Goal: Information Seeking & Learning: Learn about a topic

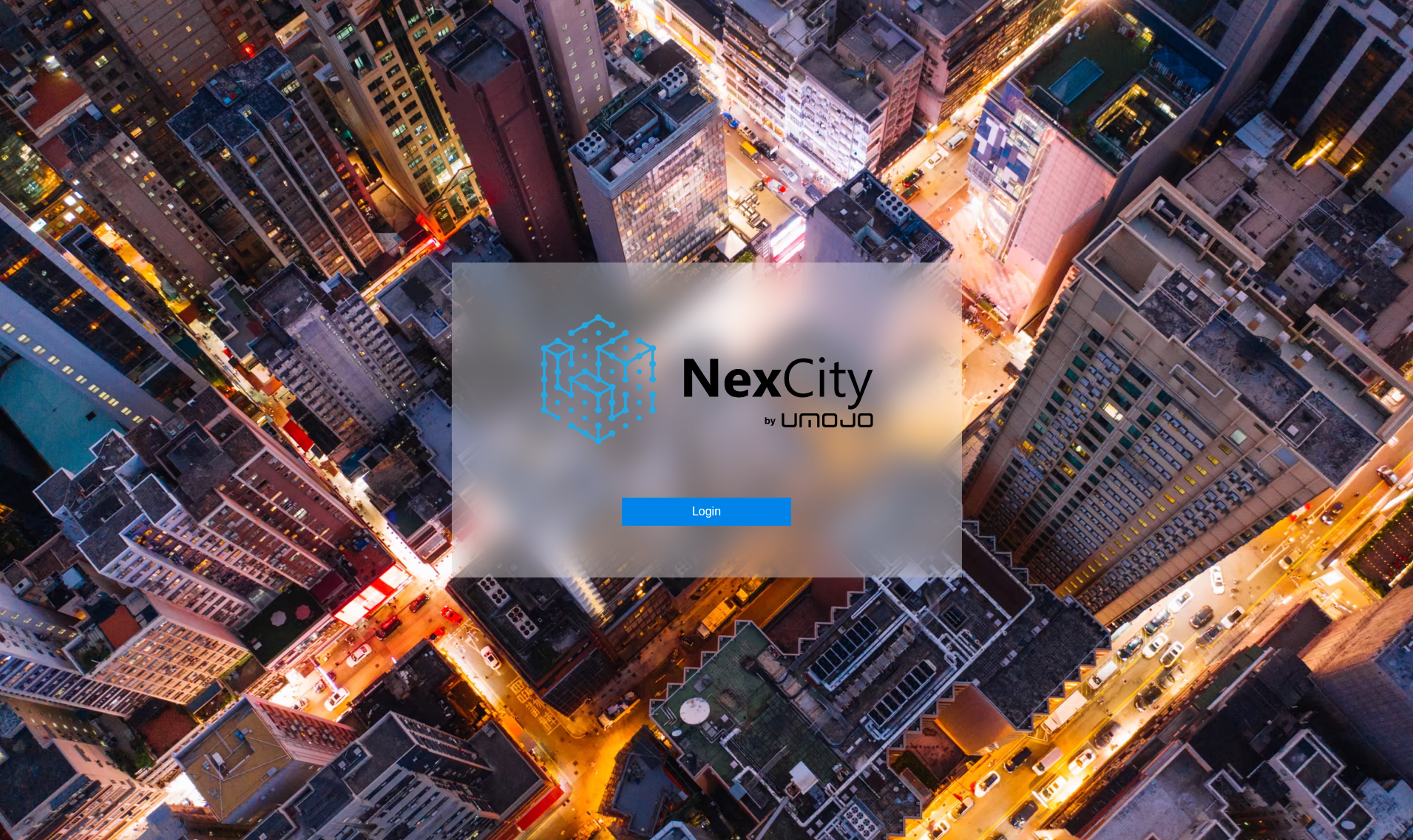
click at [701, 499] on button "Login" at bounding box center [706, 511] width 169 height 28
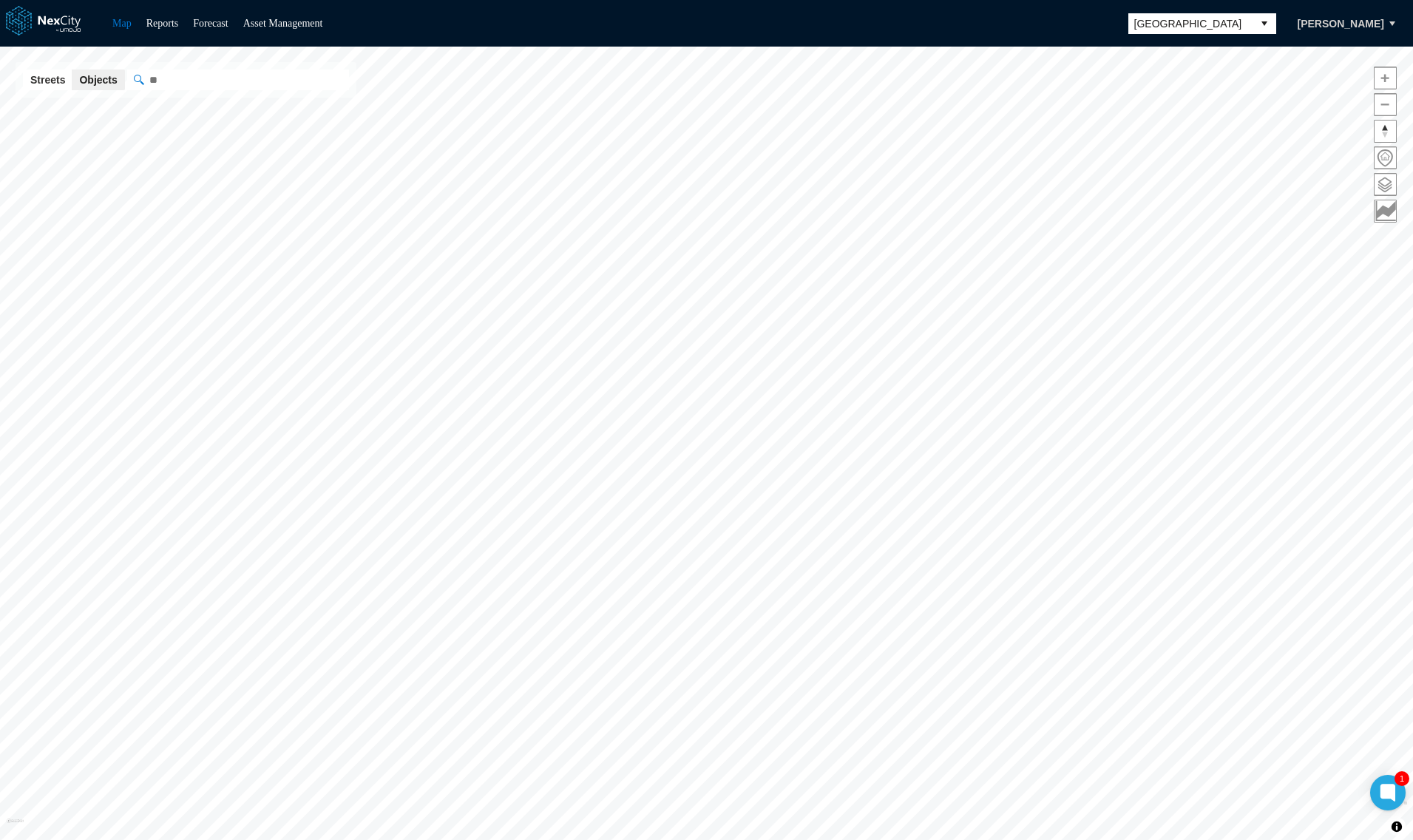
click at [1198, 25] on span "[GEOGRAPHIC_DATA]" at bounding box center [1189, 23] width 112 height 15
click at [1196, 176] on li "[GEOGRAPHIC_DATA][PERSON_NAME]" at bounding box center [1219, 187] width 148 height 42
click at [1384, 193] on span at bounding box center [1385, 184] width 22 height 22
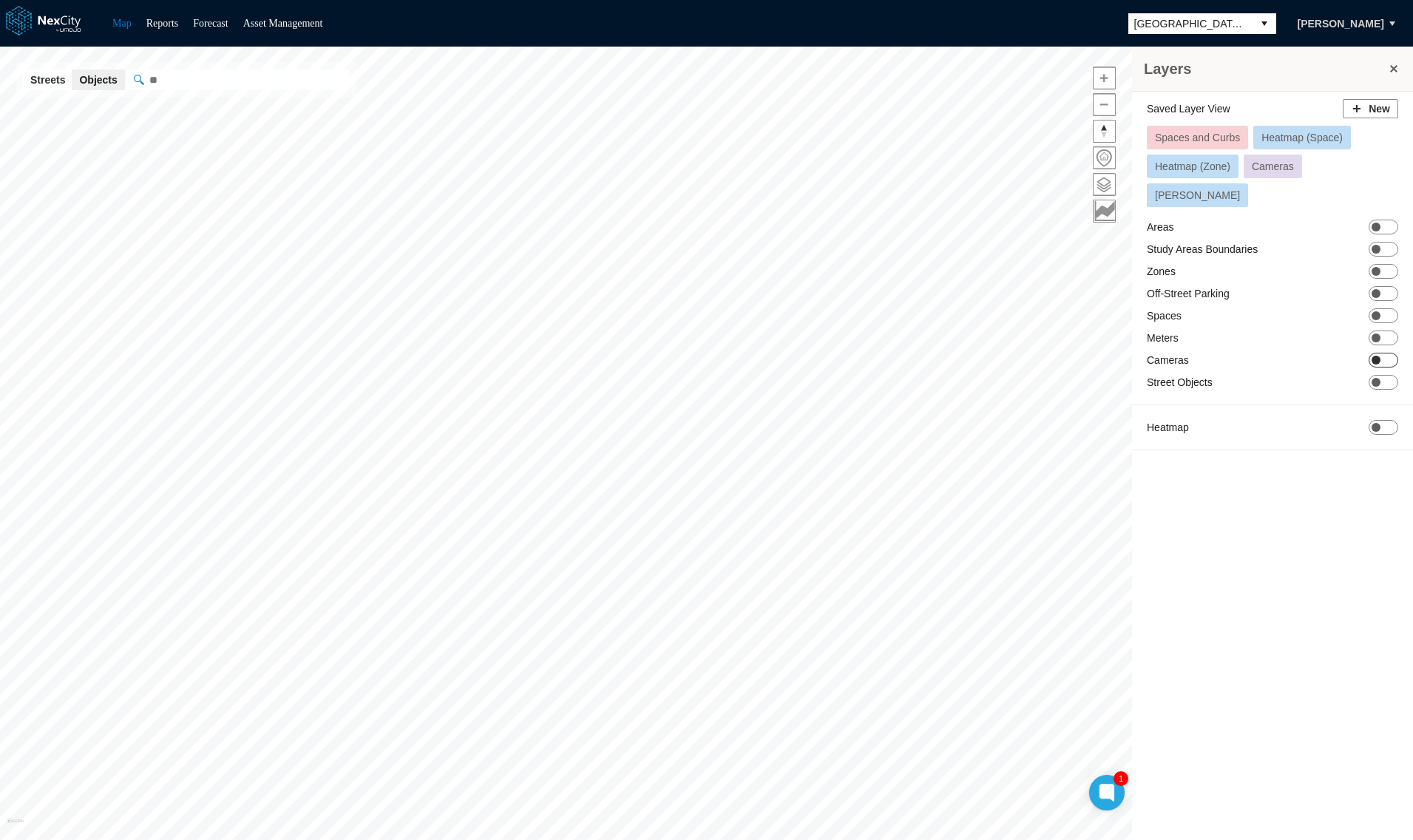
click at [1393, 353] on span "ON OFF" at bounding box center [1383, 360] width 30 height 15
click at [1381, 263] on span "ON OFF" at bounding box center [1383, 270] width 30 height 15
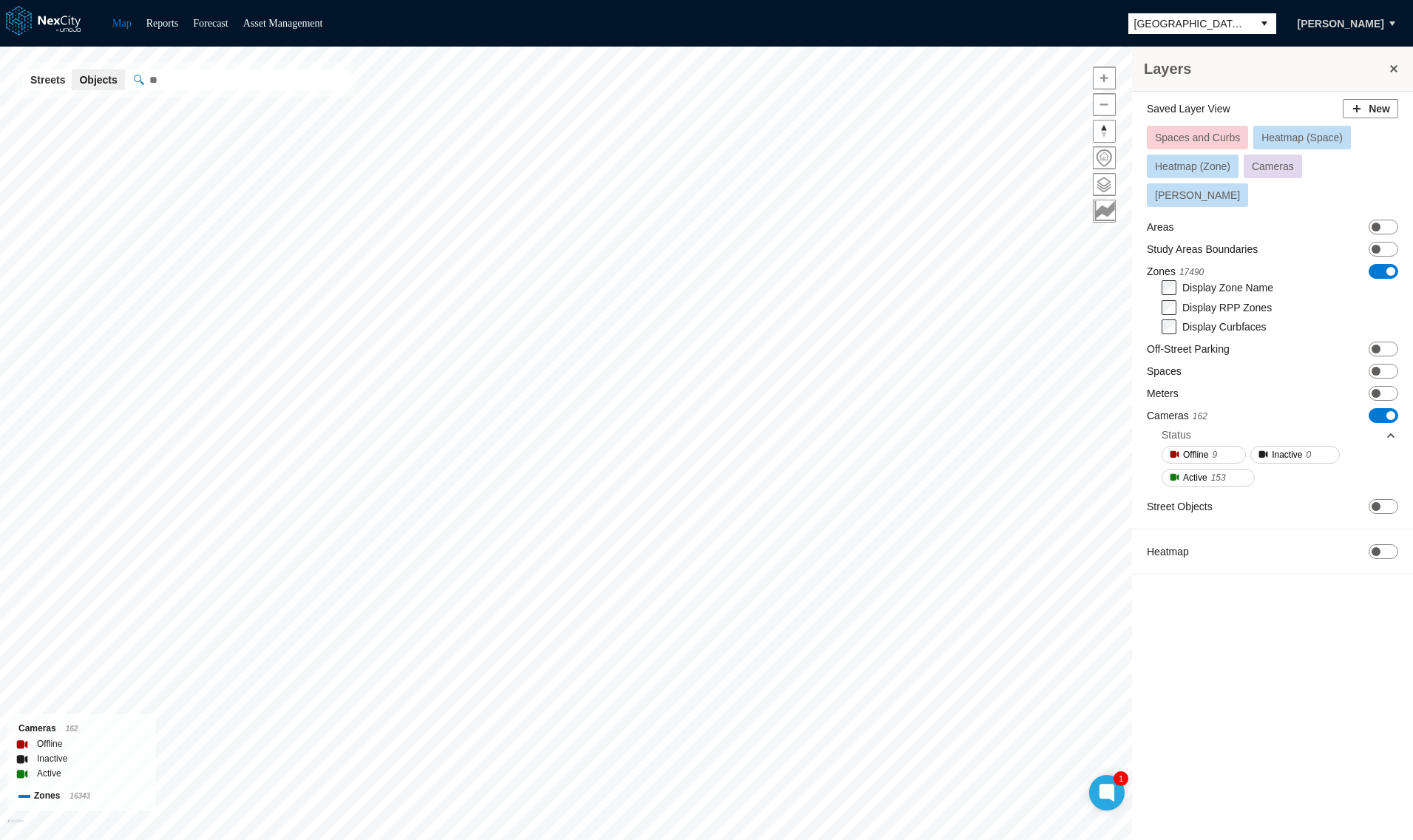
click at [1222, 136] on span "Spaces and Curbs" at bounding box center [1197, 138] width 85 height 12
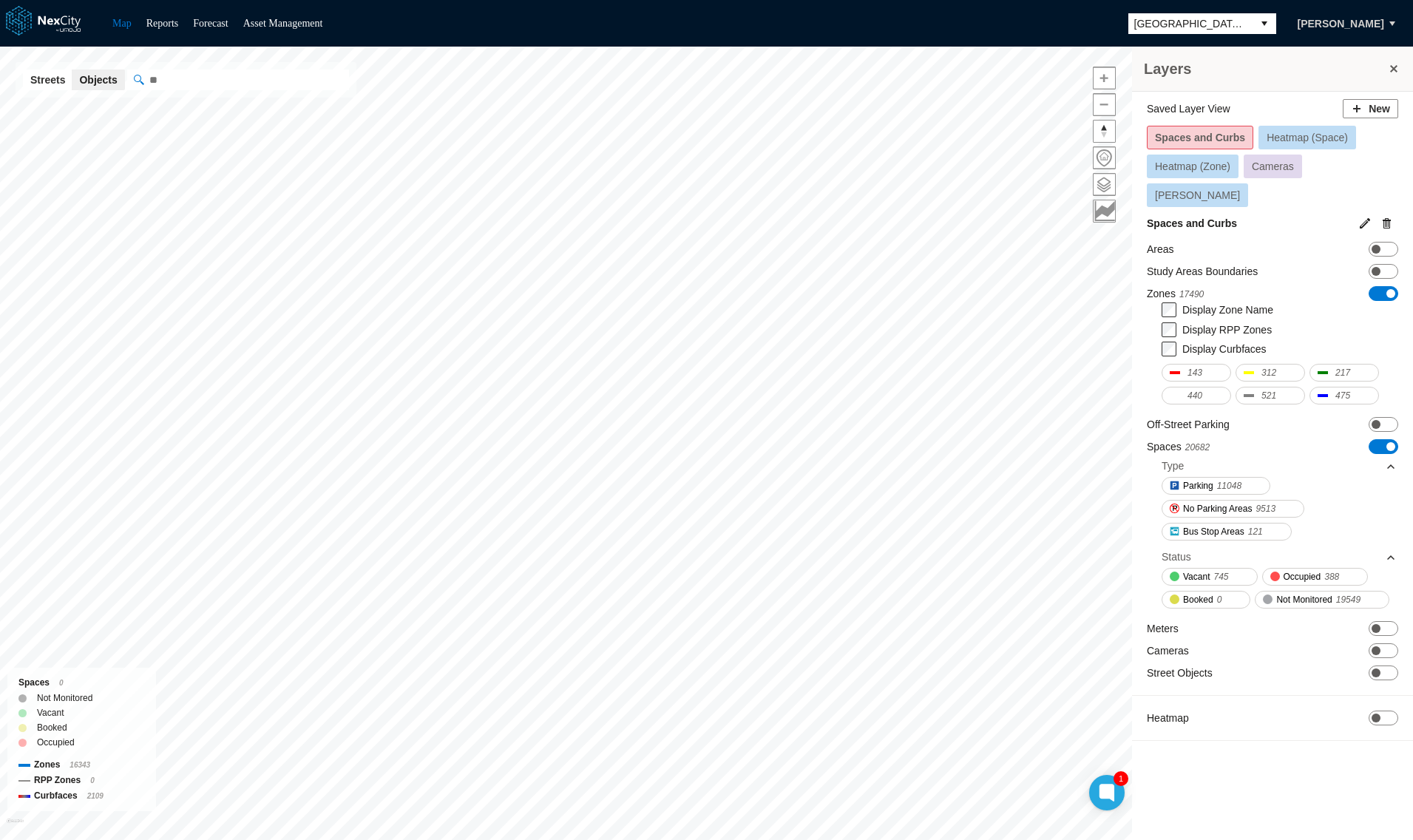
click at [1210, 140] on span "Spaces and Curbs" at bounding box center [1199, 138] width 90 height 12
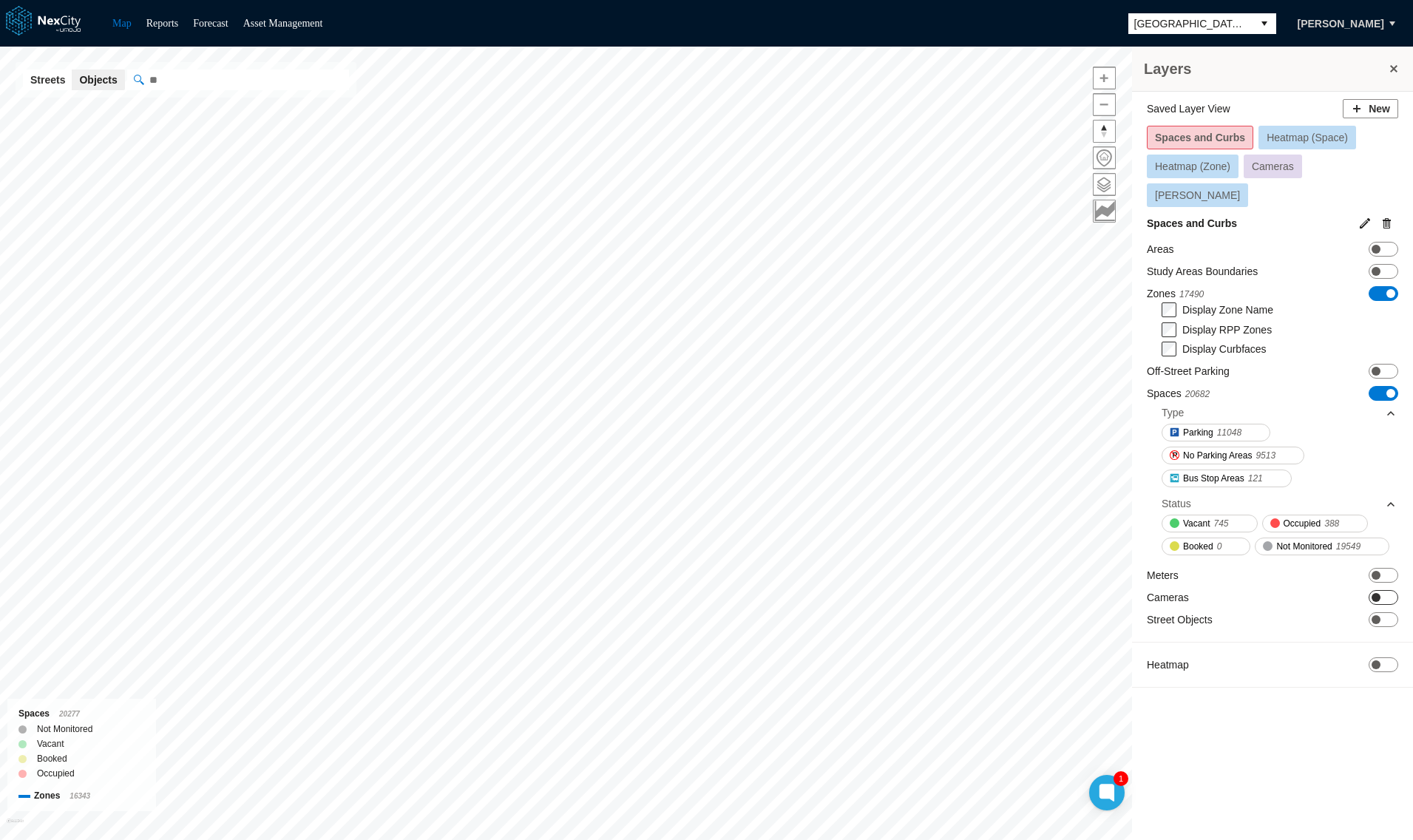
click at [1388, 589] on span "ON OFF" at bounding box center [1383, 596] width 30 height 15
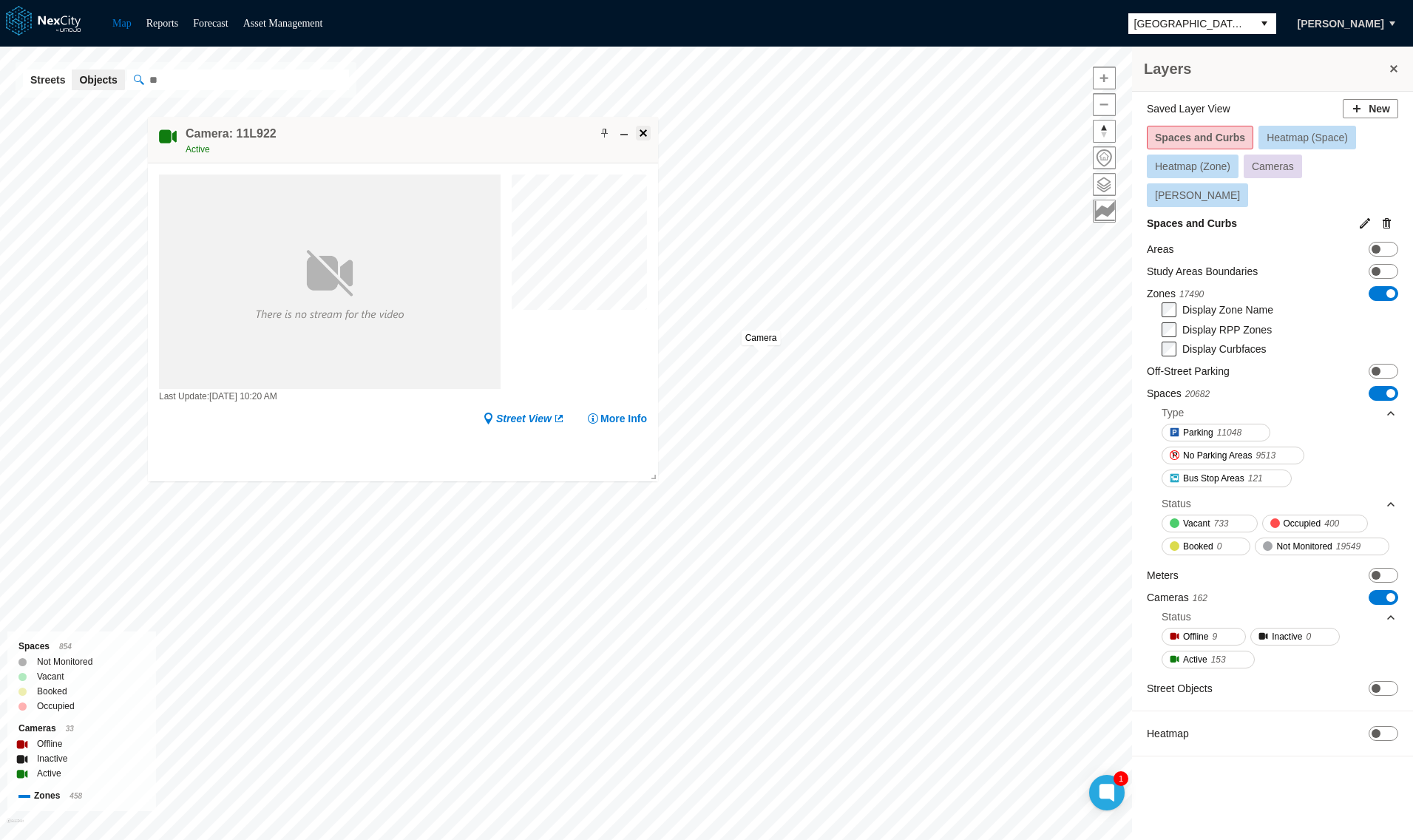
click at [642, 132] on span at bounding box center [643, 133] width 12 height 12
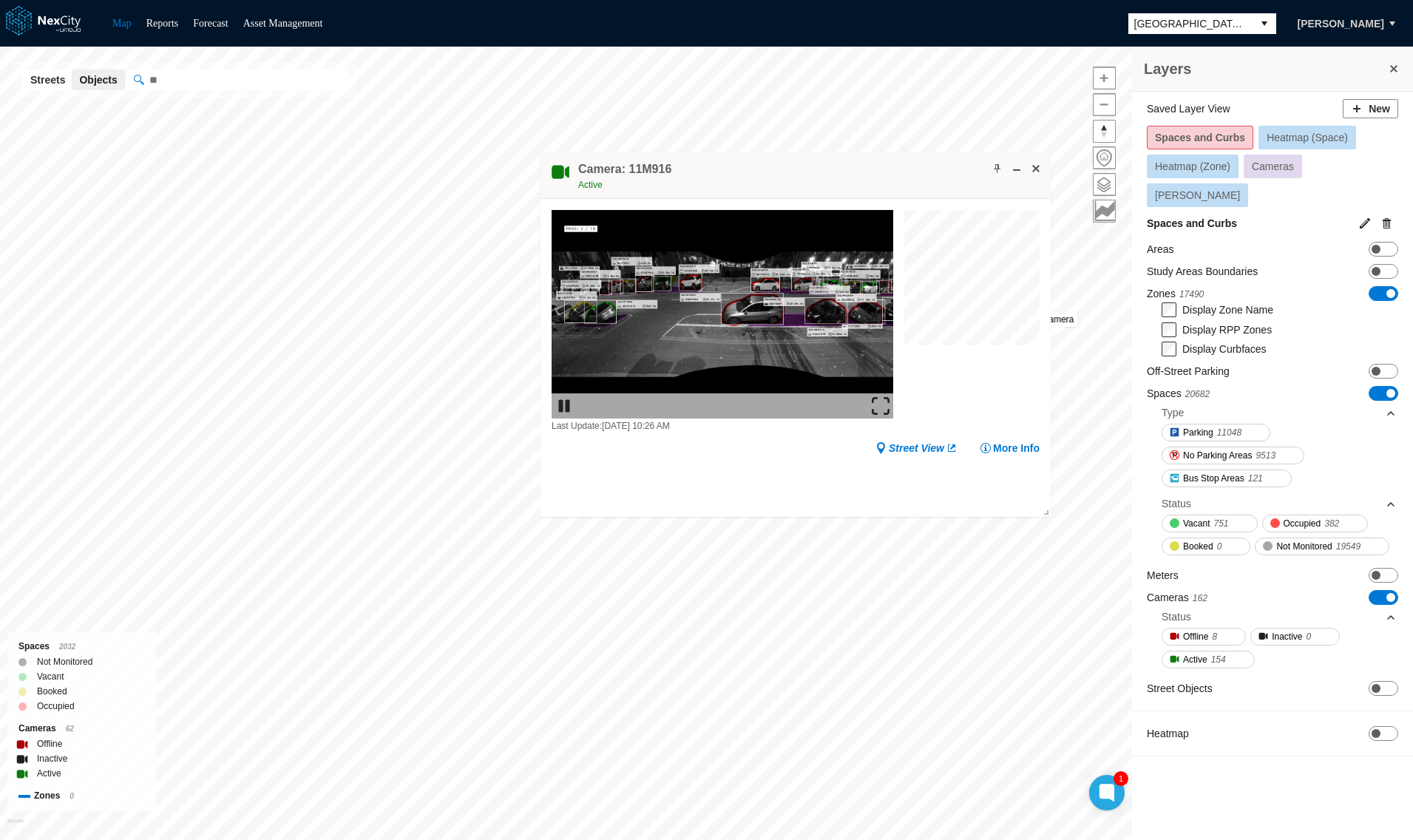
click at [1034, 158] on div "Camera: 11M916 Active" at bounding box center [795, 175] width 510 height 47
click at [1038, 163] on span at bounding box center [1035, 168] width 12 height 12
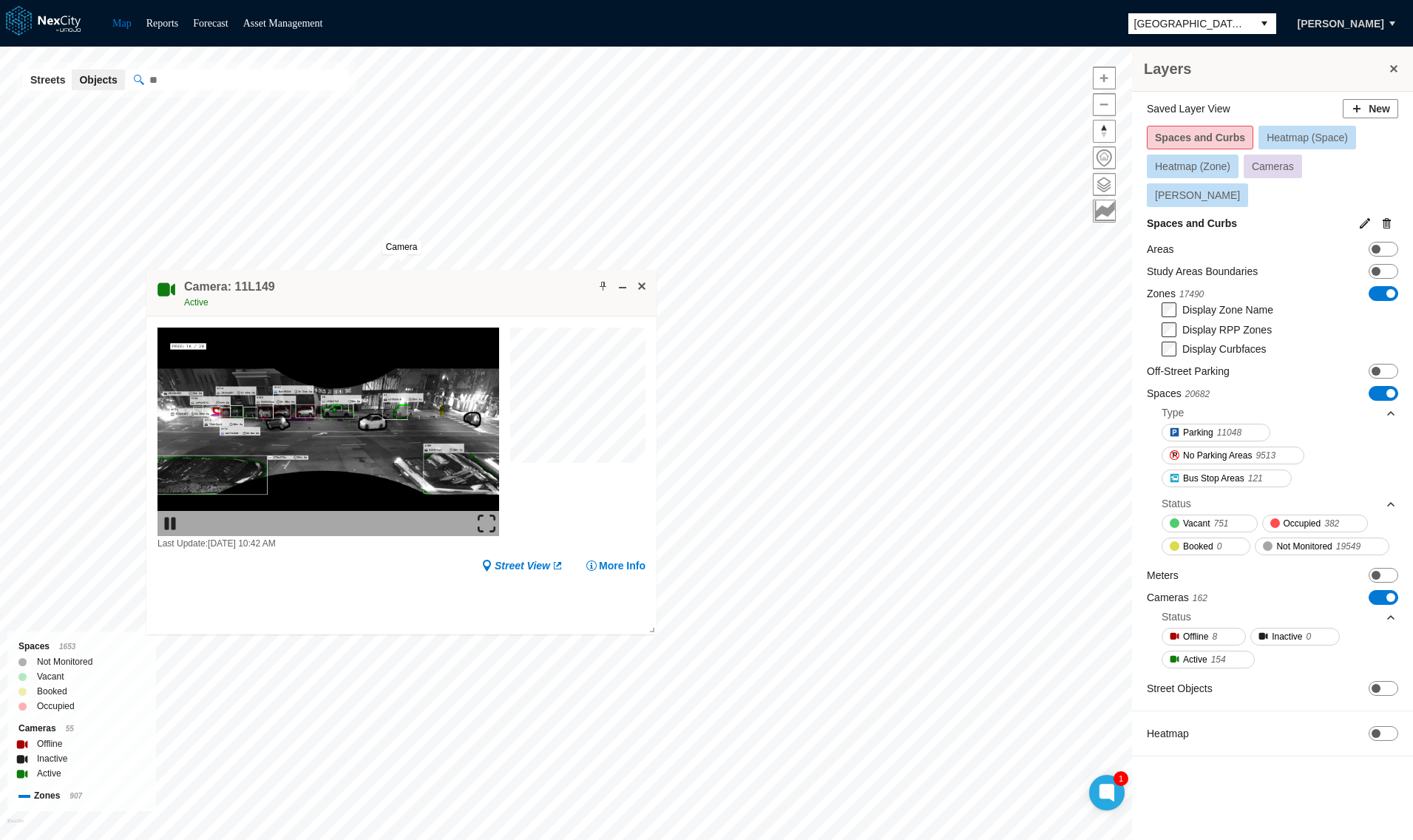
click at [487, 519] on img at bounding box center [487, 523] width 18 height 18
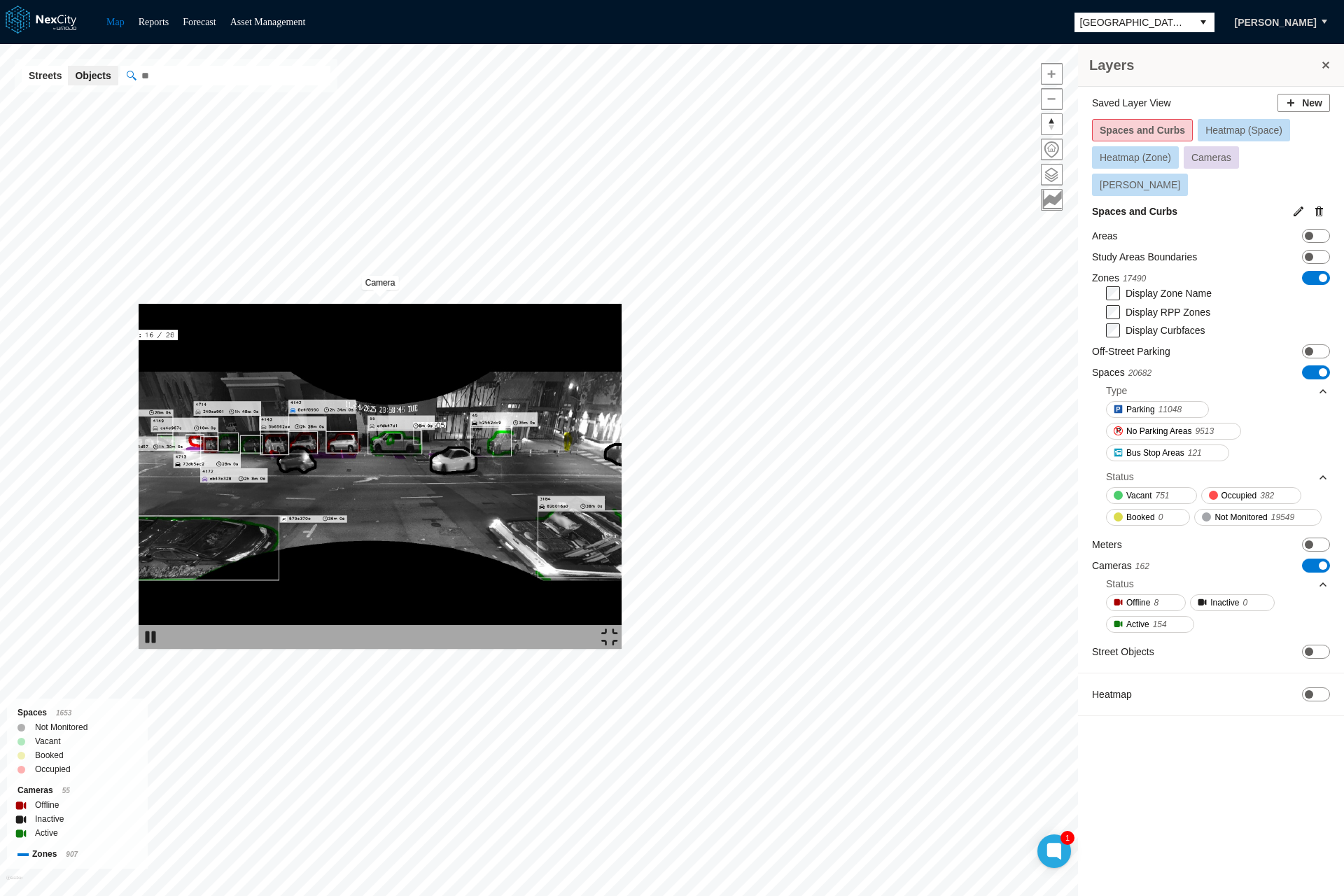
click at [622, 649] on div at bounding box center [380, 636] width 483 height 23
click at [619, 645] on img at bounding box center [610, 637] width 17 height 17
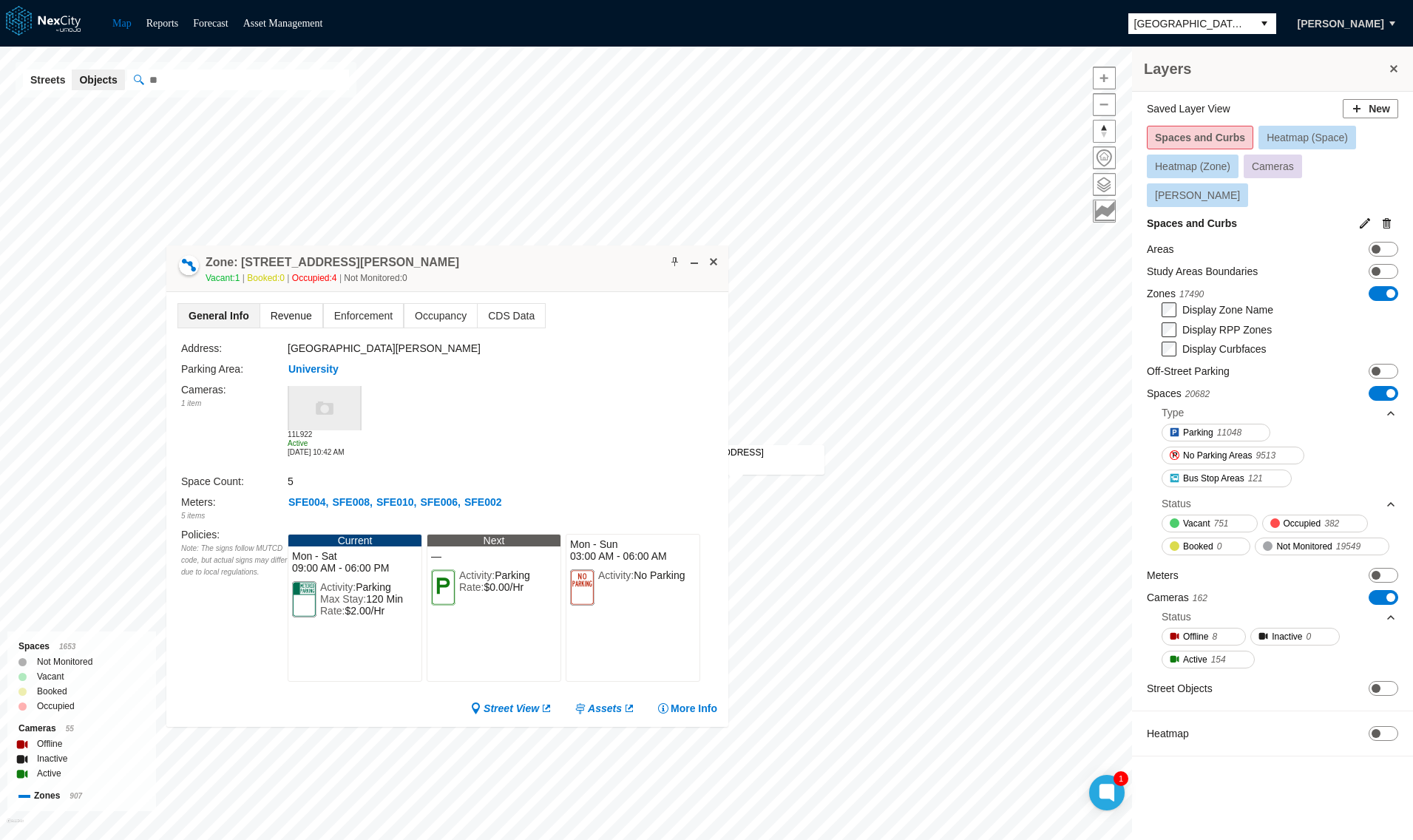
click at [281, 307] on span "Revenue" at bounding box center [291, 316] width 62 height 24
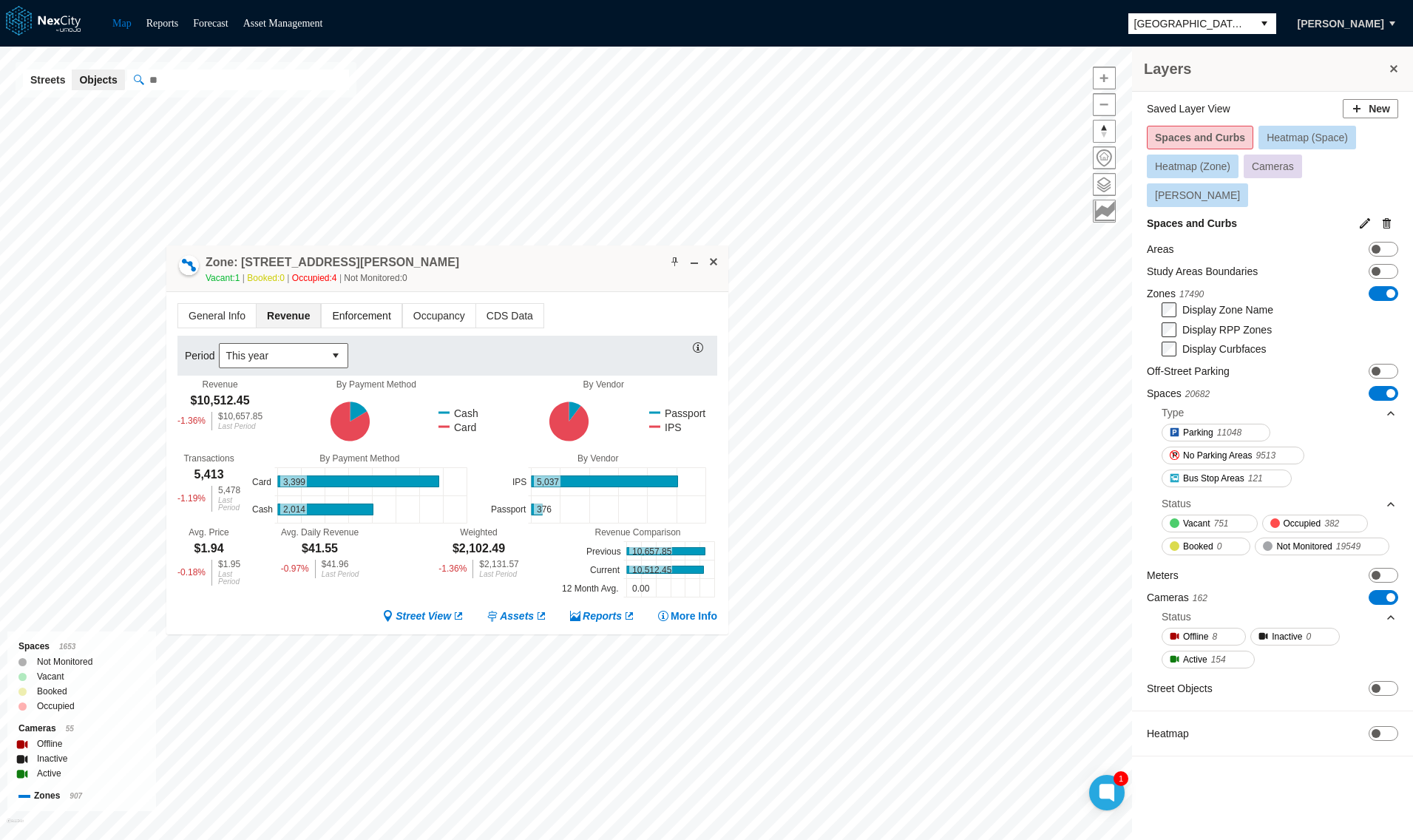
click at [353, 308] on span "Enforcement" at bounding box center [362, 316] width 79 height 24
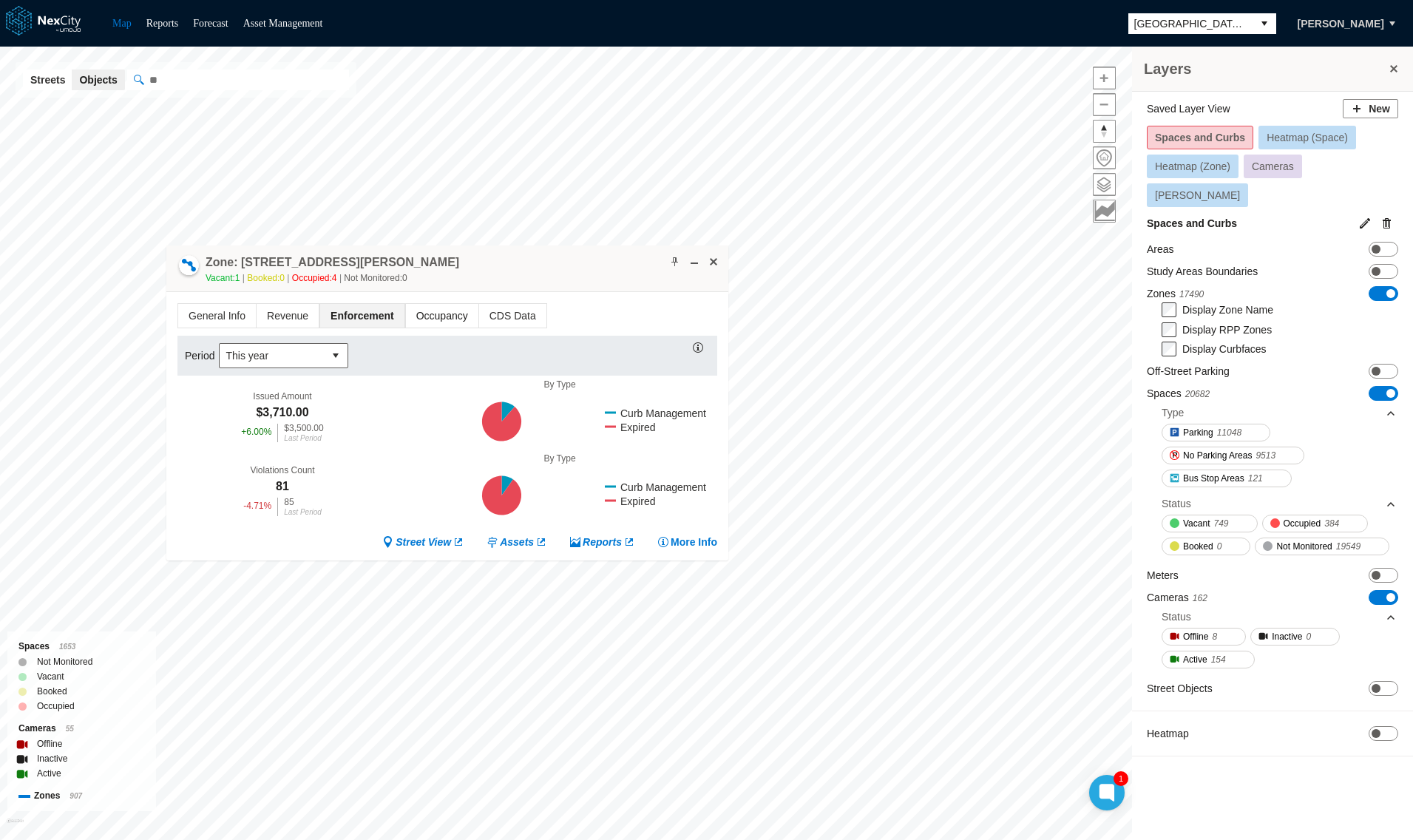
click at [413, 318] on span "Occupancy" at bounding box center [442, 316] width 72 height 24
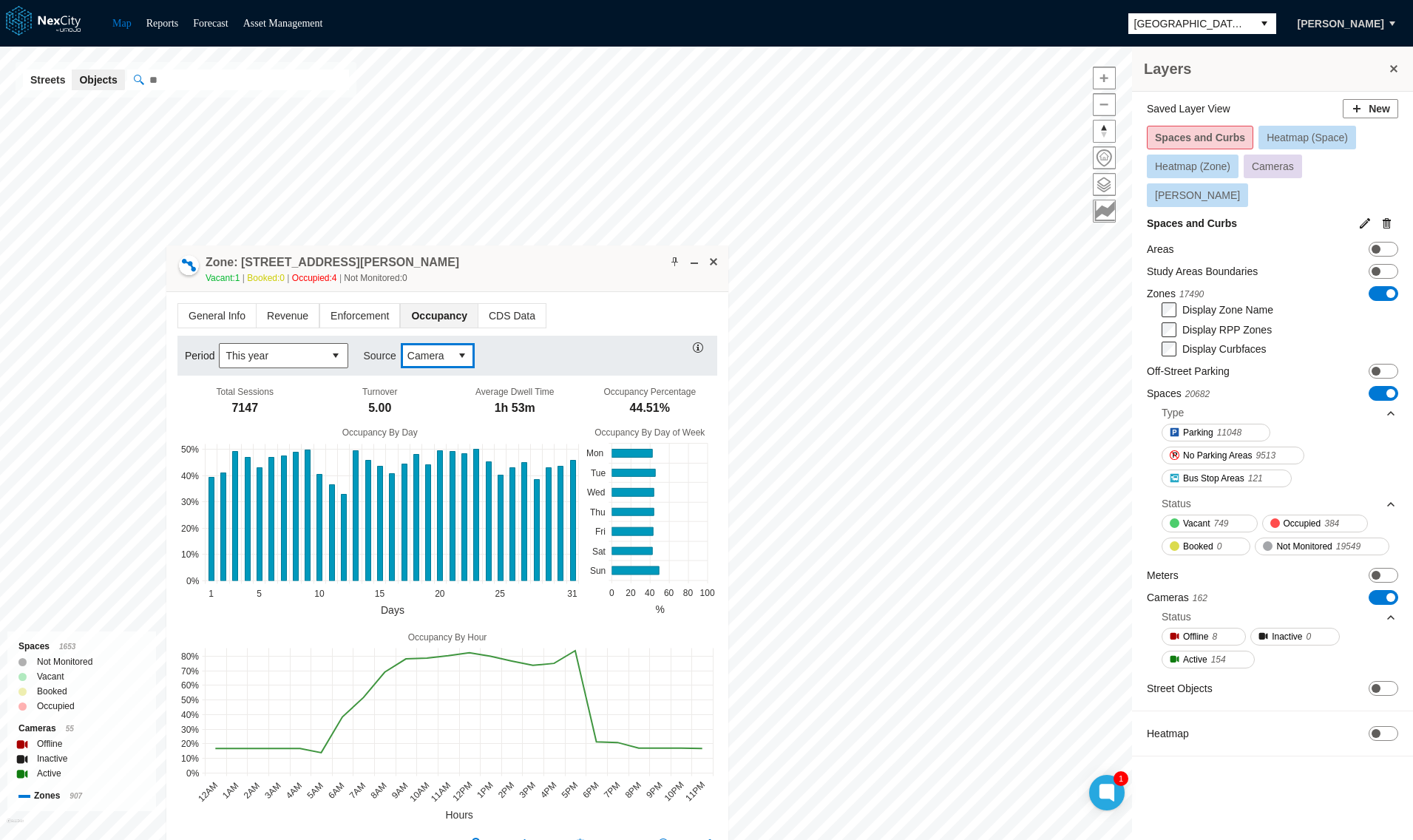
click at [432, 359] on span "Camera" at bounding box center [425, 355] width 37 height 15
click at [424, 403] on span "Transactional" at bounding box center [435, 407] width 62 height 15
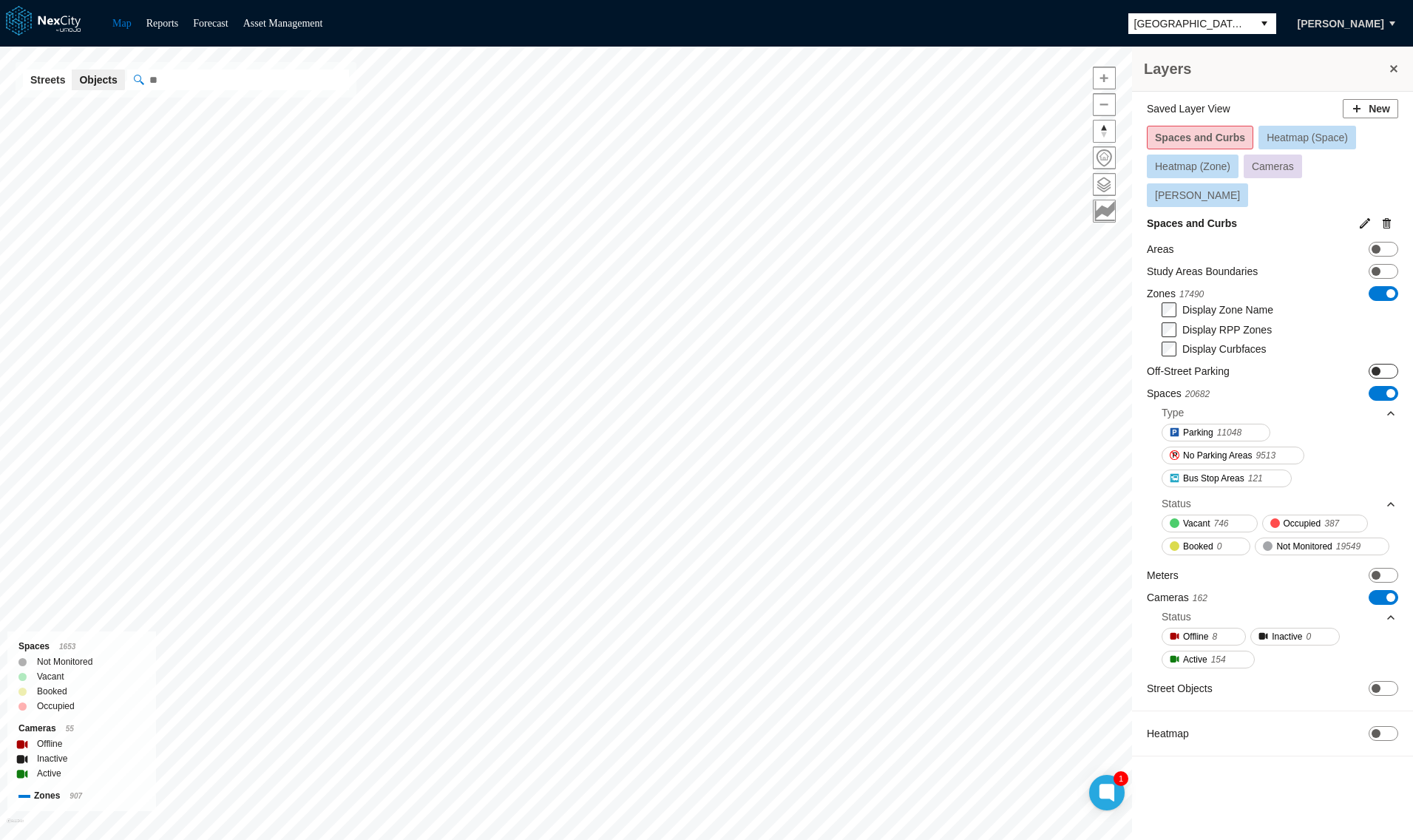
click at [1387, 364] on span "ON OFF" at bounding box center [1383, 370] width 30 height 15
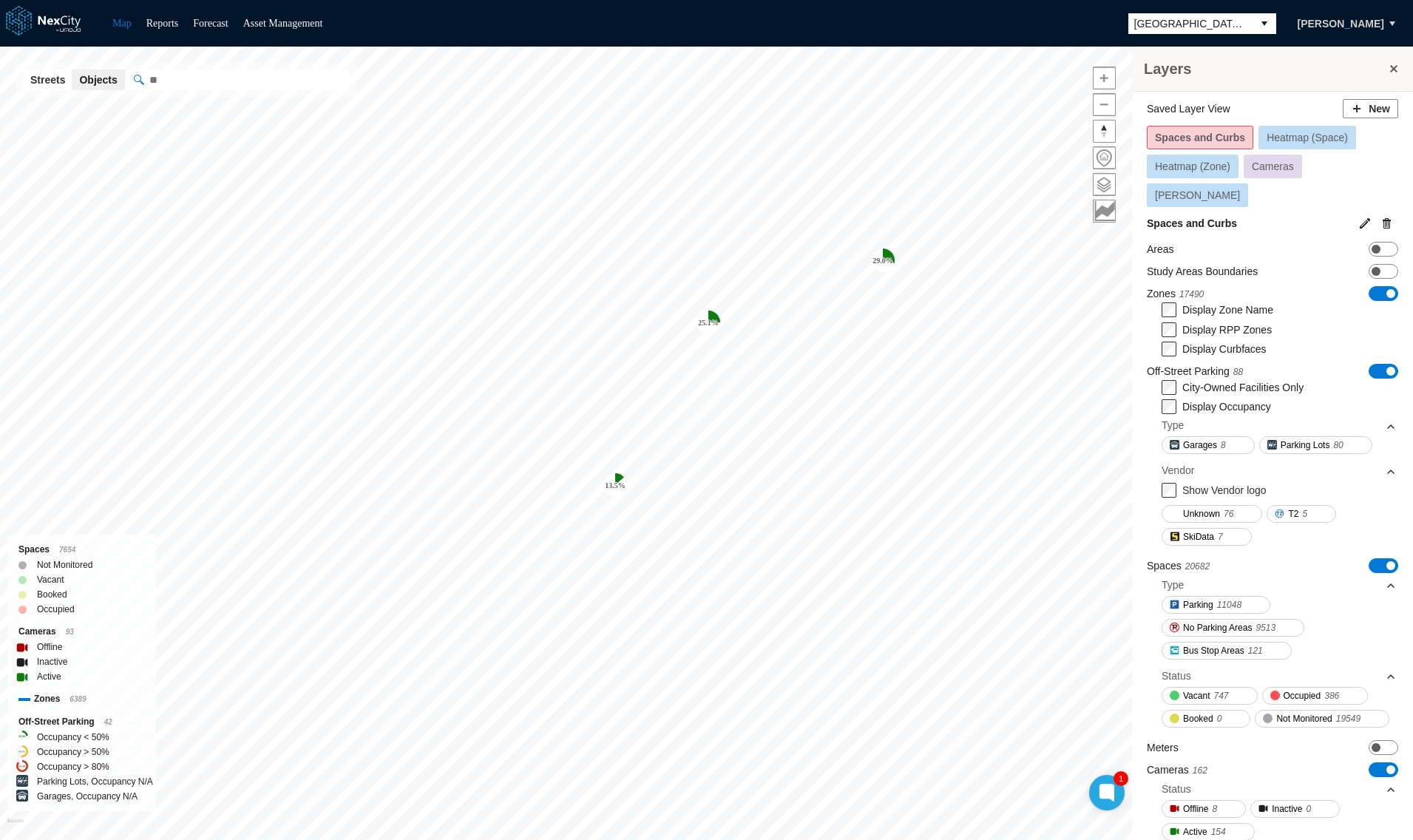
click at [706, 321] on tspan "25.1 %" at bounding box center [707, 323] width 21 height 8
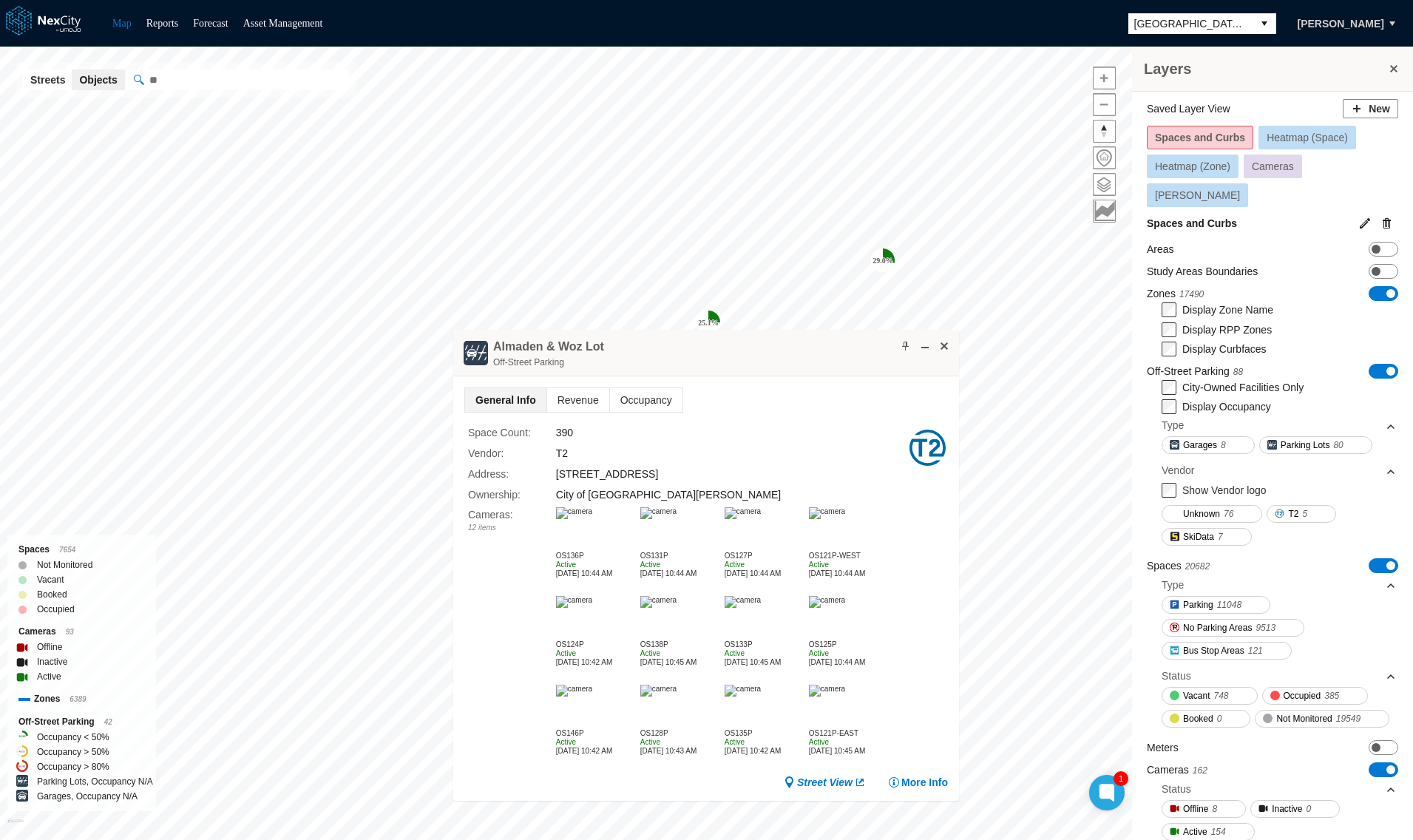
click at [593, 518] on img at bounding box center [574, 513] width 37 height 12
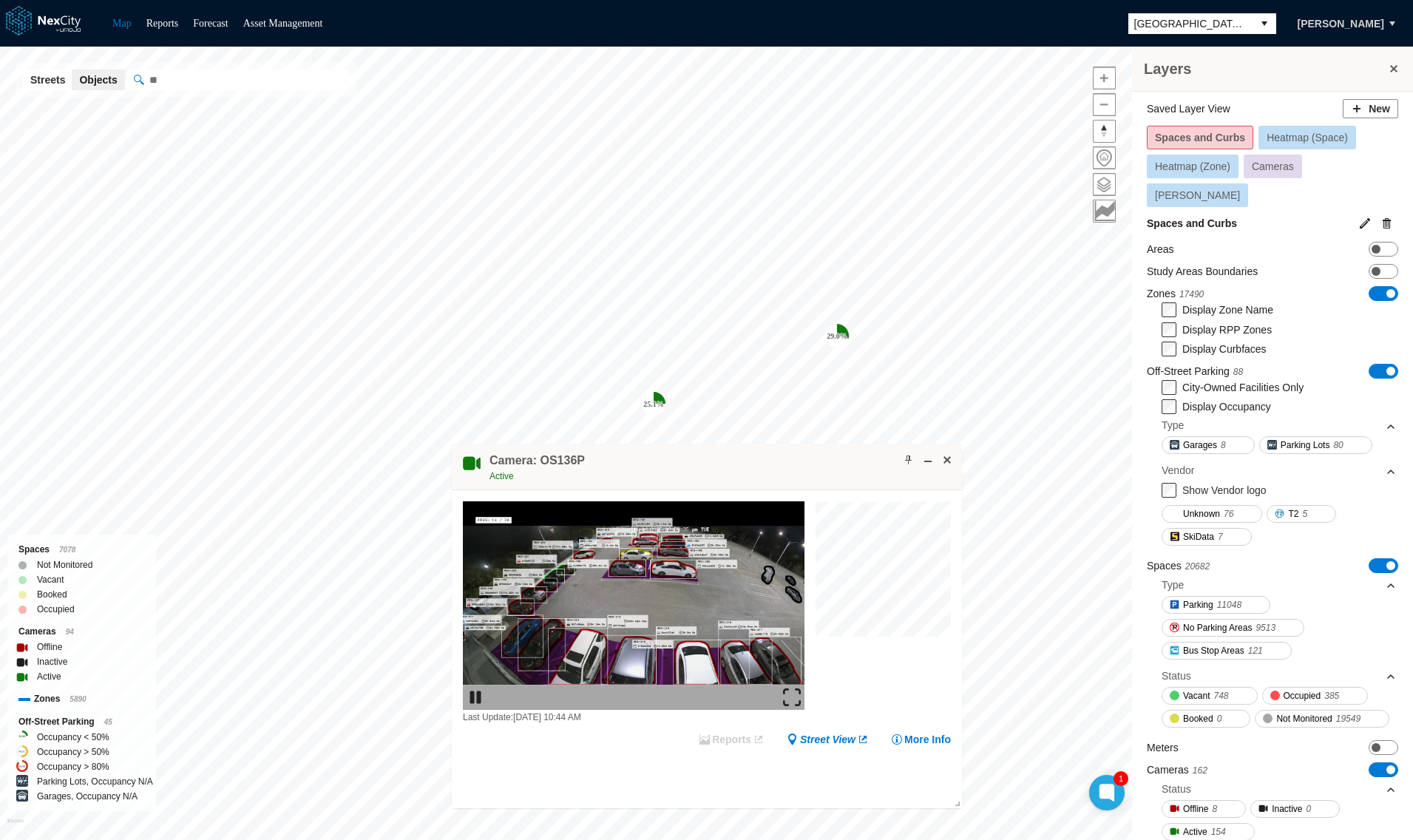
click at [797, 692] on img at bounding box center [792, 697] width 18 height 18
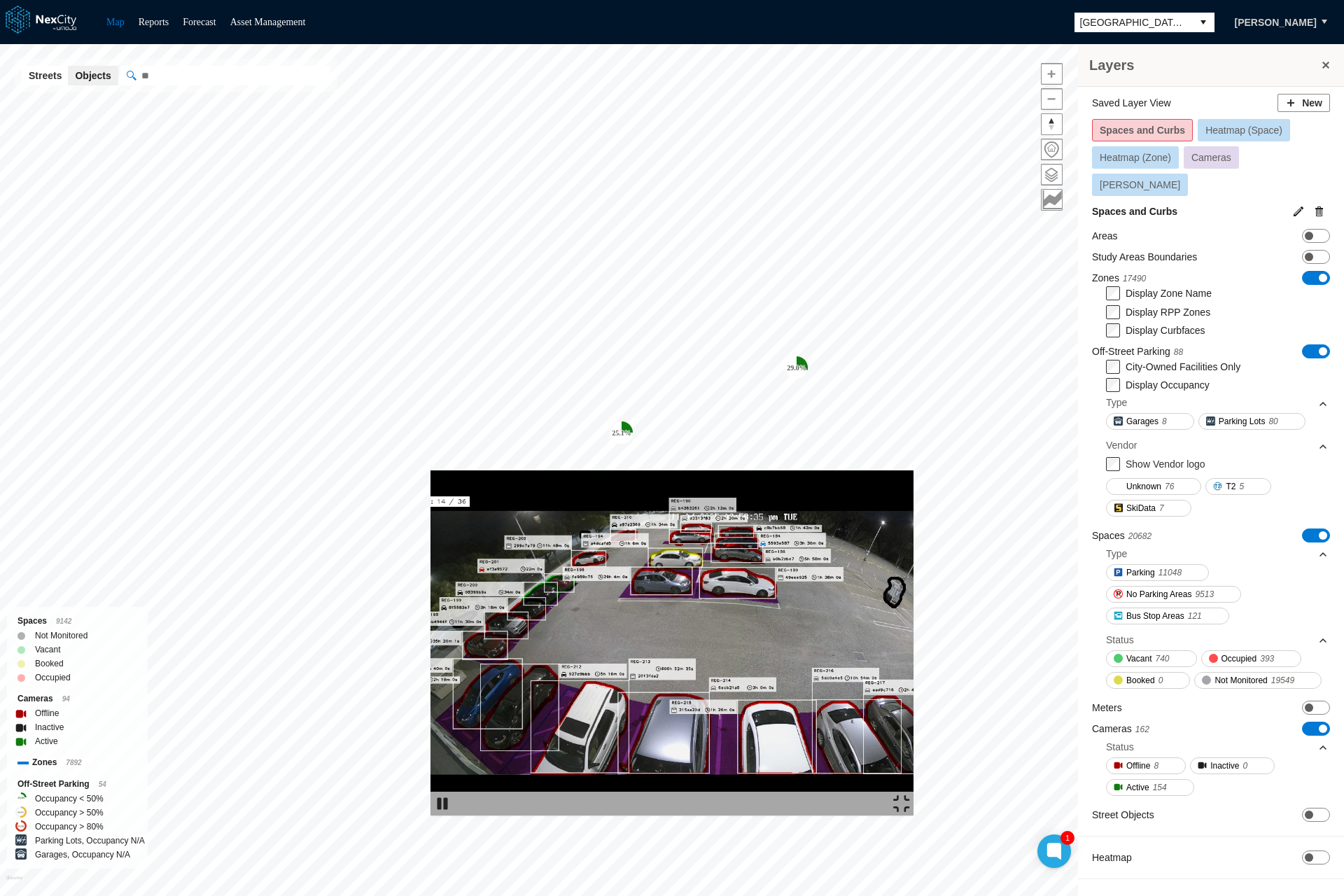
click at [910, 795] on img at bounding box center [902, 804] width 17 height 17
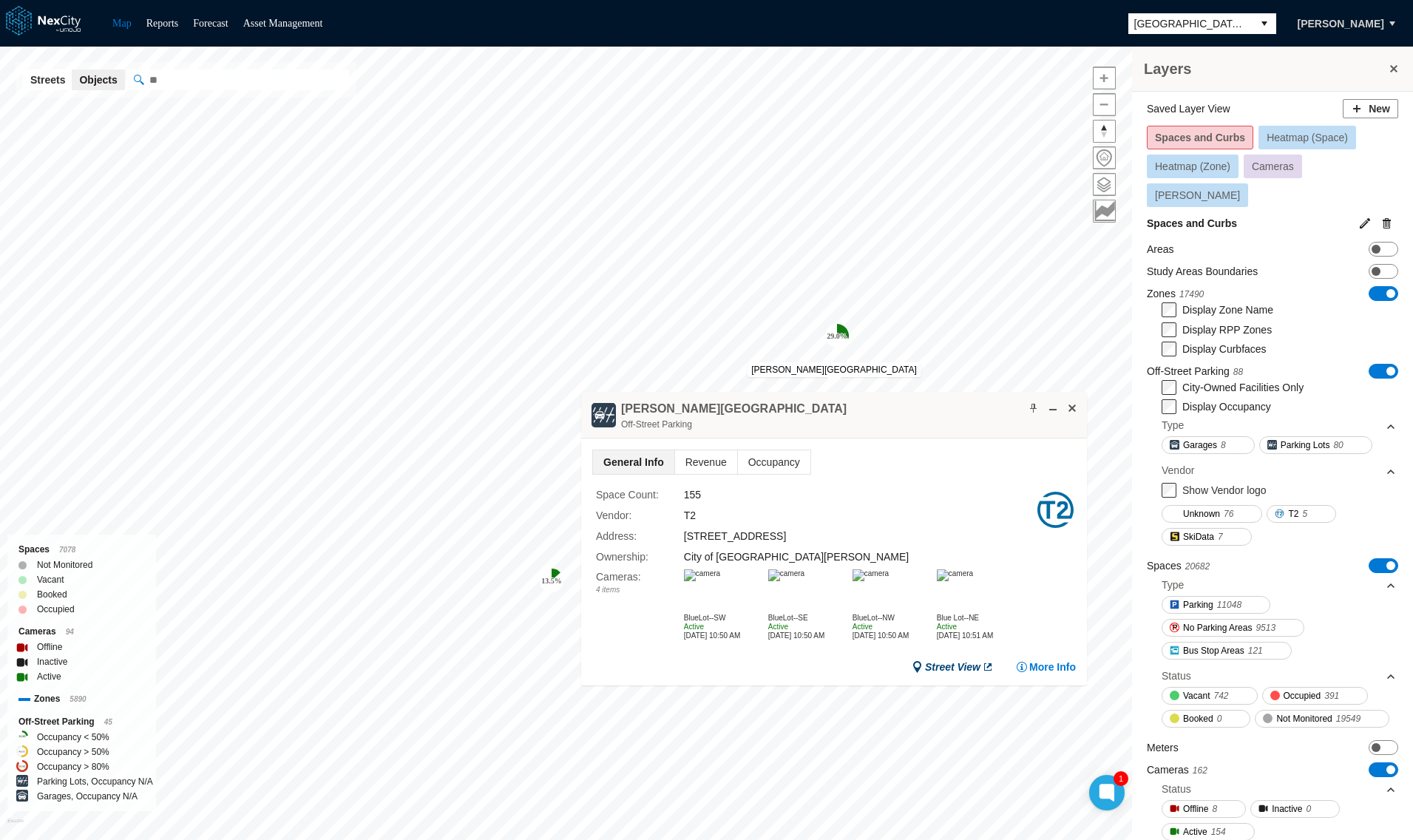
click at [950, 662] on link "Street View" at bounding box center [952, 667] width 82 height 15
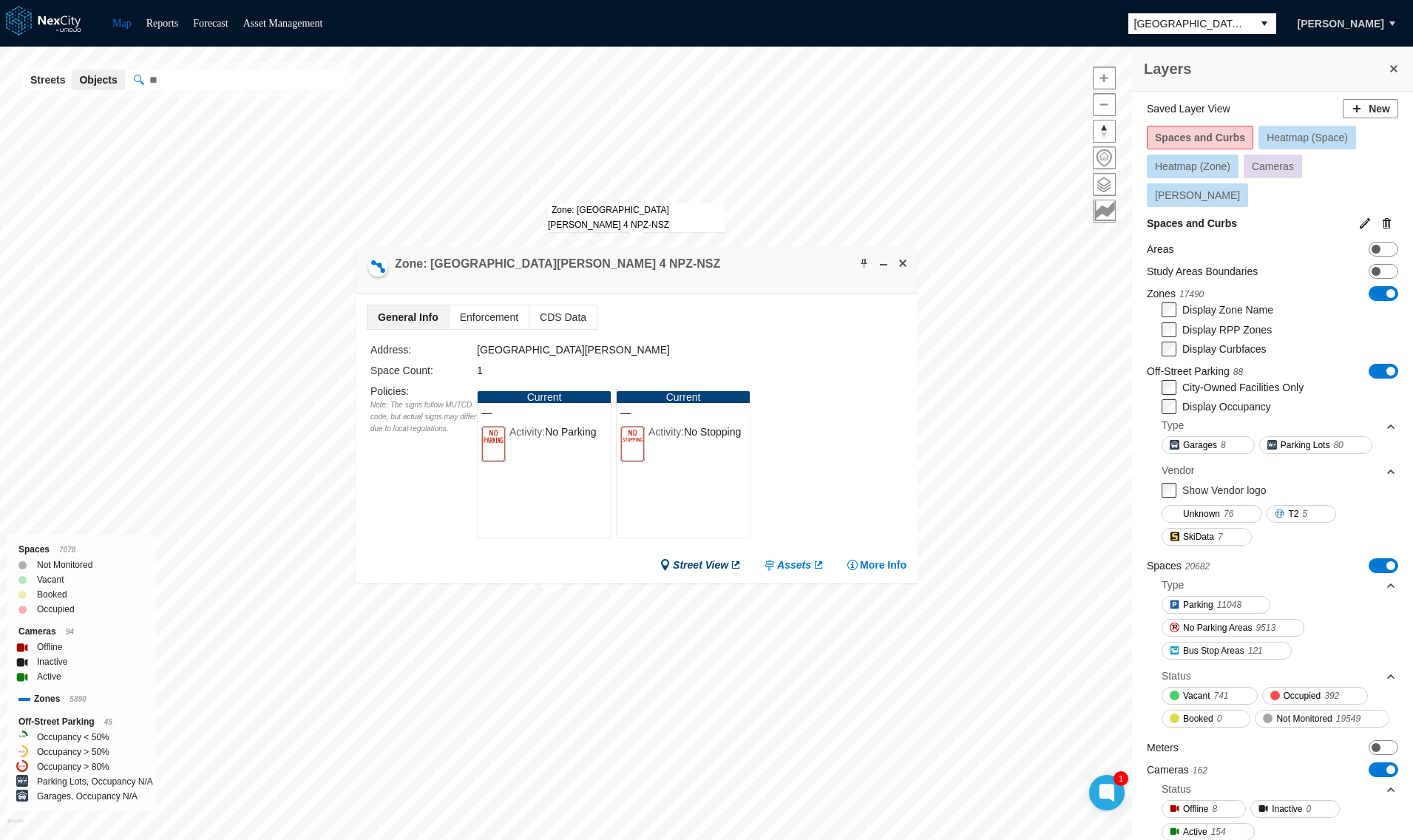
click at [711, 562] on link "Street View" at bounding box center [701, 565] width 82 height 15
click at [903, 265] on span at bounding box center [903, 263] width 12 height 12
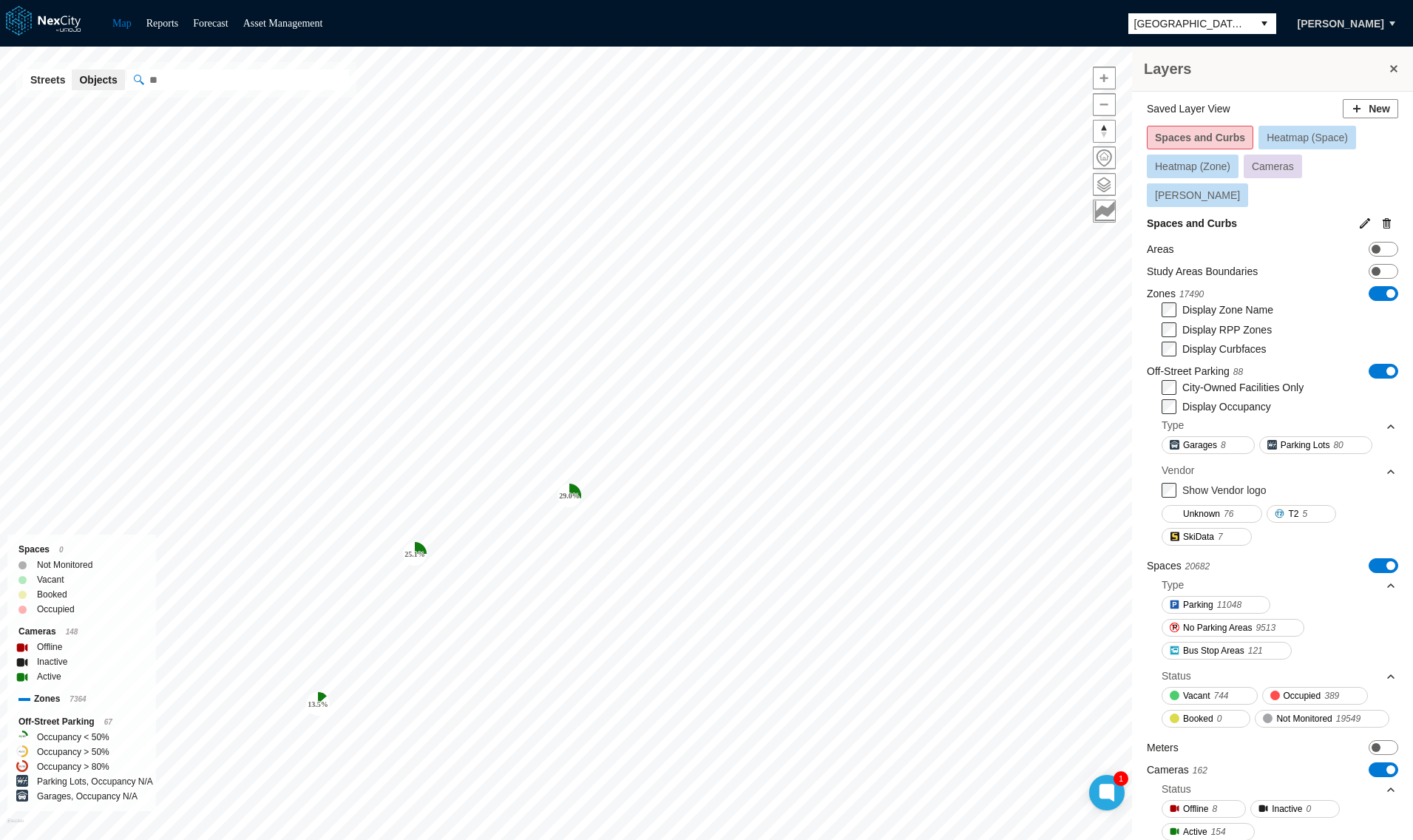
click at [577, 492] on tspan "29.0 %" at bounding box center [569, 495] width 21 height 8
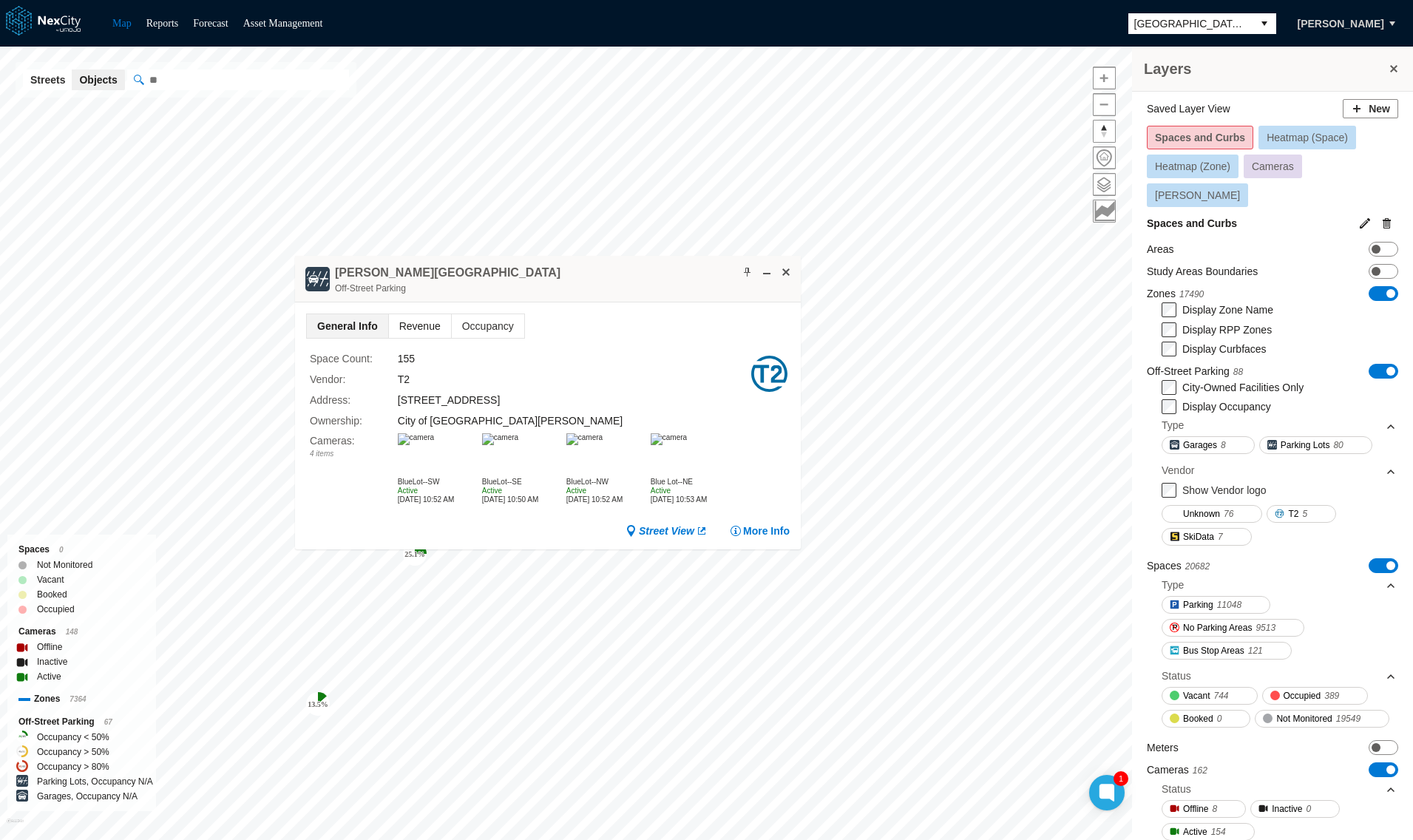
click at [391, 320] on span "Revenue" at bounding box center [419, 326] width 62 height 24
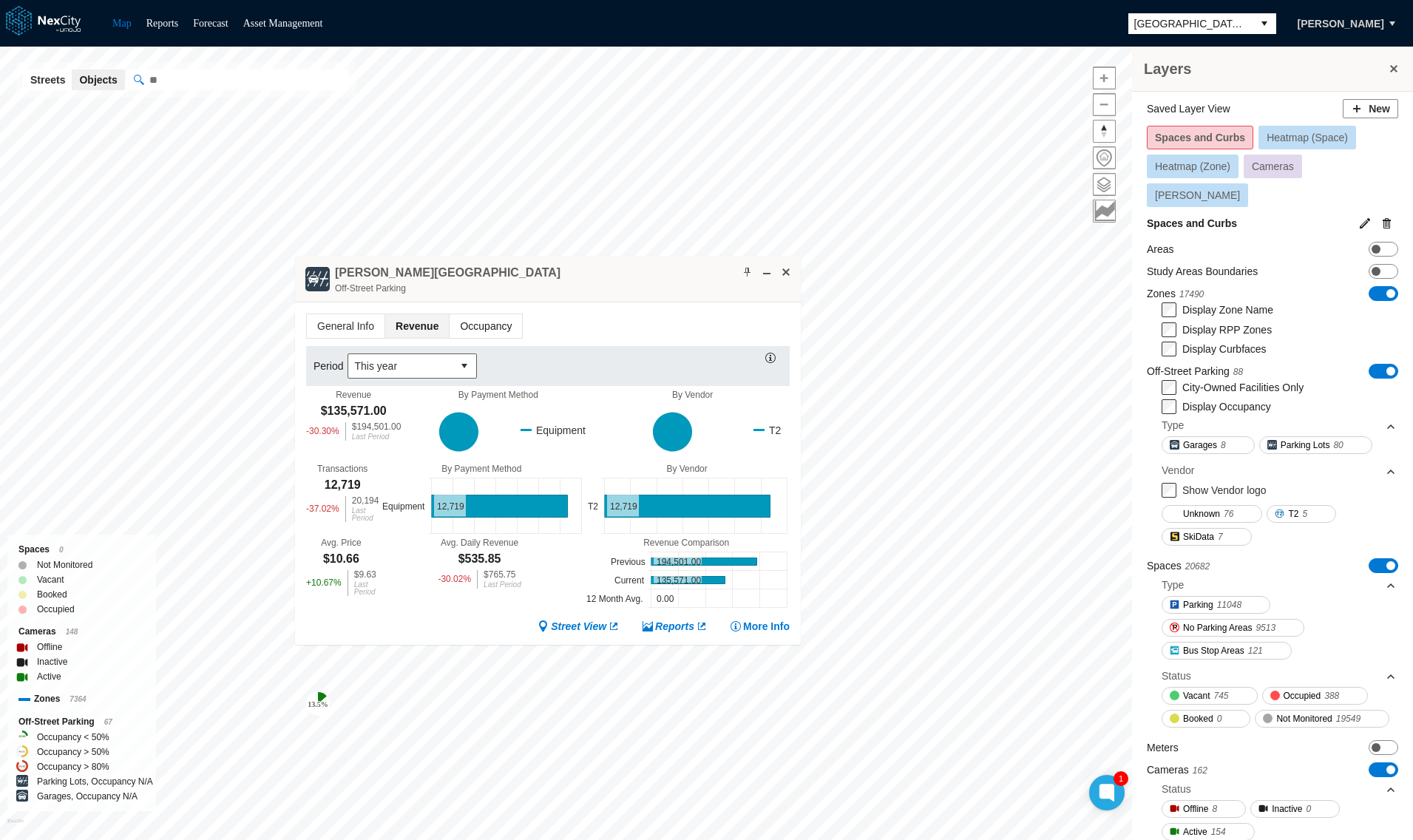
click at [471, 322] on span "Occupancy" at bounding box center [486, 326] width 72 height 24
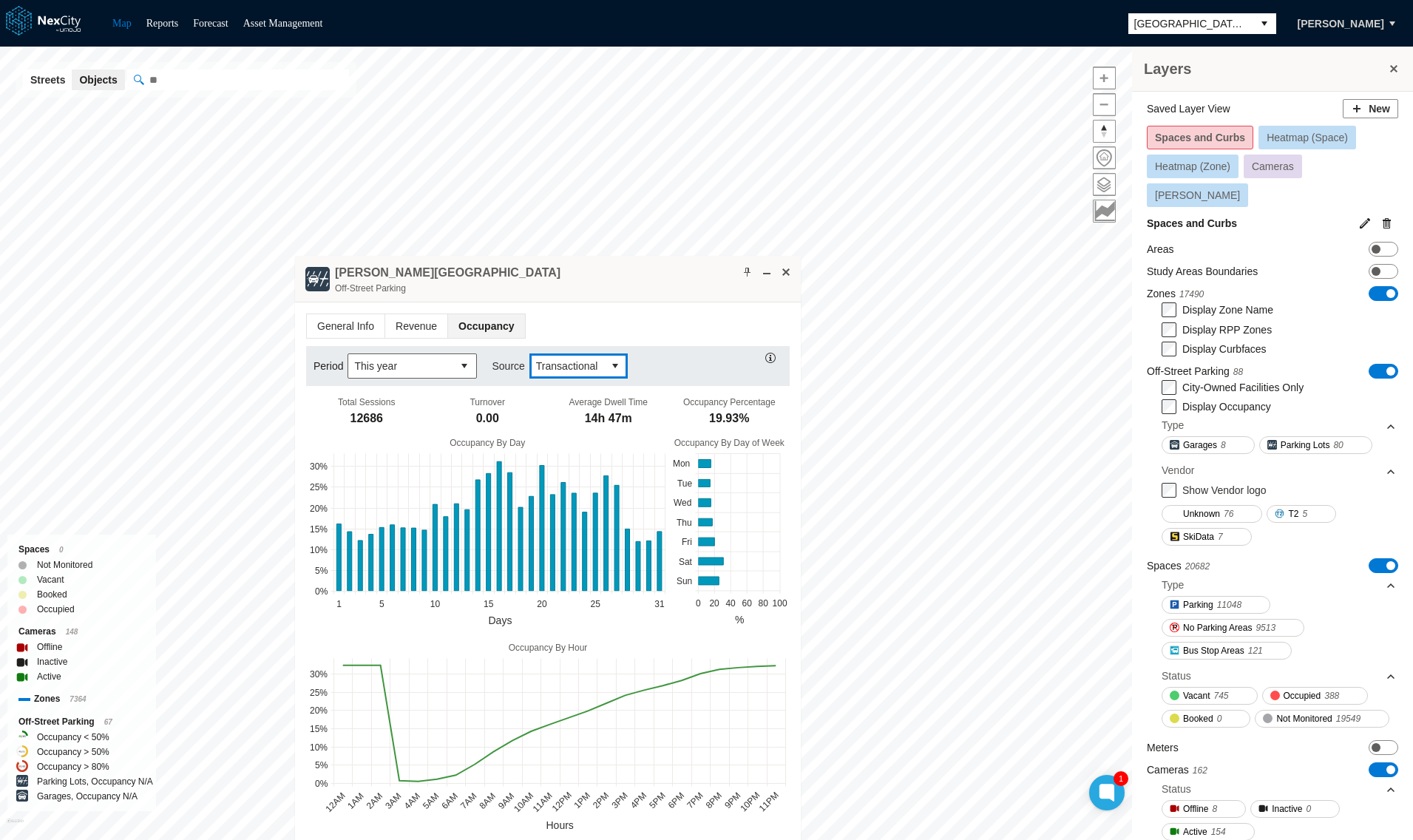
click at [558, 359] on span "Transactional" at bounding box center [567, 366] width 62 height 15
click at [555, 388] on span "Camera" at bounding box center [551, 389] width 37 height 15
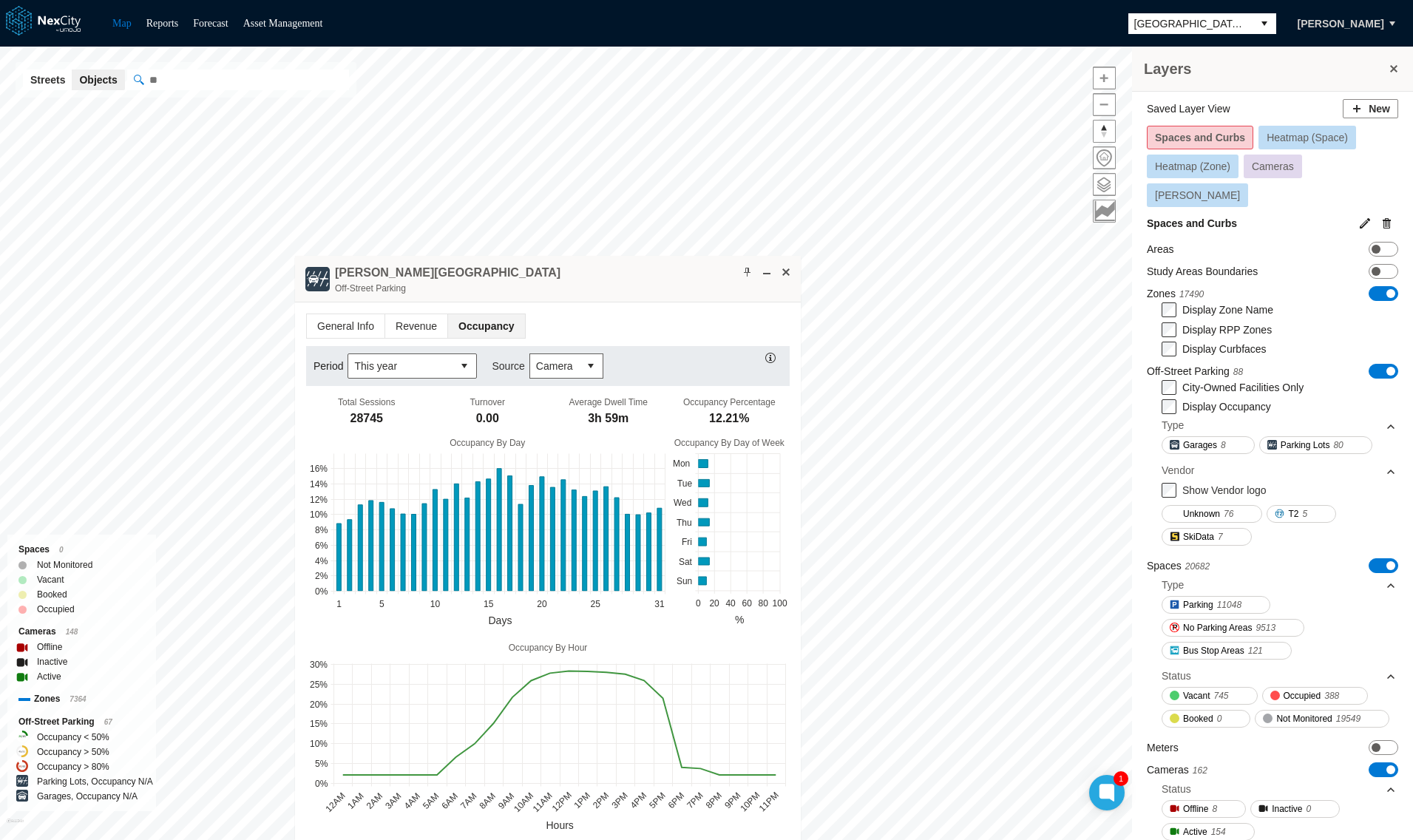
click at [575, 279] on div "South Hall Lot Off-Street Parking" at bounding box center [548, 278] width 505 height 47
click at [408, 334] on span "Revenue" at bounding box center [416, 326] width 62 height 24
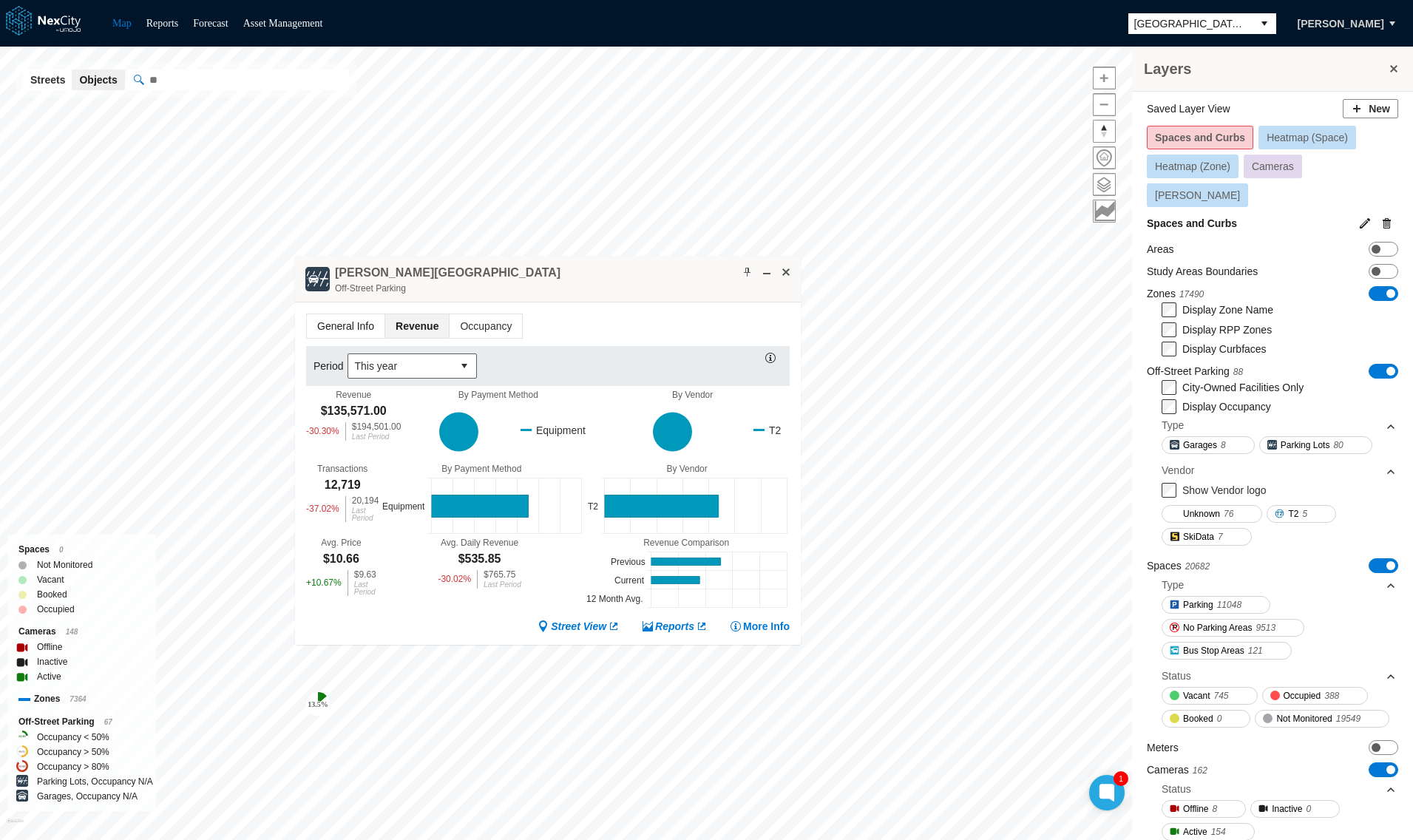
click at [333, 327] on span "General Info" at bounding box center [346, 326] width 77 height 24
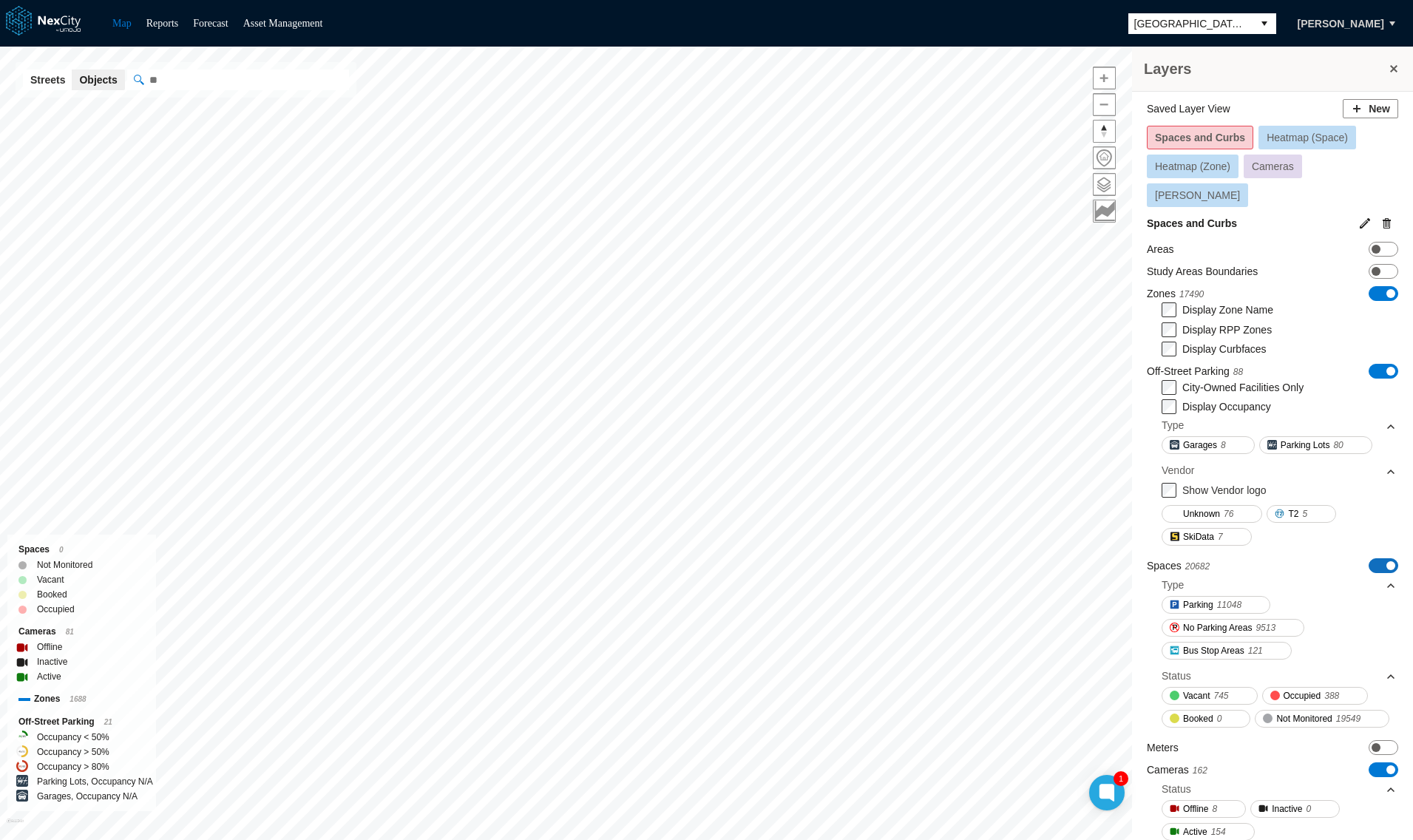
click at [1368, 558] on span "ON OFF" at bounding box center [1383, 565] width 30 height 15
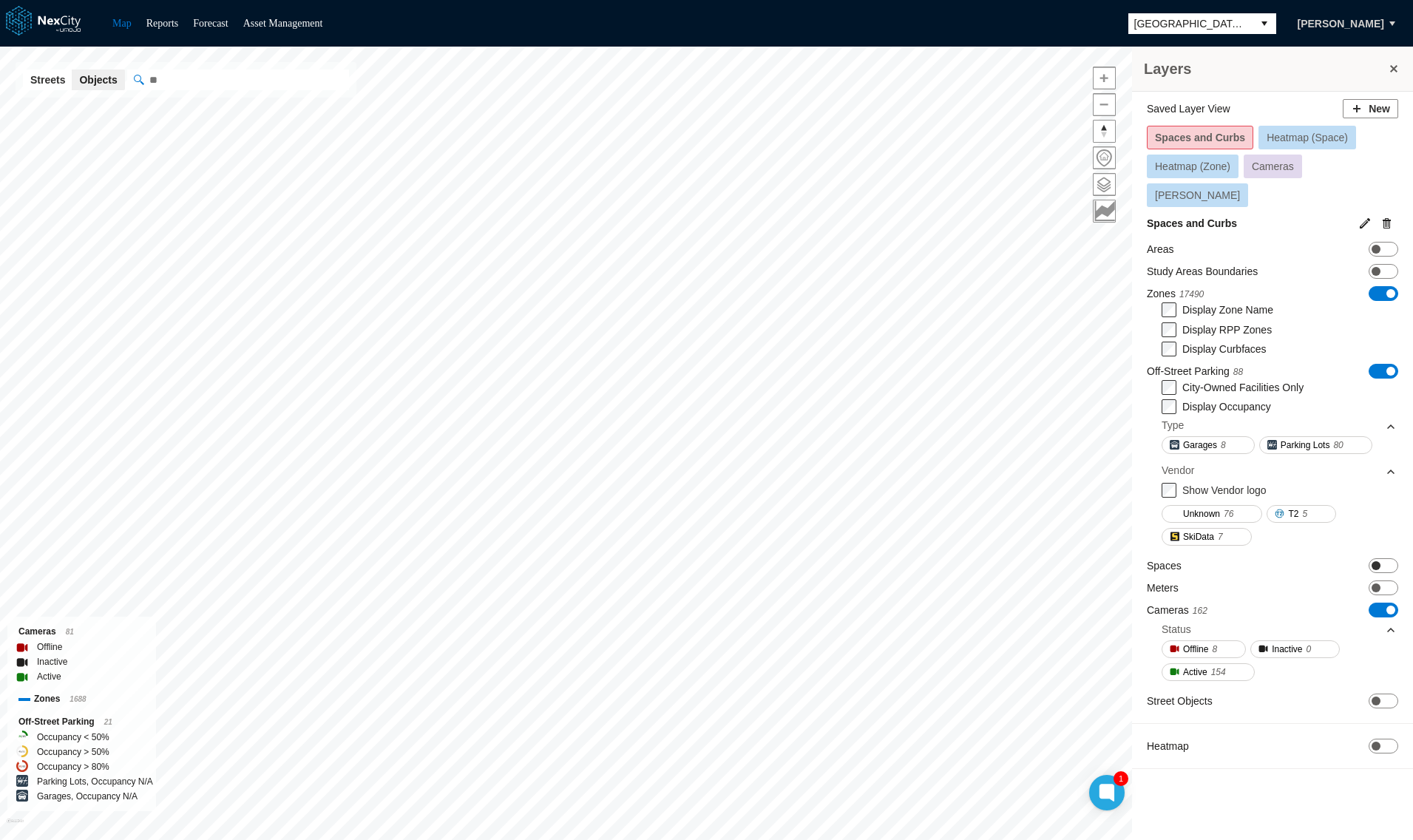
click at [1383, 558] on span "ON OFF" at bounding box center [1383, 565] width 30 height 15
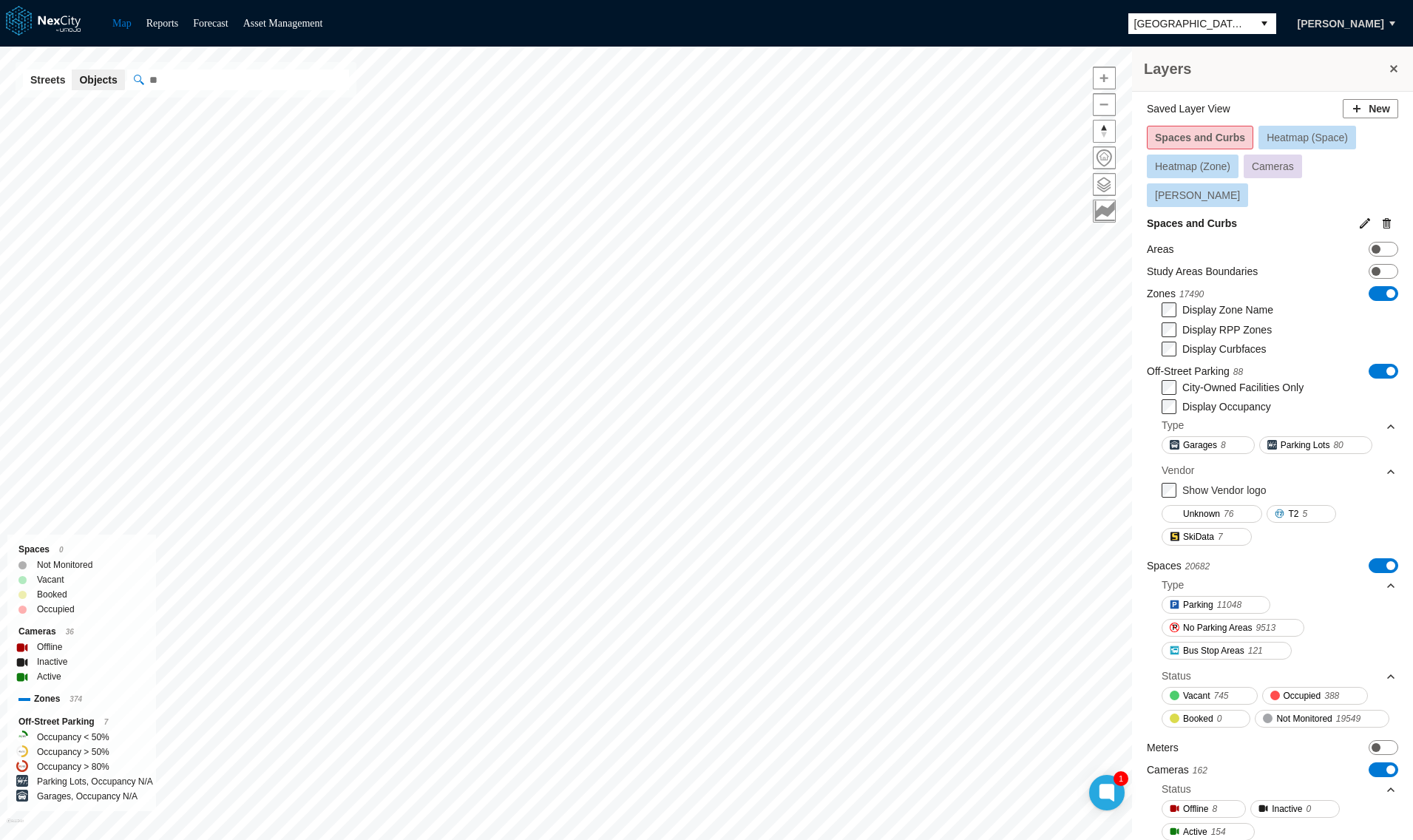
click at [1382, 558] on span "ON OFF" at bounding box center [1383, 565] width 30 height 15
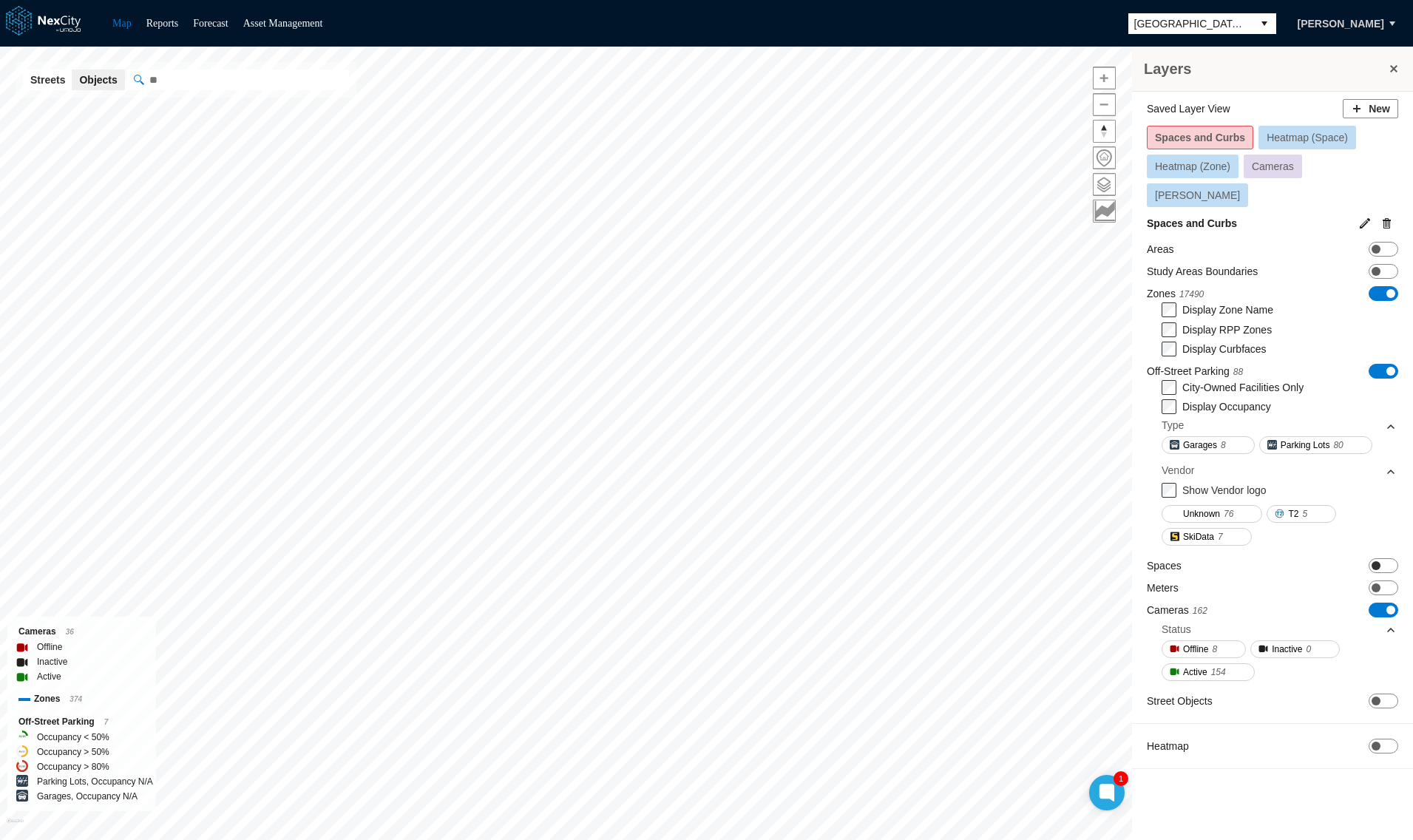
click at [1382, 558] on span "ON OFF" at bounding box center [1383, 565] width 30 height 15
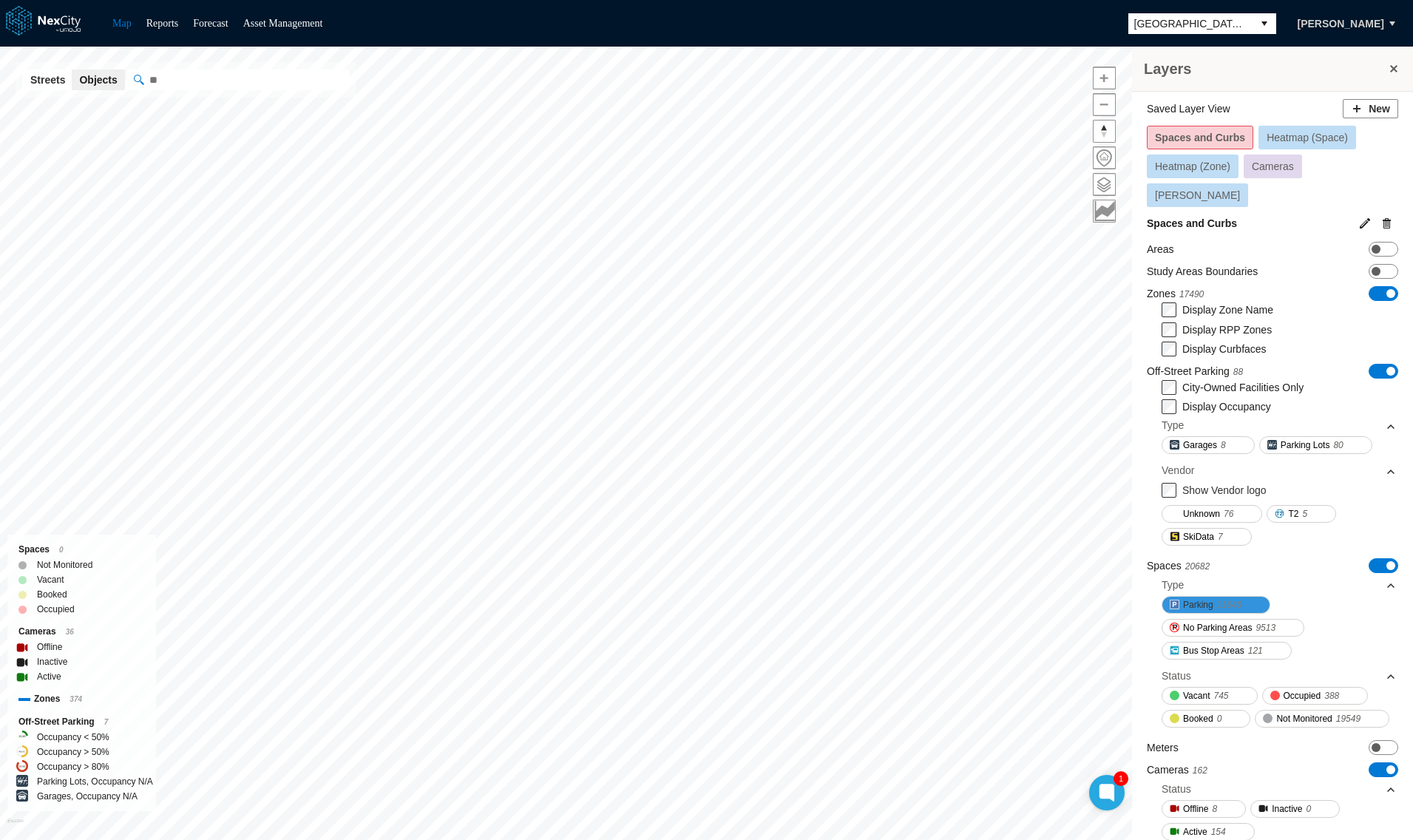
click at [1205, 597] on span "Parking" at bounding box center [1198, 604] width 31 height 15
click at [1210, 620] on span "No Parking Areas" at bounding box center [1217, 627] width 68 height 15
click at [1215, 643] on span "Bus Stop Areas" at bounding box center [1214, 650] width 61 height 15
click at [1287, 621] on span at bounding box center [1281, 627] width 12 height 12
click at [1253, 598] on span at bounding box center [1248, 604] width 12 height 12
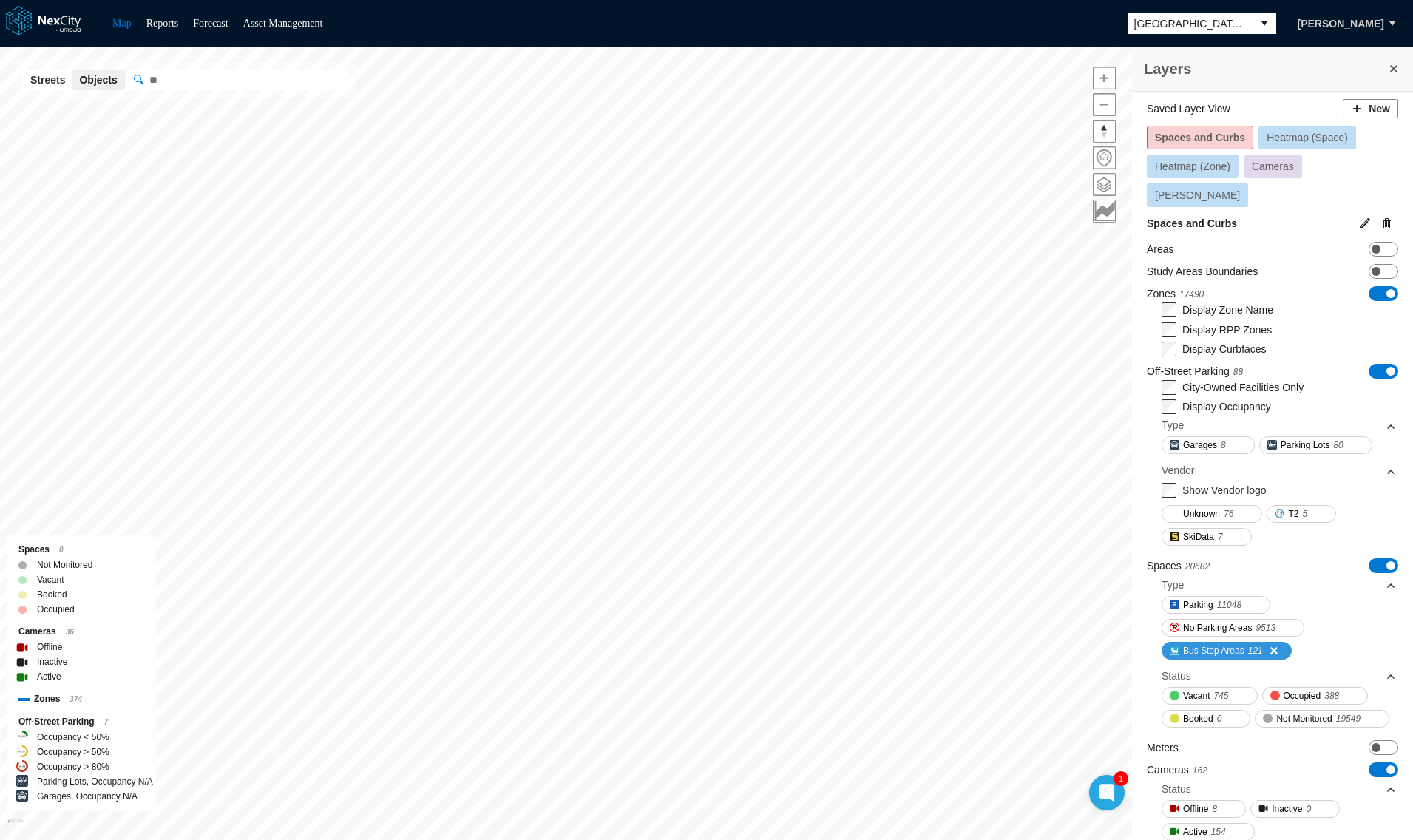
click at [1274, 645] on span at bounding box center [1268, 651] width 12 height 12
click at [1295, 574] on div "Type" at bounding box center [1278, 584] width 235 height 22
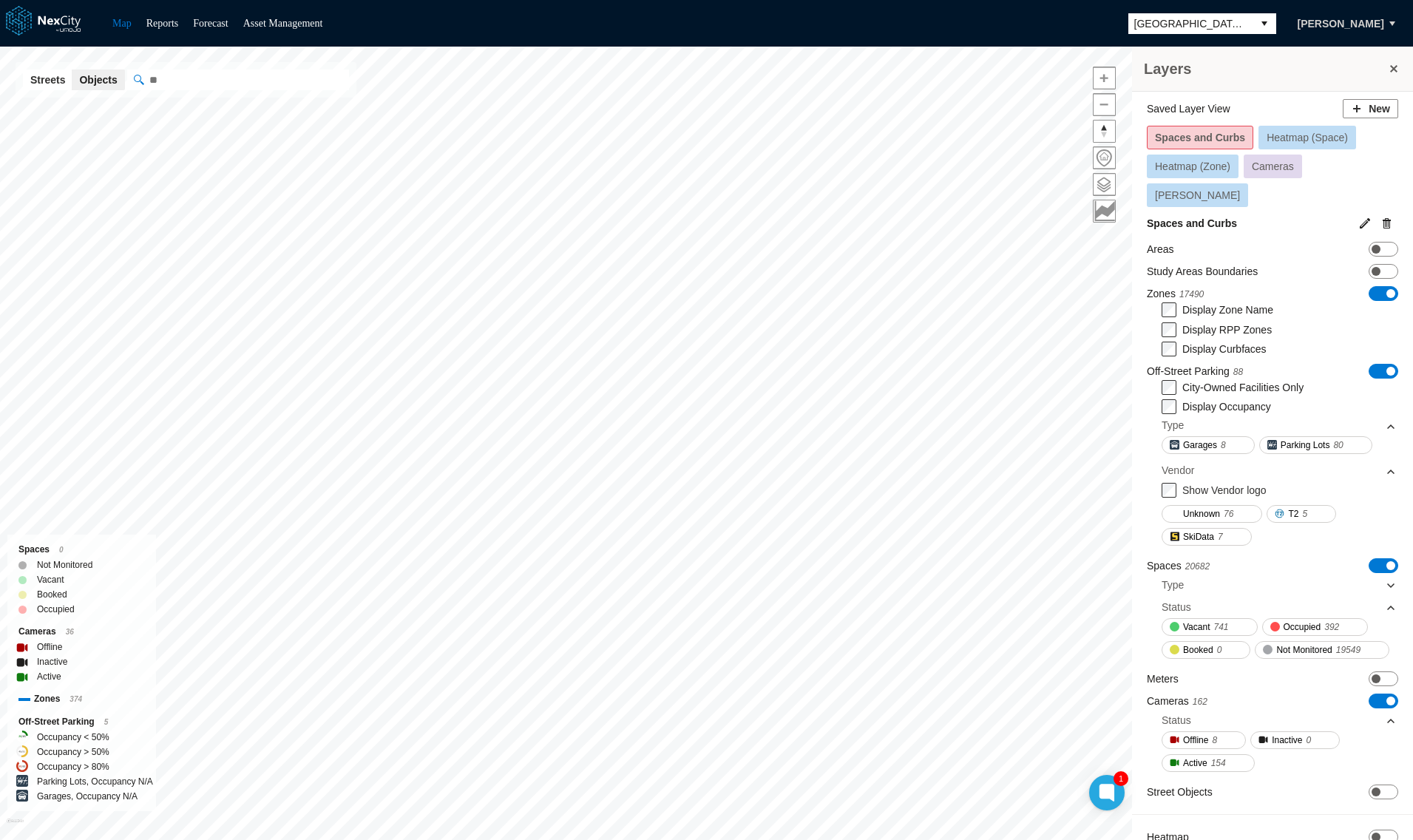
click at [1161, 631] on div "Vacant 741 Occupied 392 Booked 0 Not Monitored 19549" at bounding box center [1278, 641] width 235 height 46
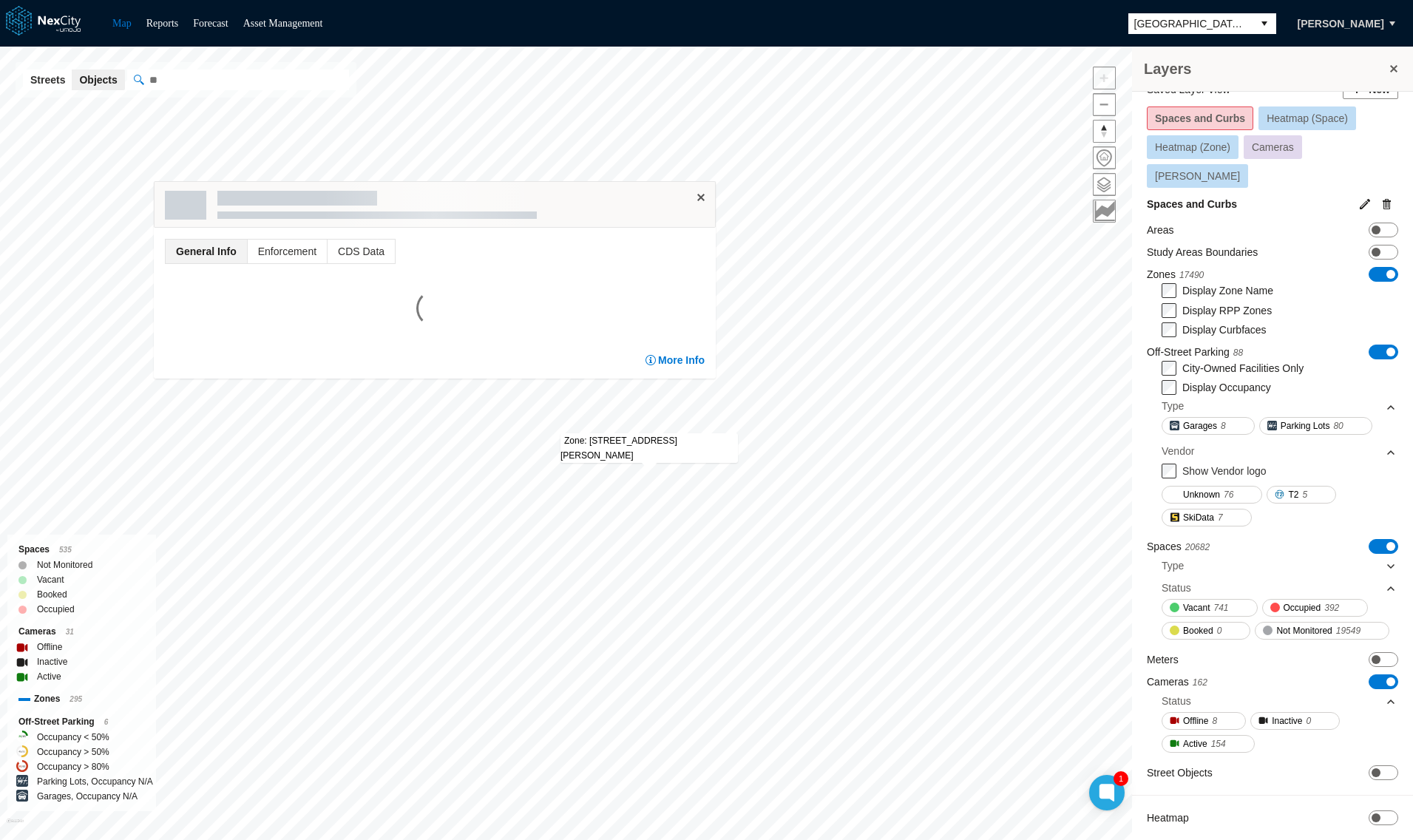
click at [706, 192] on button at bounding box center [701, 197] width 15 height 15
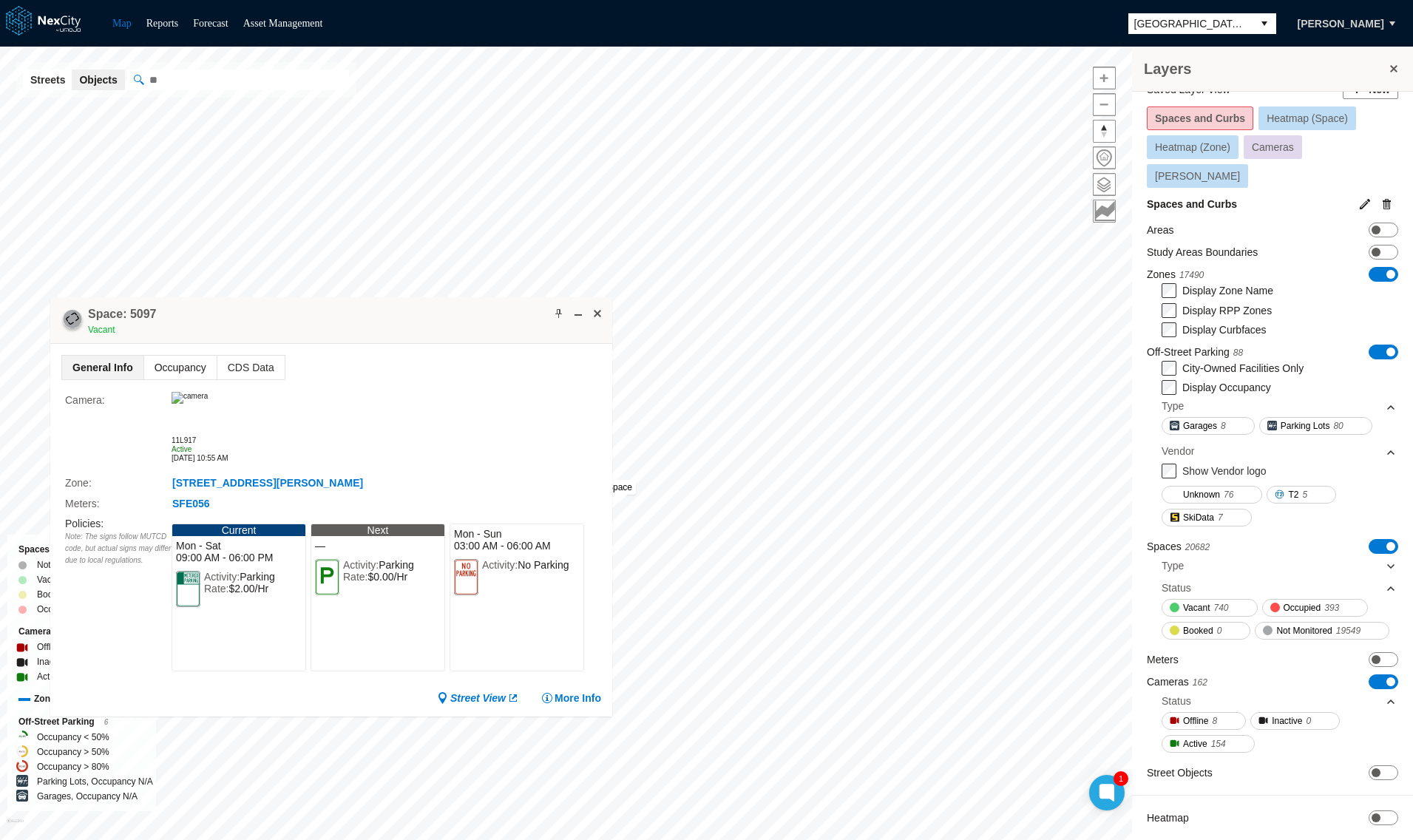
click at [181, 371] on span "Occupancy" at bounding box center [179, 368] width 72 height 24
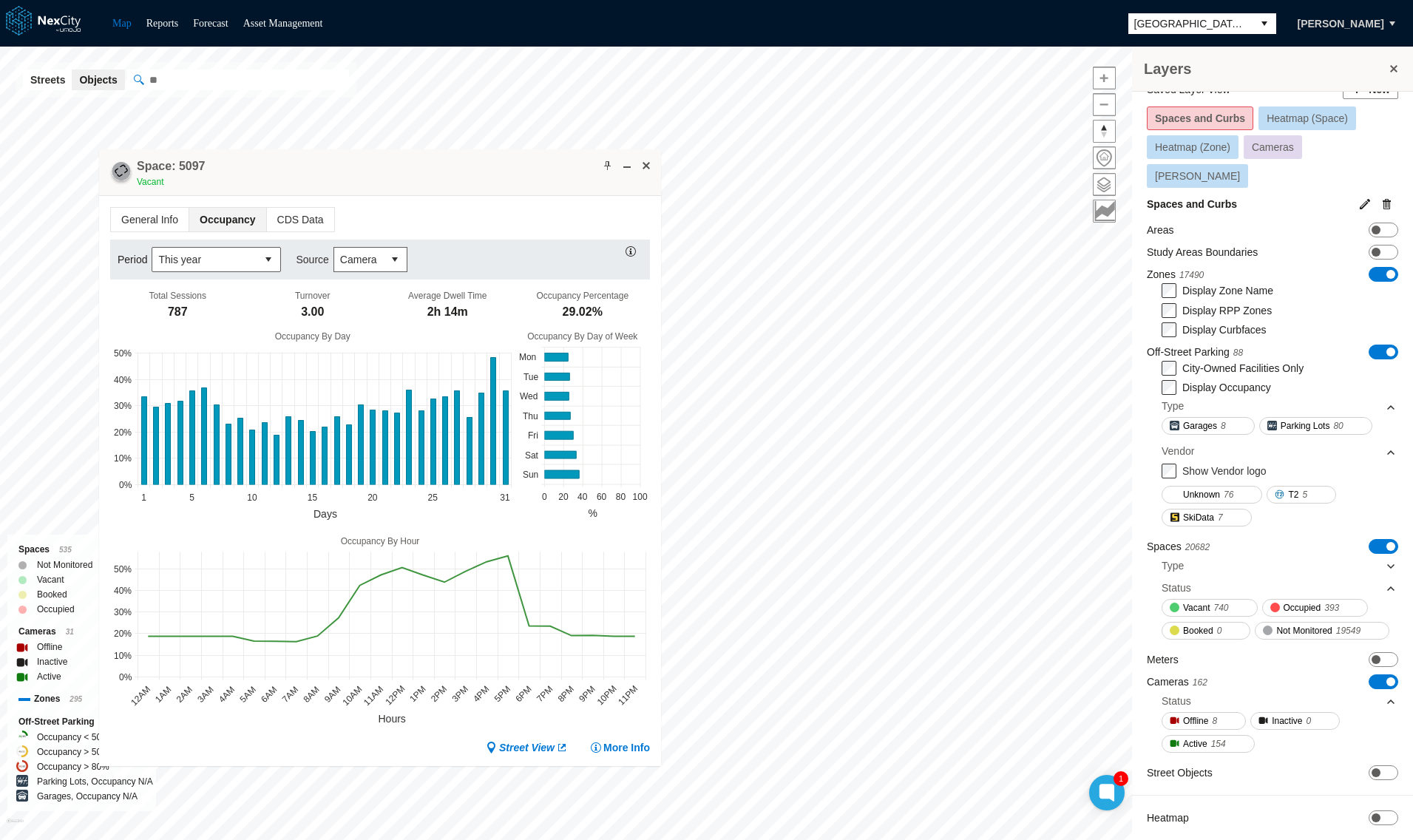
click at [632, 725] on icon at bounding box center [380, 640] width 540 height 185
click at [627, 744] on button "More Info" at bounding box center [619, 747] width 59 height 15
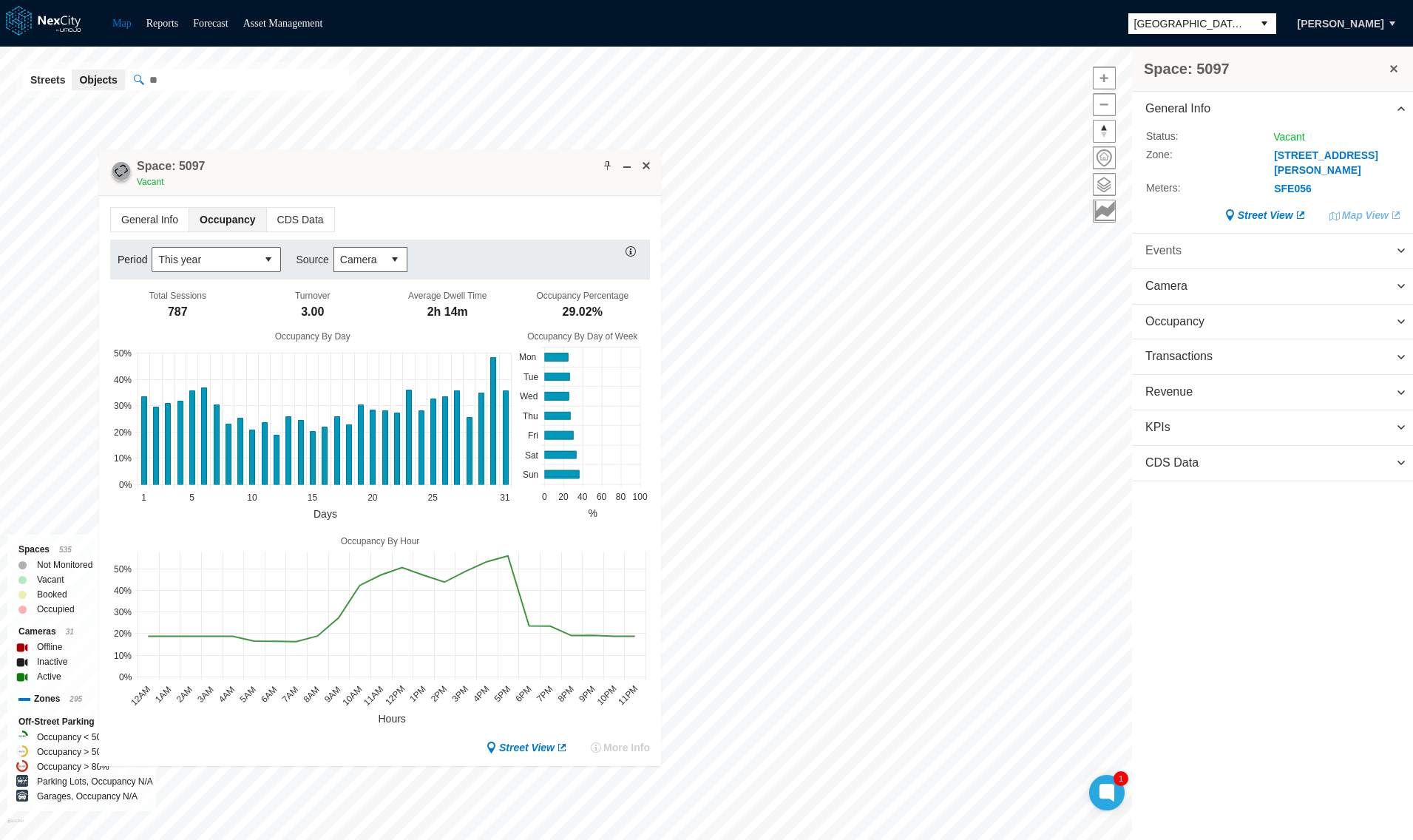
click at [1213, 252] on span "Events" at bounding box center [1272, 251] width 281 height 35
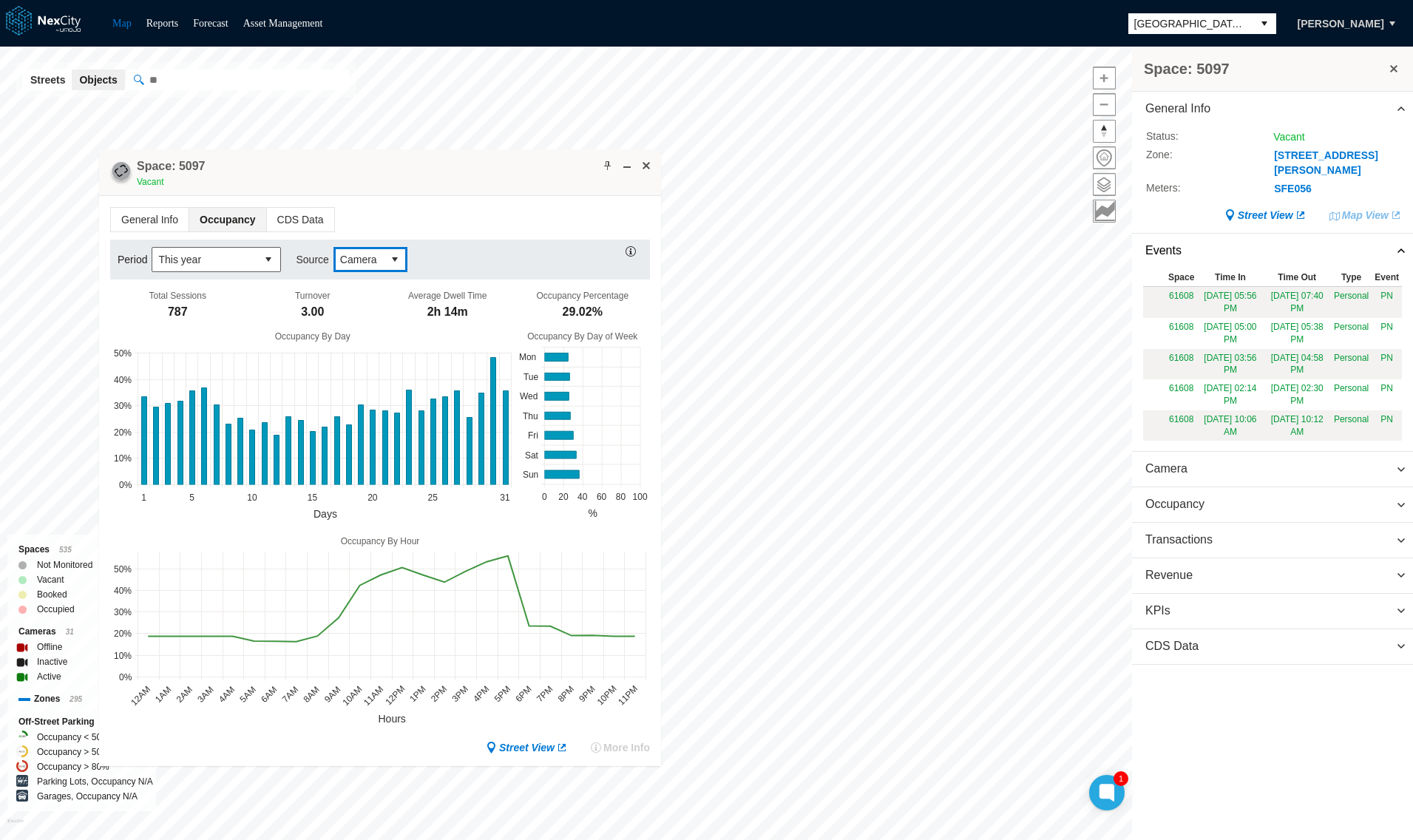
click at [382, 256] on button "select" at bounding box center [394, 260] width 24 height 24
click at [378, 316] on span "Transactional" at bounding box center [368, 310] width 62 height 15
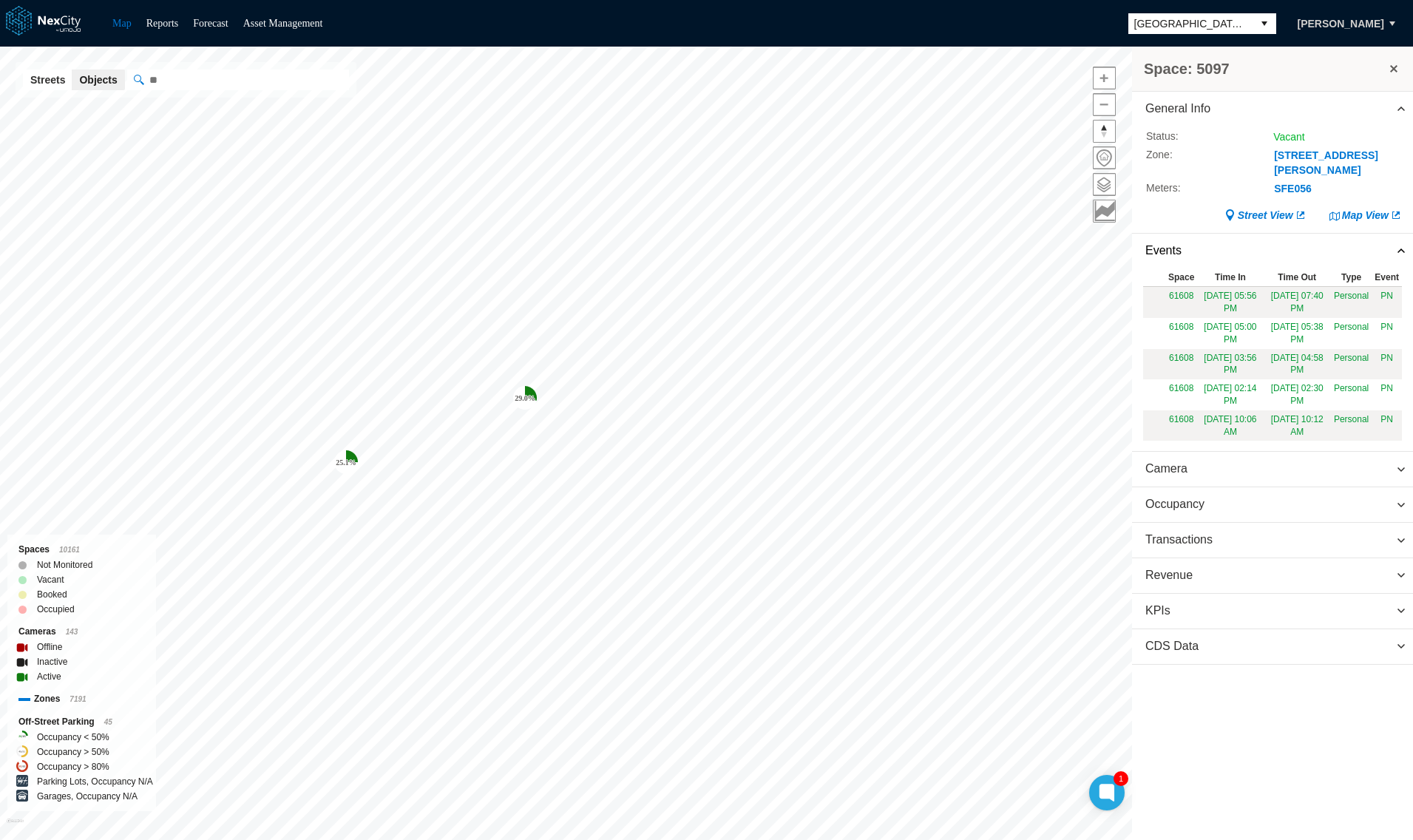
click at [525, 394] on tspan "29.0 %" at bounding box center [524, 398] width 21 height 8
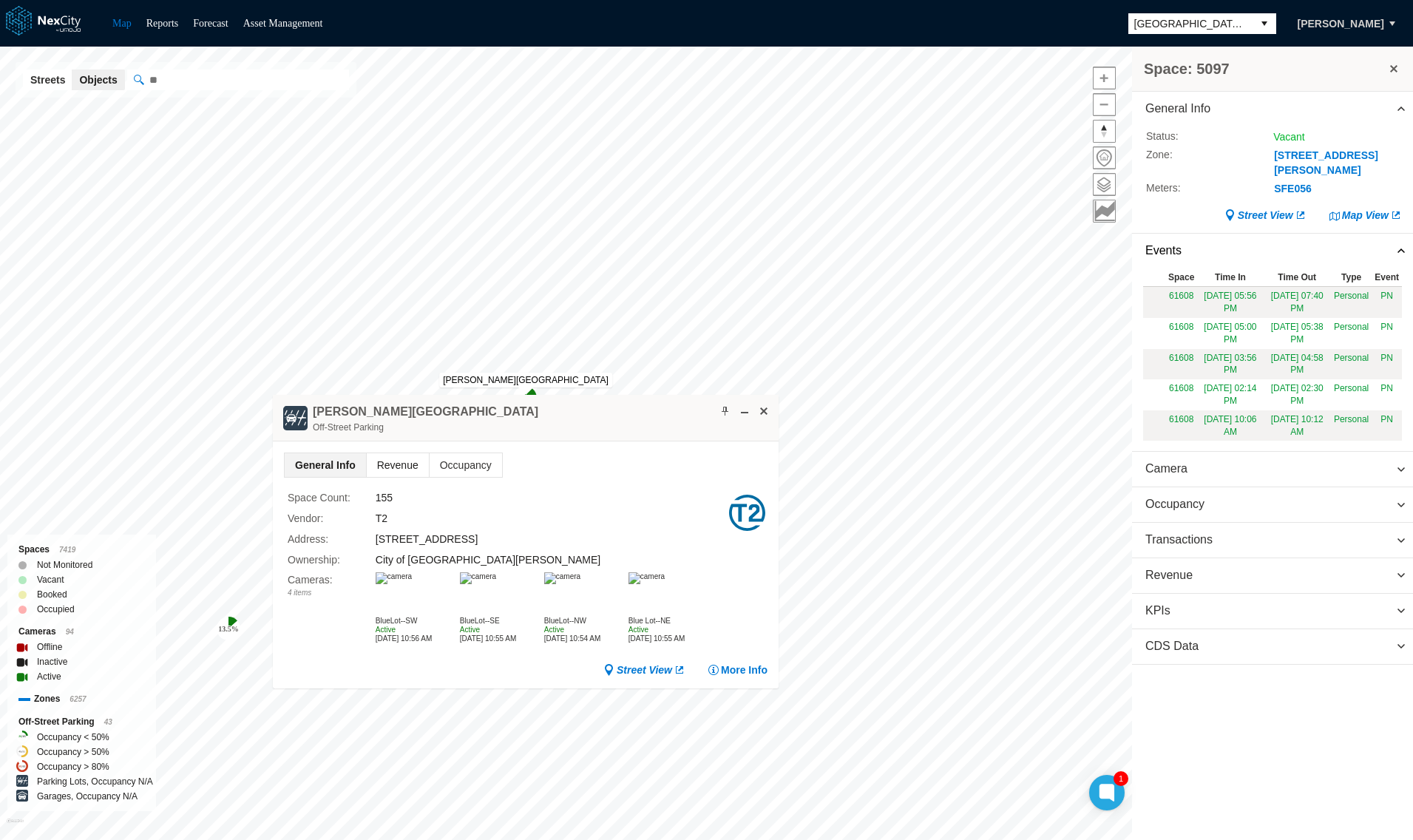
click at [396, 465] on span "Revenue" at bounding box center [397, 465] width 62 height 24
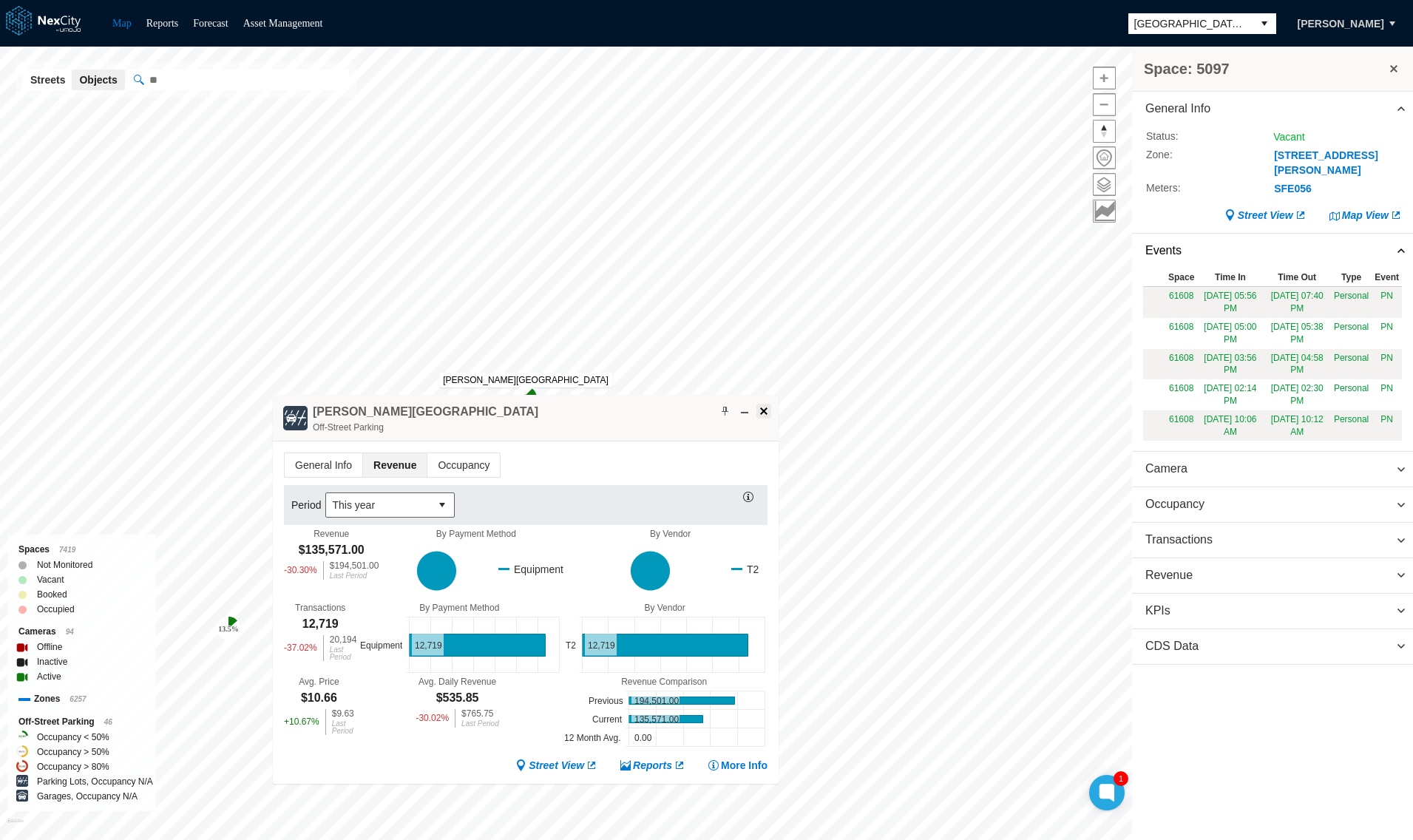
click at [766, 408] on span at bounding box center [764, 411] width 12 height 12
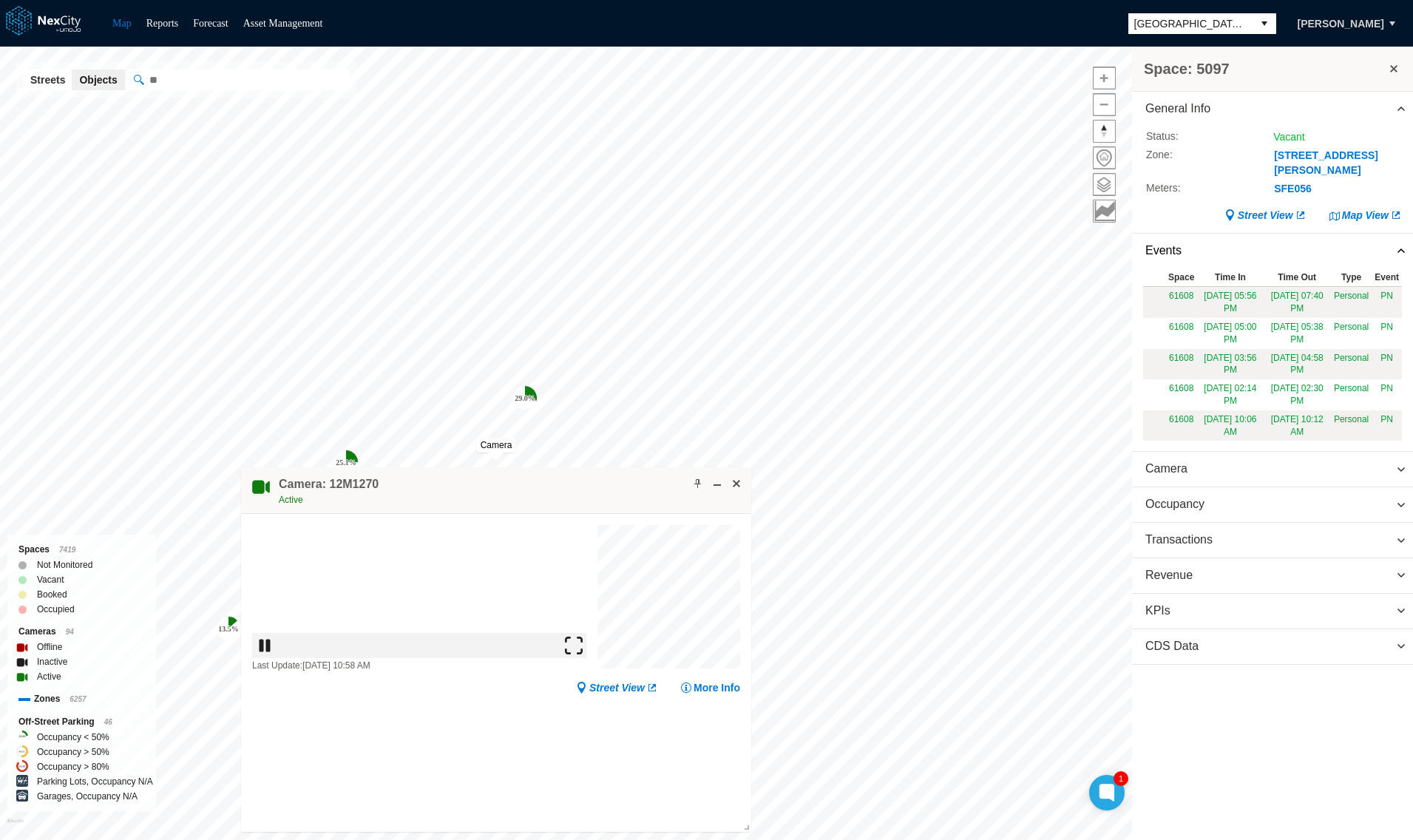
click at [576, 725] on img at bounding box center [581, 720] width 18 height 18
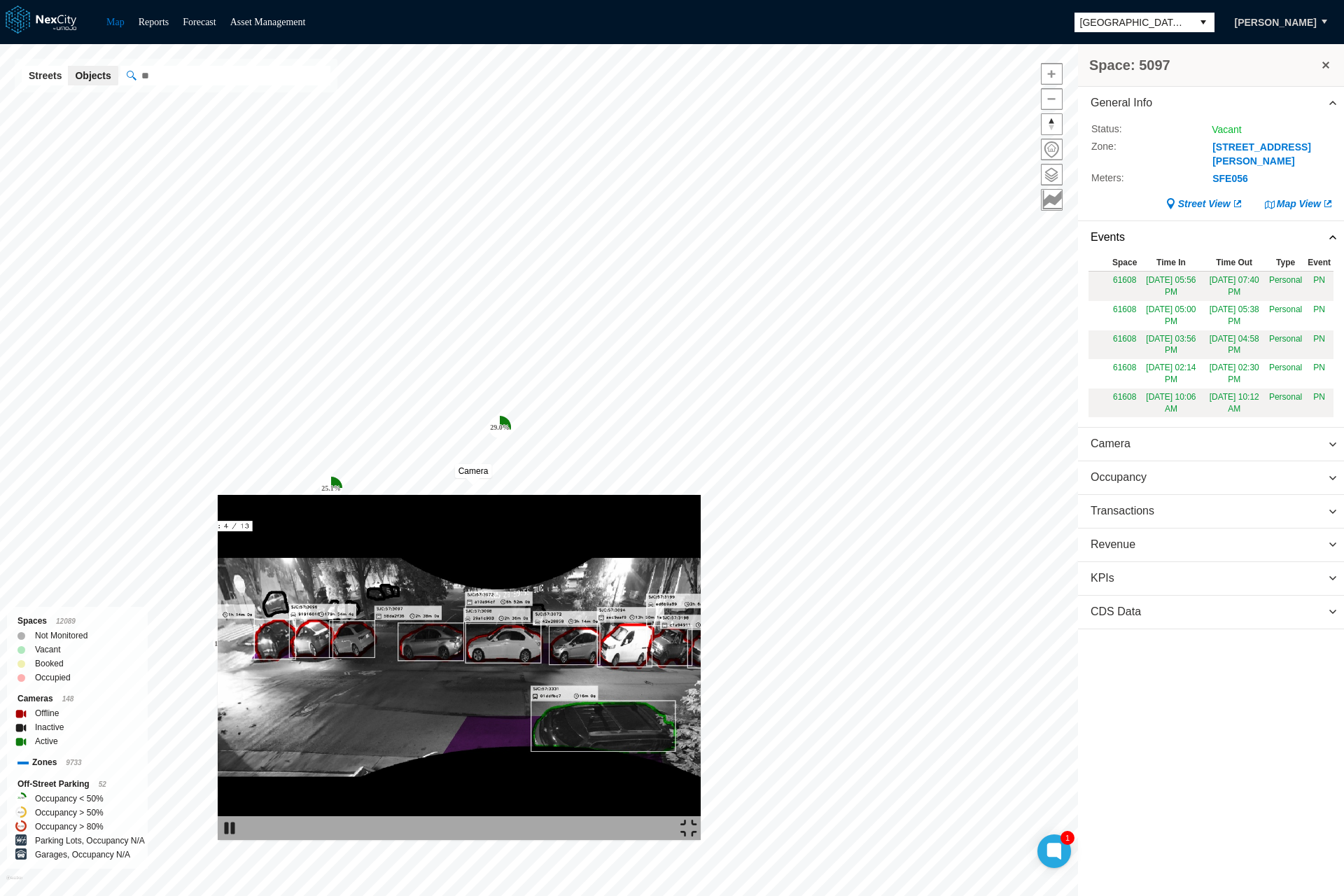
click at [697, 795] on img at bounding box center [689, 828] width 17 height 17
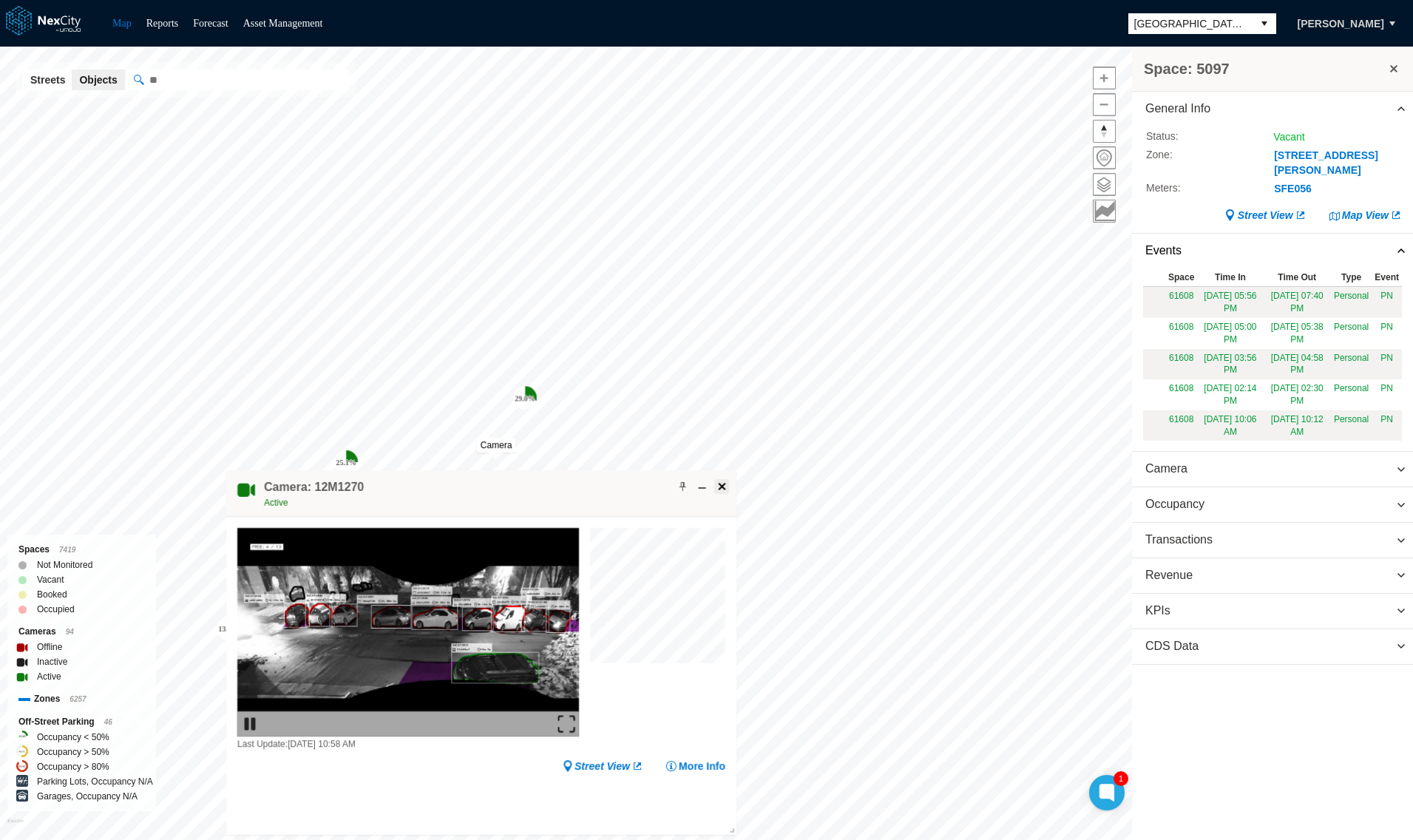
click at [723, 490] on span at bounding box center [721, 486] width 12 height 12
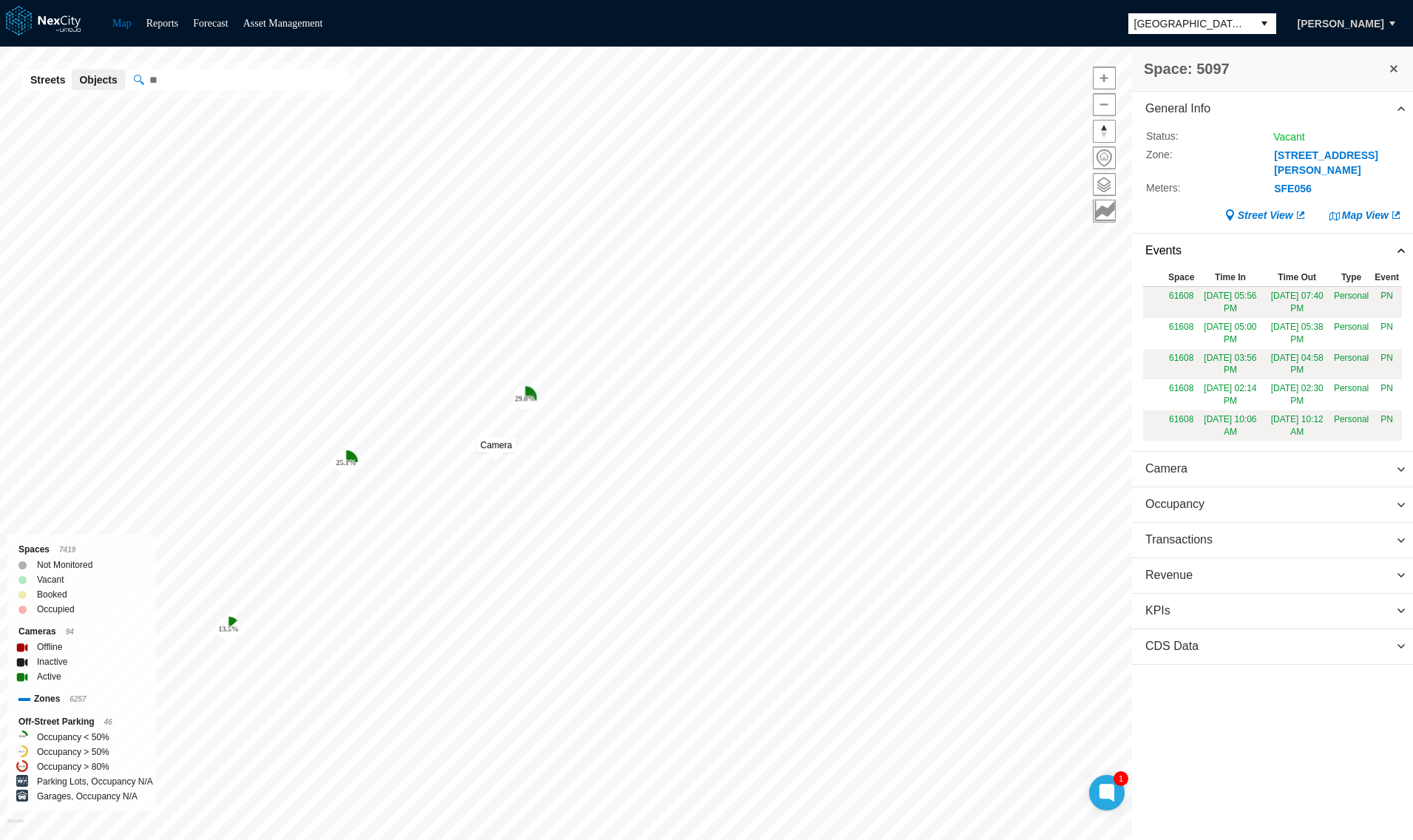
click at [42, 84] on button "Streets" at bounding box center [48, 79] width 50 height 21
click at [1393, 70] on button at bounding box center [1393, 68] width 15 height 21
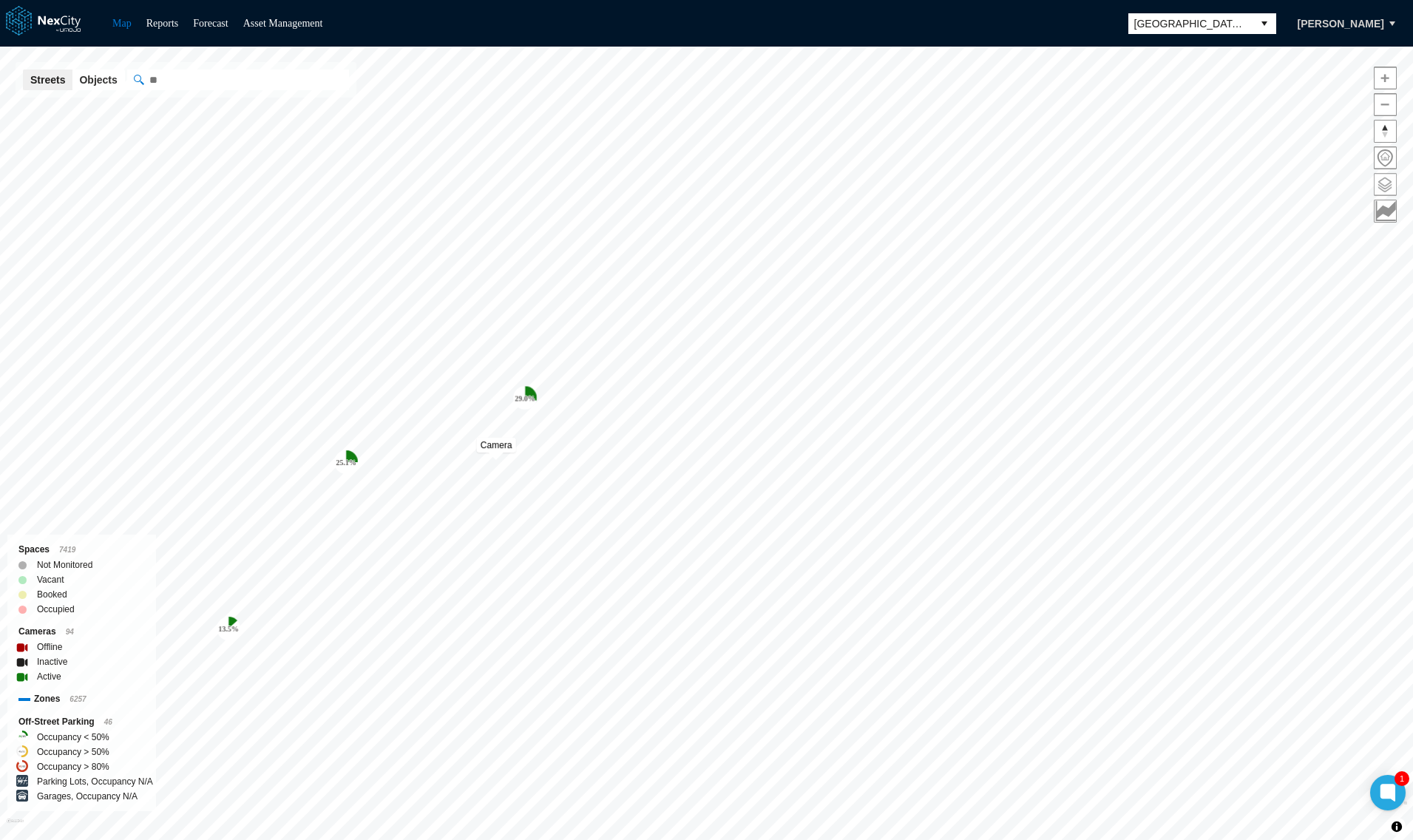
click at [1384, 187] on span at bounding box center [1385, 184] width 22 height 22
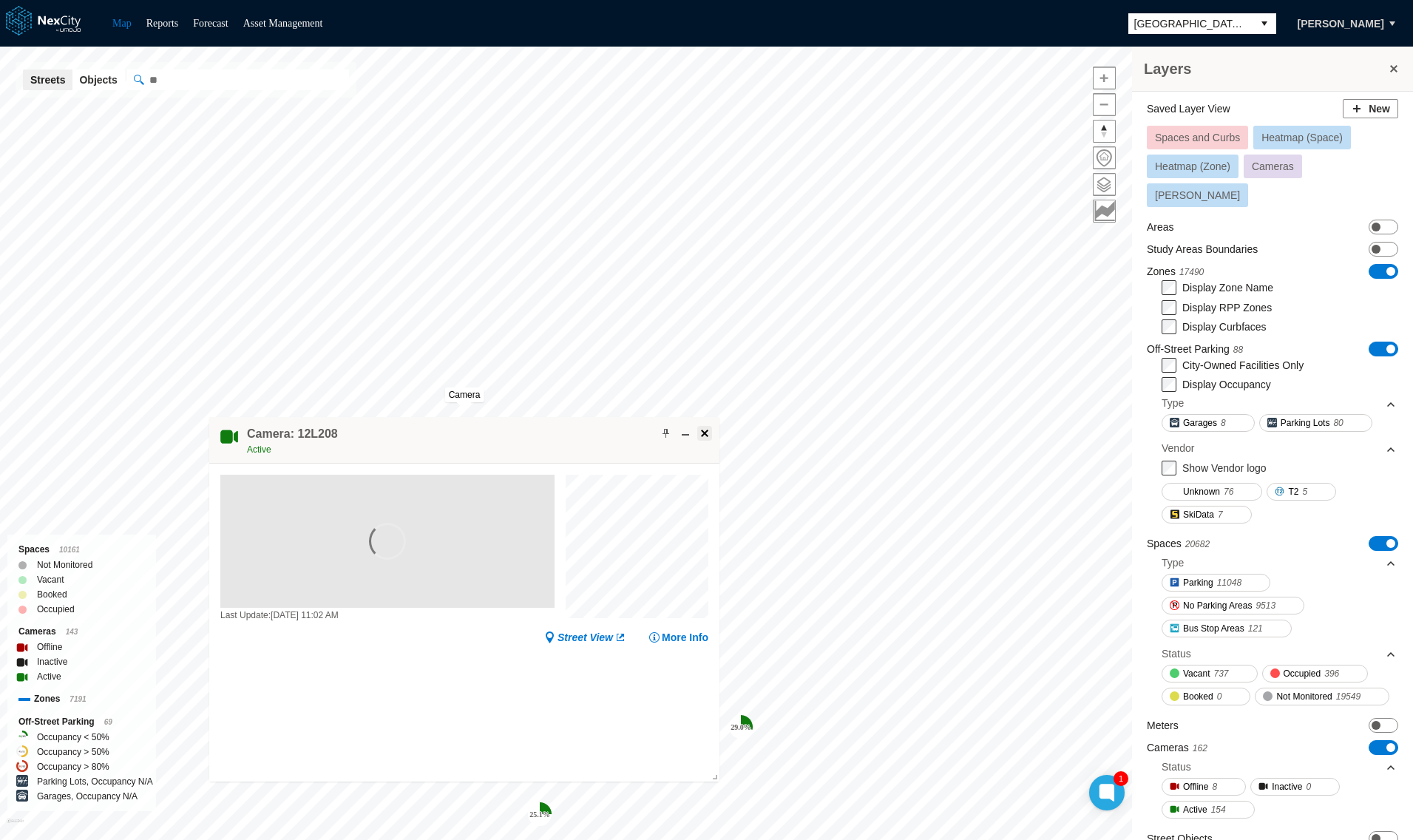
click at [707, 427] on span at bounding box center [705, 433] width 12 height 12
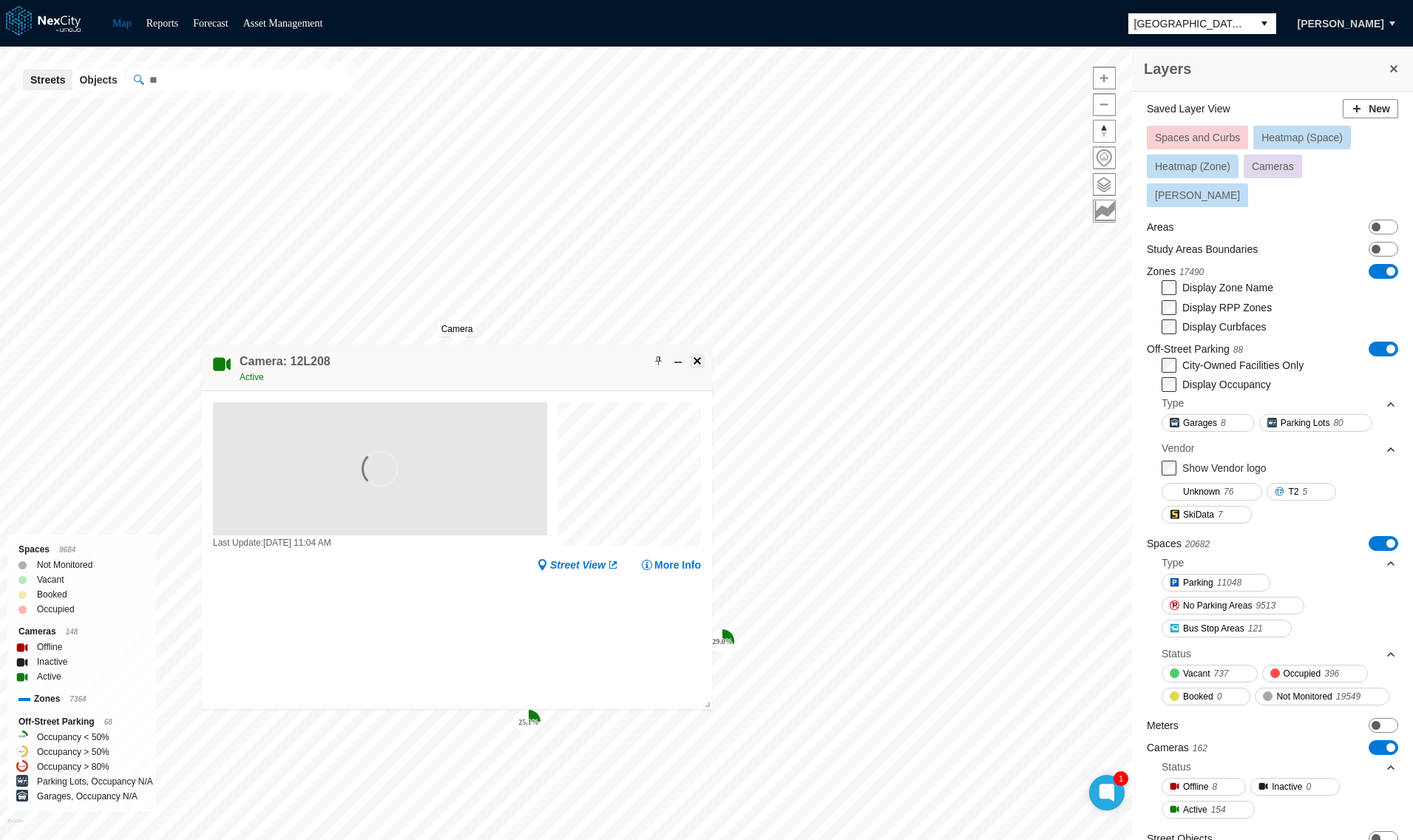
click at [698, 363] on span at bounding box center [698, 361] width 12 height 12
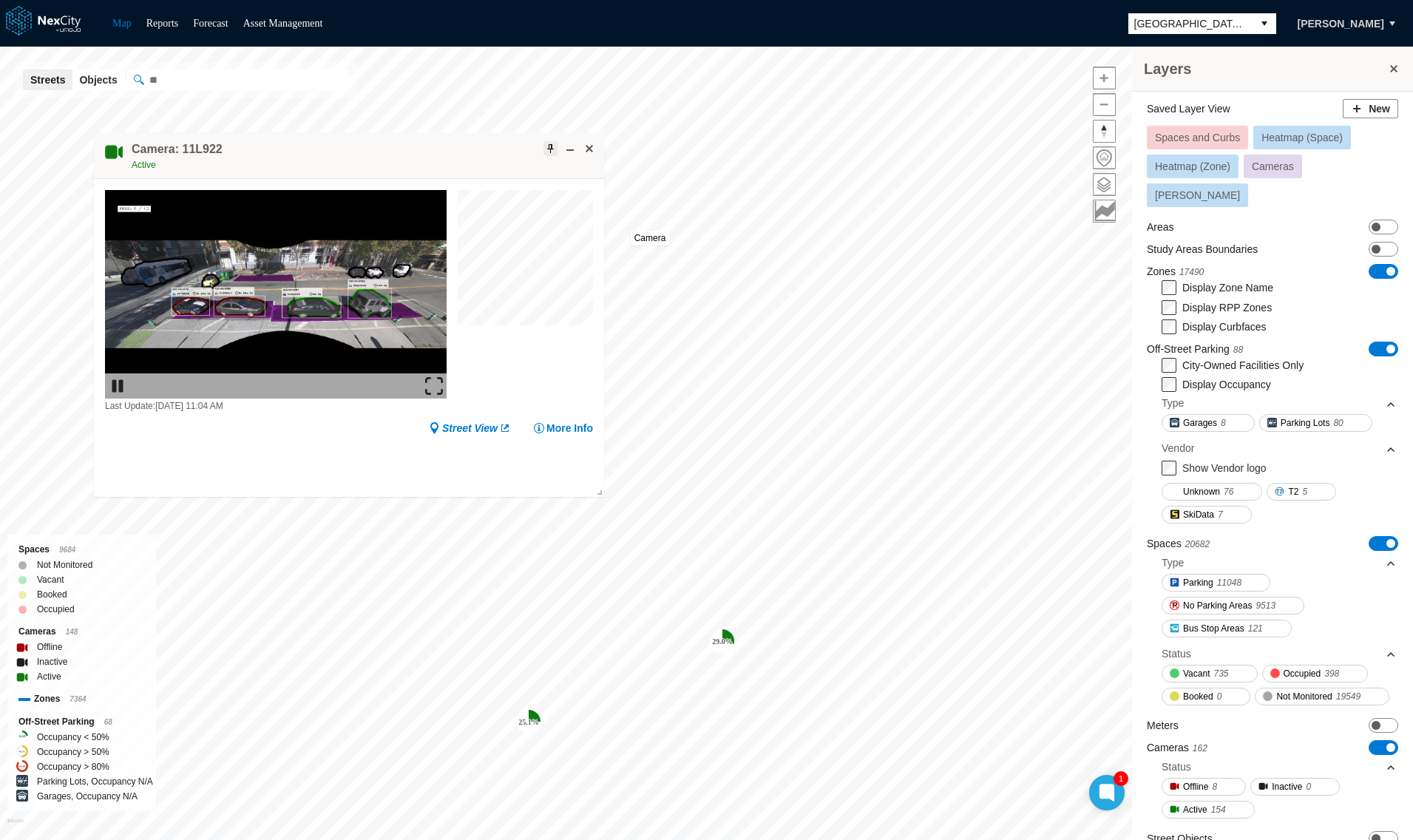
click at [549, 150] on span at bounding box center [551, 149] width 12 height 12
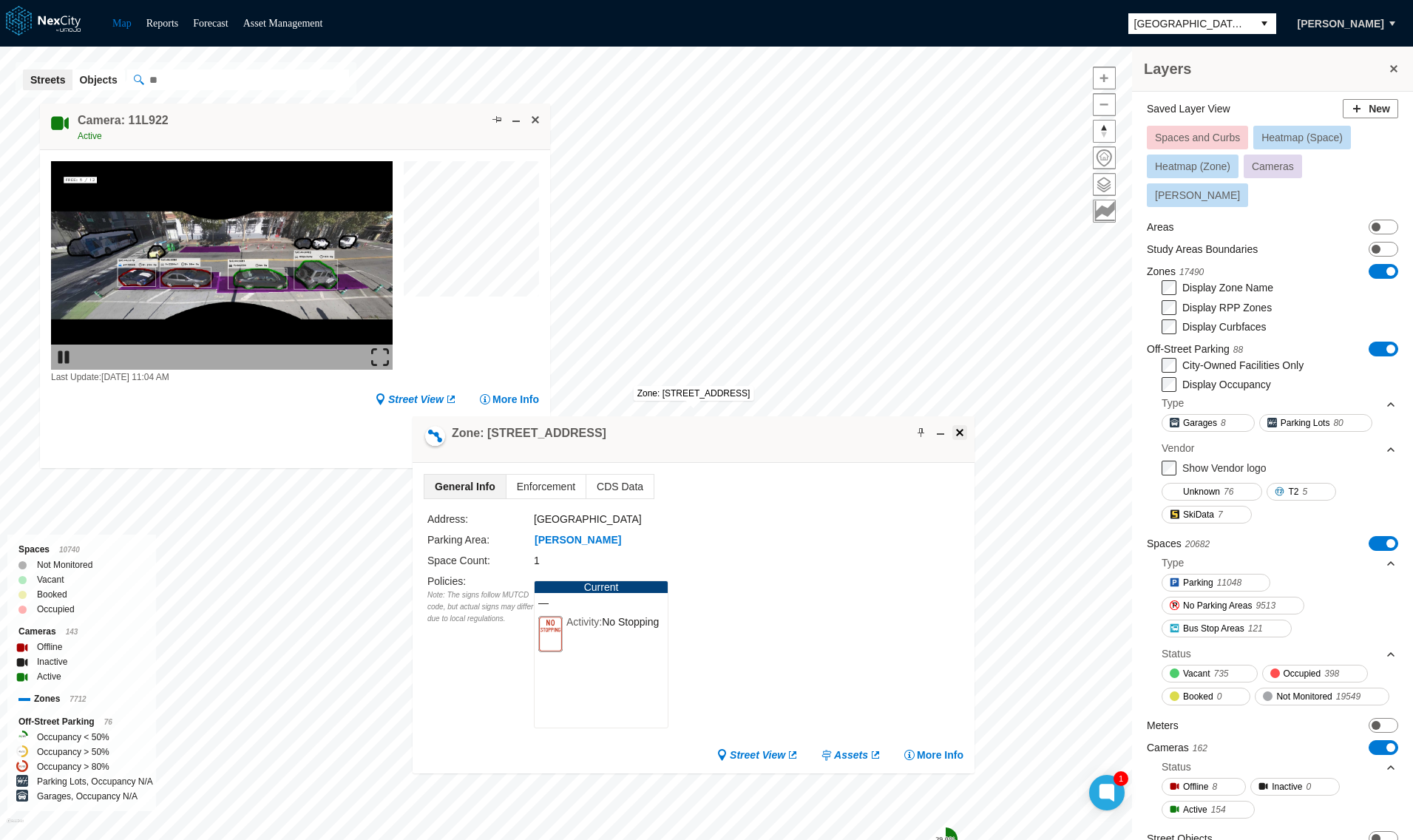
click at [962, 430] on span at bounding box center [959, 432] width 12 height 12
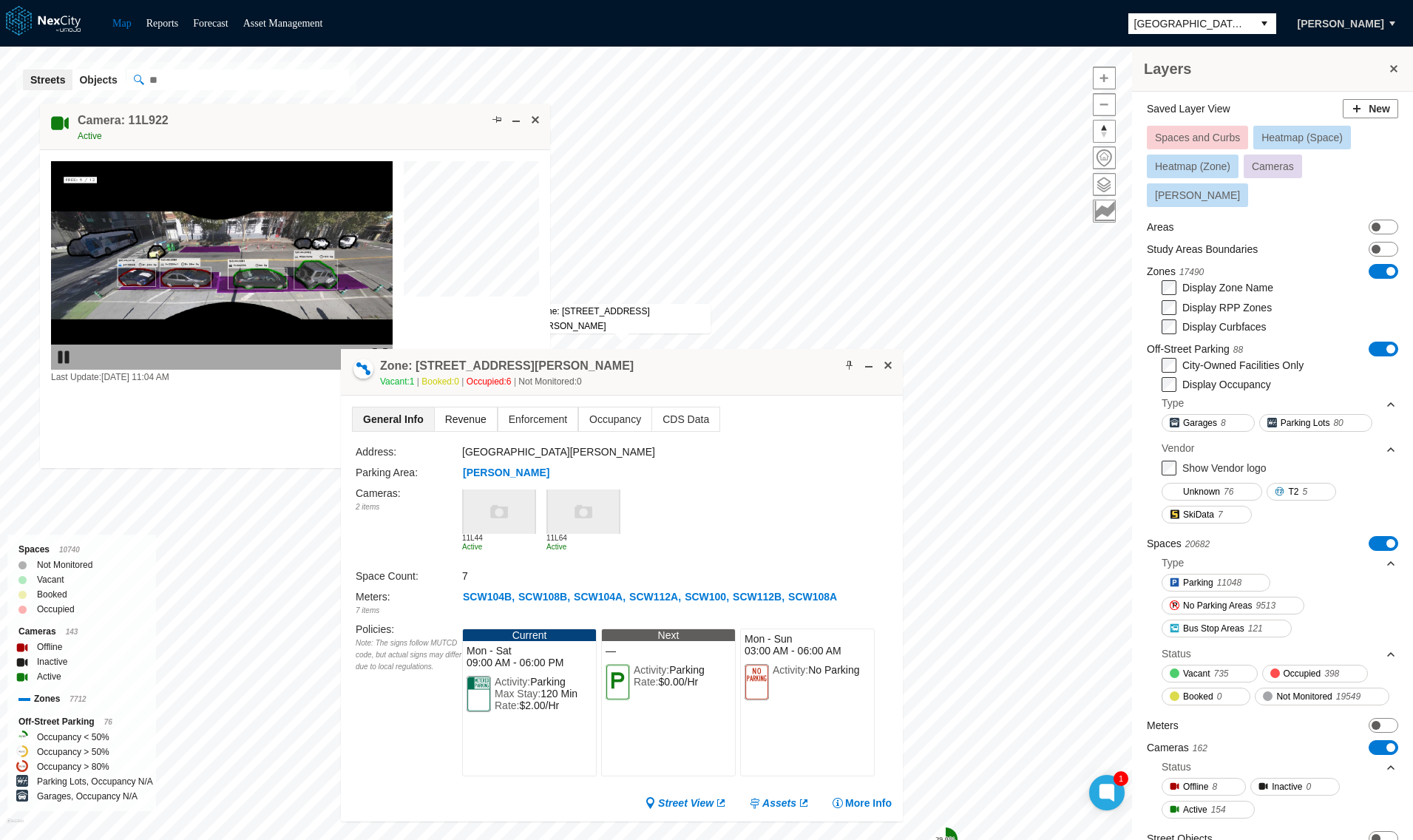
click at [468, 426] on span "Revenue" at bounding box center [466, 419] width 62 height 24
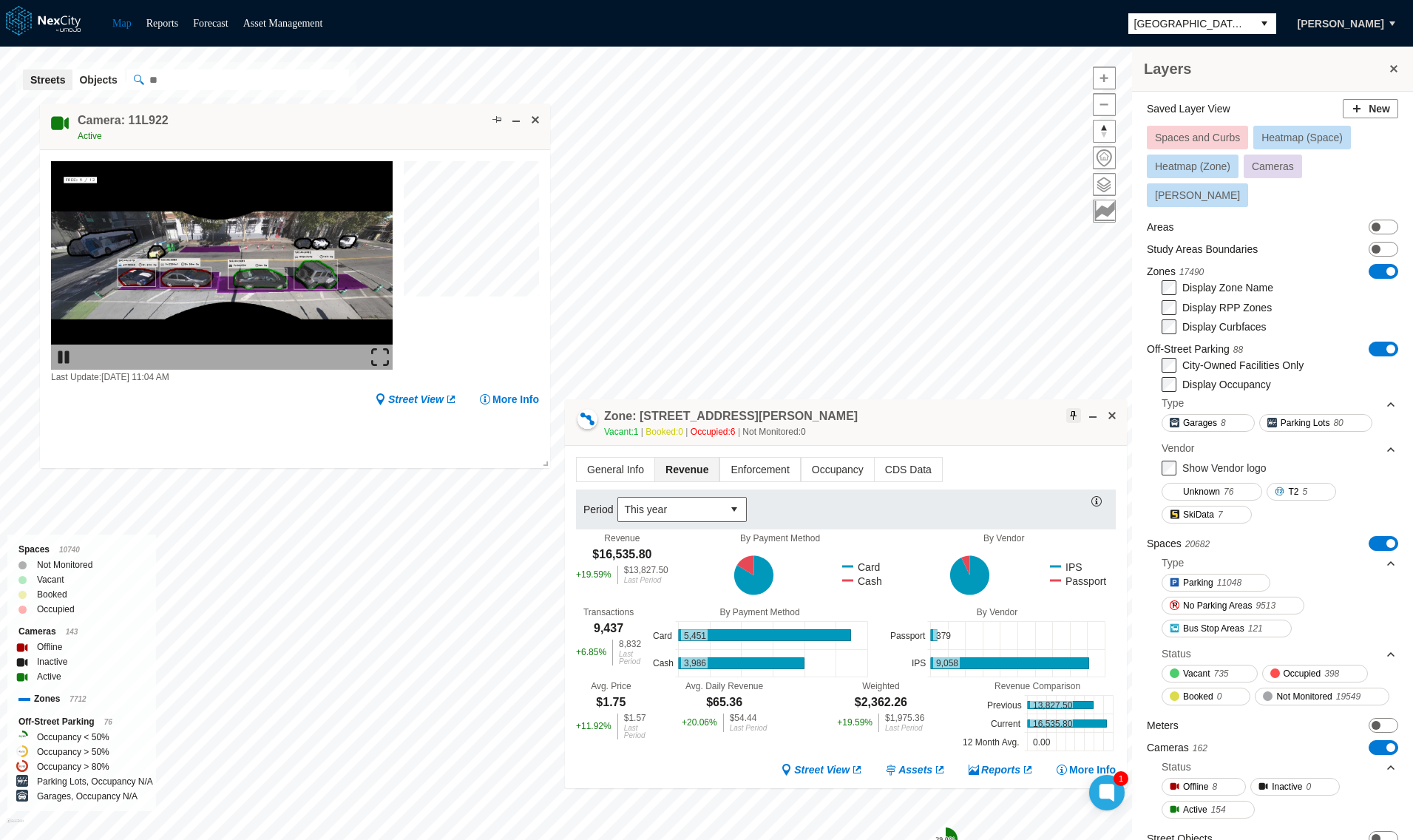
click at [1073, 415] on span at bounding box center [1073, 415] width 12 height 12
click at [1396, 65] on button at bounding box center [1393, 68] width 15 height 21
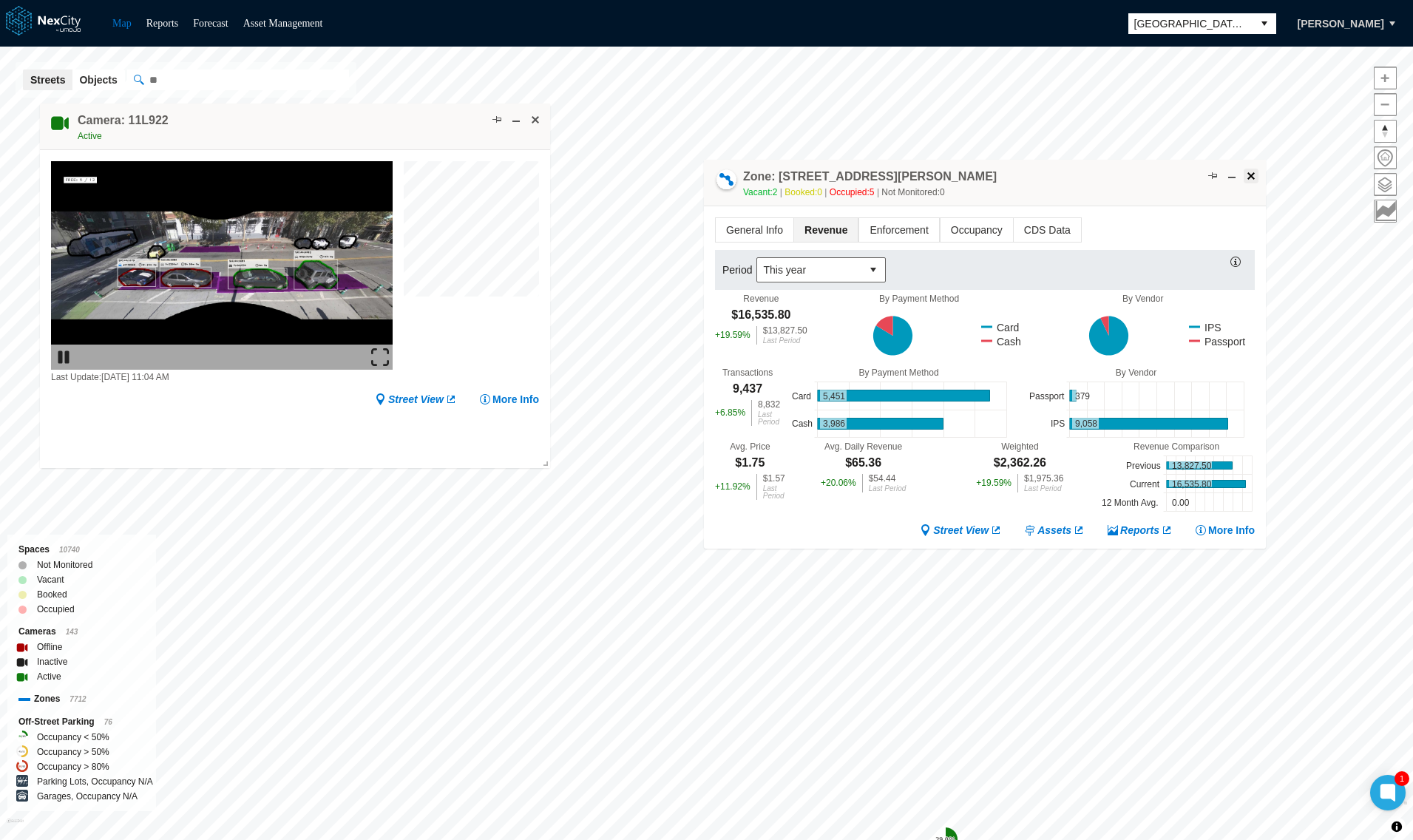
click at [1250, 173] on span at bounding box center [1250, 176] width 12 height 12
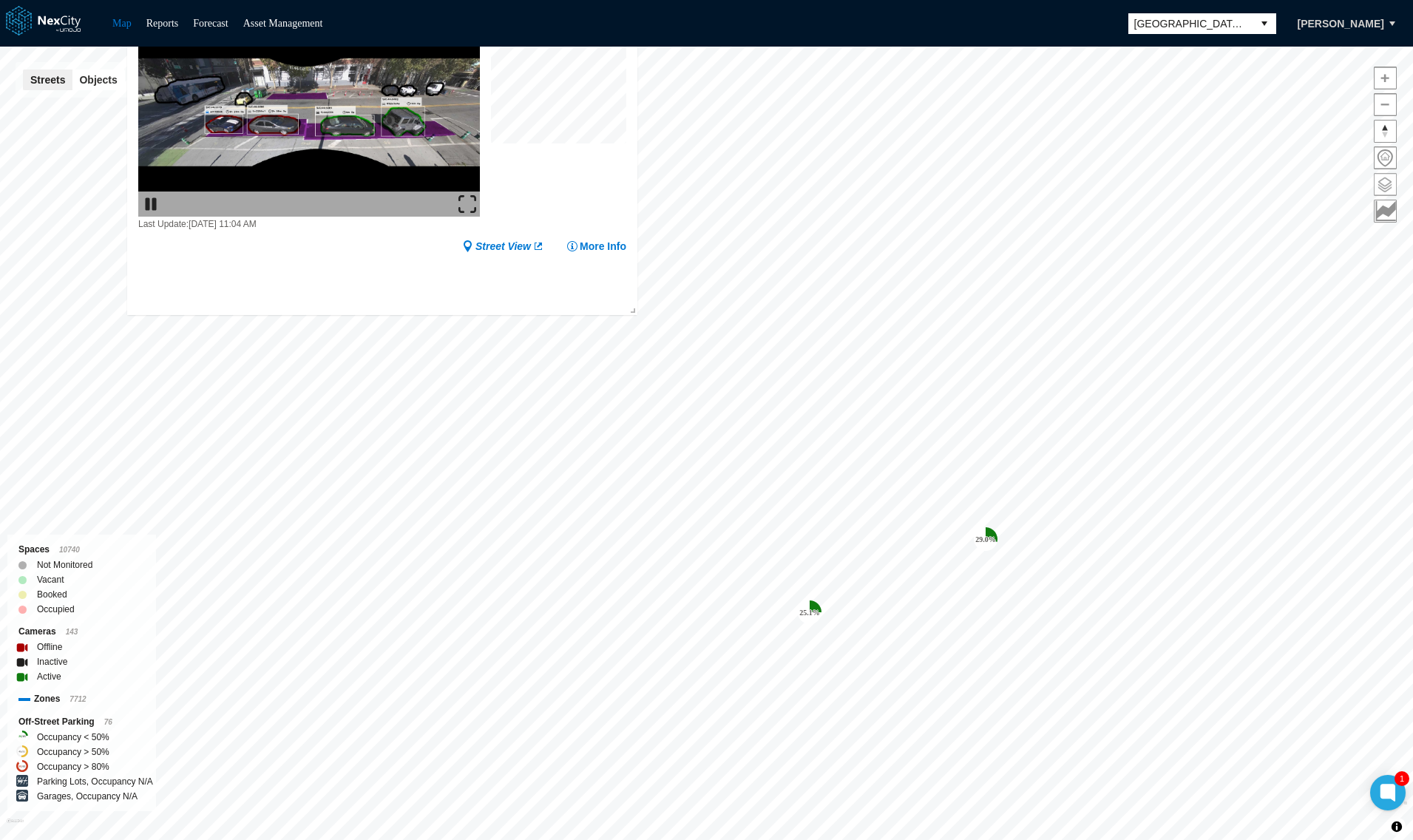
click at [1393, 175] on span at bounding box center [1385, 184] width 22 height 22
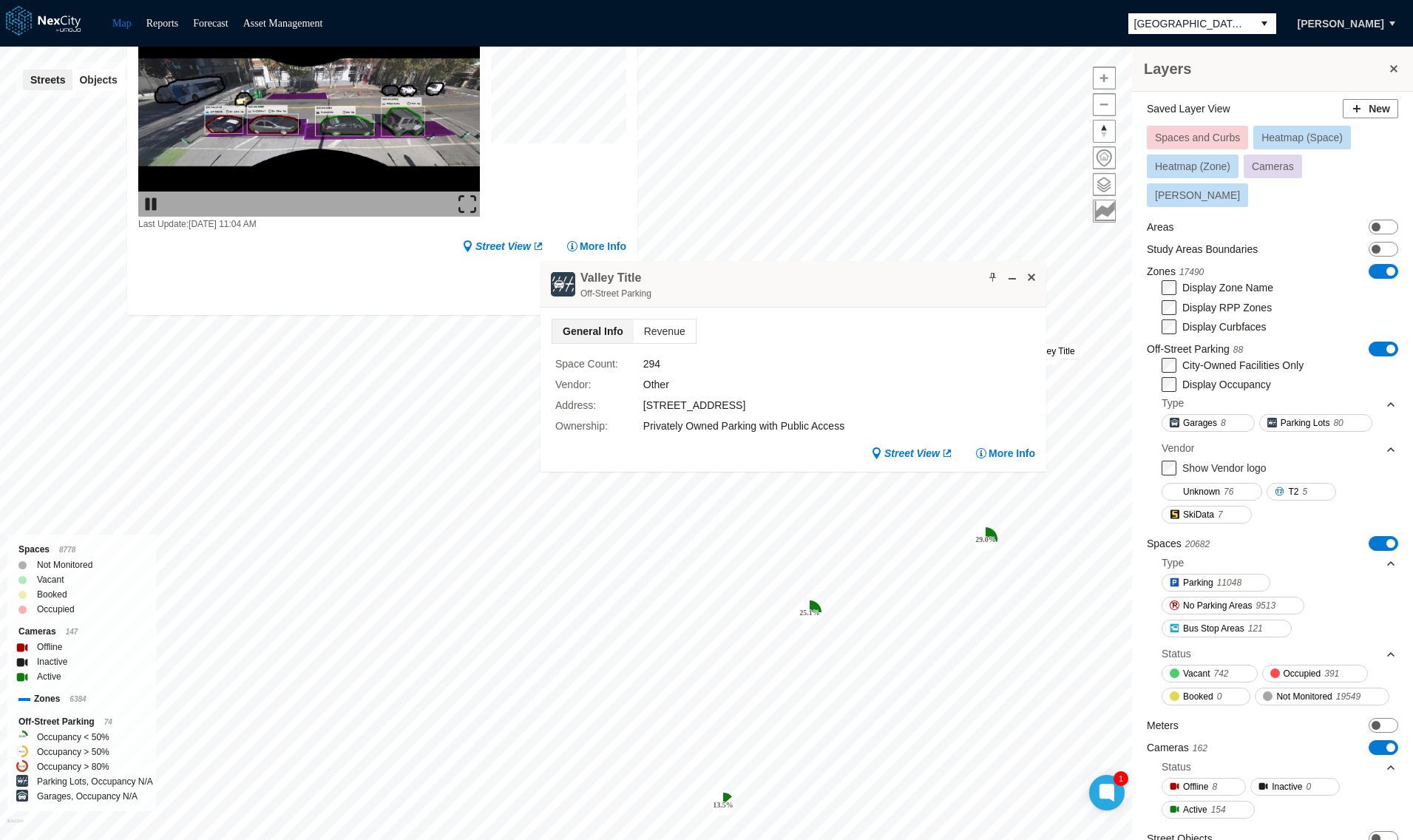
click at [815, 610] on tspan "25.1 %" at bounding box center [810, 612] width 21 height 8
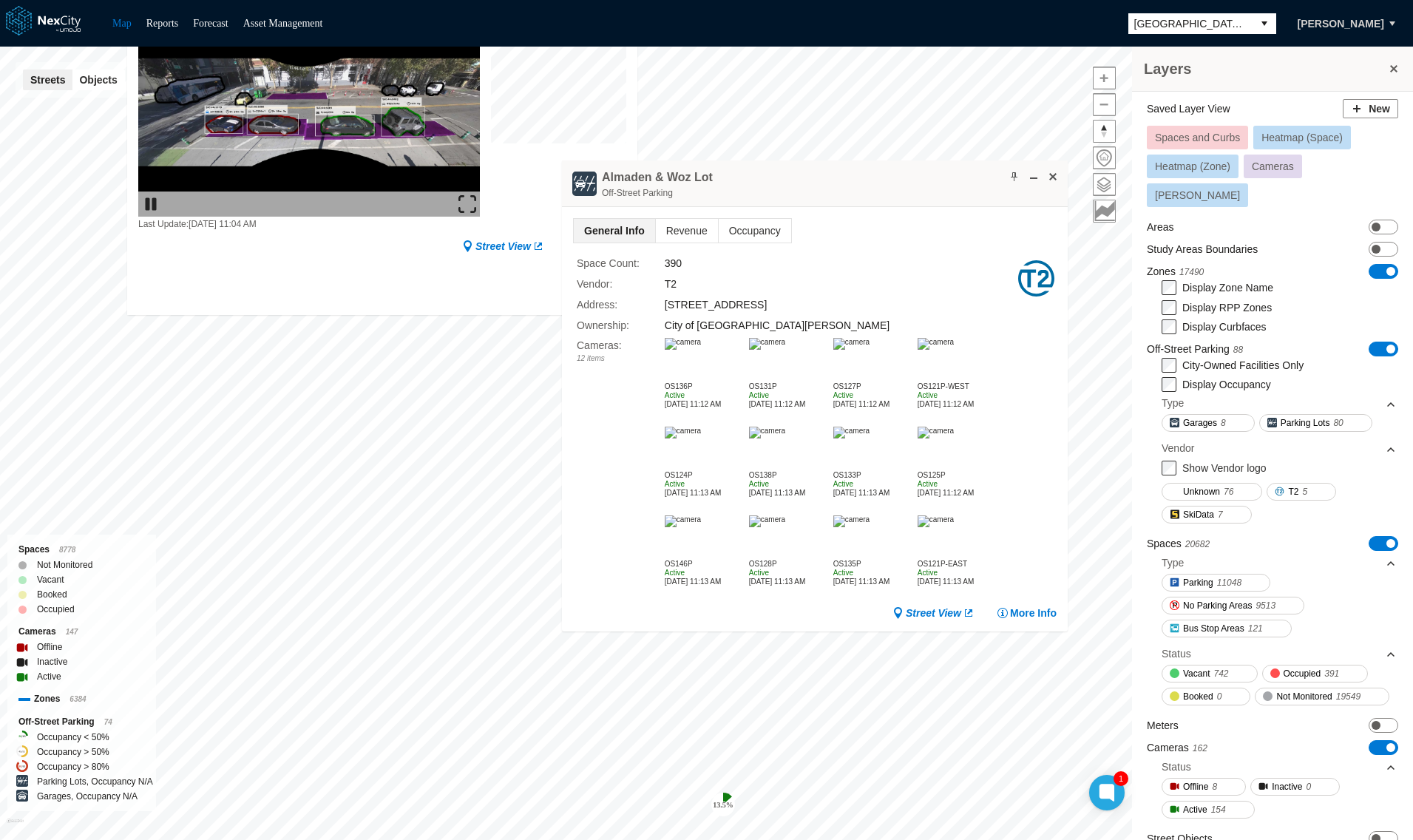
click at [697, 347] on img at bounding box center [683, 344] width 37 height 12
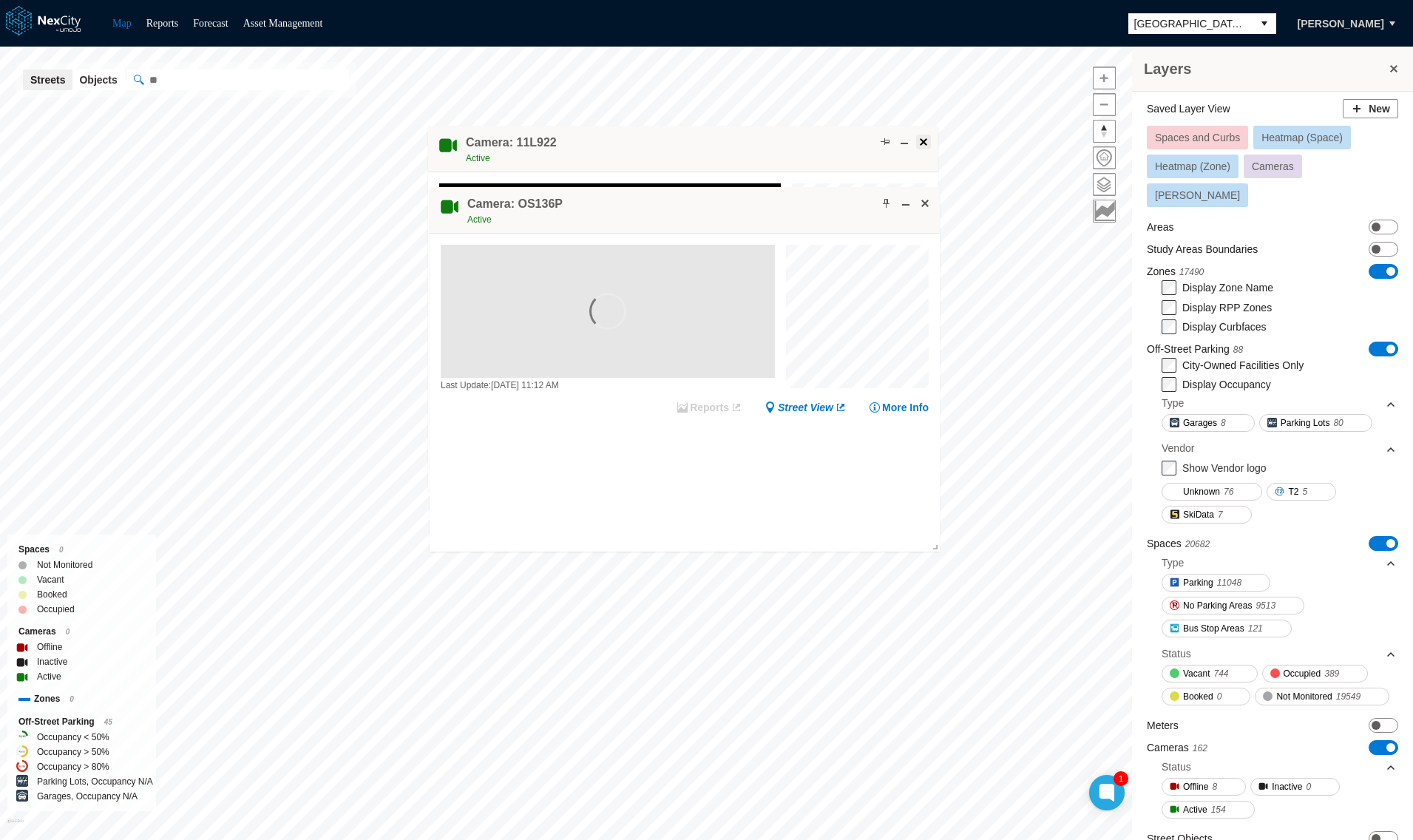
click at [920, 138] on span at bounding box center [924, 142] width 12 height 12
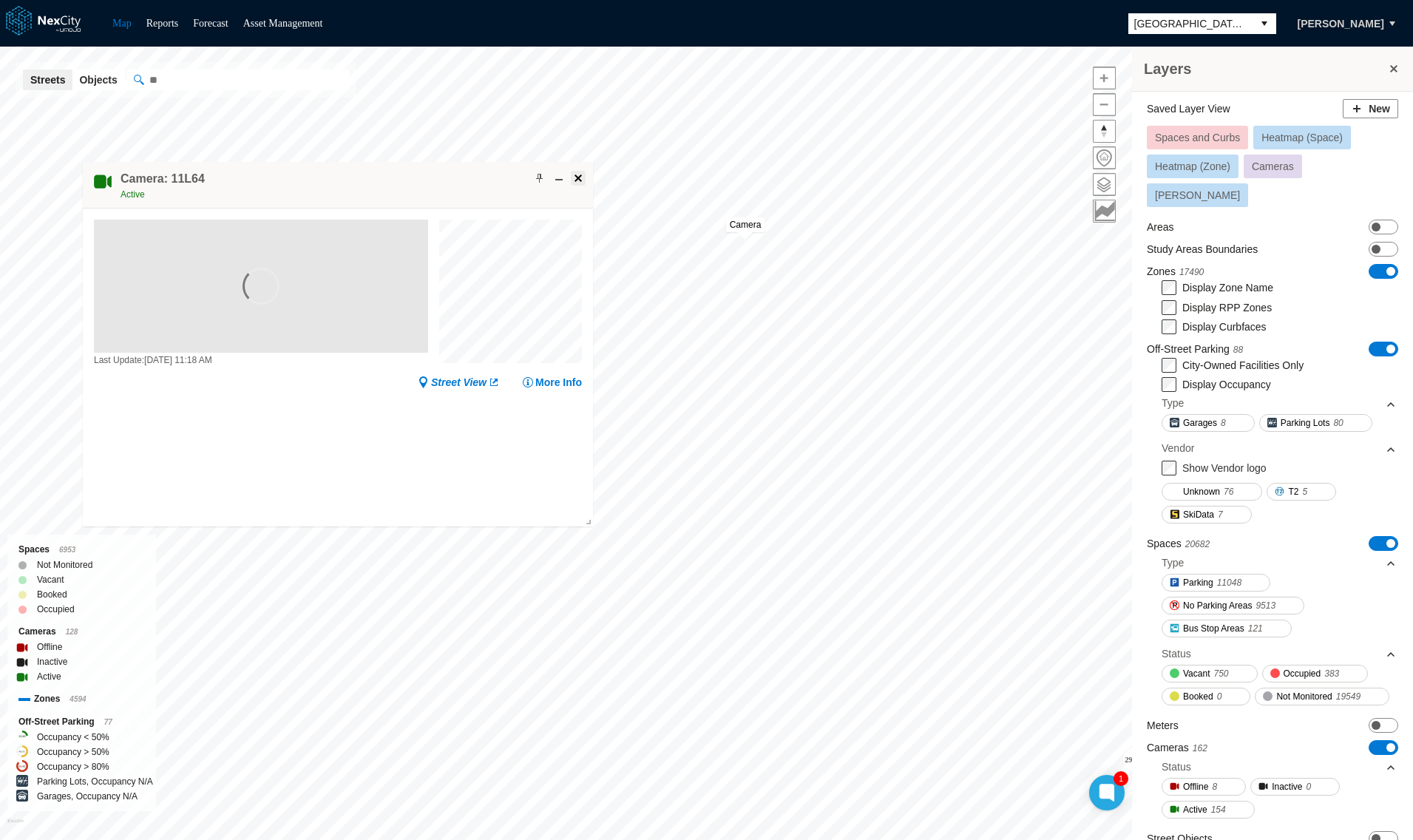
click at [579, 180] on span at bounding box center [578, 178] width 12 height 12
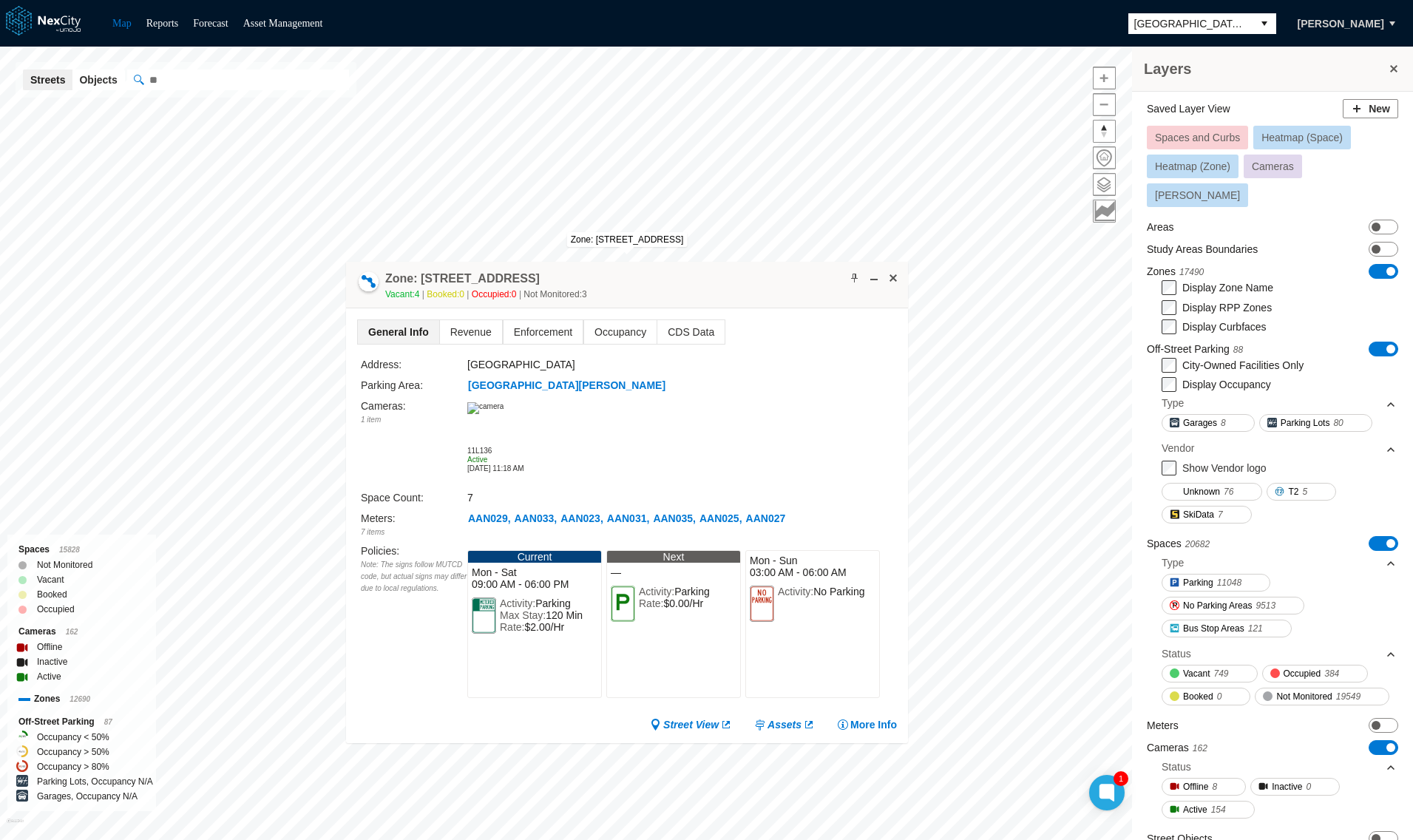
click at [503, 414] on img at bounding box center [486, 408] width 37 height 12
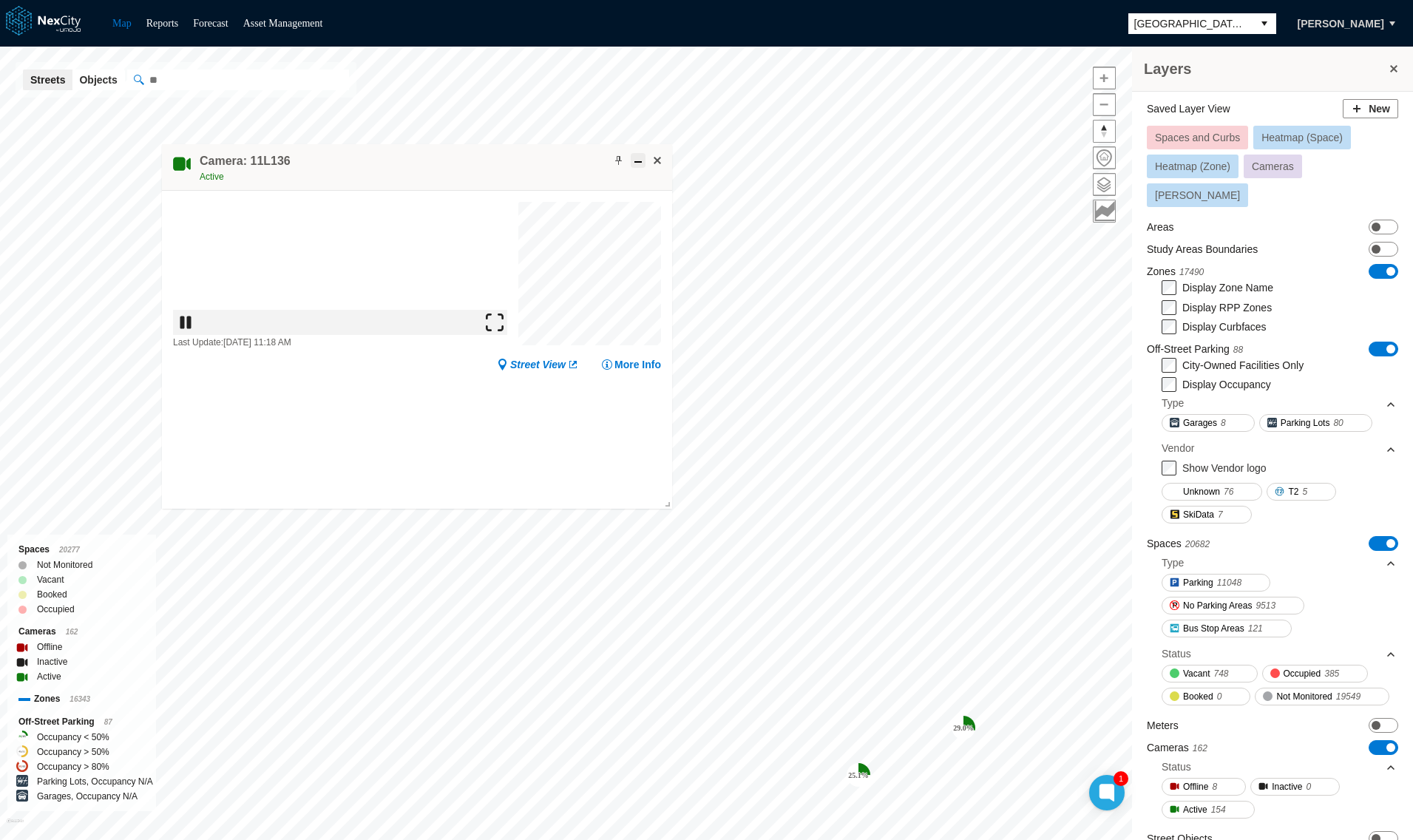
click at [643, 164] on span at bounding box center [638, 160] width 12 height 12
click at [657, 161] on span at bounding box center [657, 160] width 12 height 12
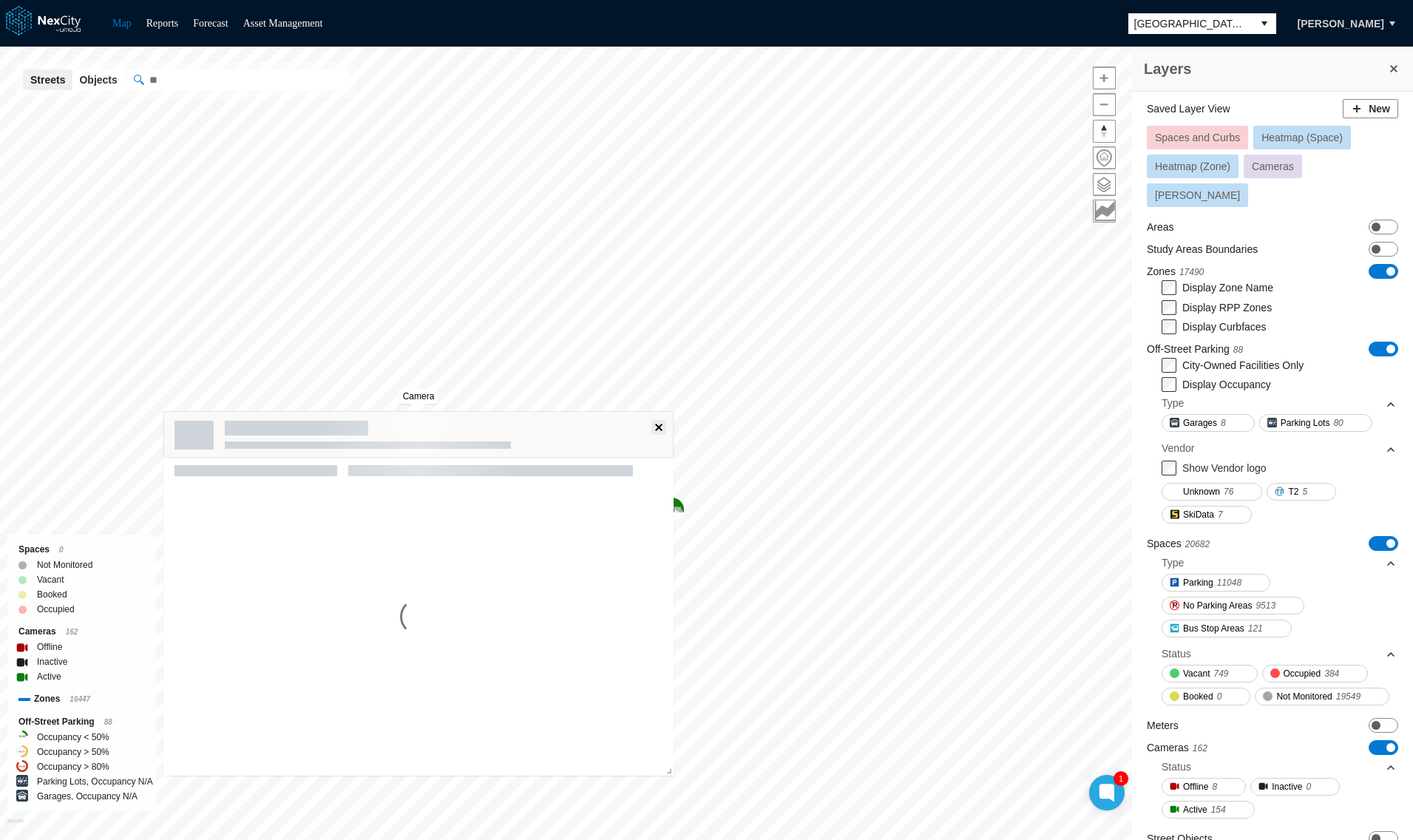
click at [661, 428] on span at bounding box center [659, 427] width 12 height 12
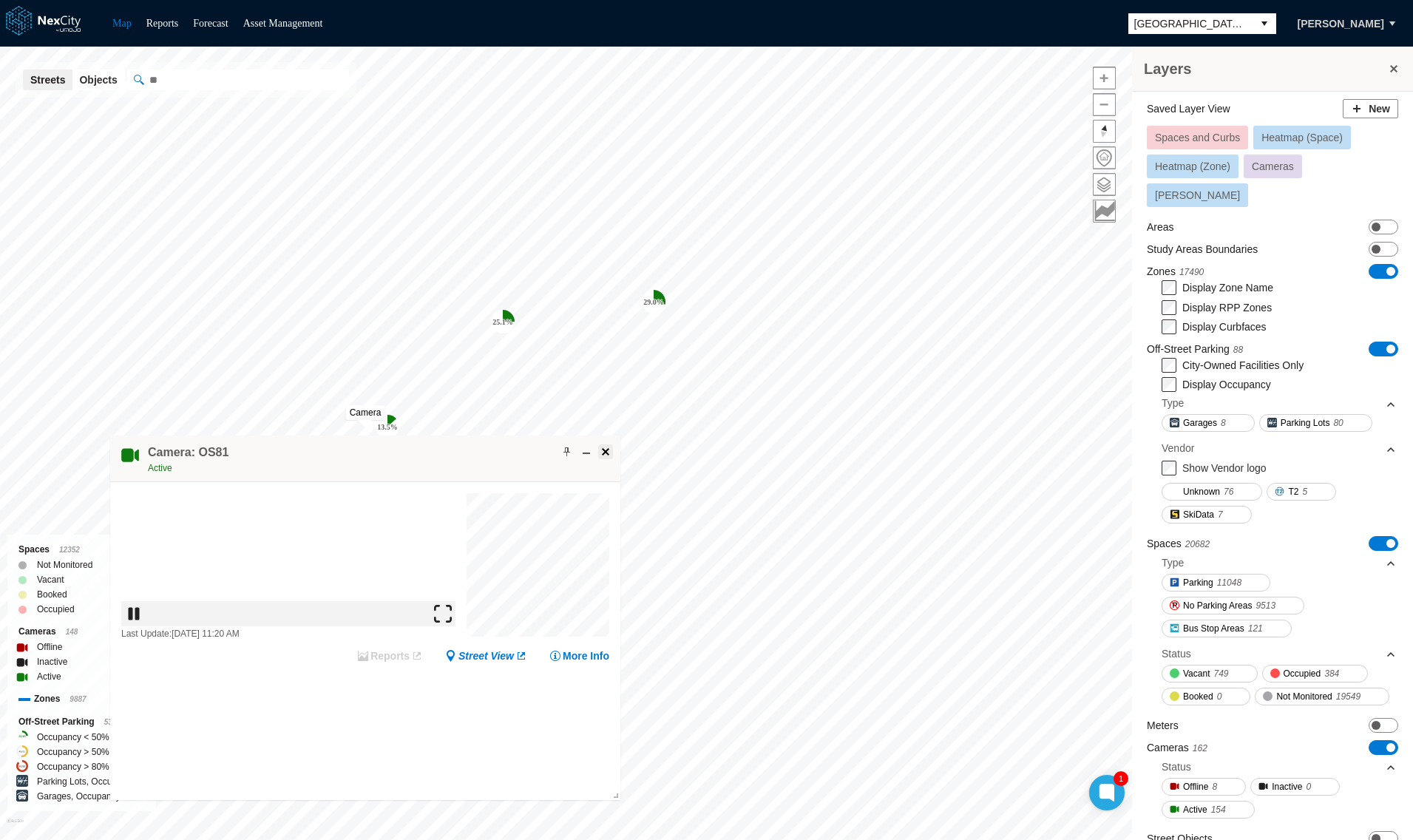
click at [610, 447] on span at bounding box center [605, 452] width 12 height 12
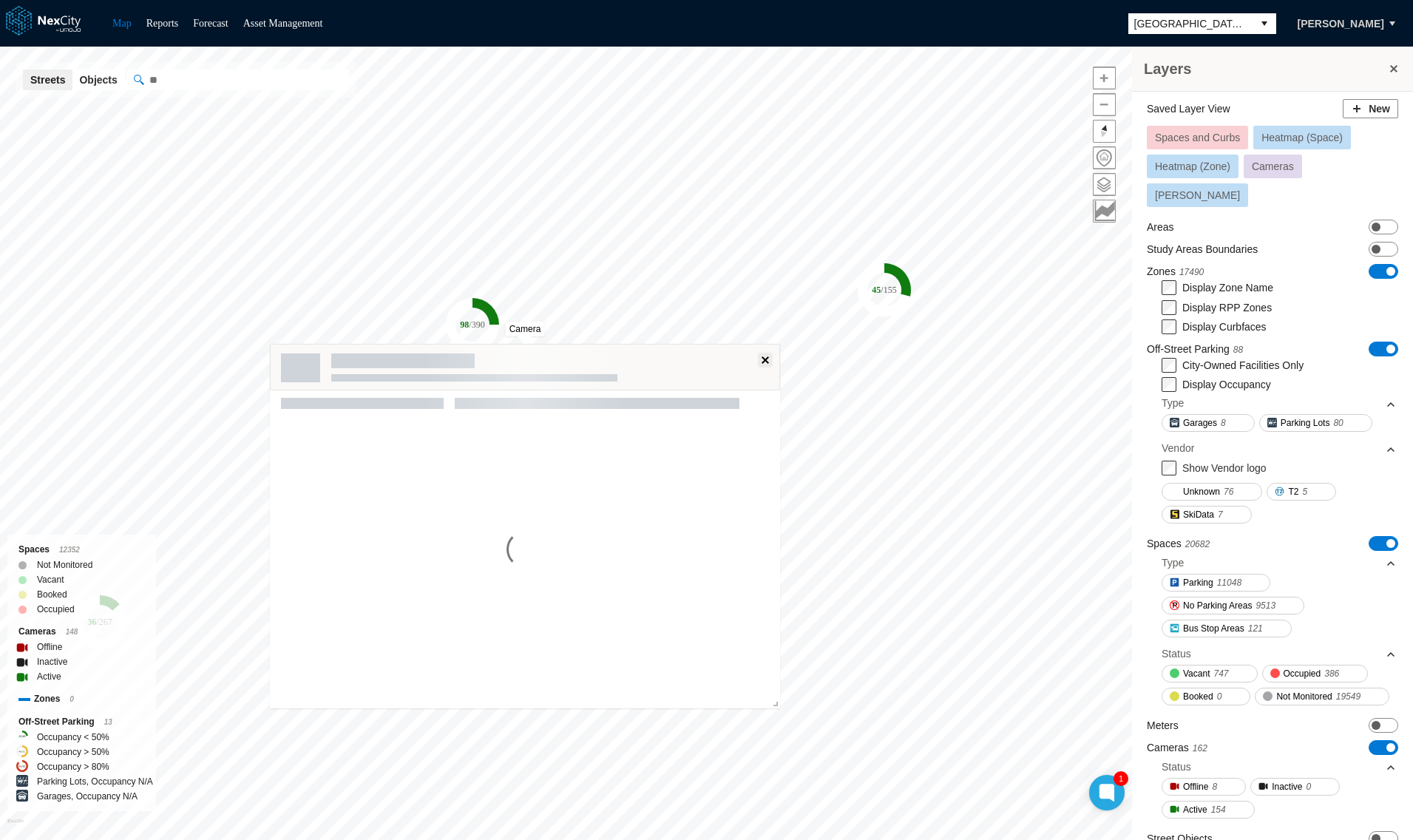
click at [767, 363] on span at bounding box center [765, 360] width 12 height 12
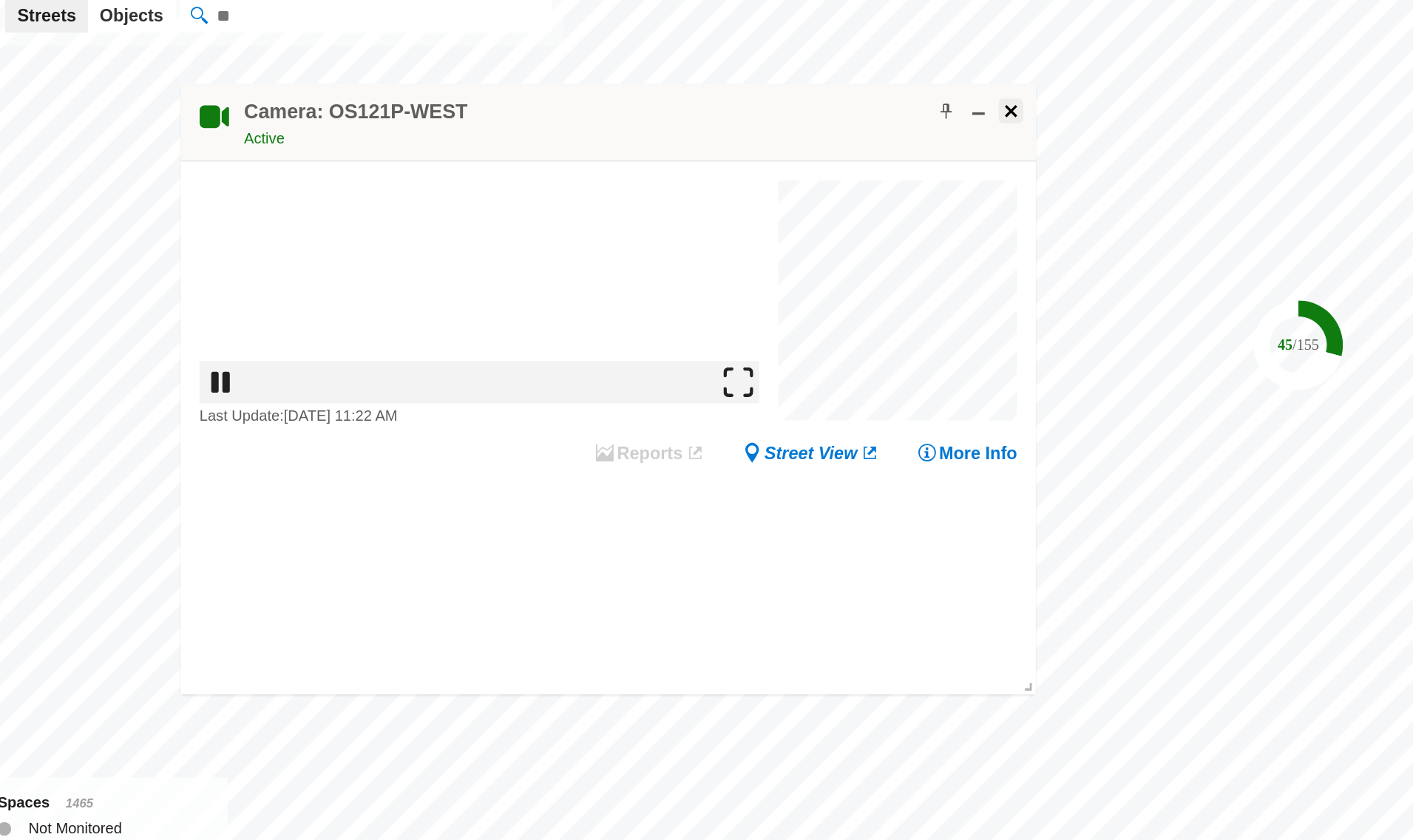
click at [627, 135] on span at bounding box center [623, 137] width 12 height 12
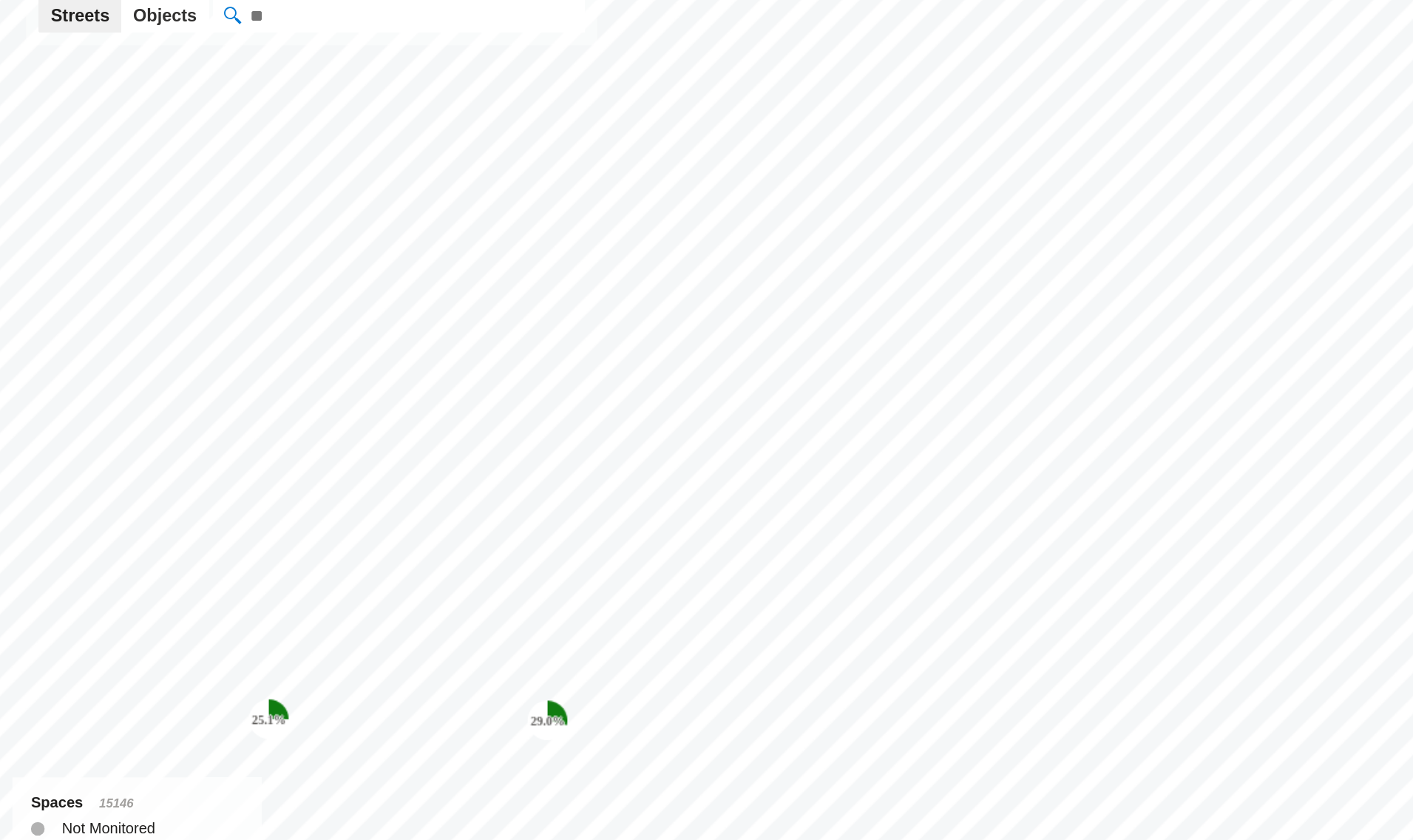
click at [167, 496] on tspan "25.1 %" at bounding box center [160, 500] width 21 height 8
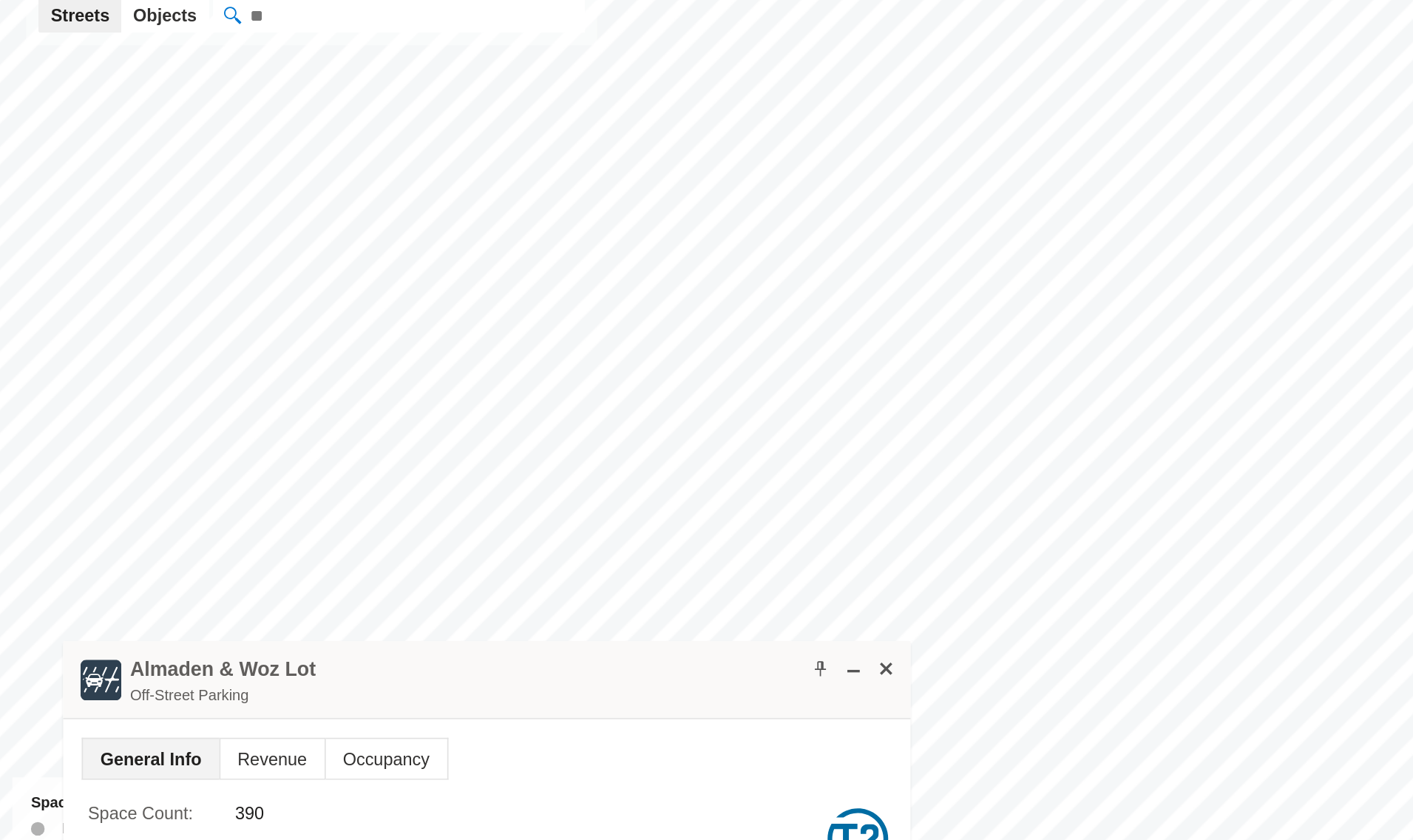
scroll to position [0, 0]
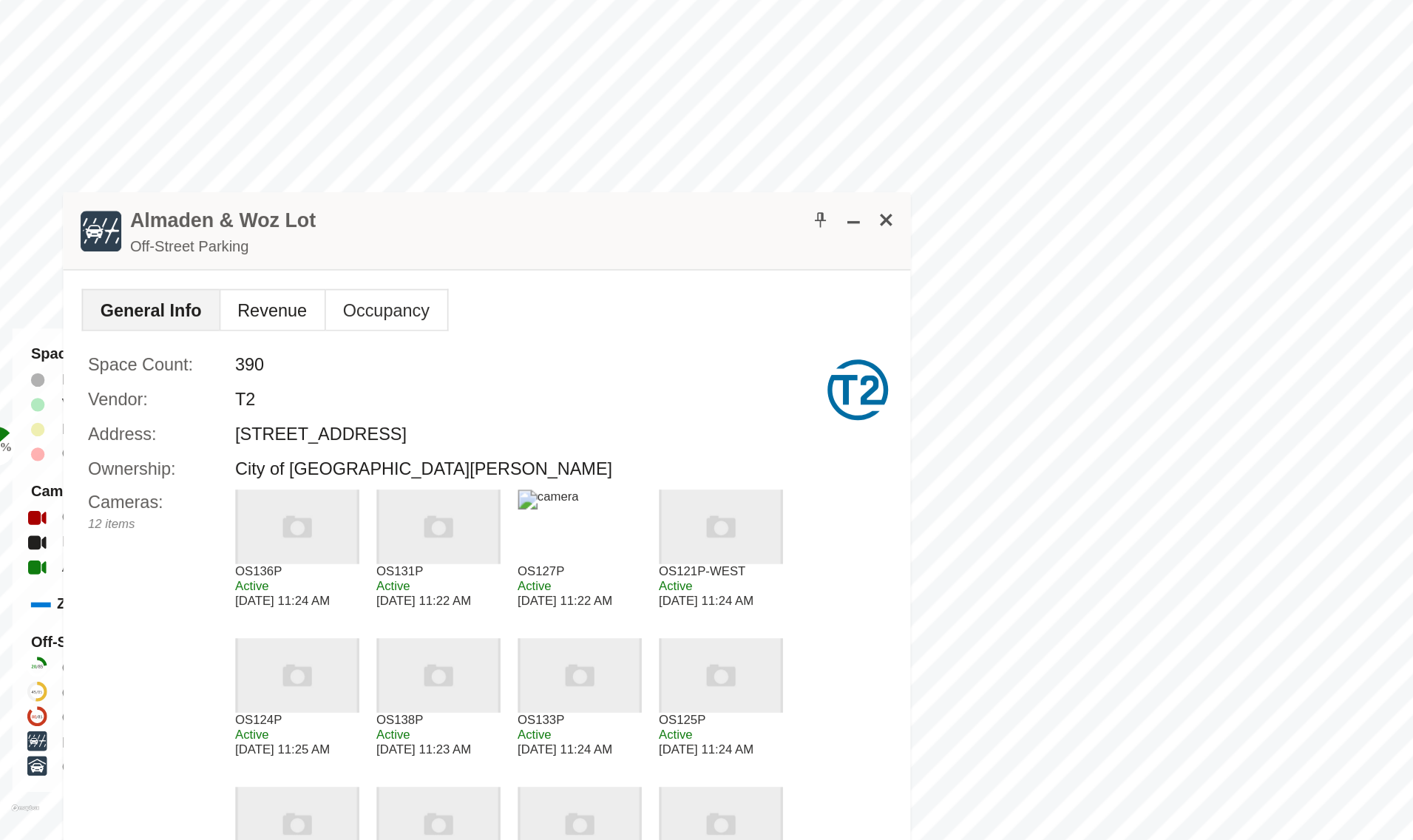
click at [162, 531] on span "Revenue" at bounding box center [163, 523] width 62 height 24
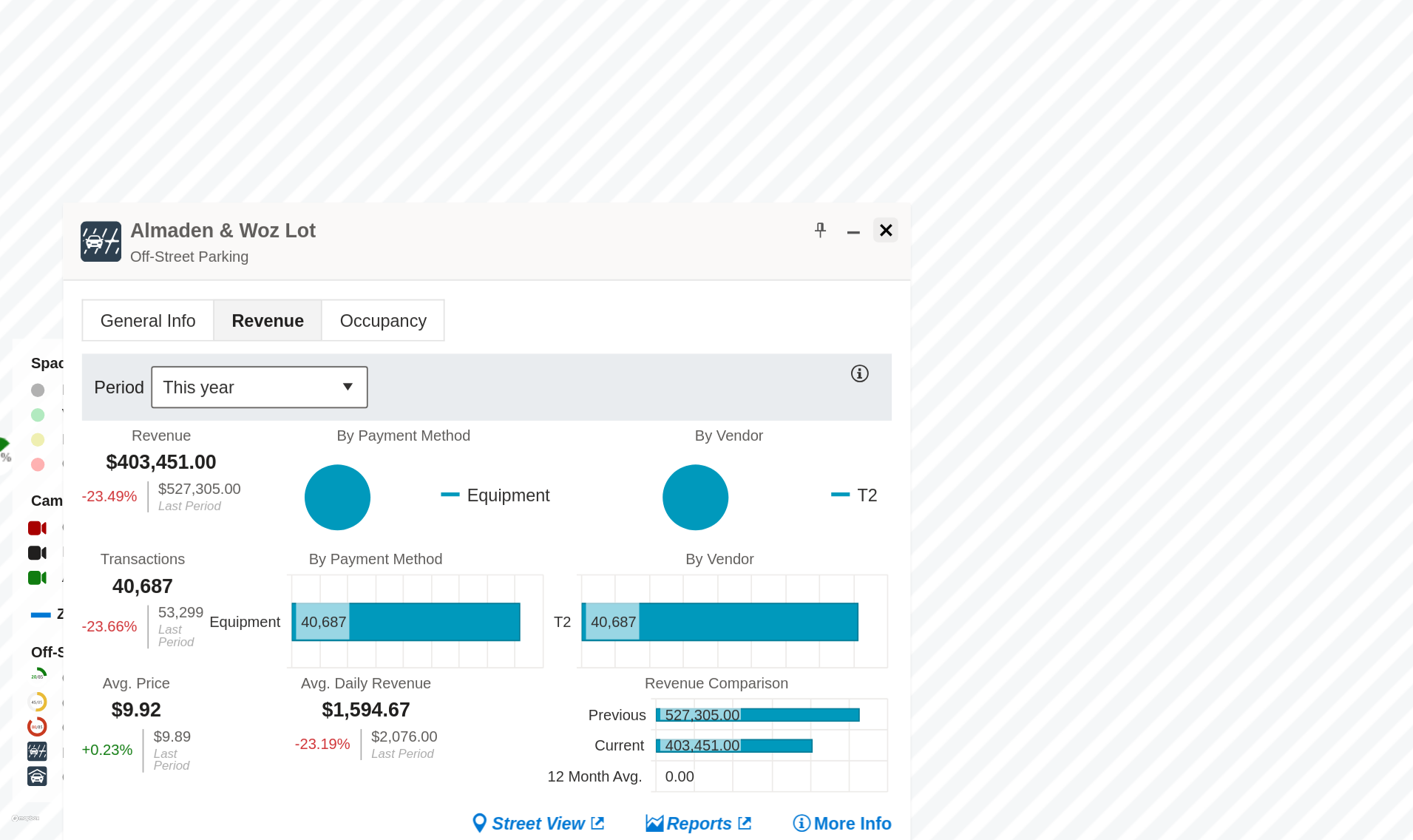
click at [532, 468] on span at bounding box center [528, 470] width 12 height 12
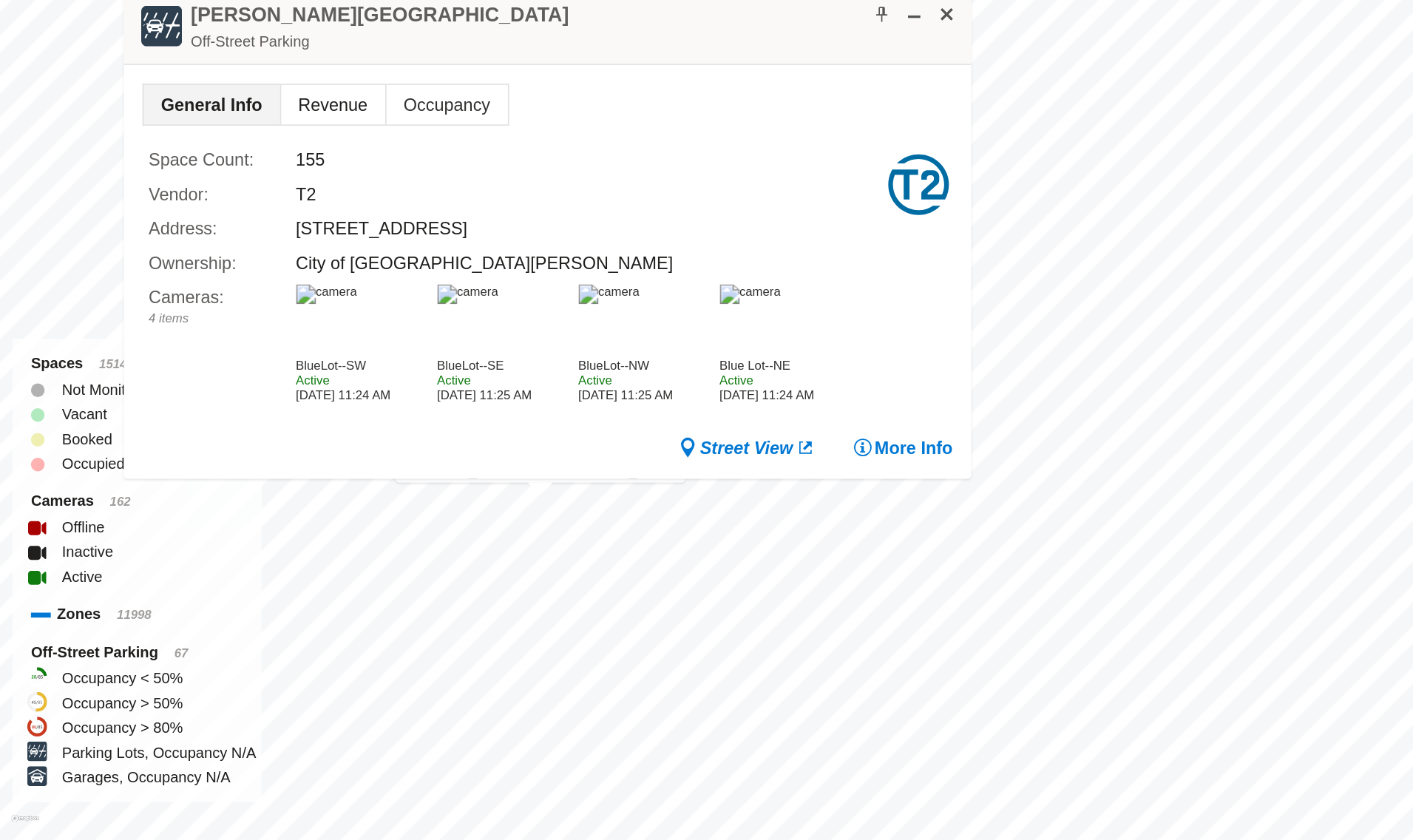
click at [202, 391] on span "Revenue" at bounding box center [198, 394] width 62 height 24
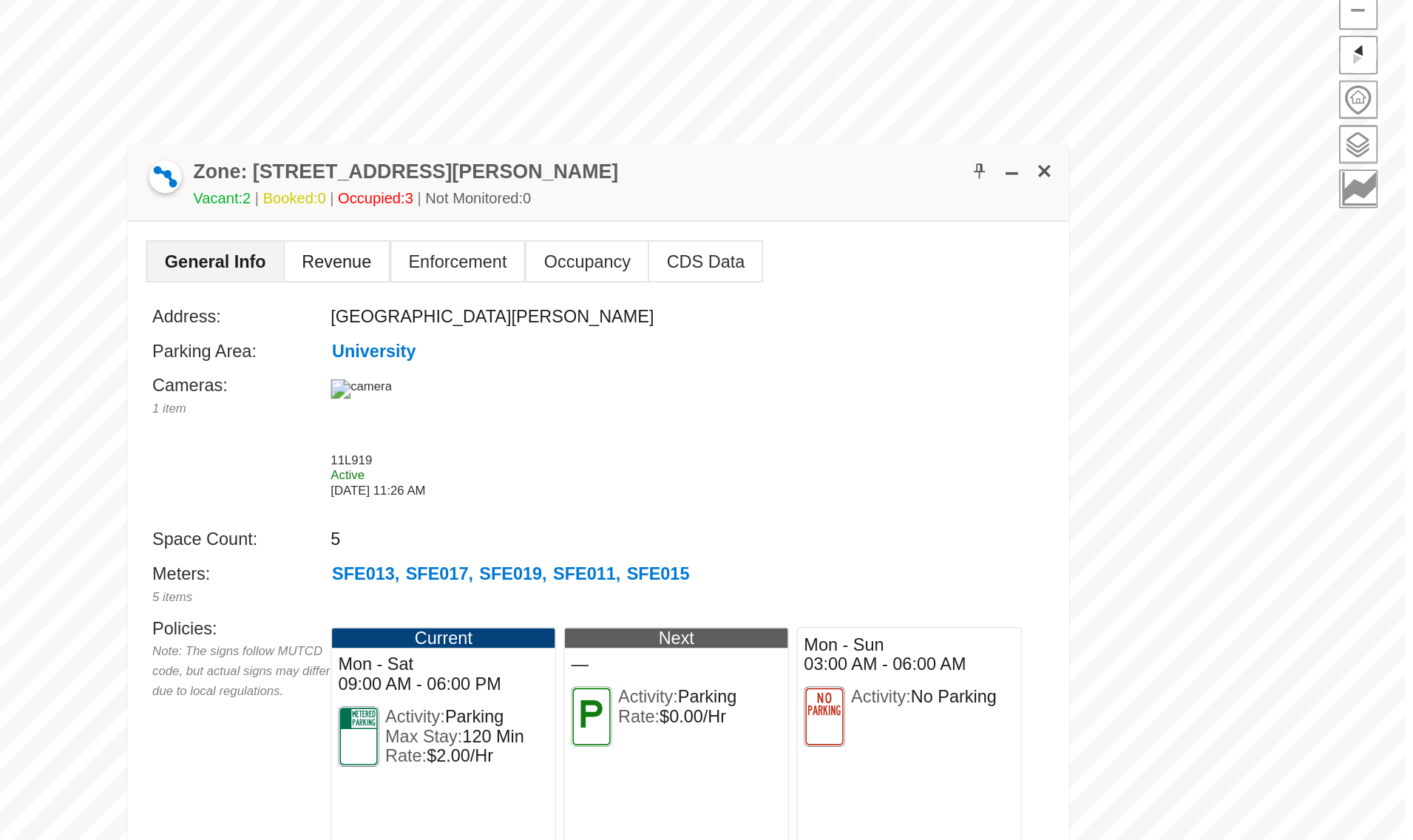
click at [489, 248] on span "Revenue" at bounding box center [493, 255] width 62 height 24
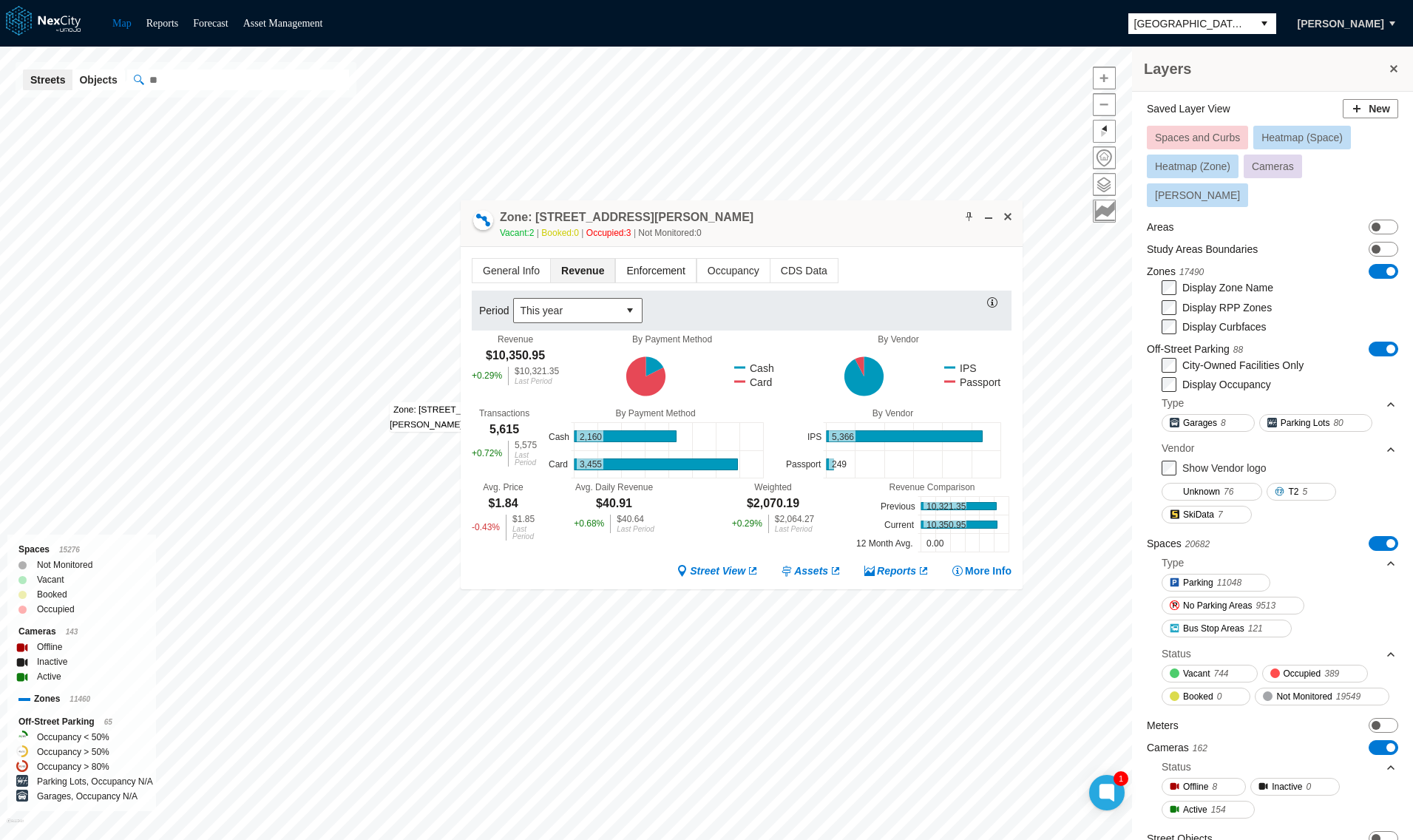
click at [639, 270] on span "Enforcement" at bounding box center [655, 270] width 79 height 24
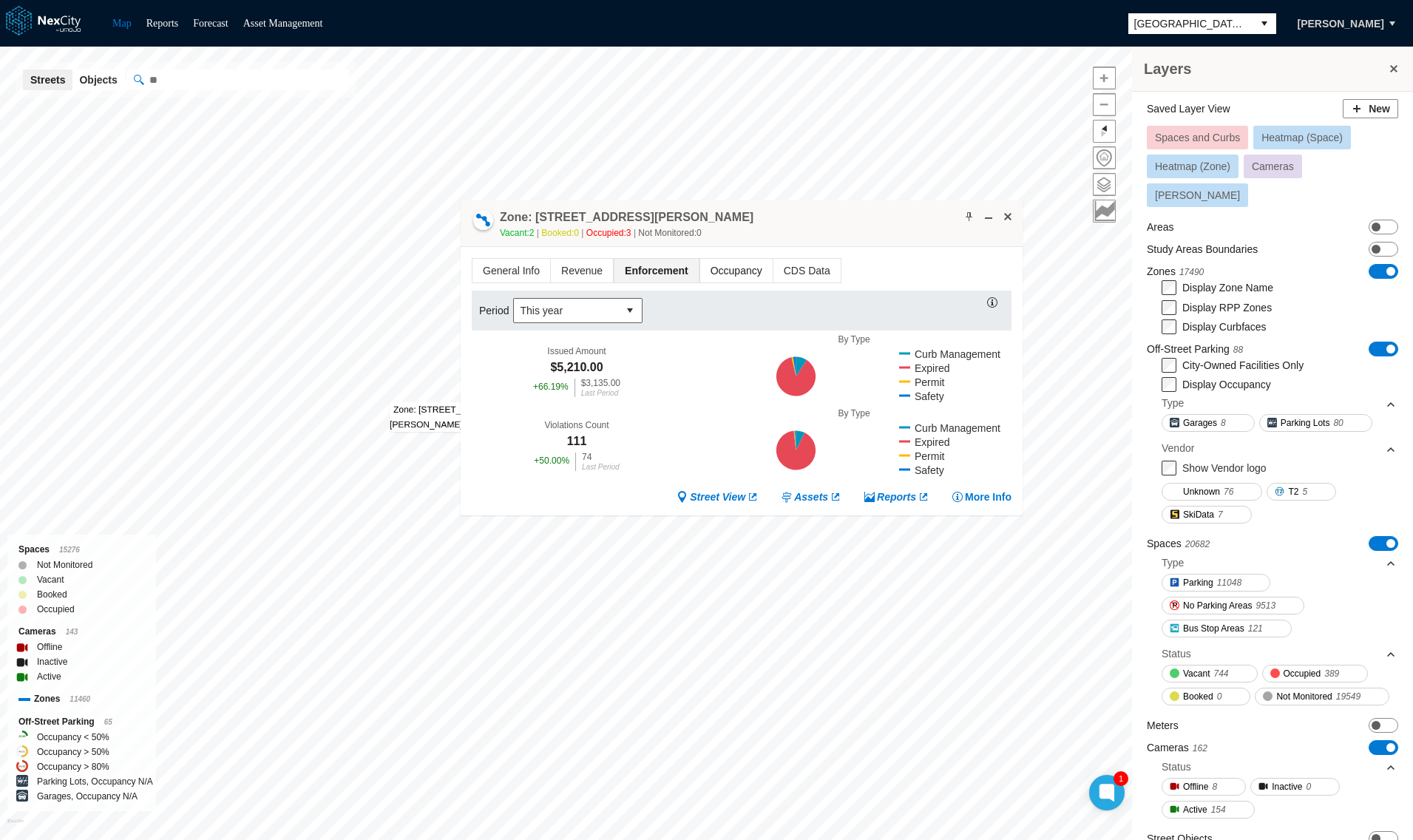
click at [708, 264] on span "Occupancy" at bounding box center [735, 270] width 72 height 24
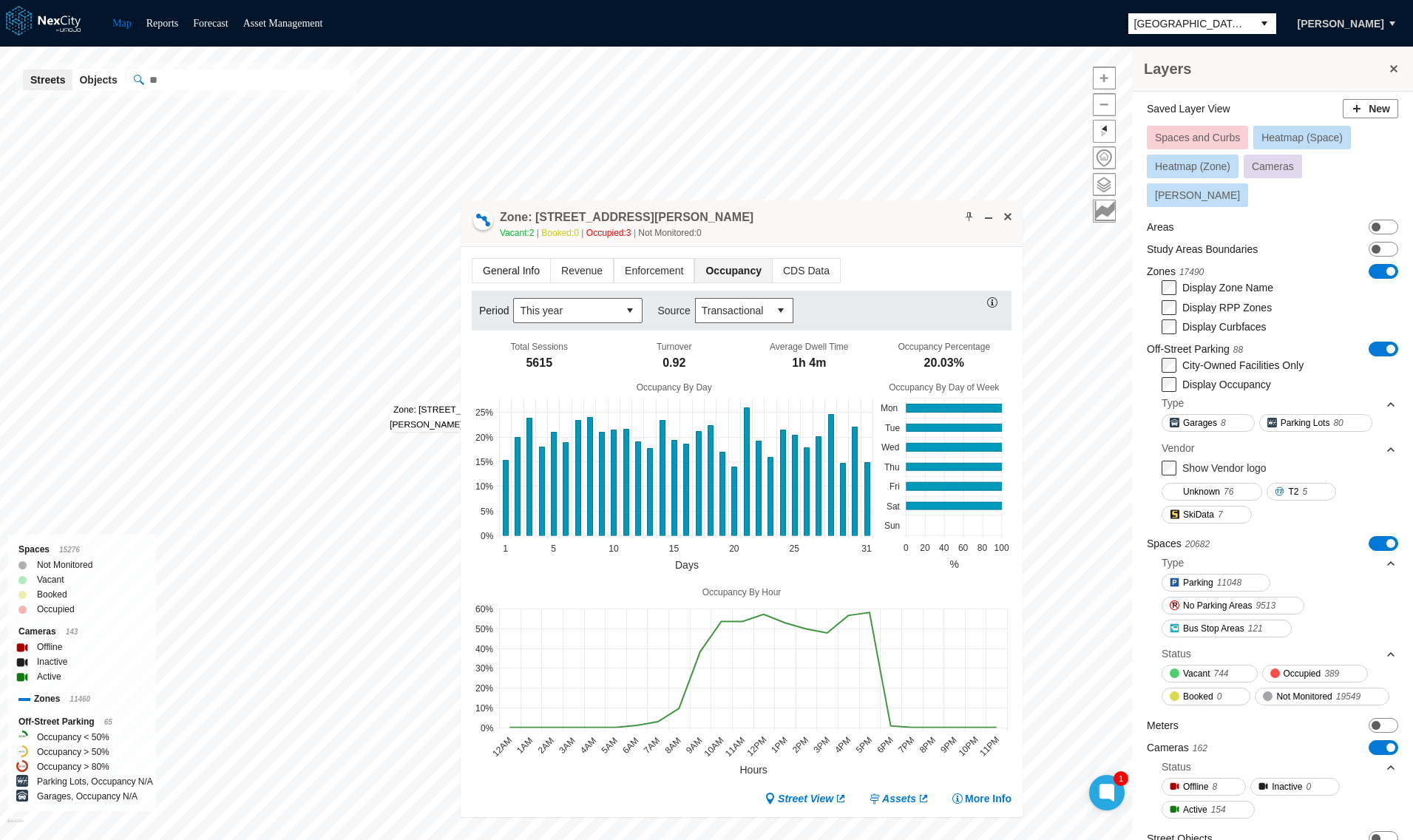
click at [504, 270] on span "General Info" at bounding box center [511, 270] width 77 height 24
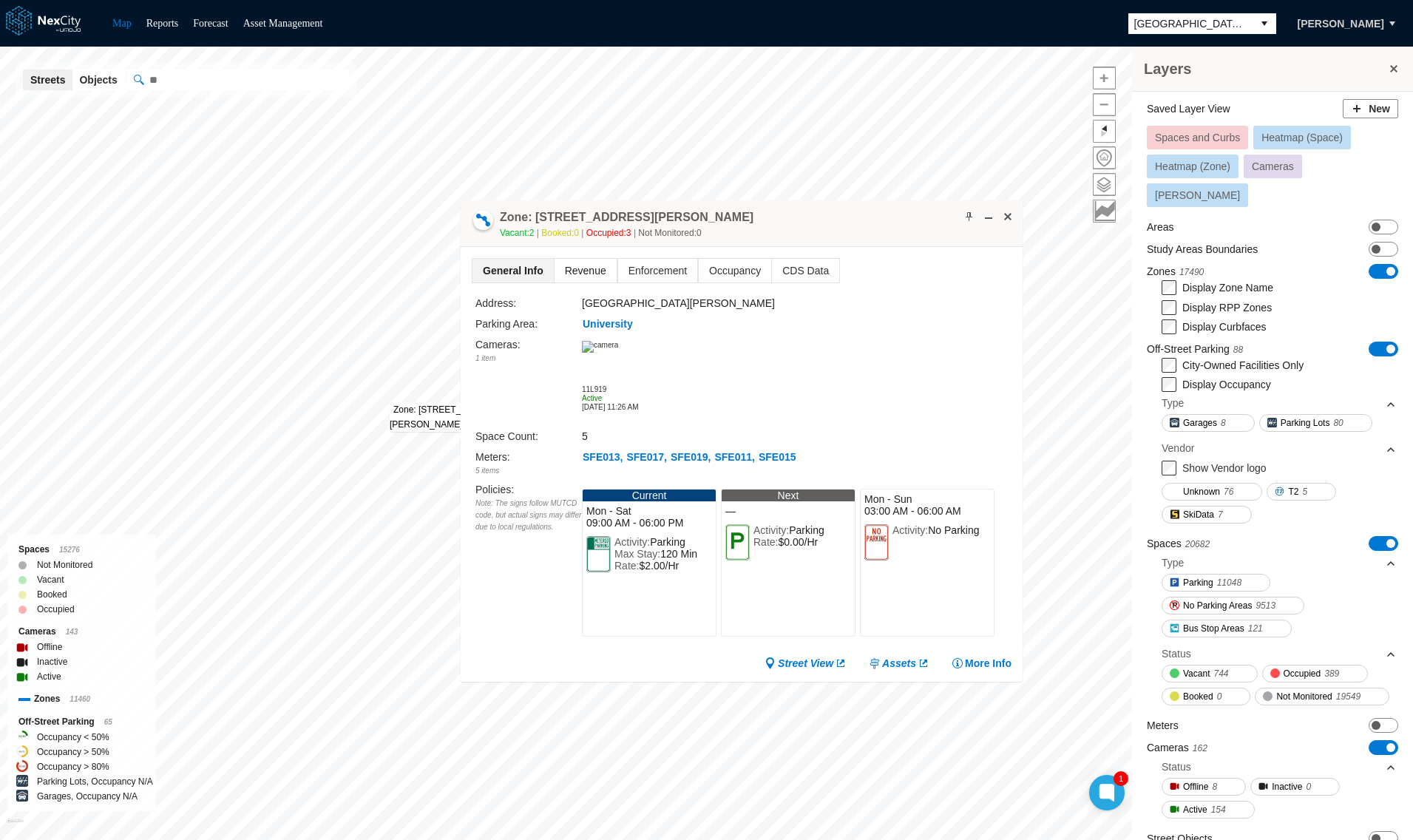
click at [565, 265] on span "Revenue" at bounding box center [585, 270] width 62 height 24
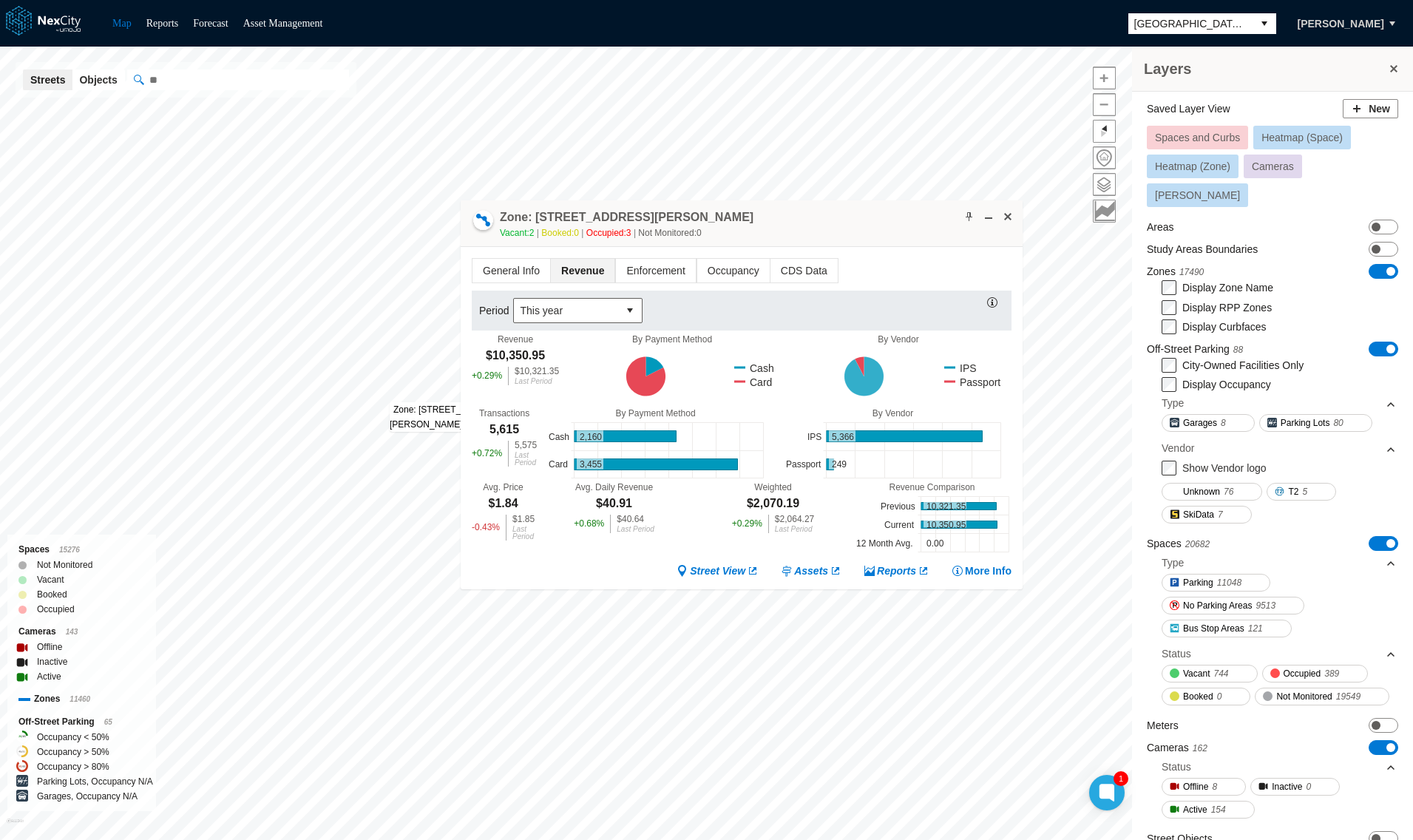
click at [858, 381] on icon at bounding box center [863, 376] width 40 height 40
click at [730, 247] on div "General Info Revenue Enforcement Occupancy CDS Data Period This year Revenue $1…" at bounding box center [741, 417] width 562 height 342
click at [729, 270] on span "Occupancy" at bounding box center [732, 270] width 72 height 24
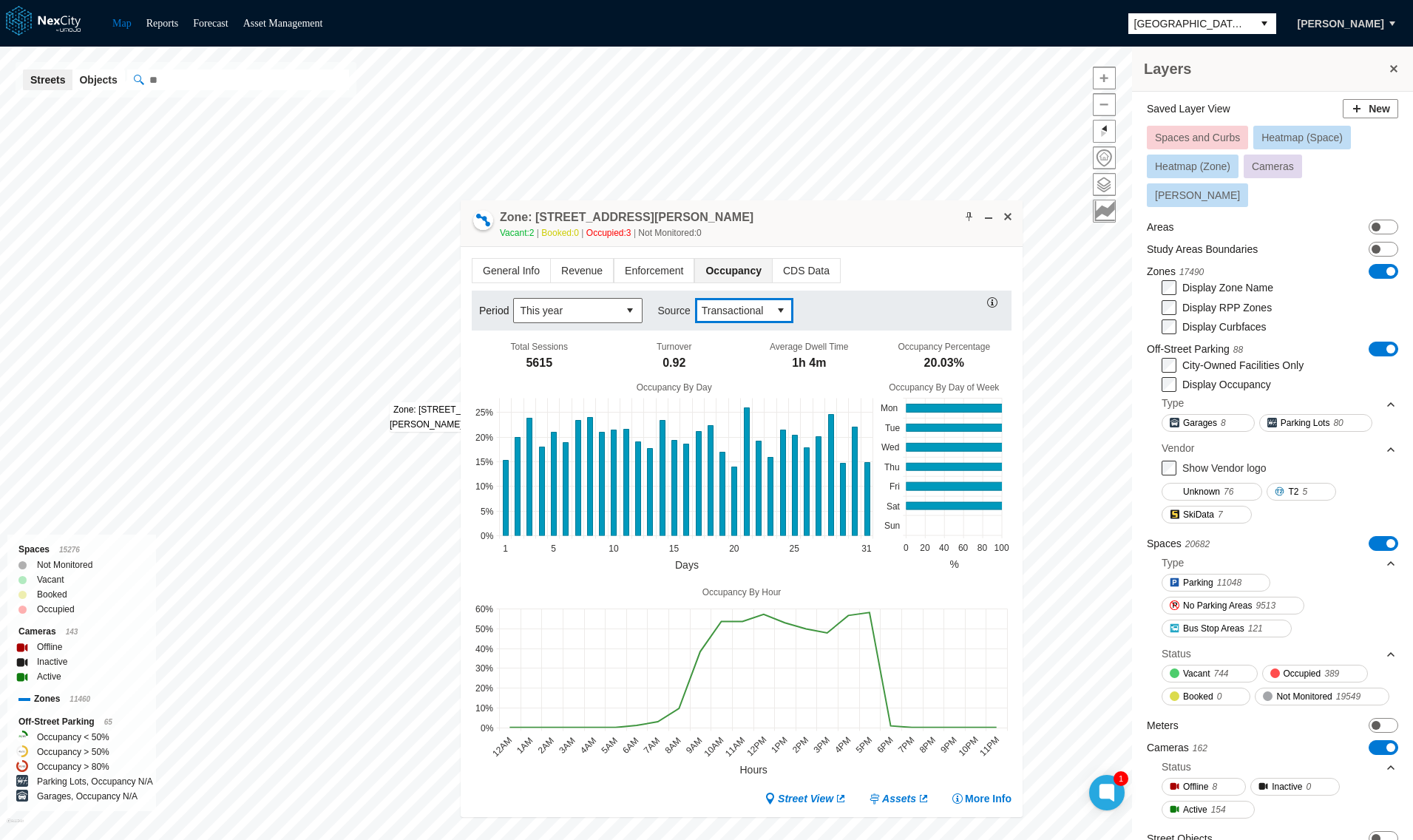
click at [736, 319] on span "Transactional" at bounding box center [731, 310] width 74 height 24
click at [714, 335] on span "Camera" at bounding box center [715, 335] width 37 height 15
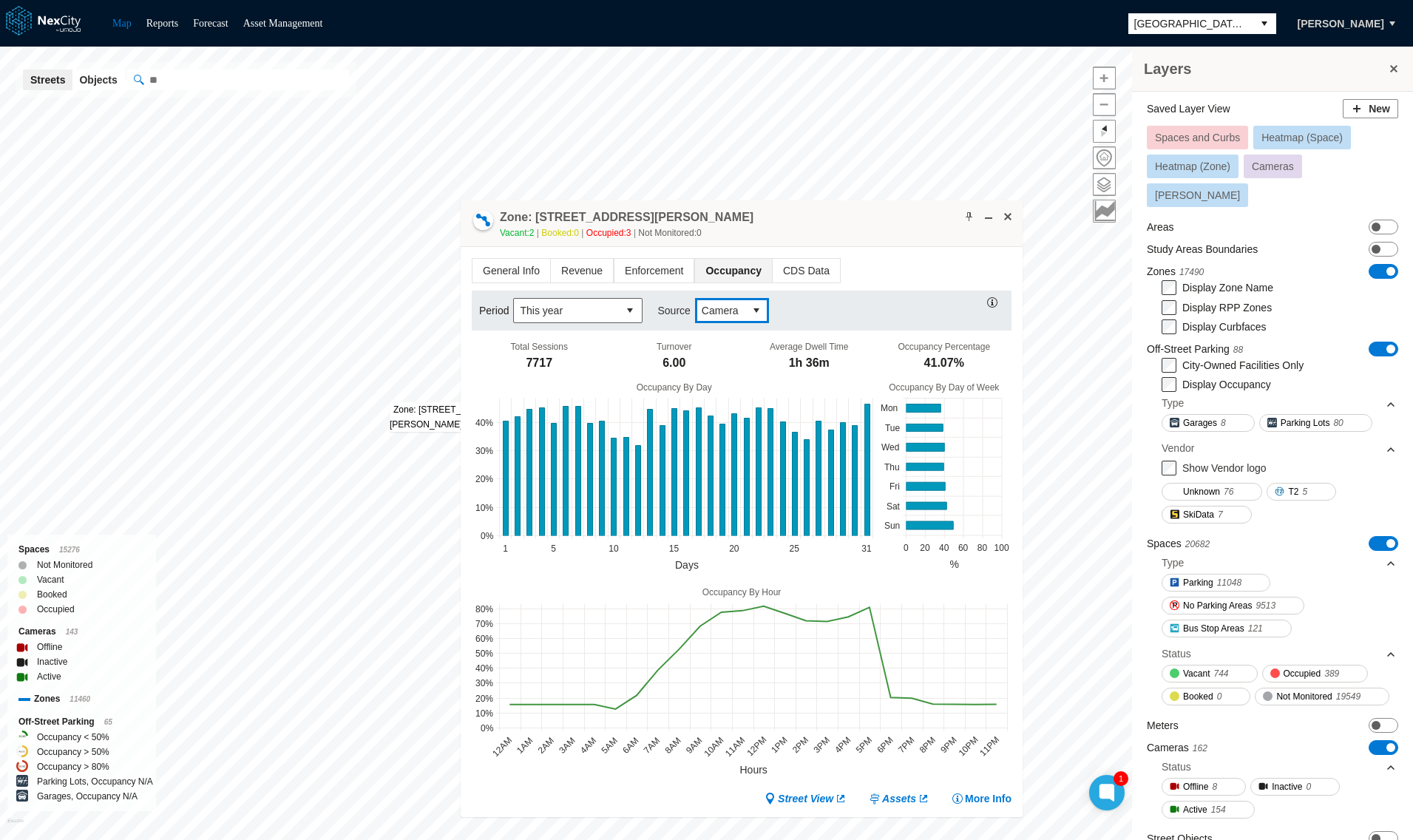
click at [750, 309] on span "select" at bounding box center [756, 310] width 12 height 15
click at [732, 365] on span "Transactional" at bounding box center [728, 361] width 62 height 15
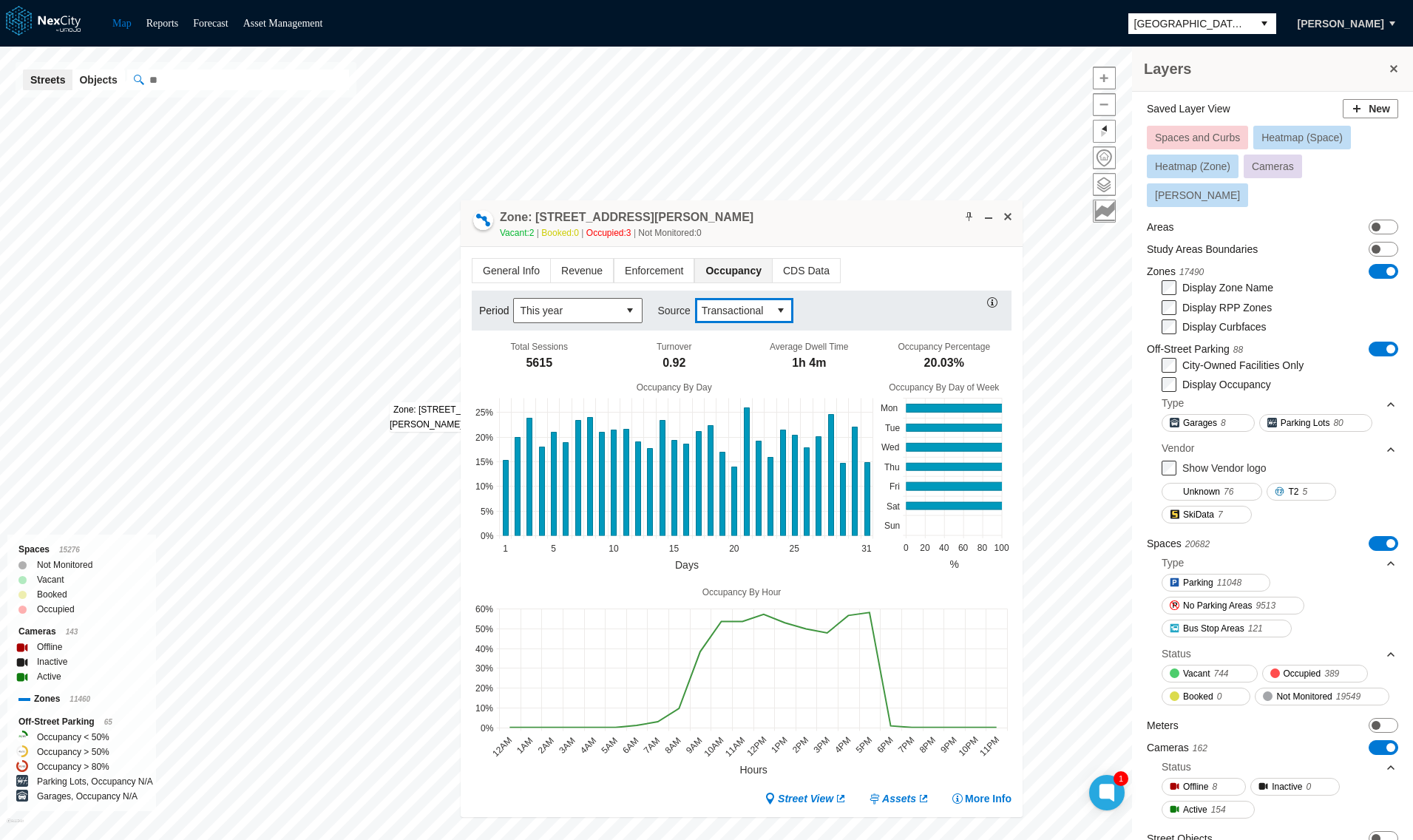
click at [718, 298] on span "Transactional" at bounding box center [744, 310] width 99 height 25
click at [723, 330] on span "Camera" at bounding box center [715, 335] width 37 height 15
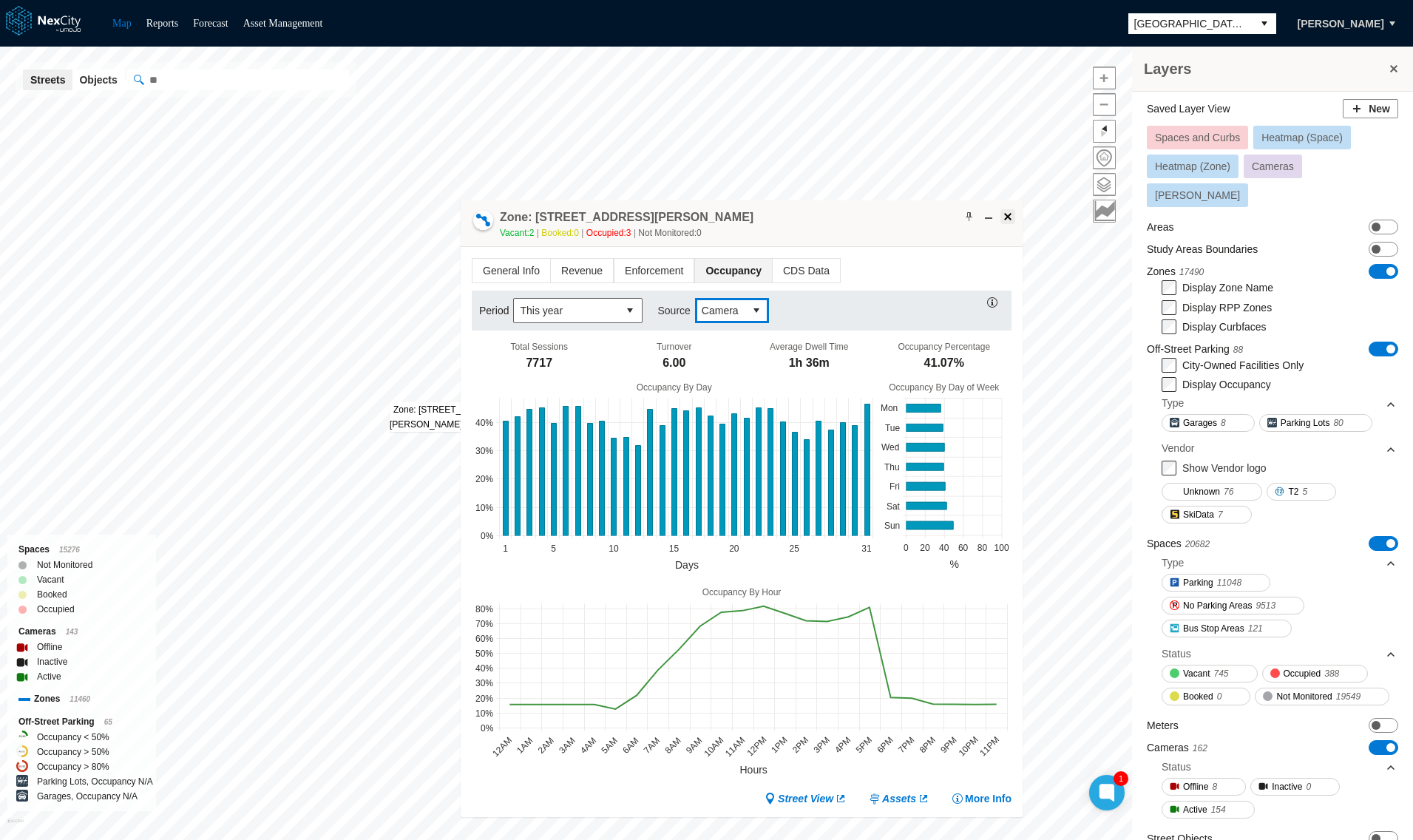
click at [1012, 211] on span at bounding box center [1008, 217] width 12 height 12
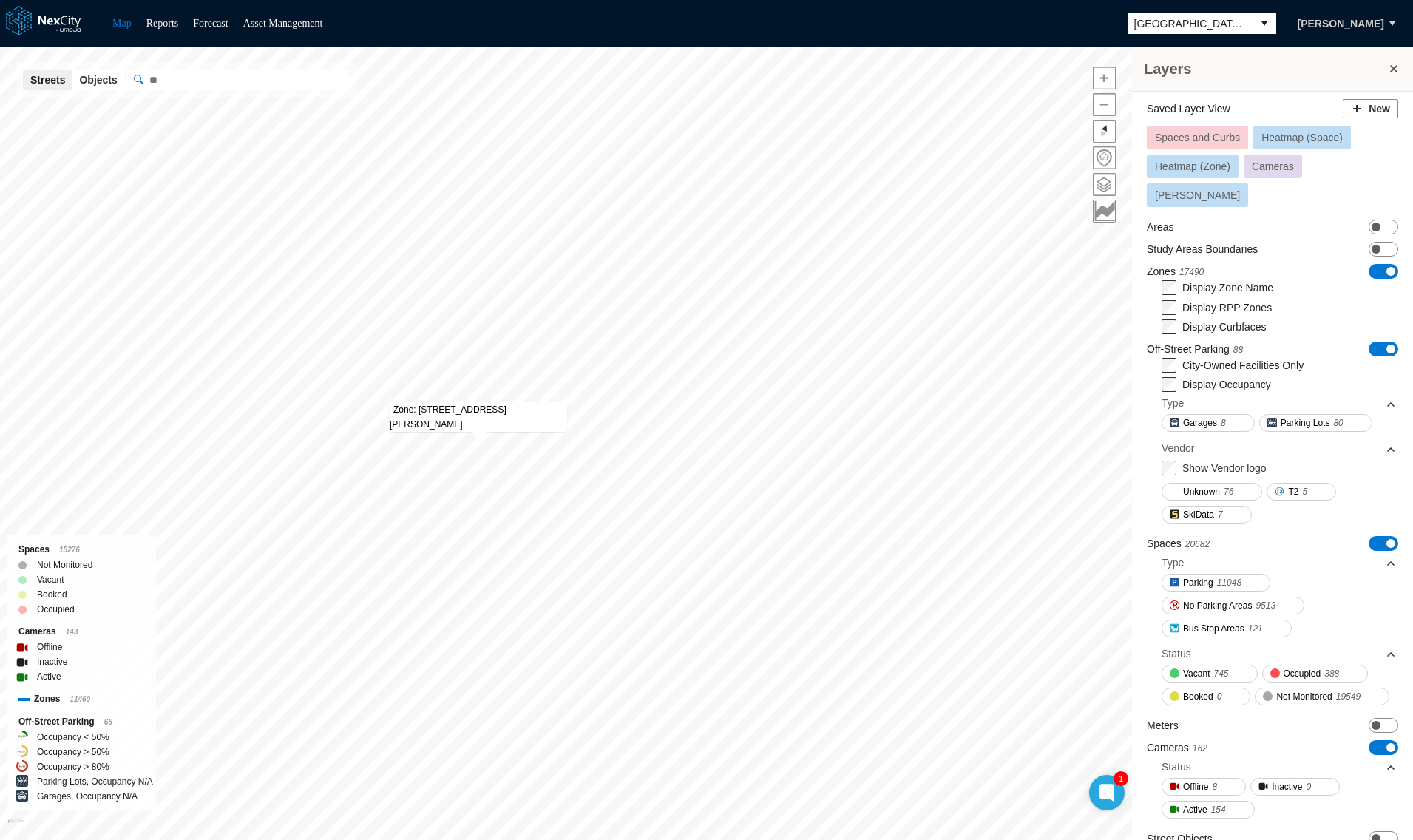
scroll to position [74, 0]
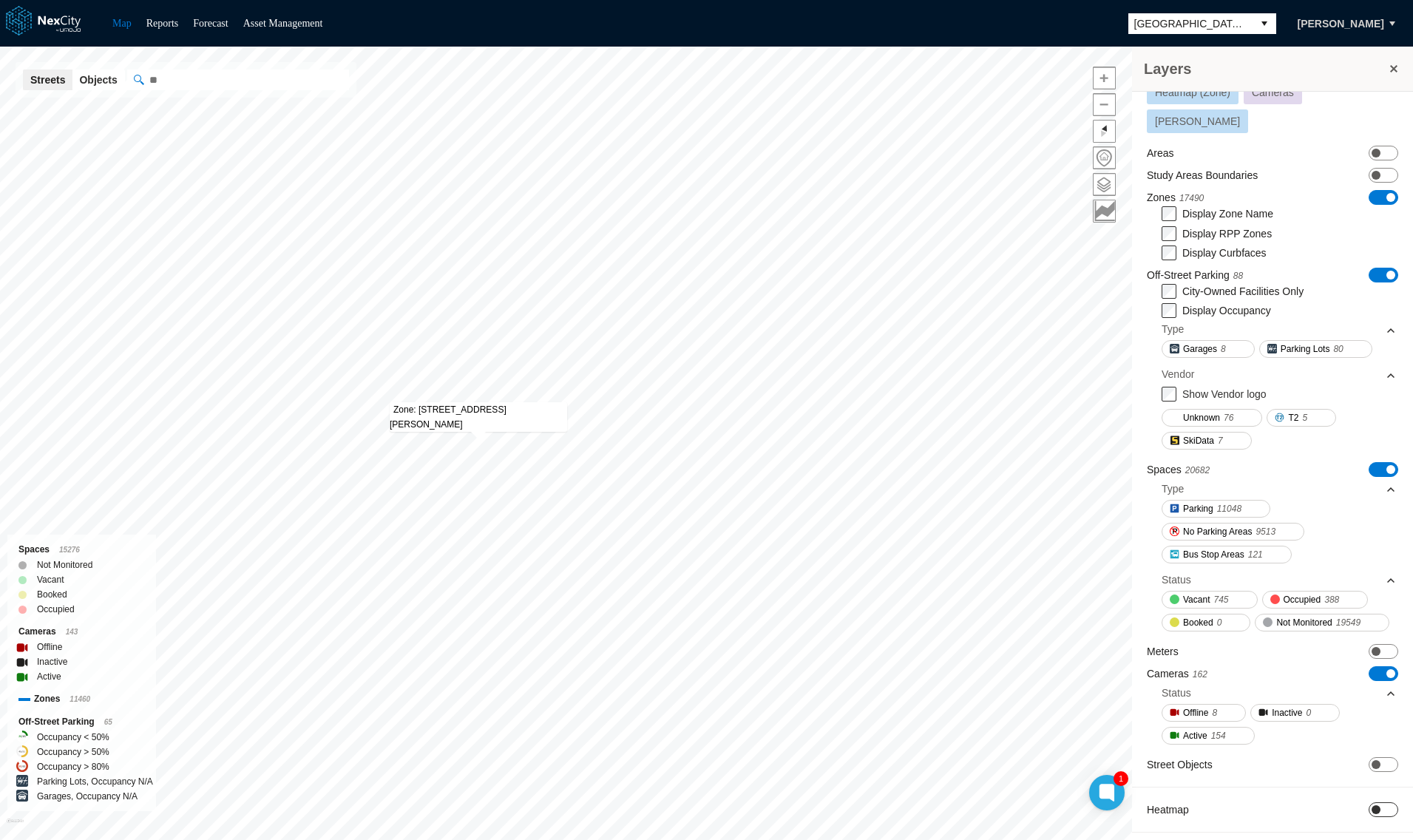
click at [1369, 805] on span "ON OFF" at bounding box center [1383, 808] width 30 height 15
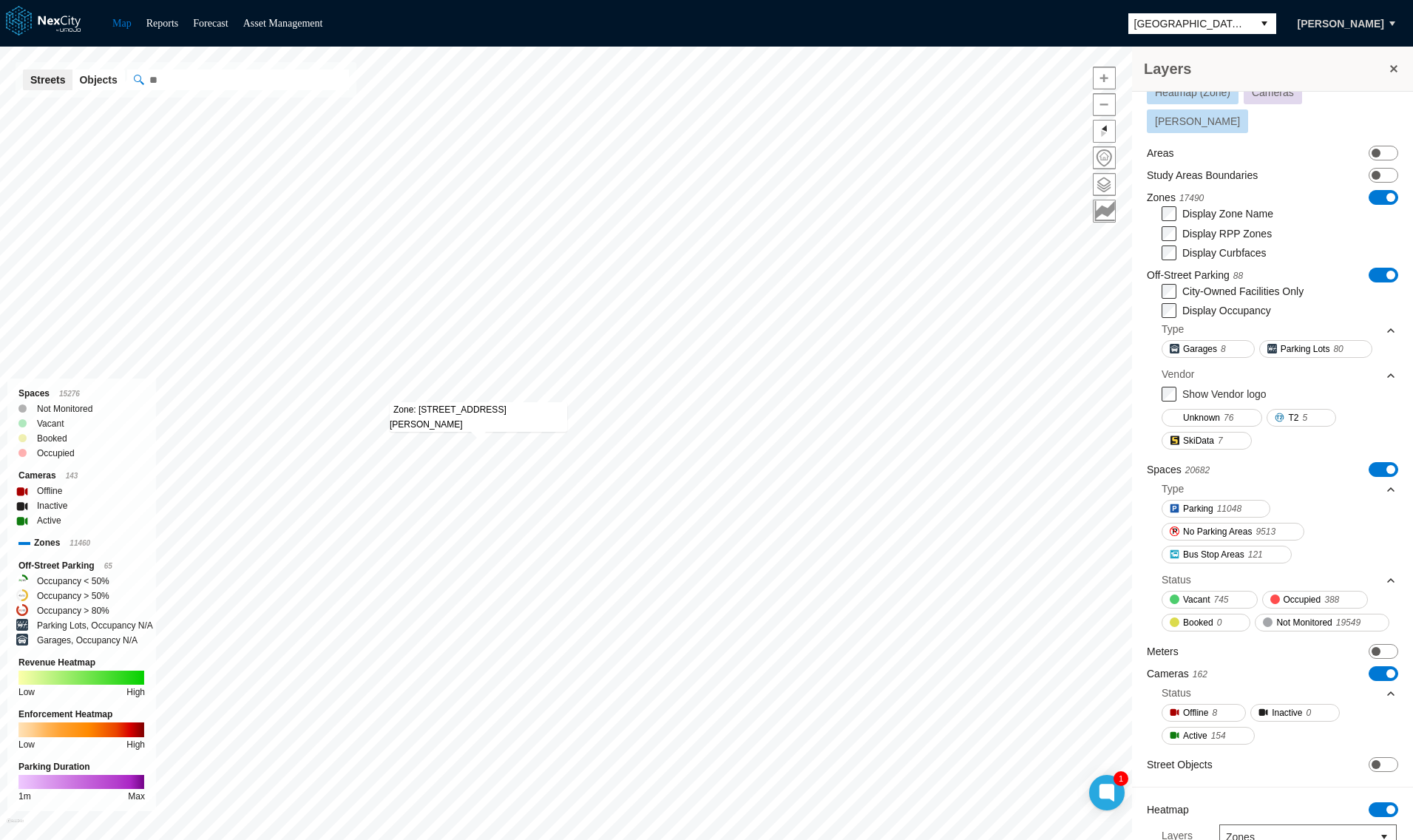
scroll to position [351, 0]
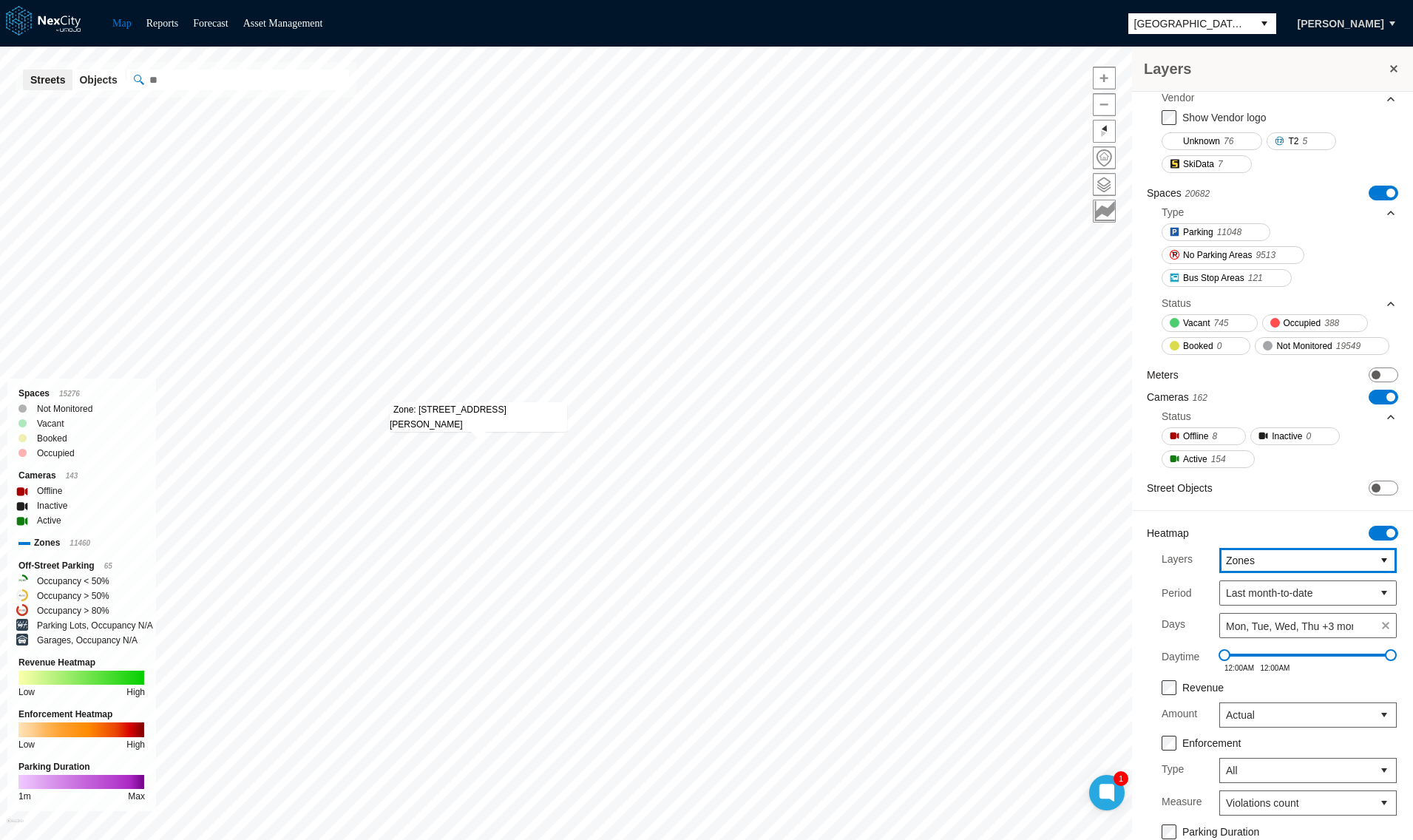
click at [1266, 553] on span "Zones" at bounding box center [1296, 560] width 141 height 15
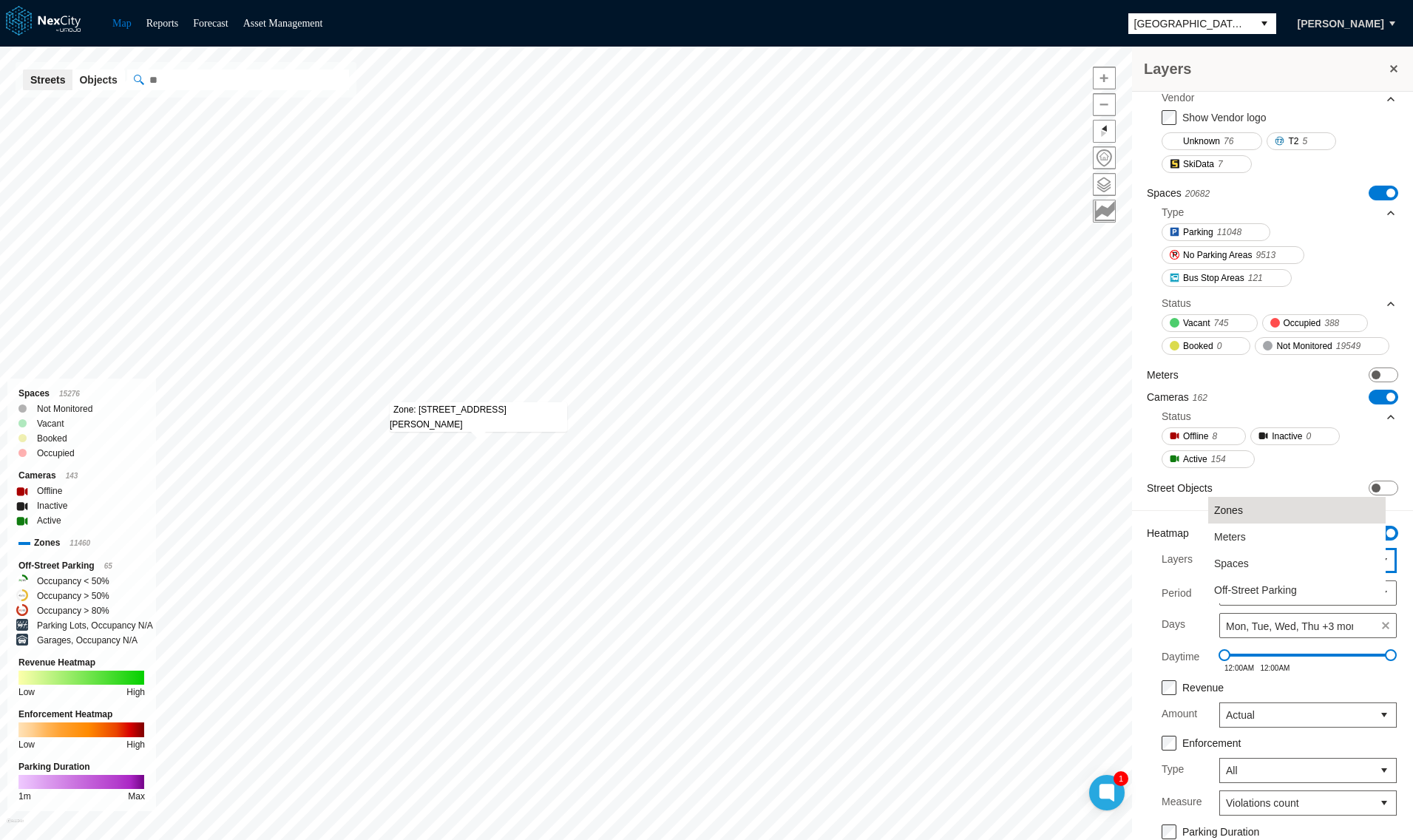
scroll to position [421, 0]
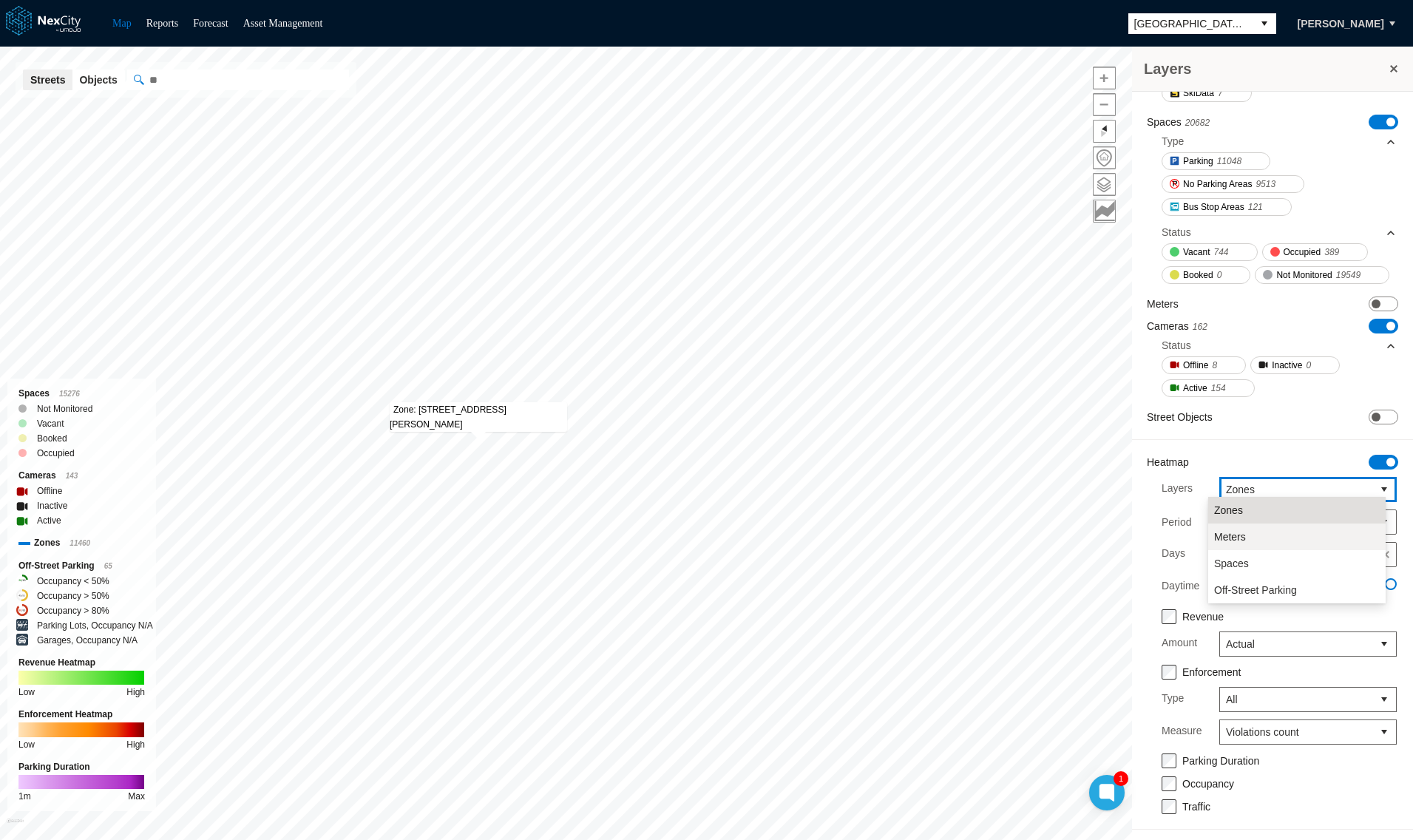
click at [1235, 534] on span "Meters" at bounding box center [1230, 536] width 32 height 15
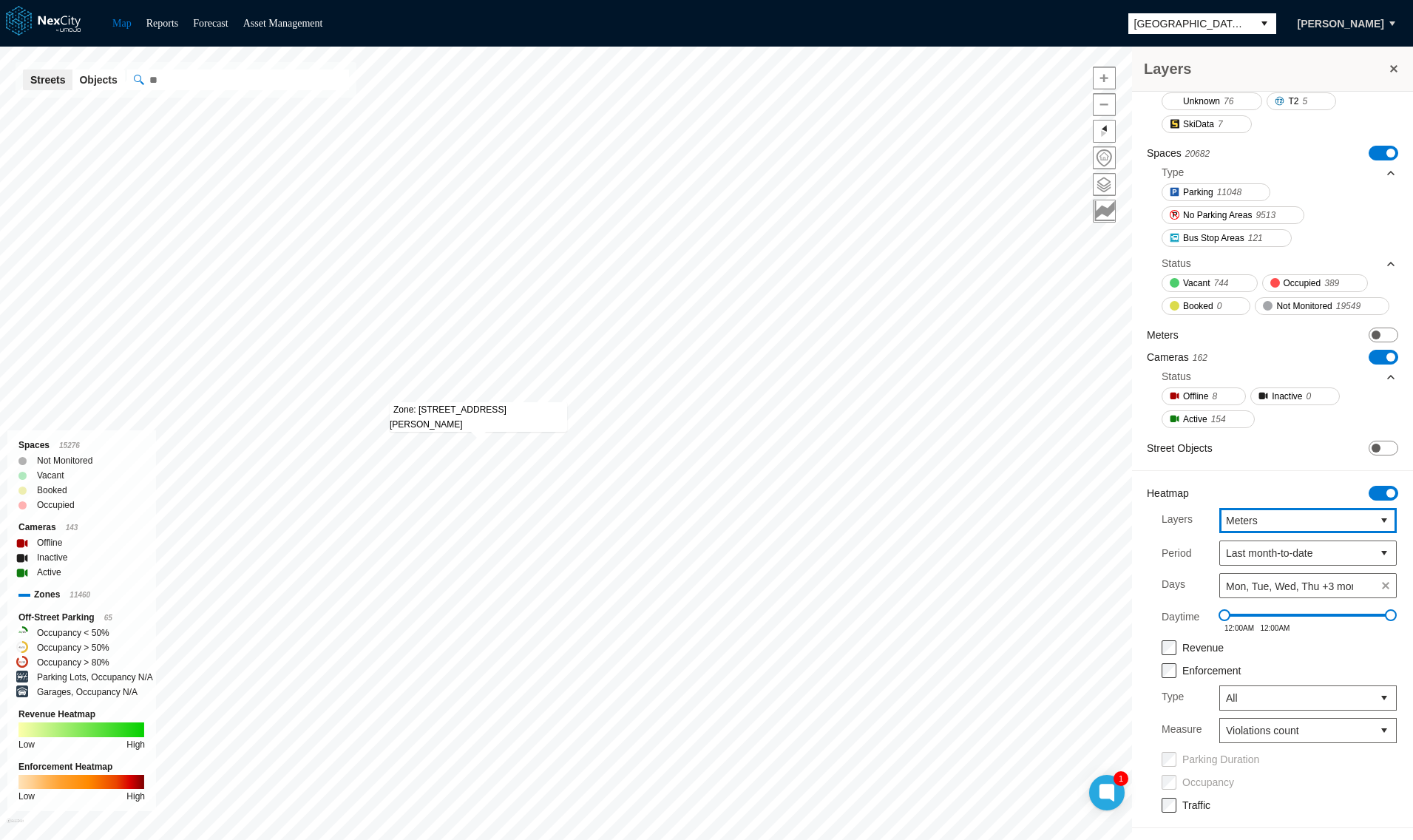
scroll to position [388, 0]
click at [1395, 65] on button at bounding box center [1393, 68] width 15 height 21
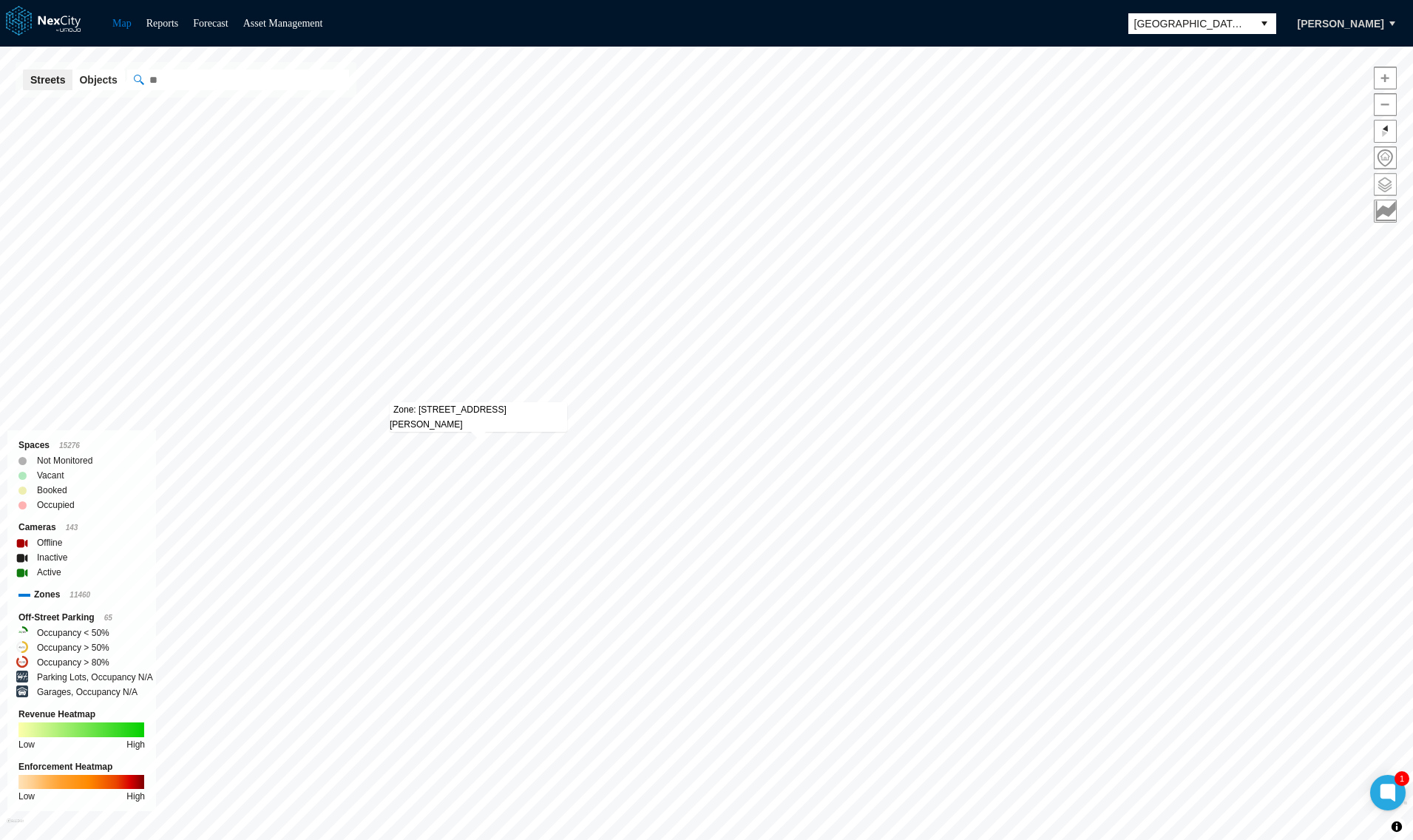
click at [1389, 189] on span at bounding box center [1385, 184] width 22 height 22
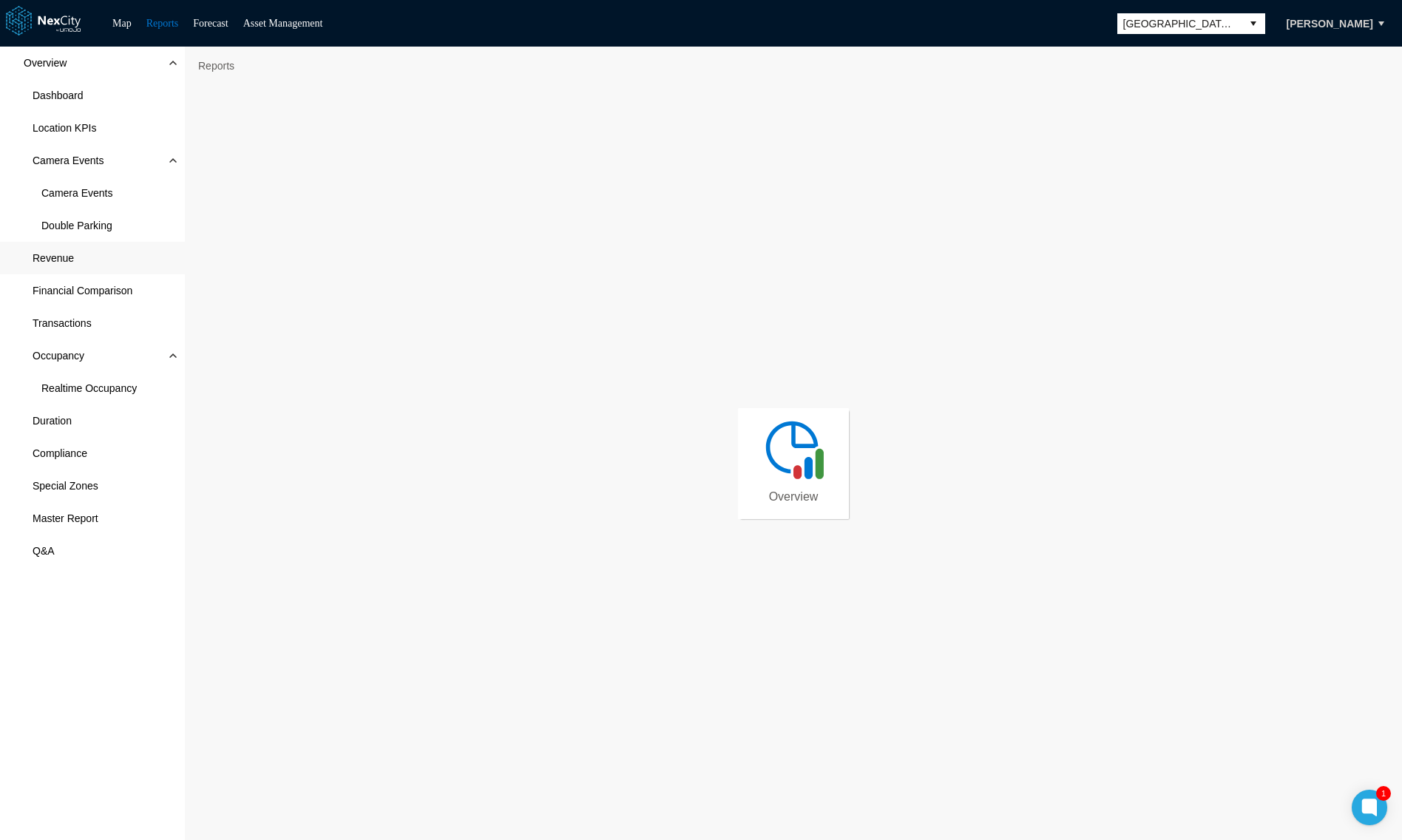
click at [63, 253] on span "Revenue" at bounding box center [54, 258] width 42 height 15
click at [88, 183] on span "Camera Events" at bounding box center [92, 192] width 185 height 33
click at [56, 212] on span "Double Parking" at bounding box center [92, 225] width 185 height 33
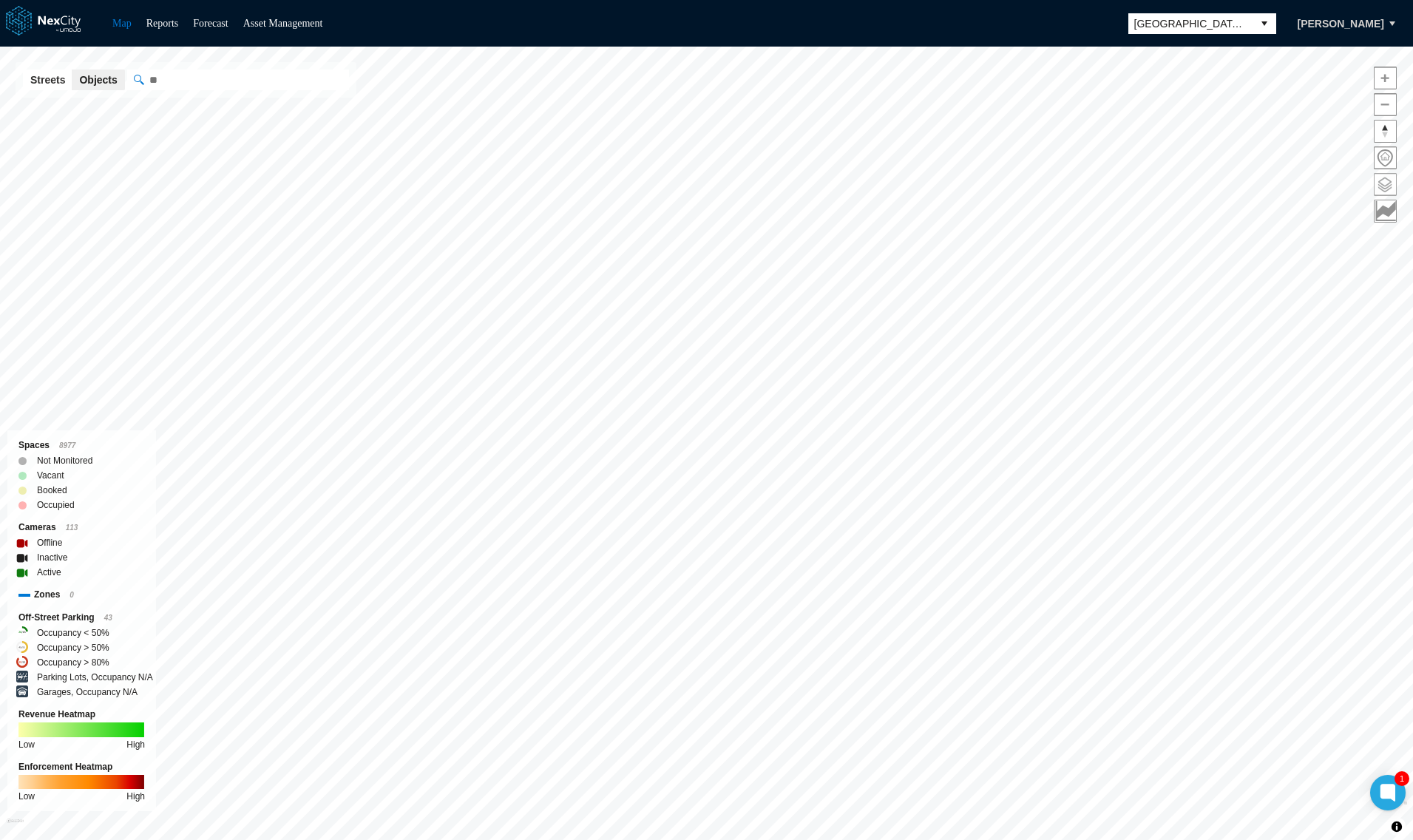
click at [1380, 184] on span at bounding box center [1385, 184] width 22 height 22
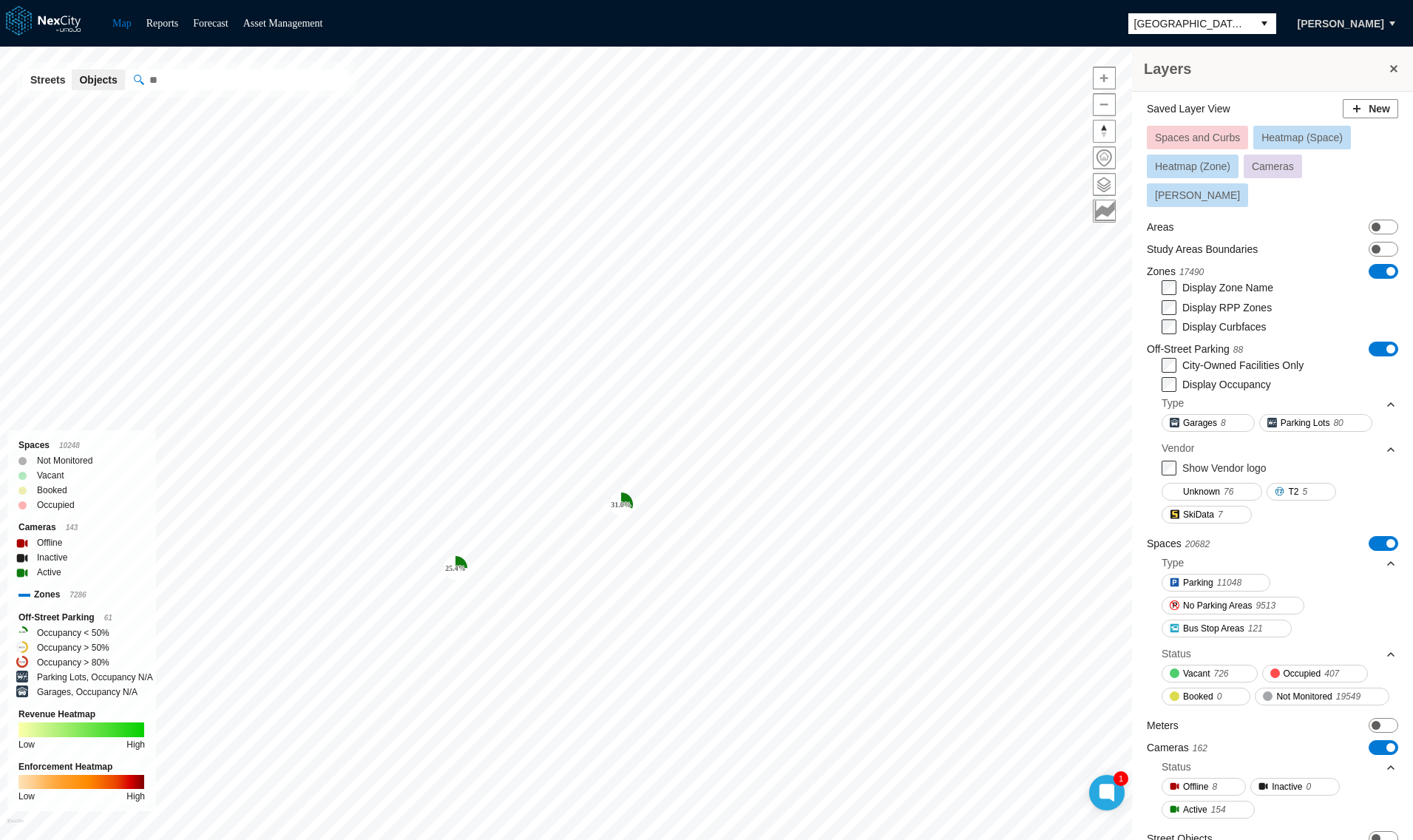
click at [456, 564] on tspan "25.4 %" at bounding box center [455, 568] width 21 height 8
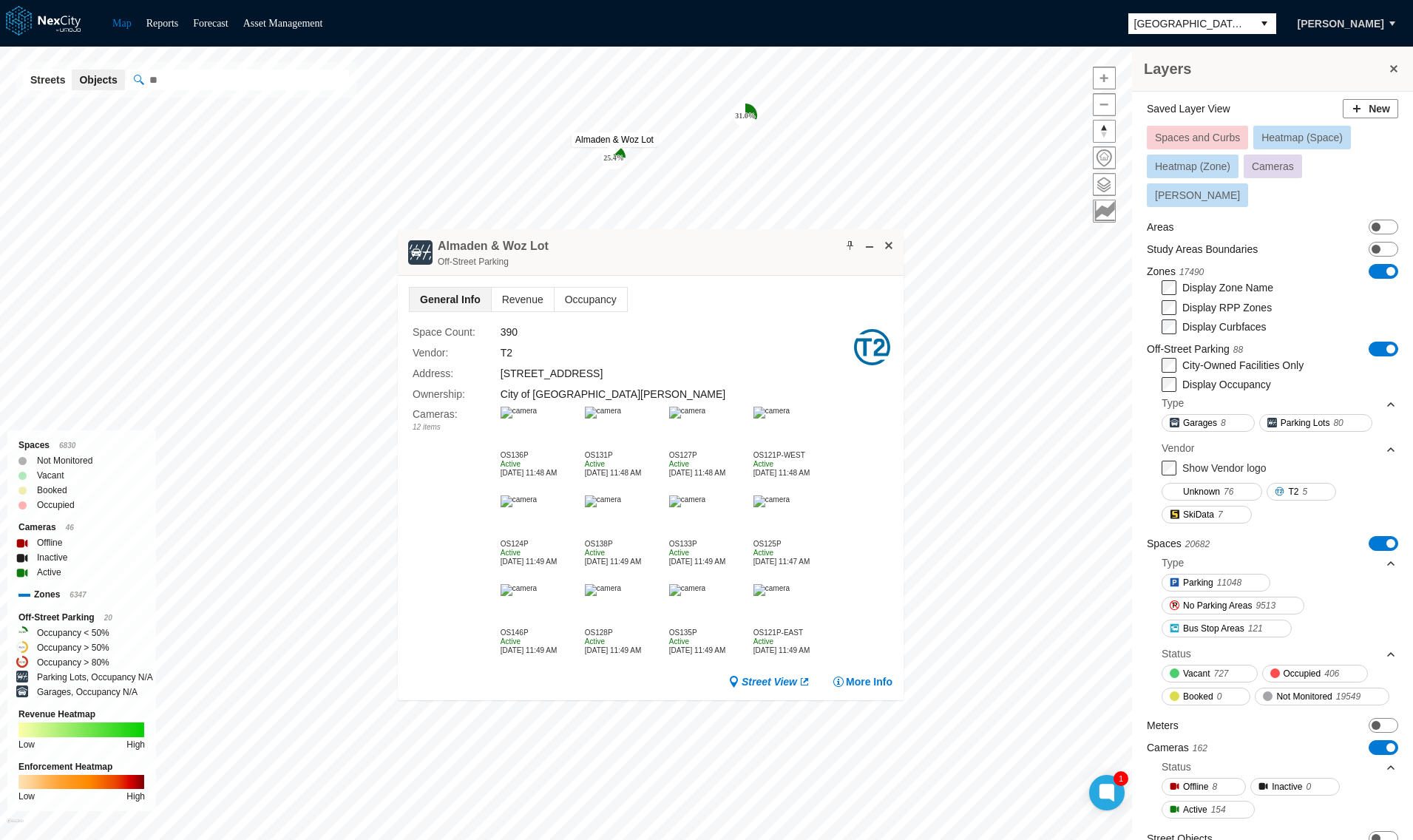
click at [537, 418] on img at bounding box center [518, 412] width 37 height 12
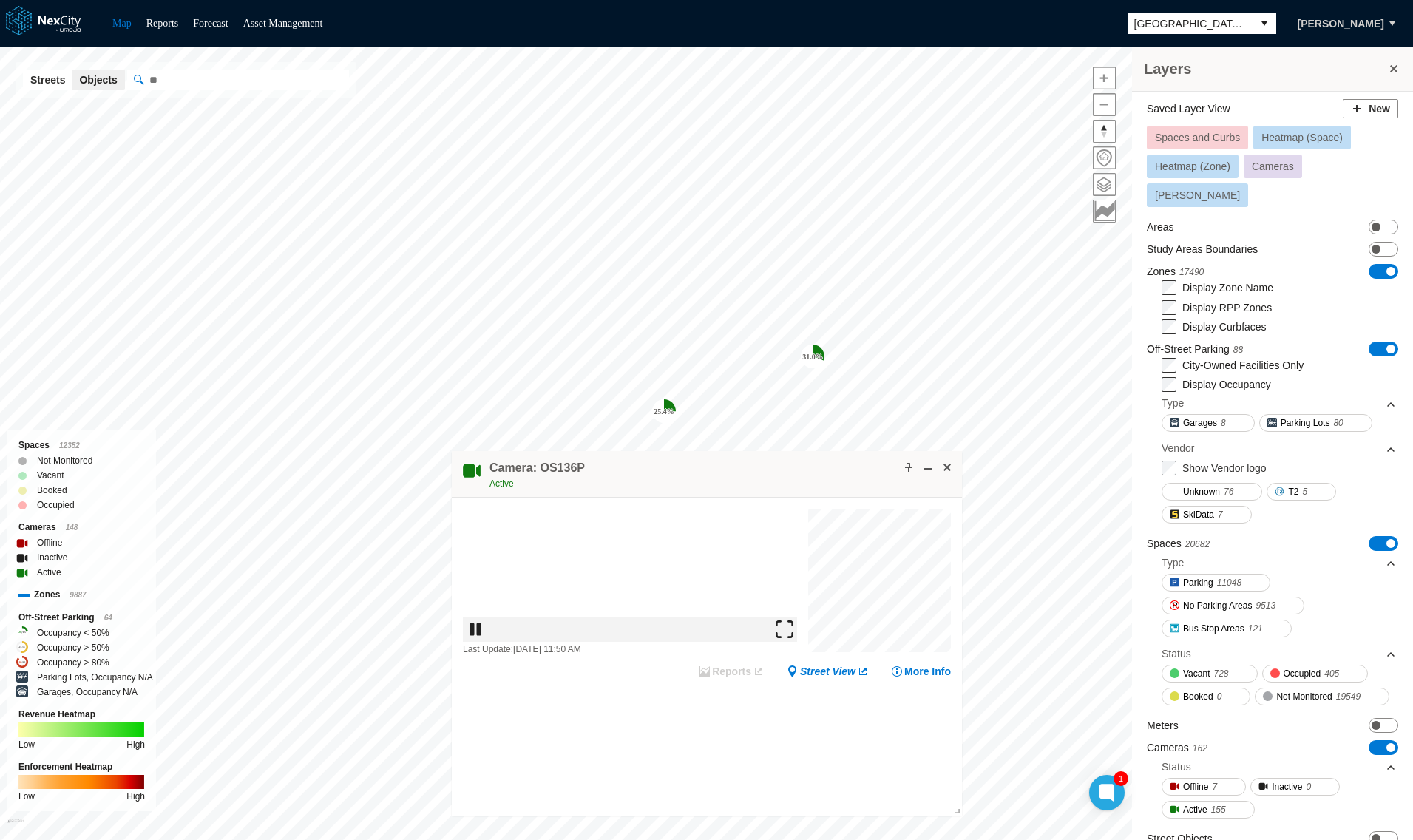
click at [791, 638] on img at bounding box center [784, 629] width 18 height 18
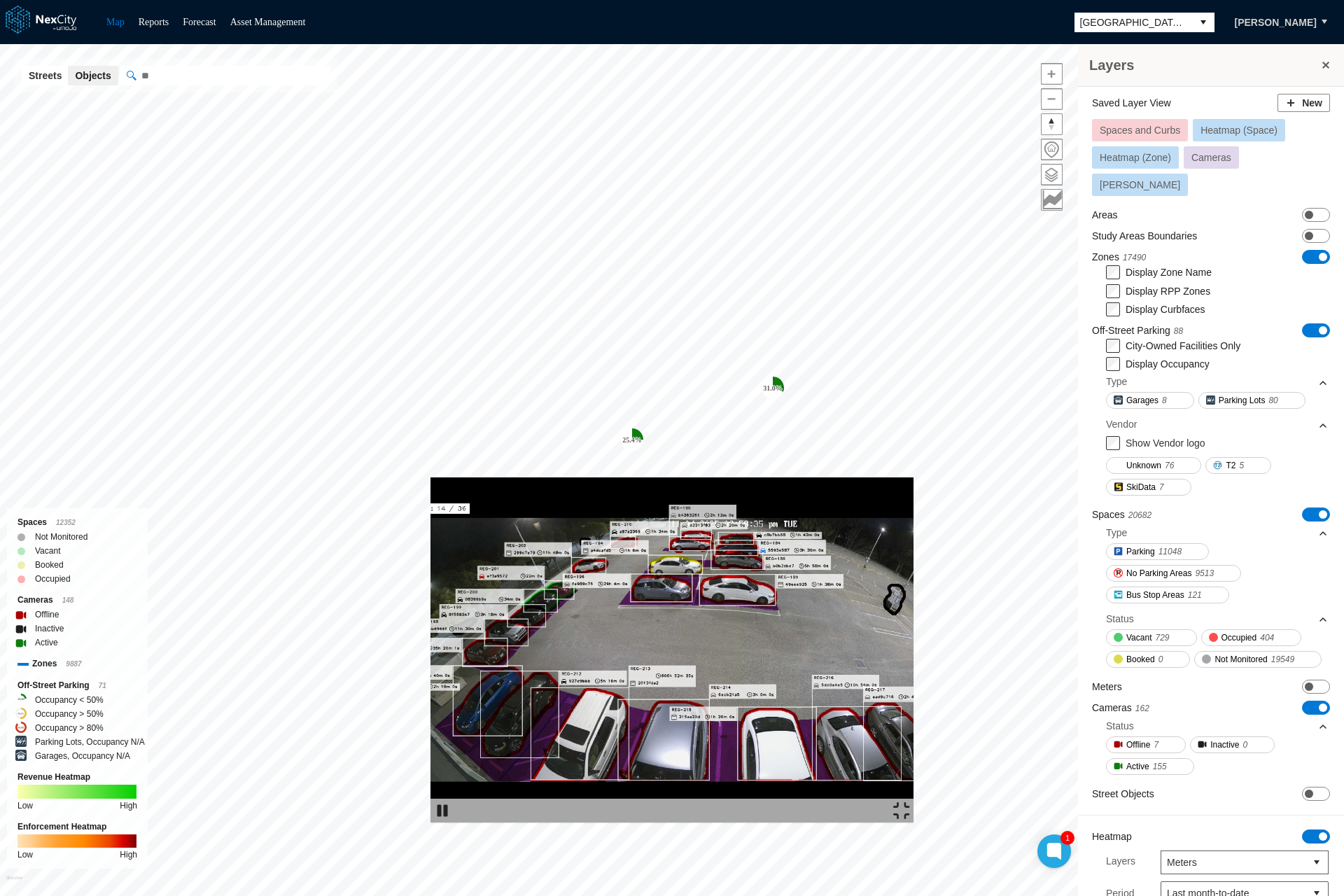
click at [599, 795] on div at bounding box center [672, 810] width 483 height 23
click at [875, 478] on img at bounding box center [672, 650] width 483 height 345
click at [914, 478] on img at bounding box center [672, 650] width 483 height 345
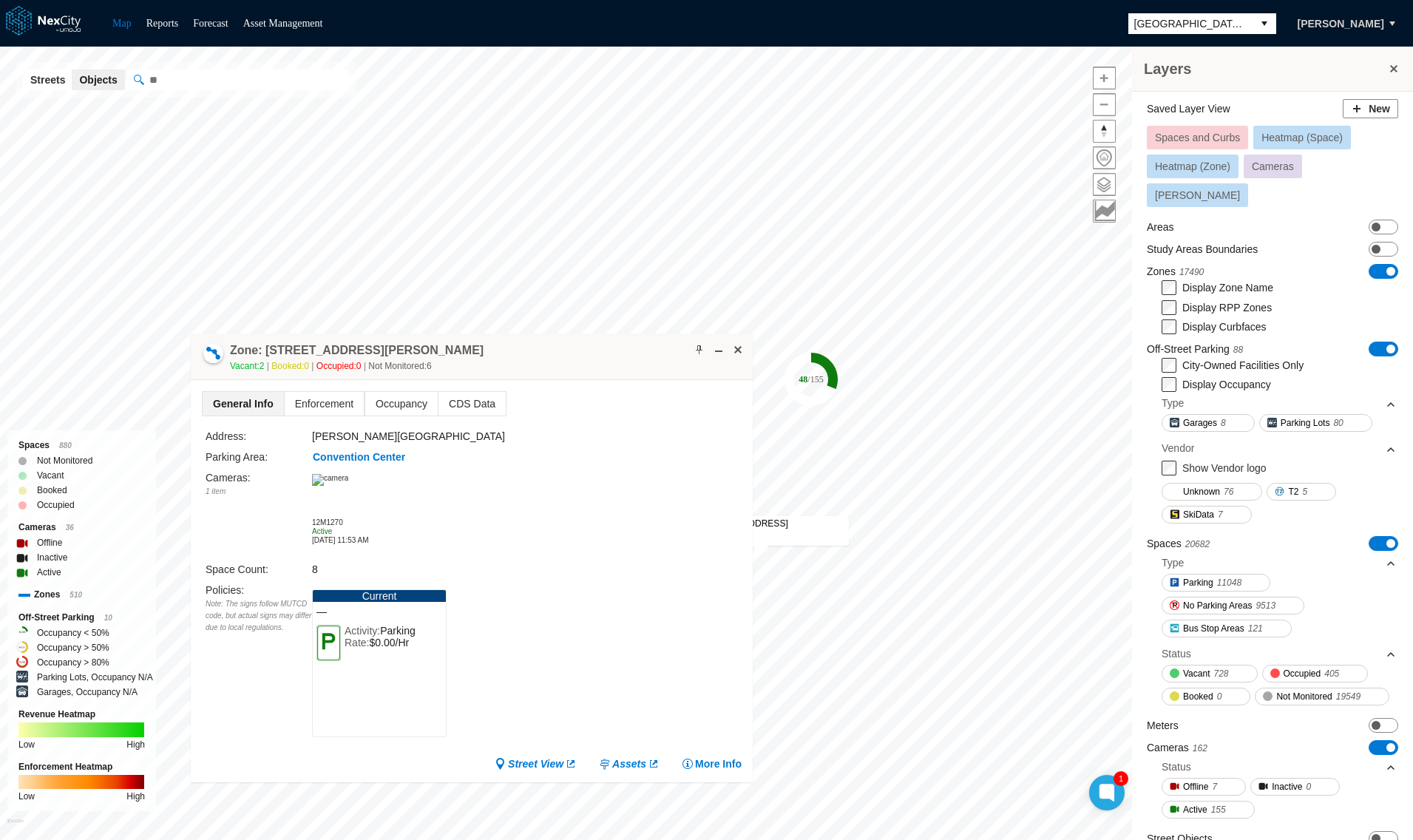
click at [348, 485] on img at bounding box center [330, 479] width 37 height 12
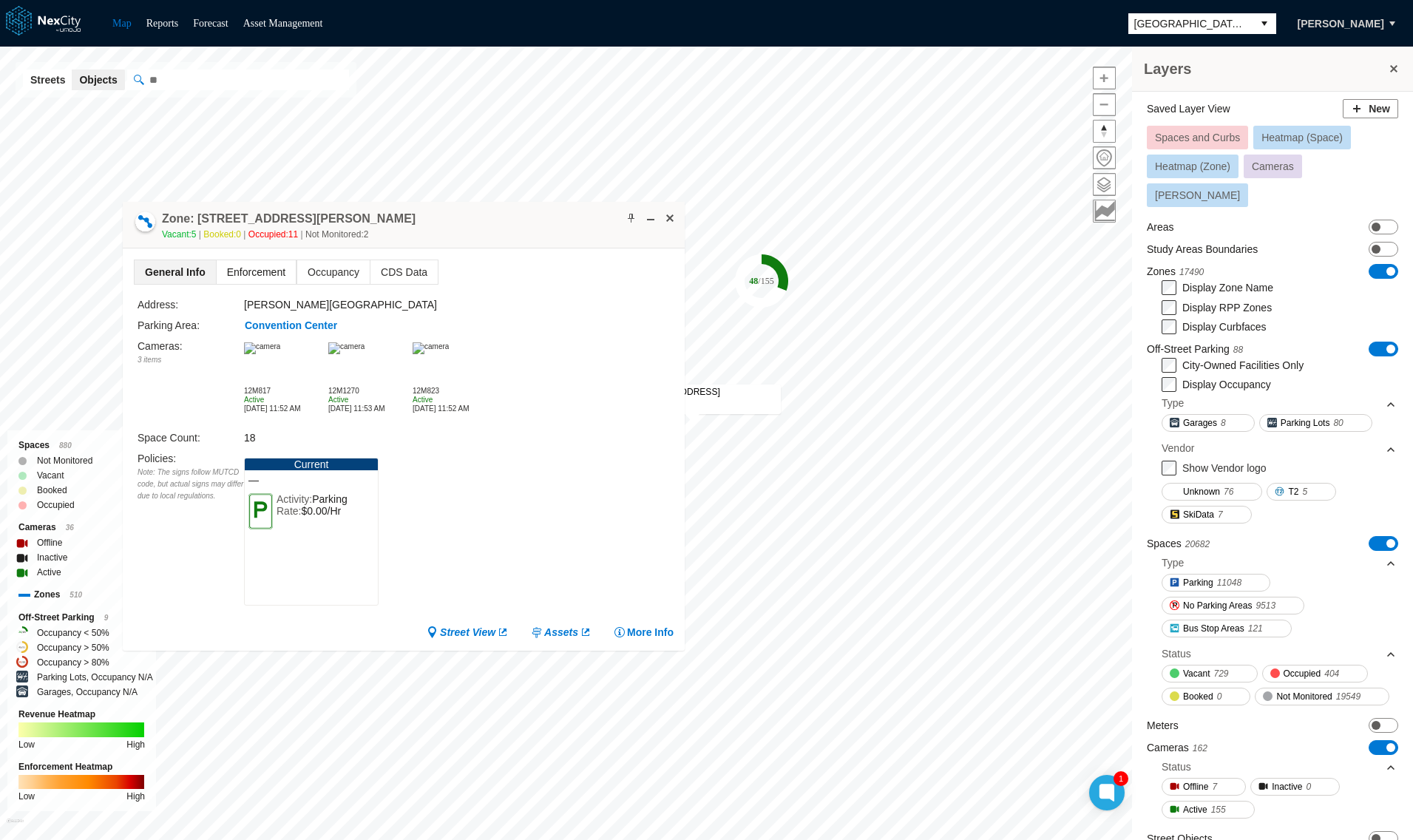
click at [254, 266] on span "Enforcement" at bounding box center [257, 272] width 79 height 24
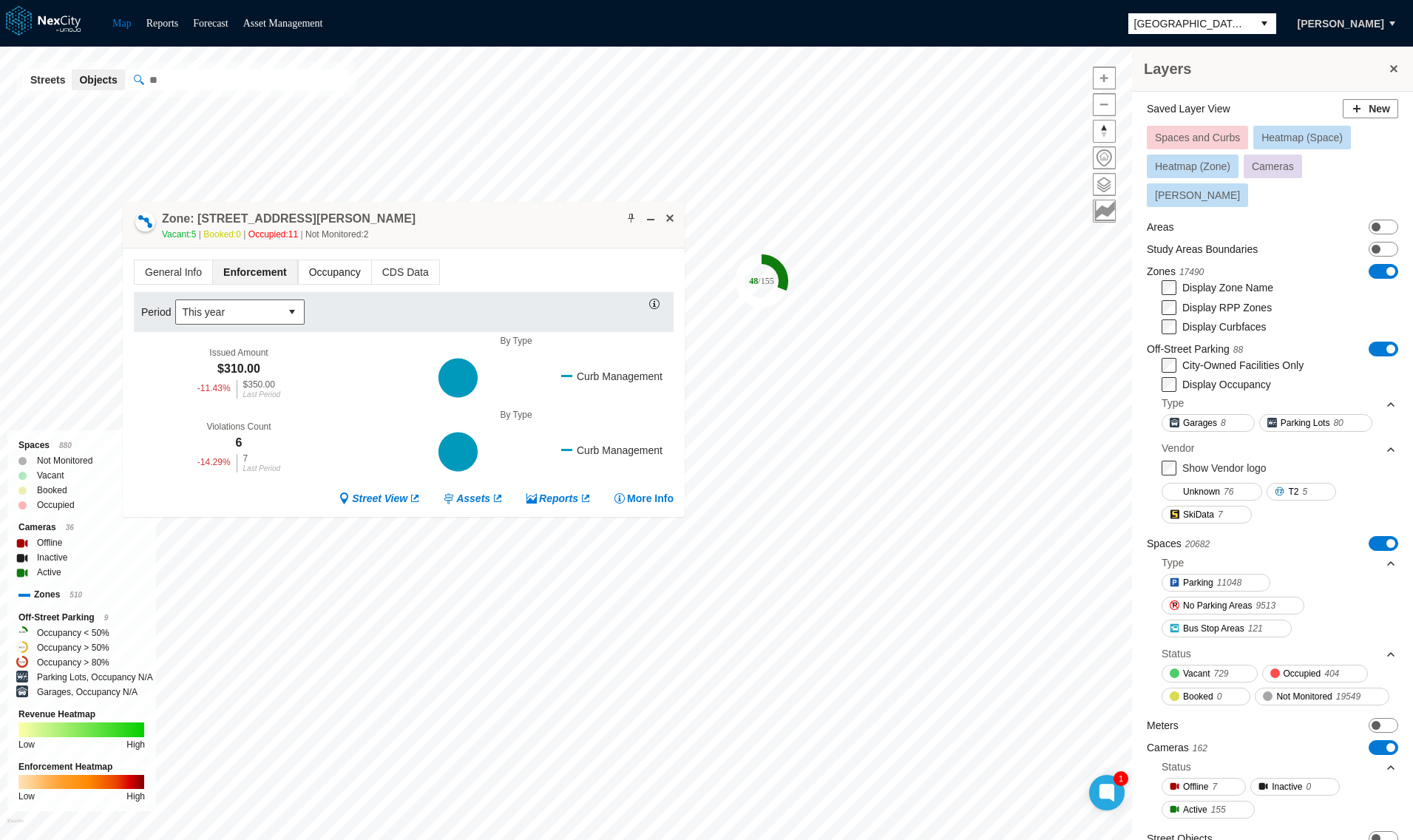
click at [332, 272] on span "Occupancy" at bounding box center [334, 272] width 72 height 24
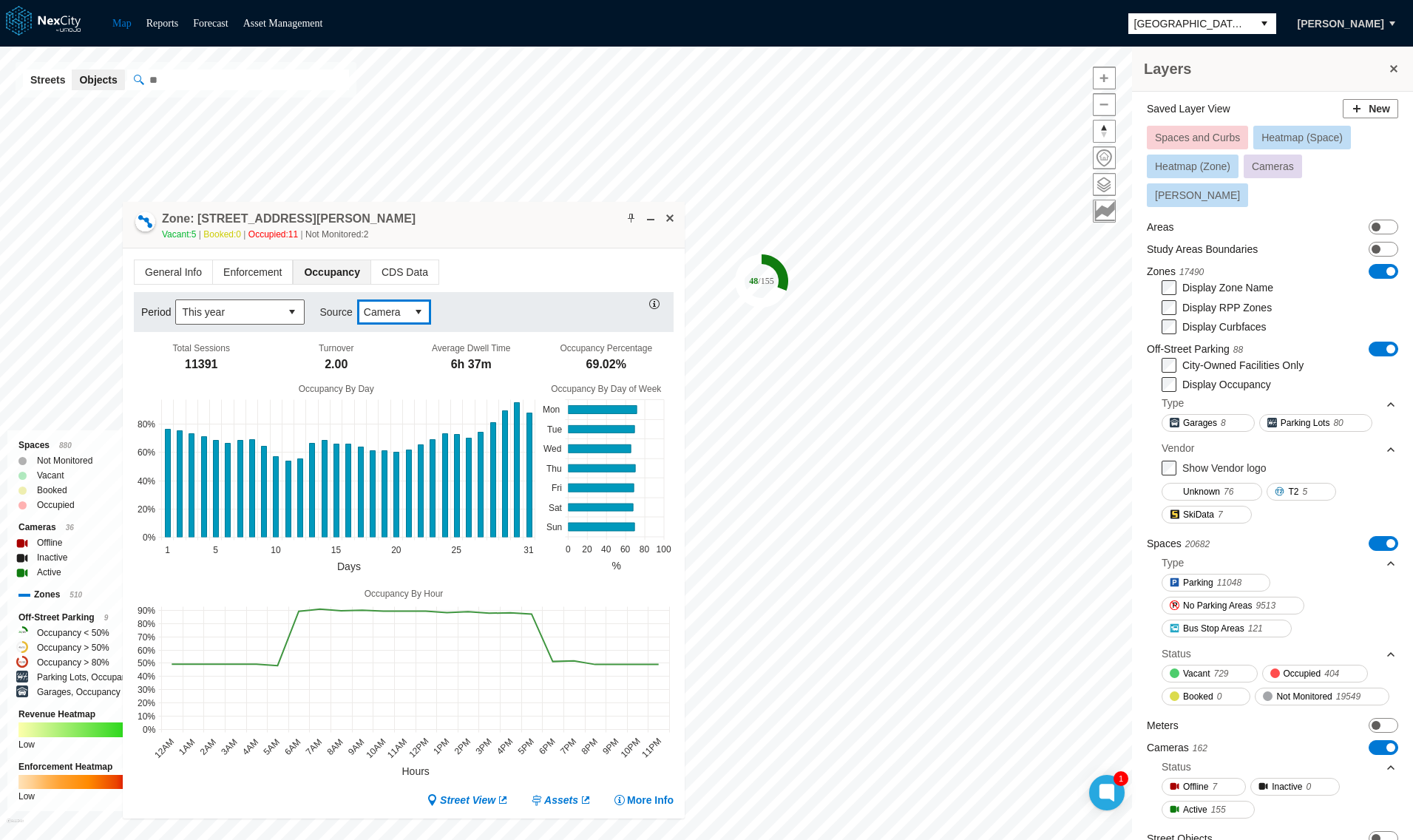
click at [409, 312] on button "select" at bounding box center [418, 312] width 24 height 24
click at [482, 374] on div "Average Dwell Time 6h 37m" at bounding box center [471, 359] width 136 height 33
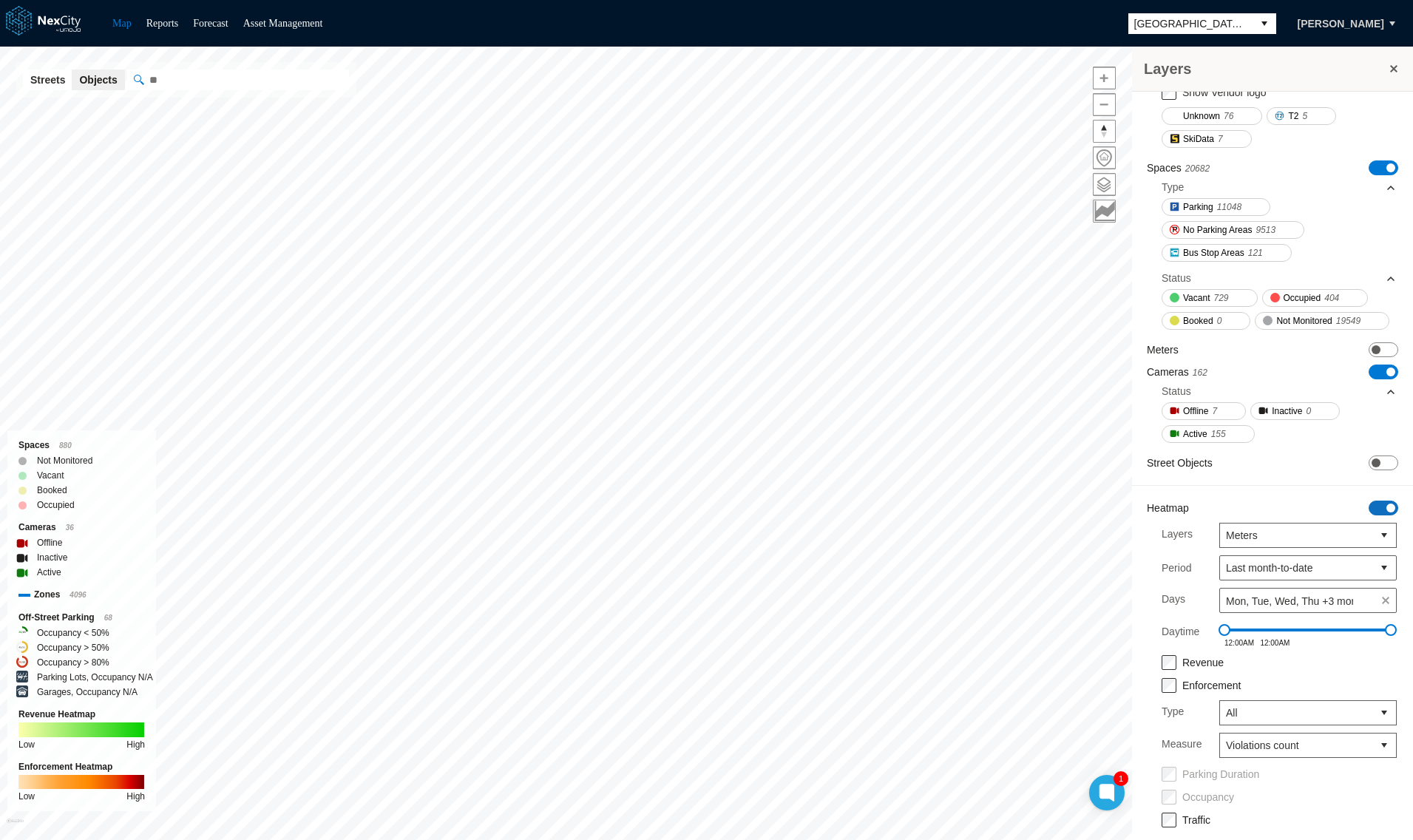
click at [1372, 502] on span "ON OFF" at bounding box center [1383, 507] width 30 height 15
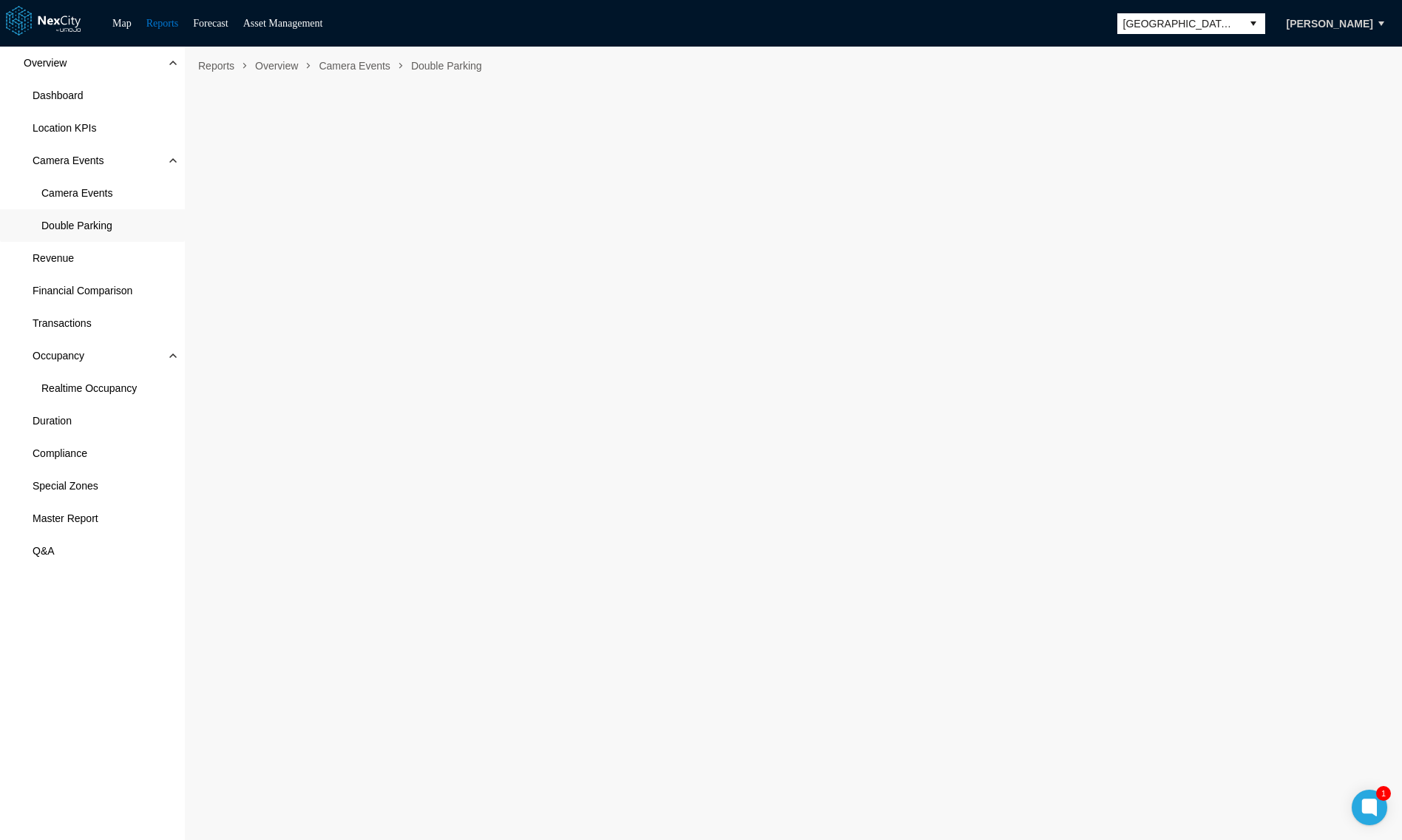
scroll to position [8, 0]
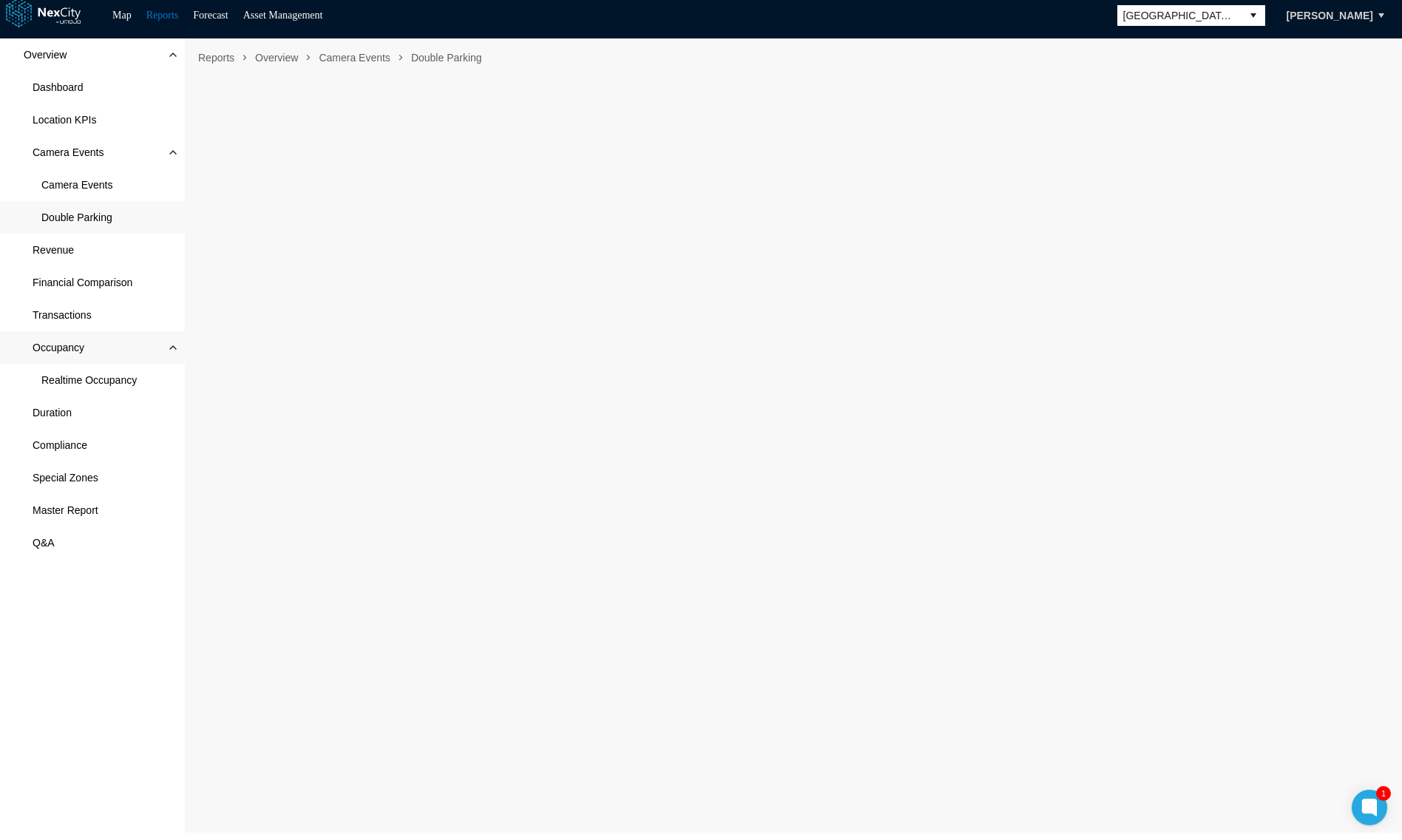
click at [68, 185] on span "Camera Events" at bounding box center [77, 184] width 71 height 15
click at [92, 208] on span "Double Parking" at bounding box center [92, 217] width 185 height 33
click at [56, 182] on span "Camera Events" at bounding box center [77, 184] width 71 height 15
click at [65, 211] on span "Double Parking" at bounding box center [77, 217] width 71 height 15
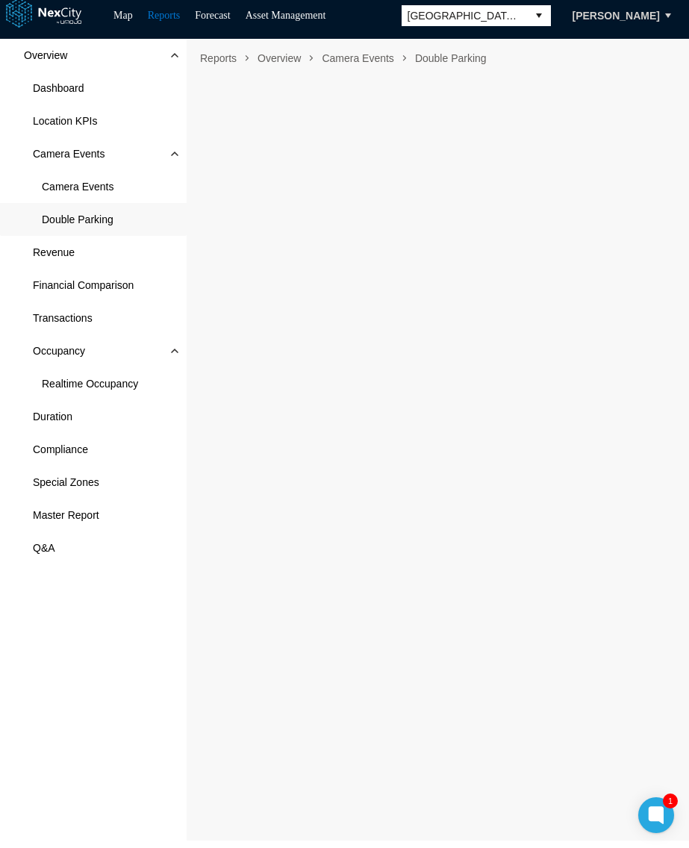
click at [121, 678] on div "Overview Dashboard Location KPIs Camera Events Camera Events Double Parking Rev…" at bounding box center [93, 439] width 187 height 801
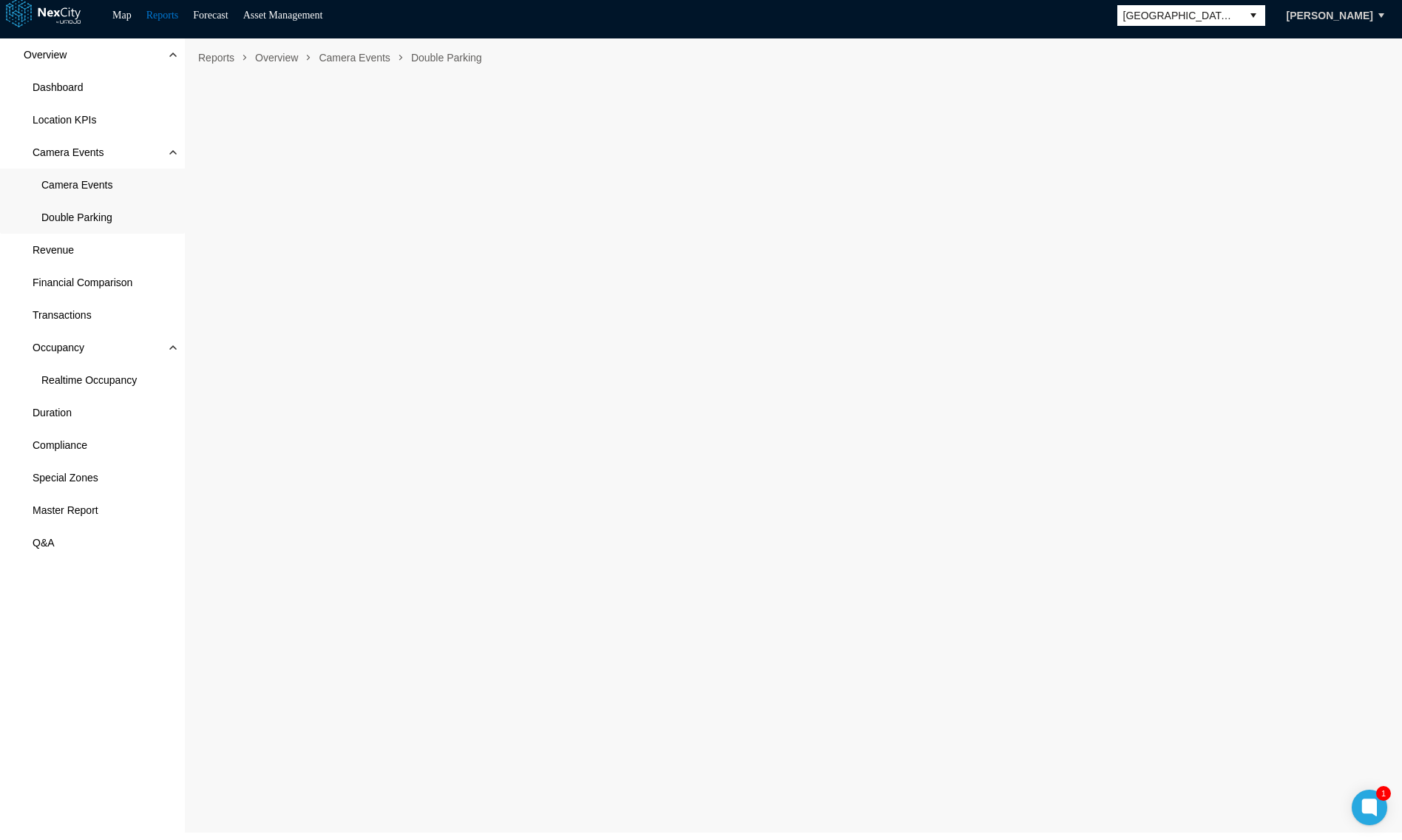
click at [80, 186] on span "Camera Events" at bounding box center [77, 184] width 71 height 15
click at [85, 184] on span "Camera Events" at bounding box center [77, 184] width 71 height 15
click at [94, 215] on span "Double Parking" at bounding box center [77, 217] width 71 height 15
click at [284, 10] on link "Asset Management" at bounding box center [282, 15] width 80 height 11
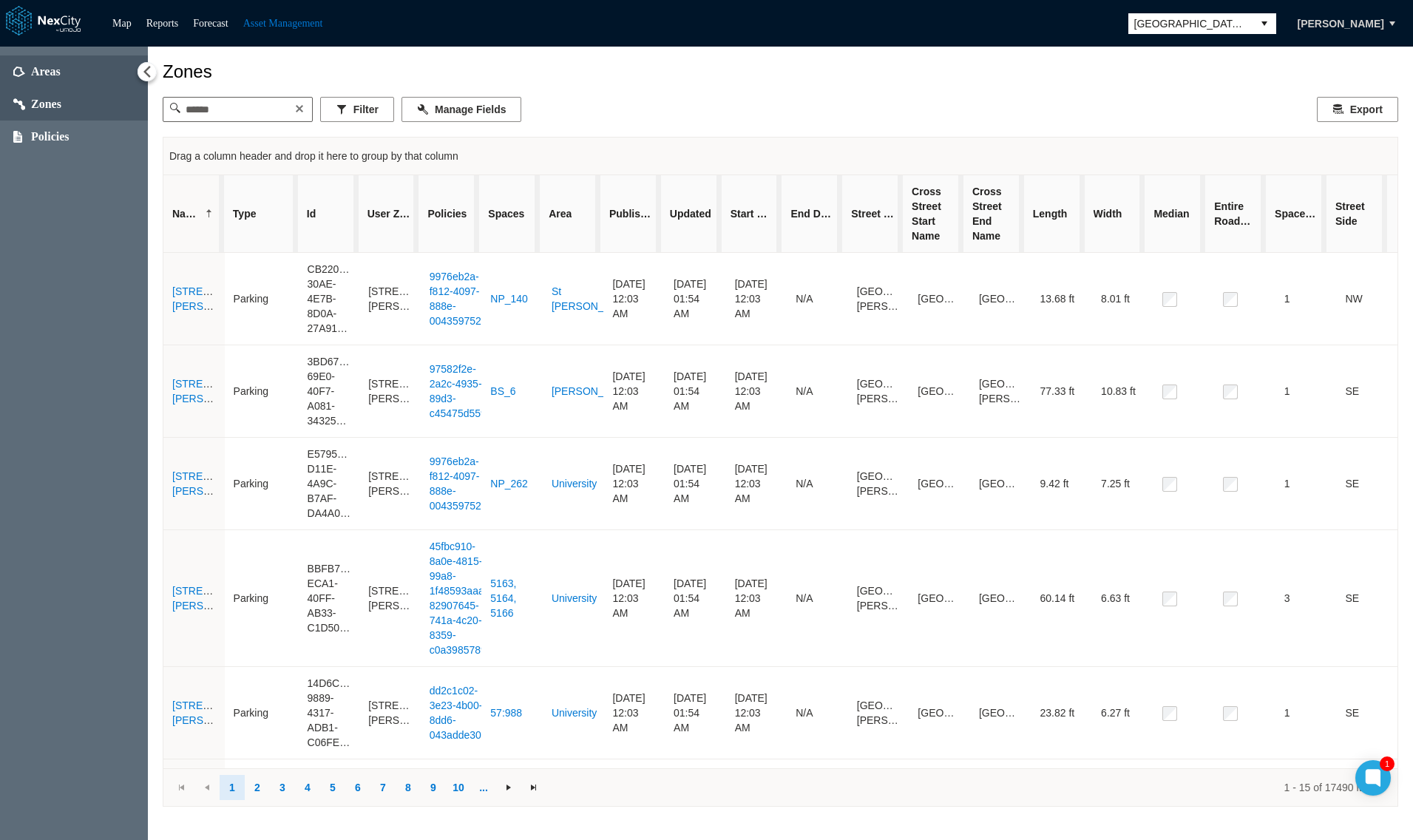
click at [44, 81] on span "Areas" at bounding box center [73, 71] width 148 height 33
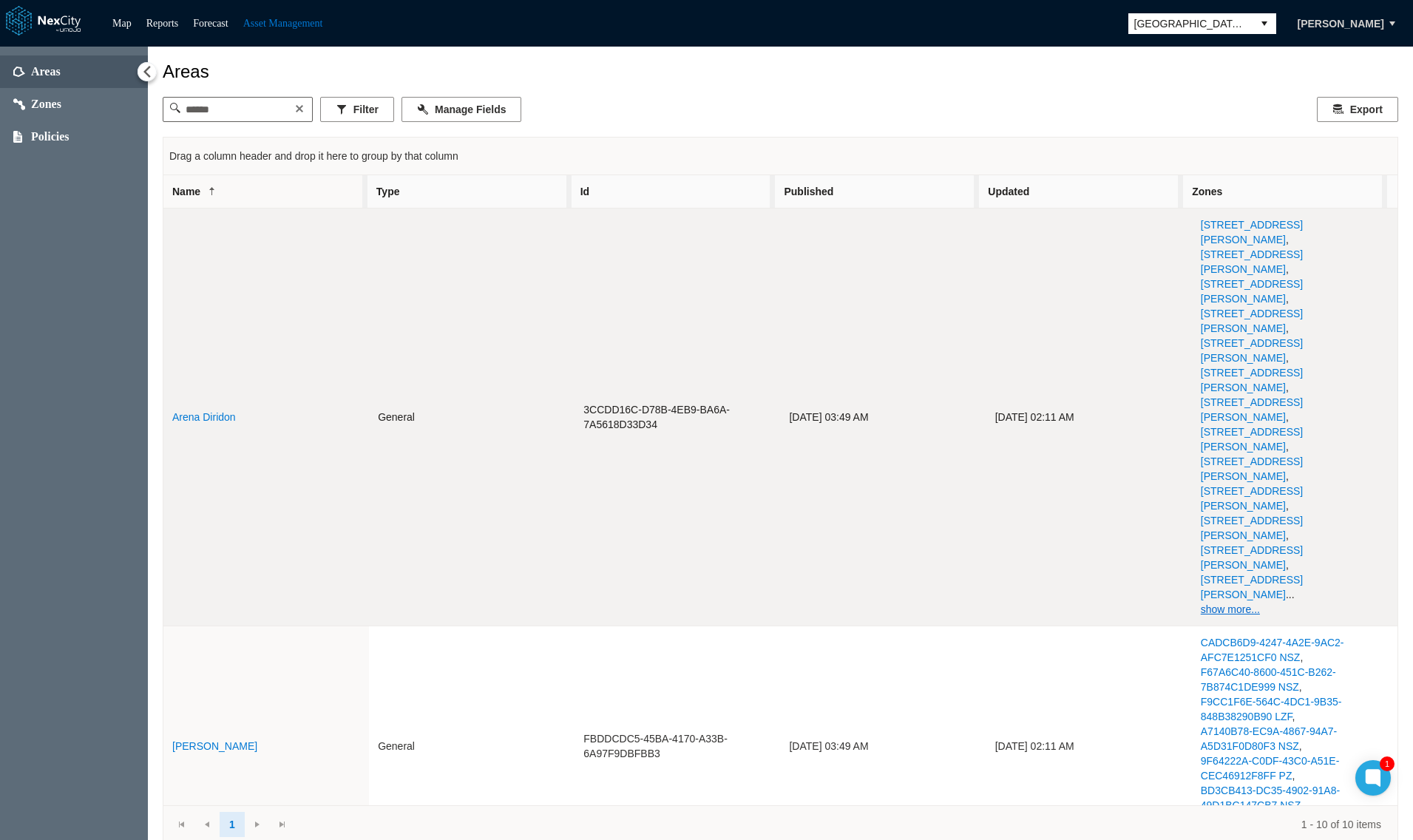
click at [197, 411] on link "Arena Diridon" at bounding box center [204, 417] width 63 height 12
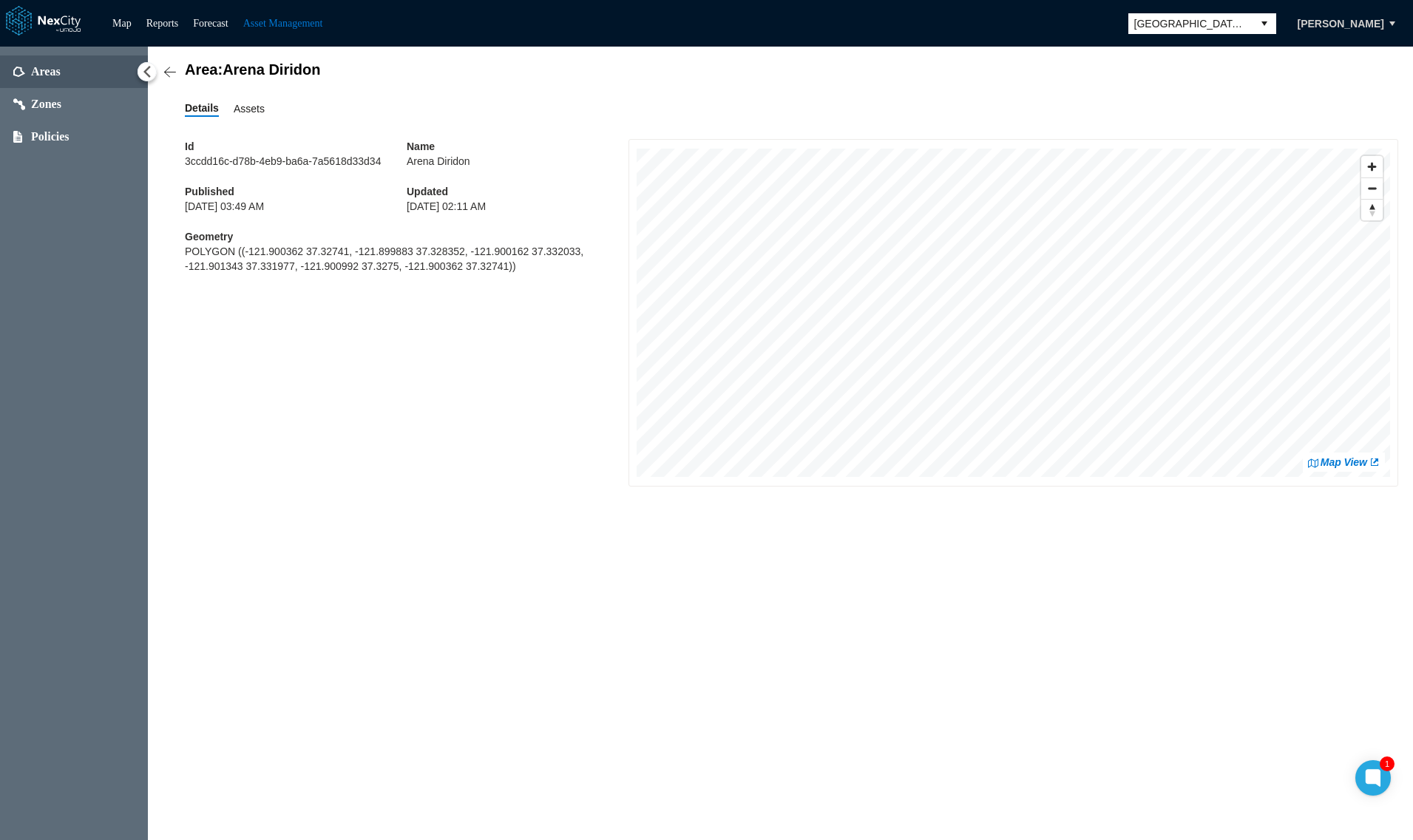
click at [252, 103] on span "Assets" at bounding box center [249, 108] width 31 height 16
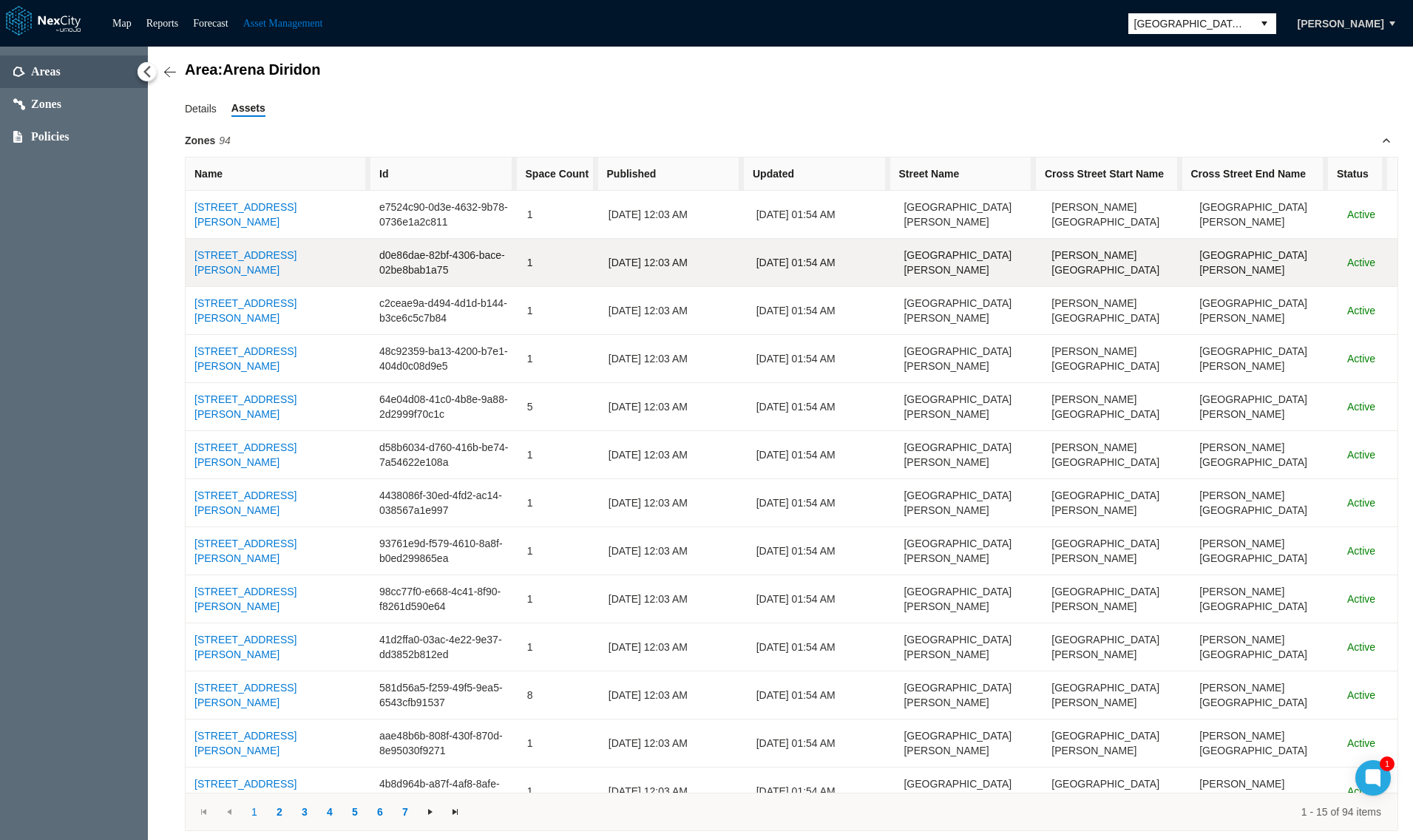
click at [228, 261] on link "90 S Montgomery St NPZ" at bounding box center [245, 262] width 102 height 27
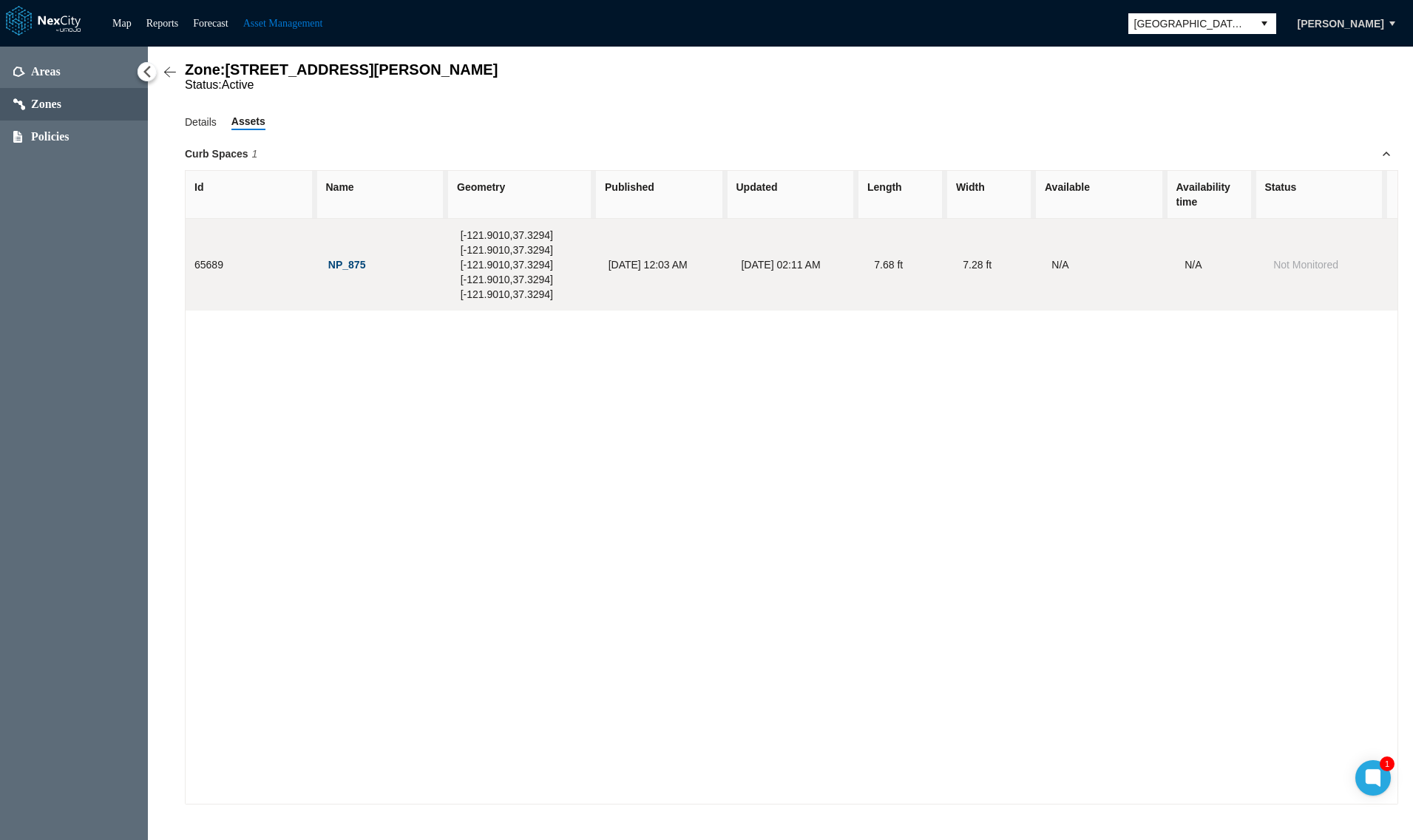
click at [346, 266] on button "NP_875" at bounding box center [348, 265] width 40 height 16
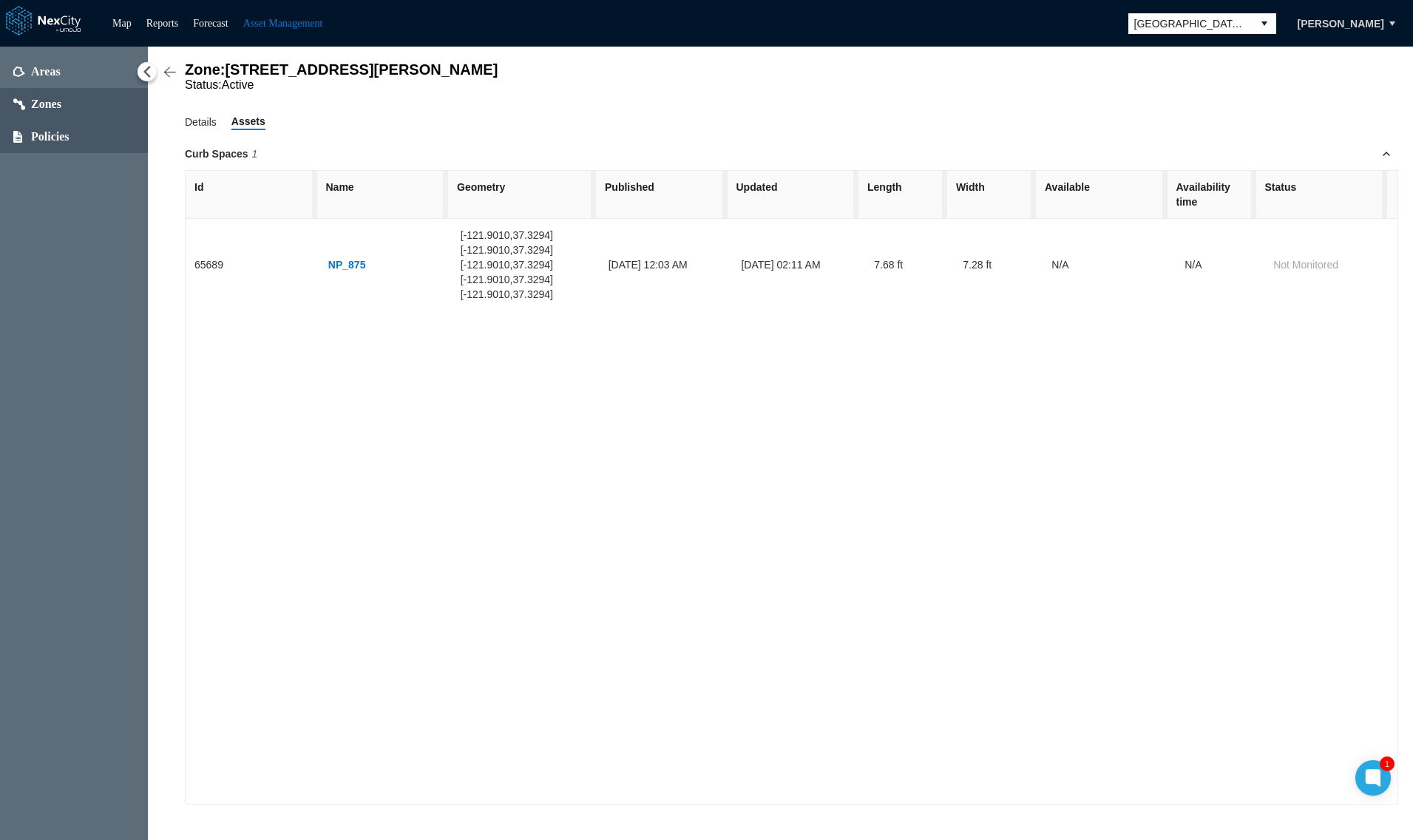
click at [54, 132] on span "Policies" at bounding box center [50, 137] width 39 height 15
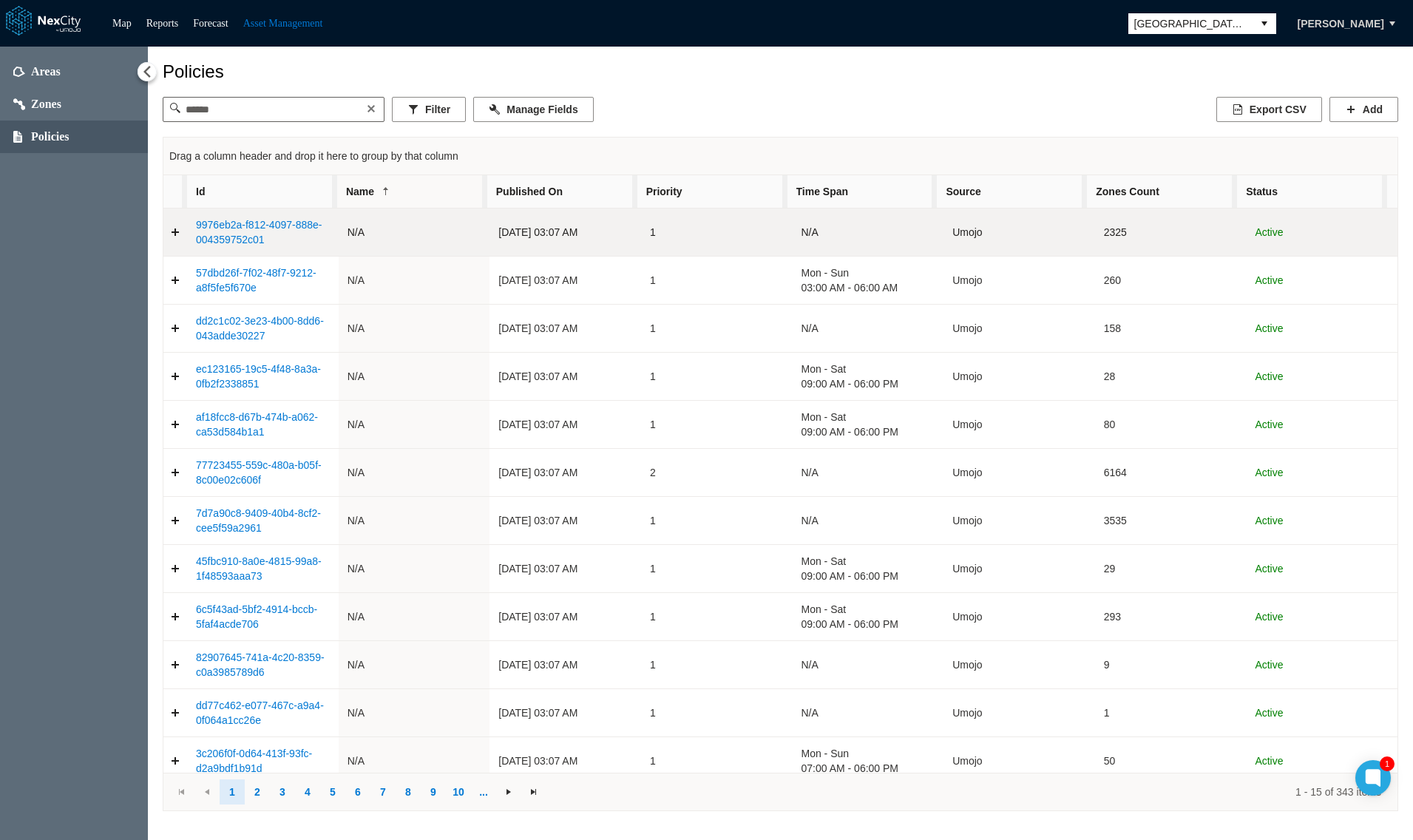
click at [221, 229] on link "9976eb2a-f812-4097-888e-004359752c01" at bounding box center [259, 232] width 126 height 27
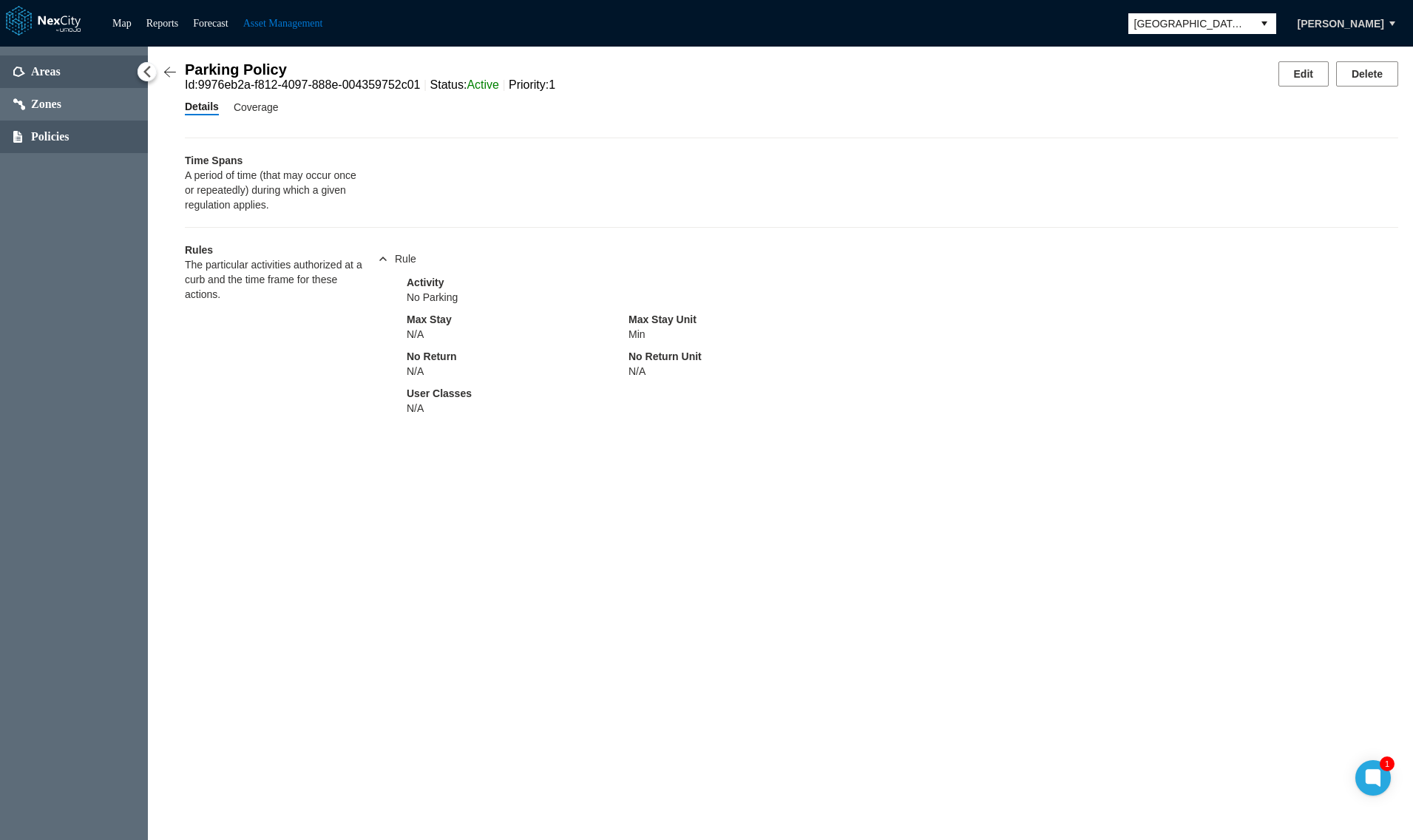
click at [147, 57] on span "Areas" at bounding box center [73, 71] width 148 height 33
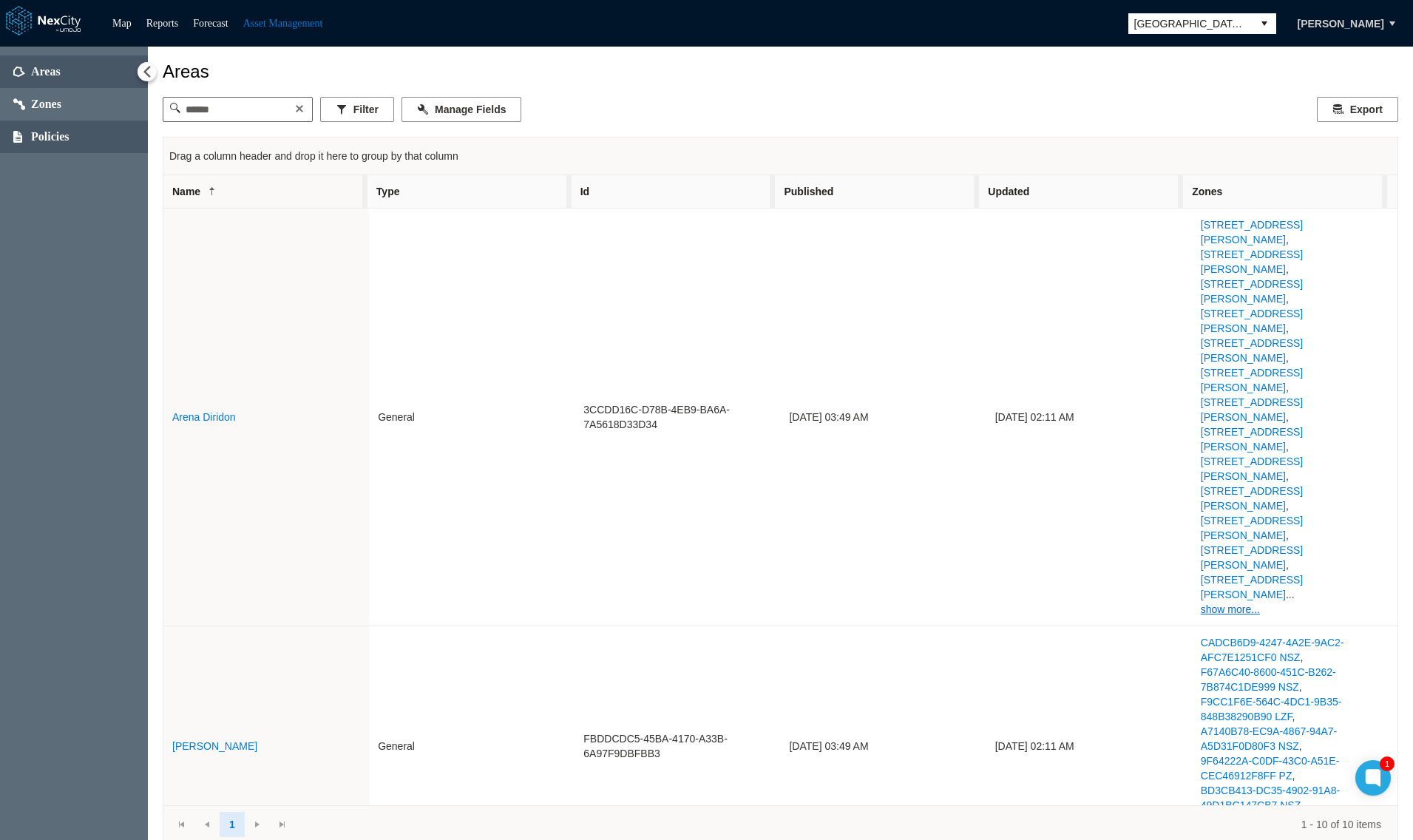
click at [51, 146] on span "Policies" at bounding box center [73, 137] width 148 height 33
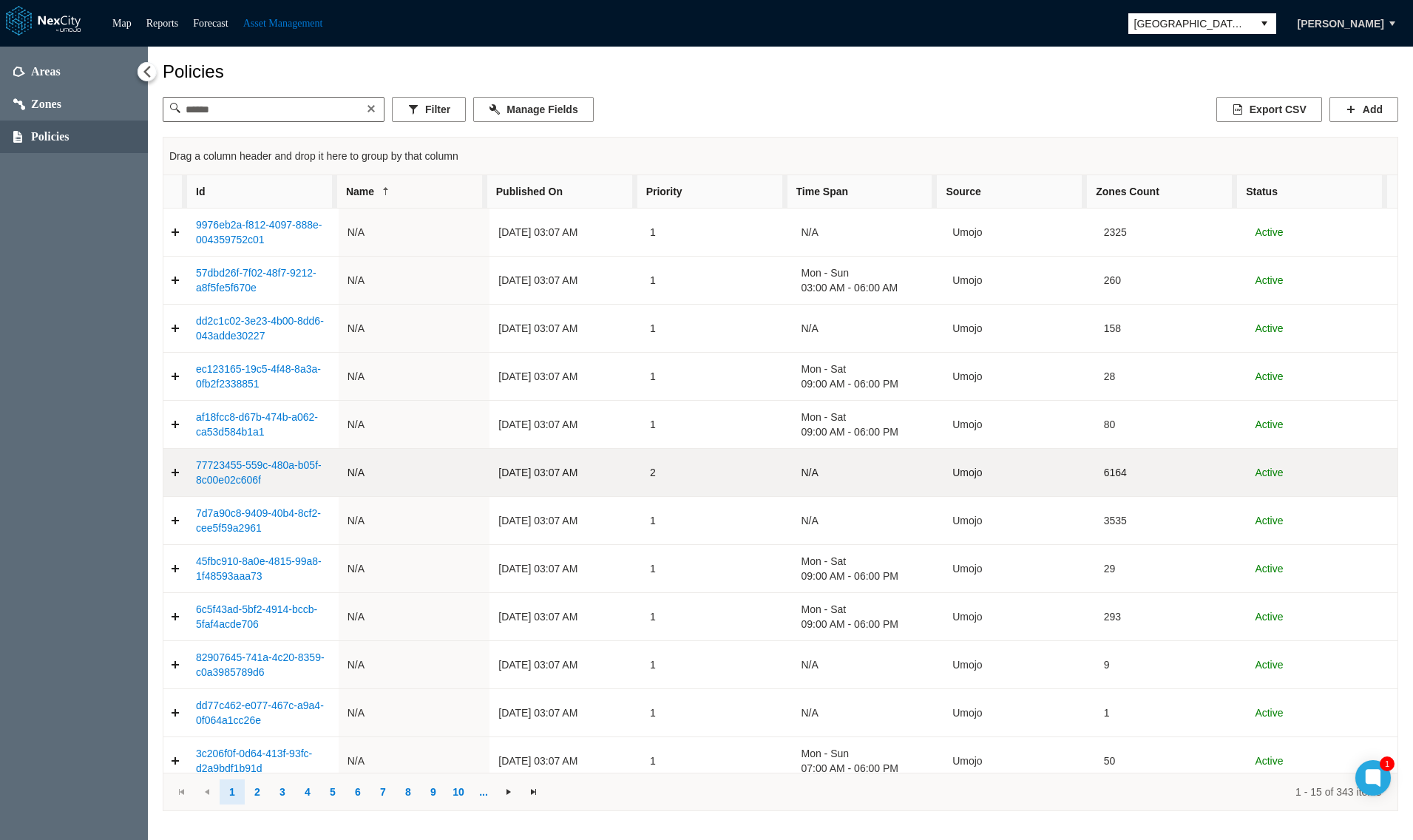
click at [214, 468] on link "77723455-559c-480a-b05f-8c00e02c606f" at bounding box center [259, 472] width 126 height 27
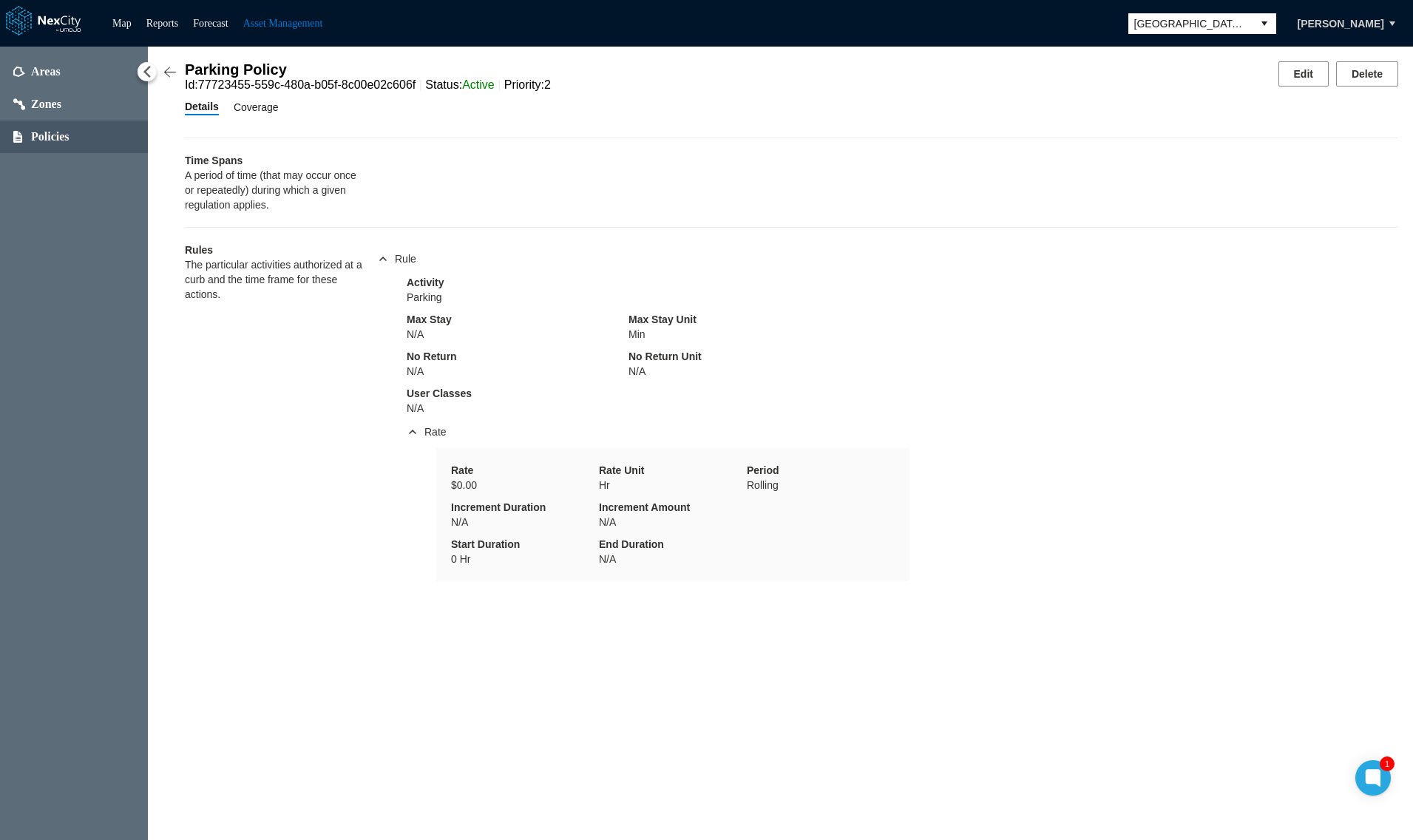
click at [249, 106] on span "Coverage" at bounding box center [257, 107] width 46 height 16
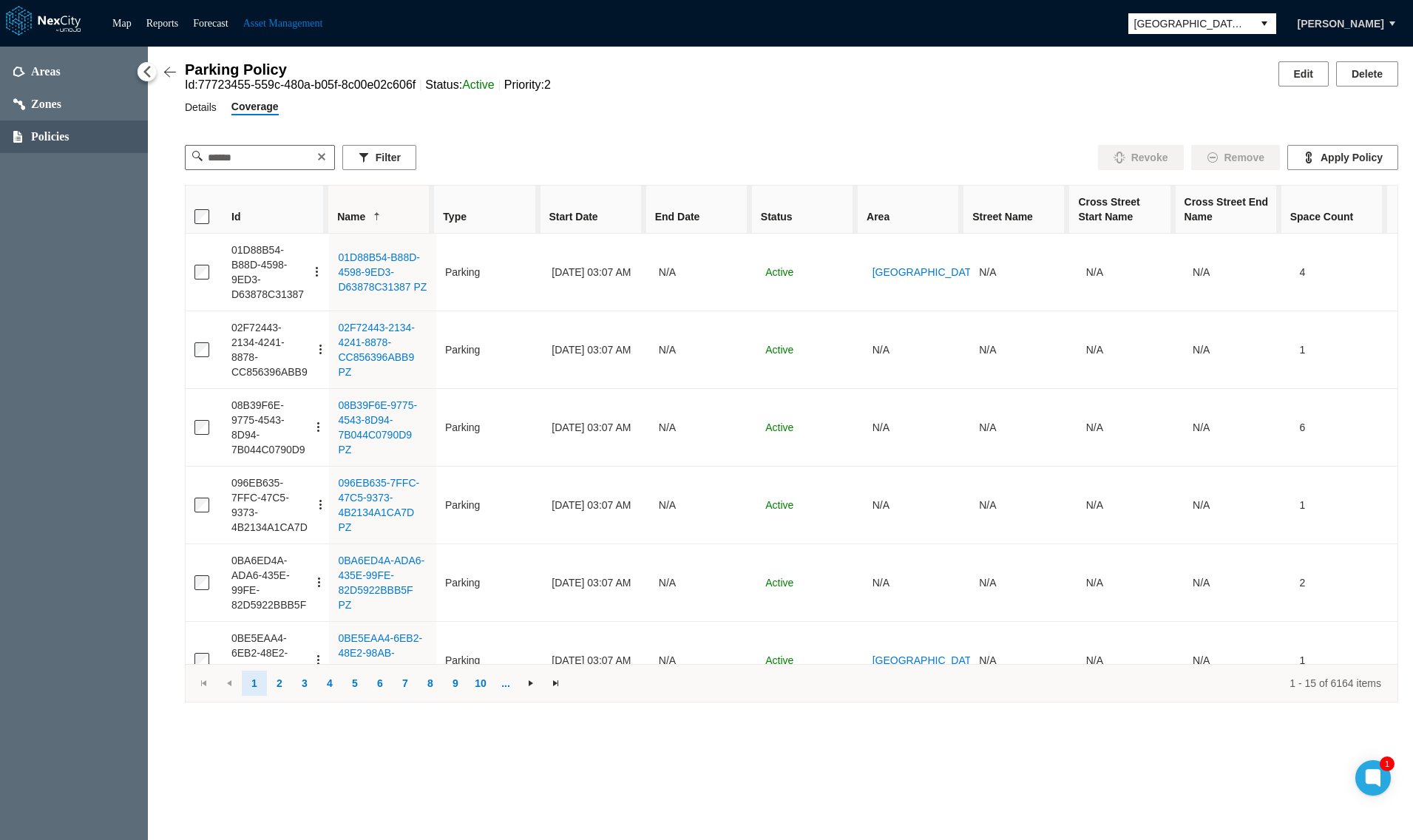
click at [189, 106] on span "Details" at bounding box center [201, 107] width 32 height 16
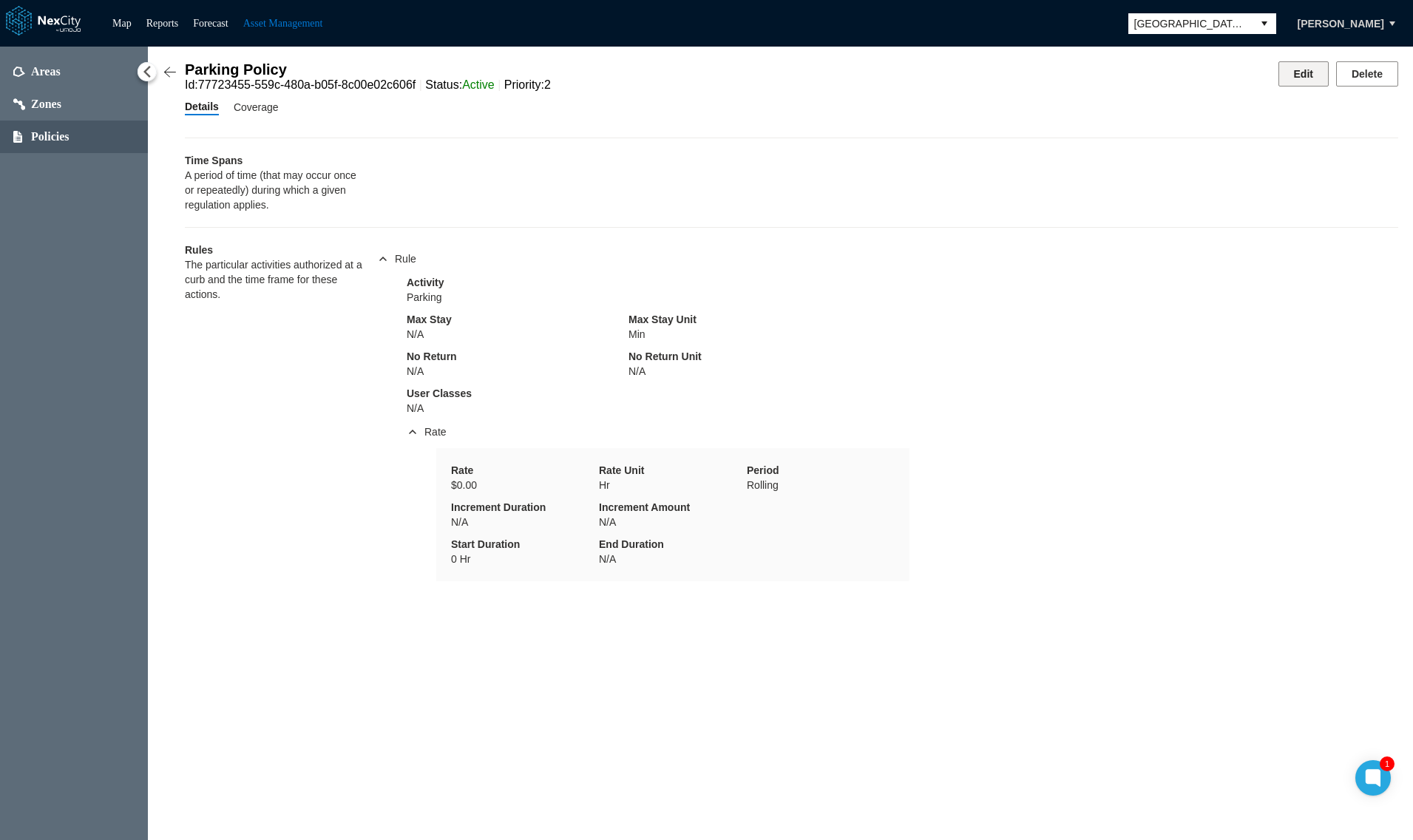
click at [1296, 77] on button "Edit" at bounding box center [1303, 73] width 51 height 25
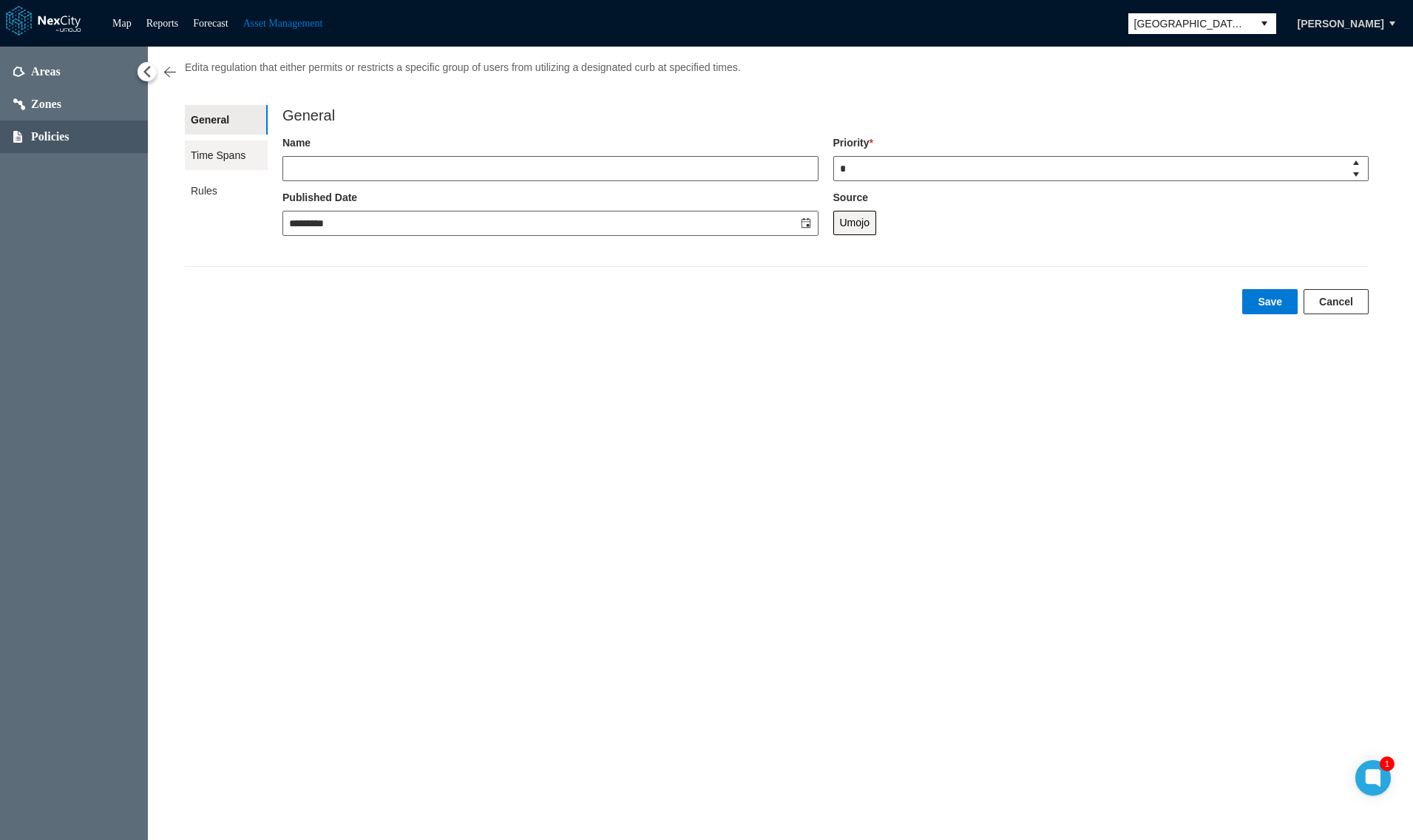
click at [208, 158] on span "Time Spans" at bounding box center [227, 156] width 83 height 30
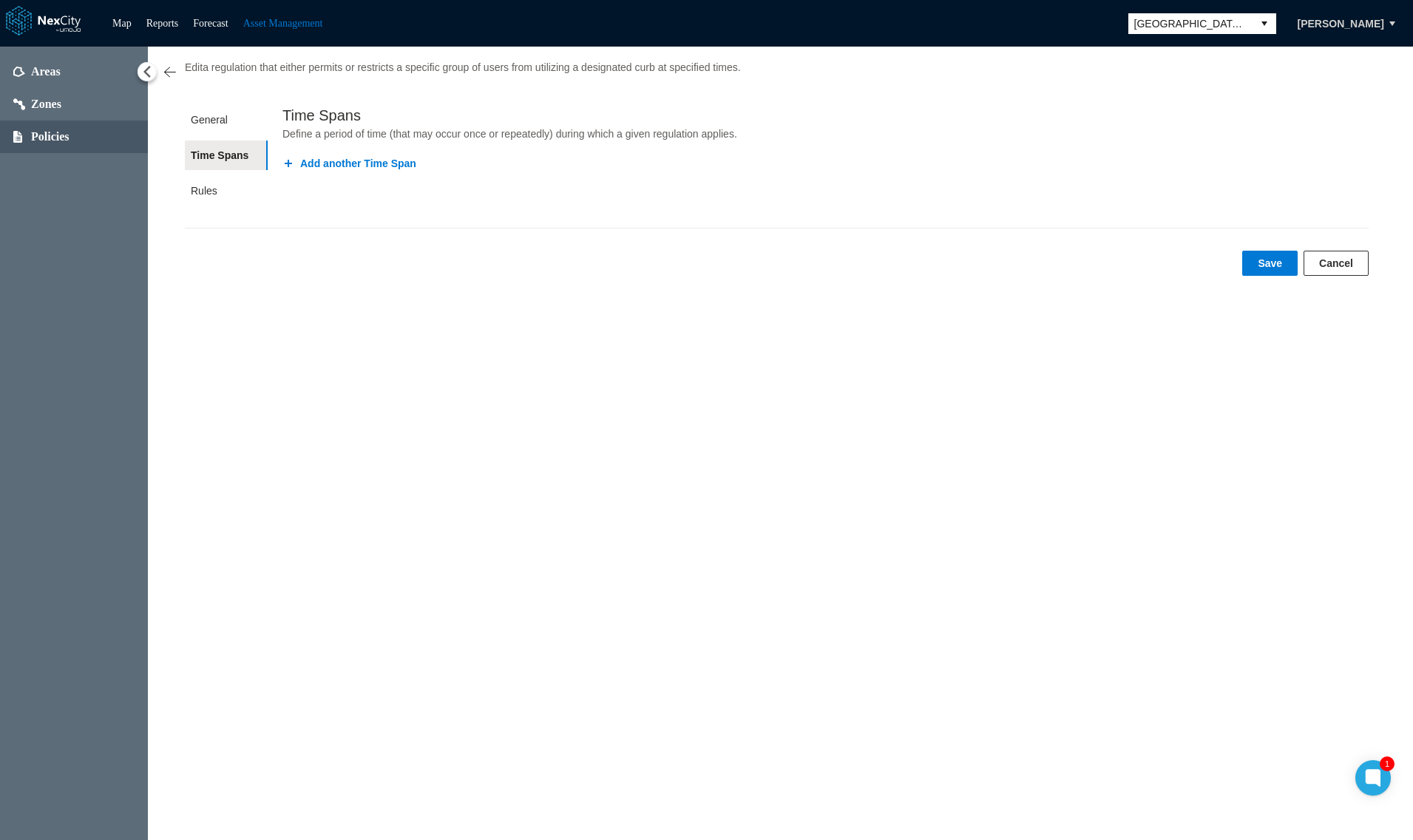
click at [1347, 266] on button "Cancel" at bounding box center [1336, 262] width 65 height 25
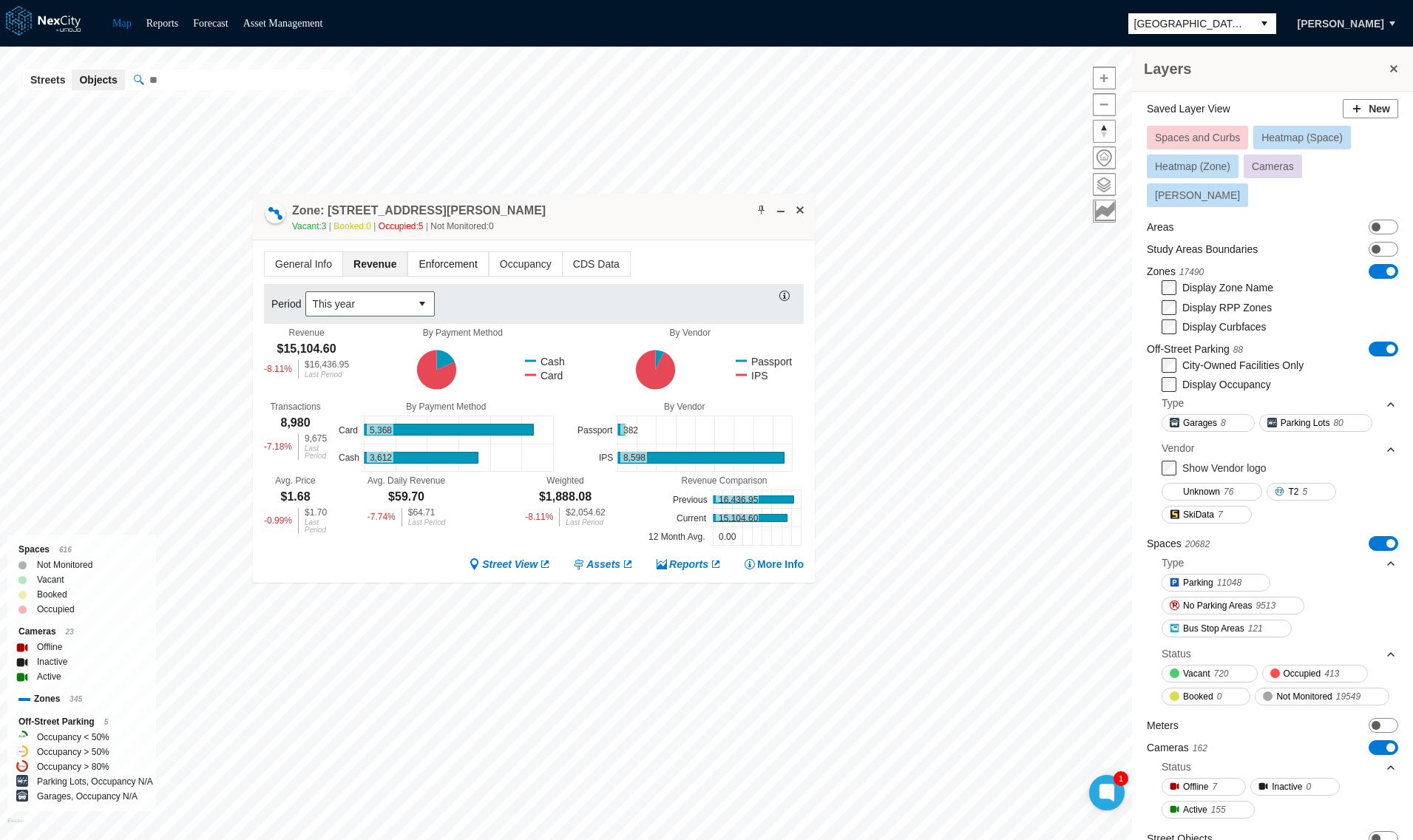
click at [435, 265] on span "Enforcement" at bounding box center [448, 263] width 79 height 24
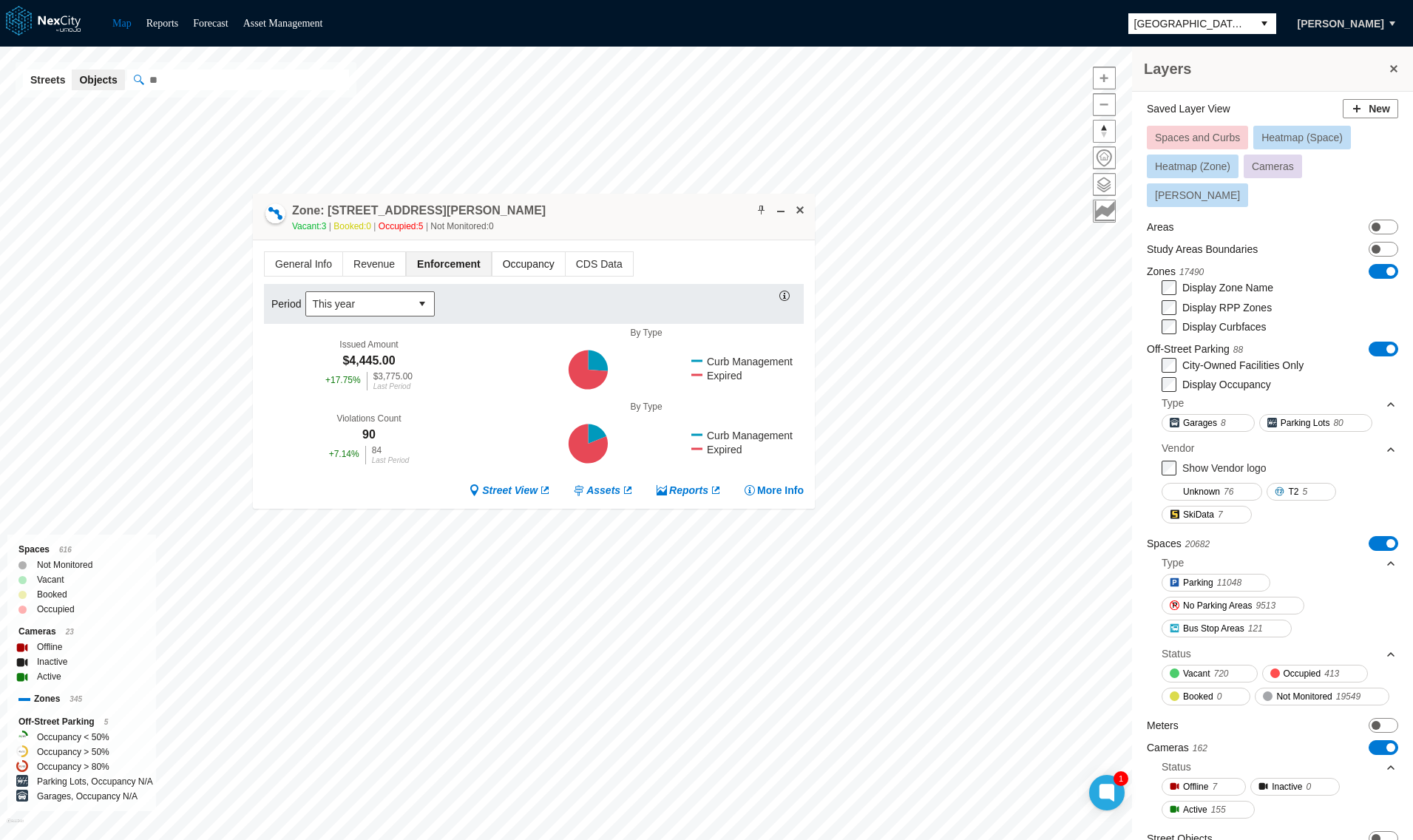
click at [505, 263] on span "Occupancy" at bounding box center [528, 263] width 72 height 24
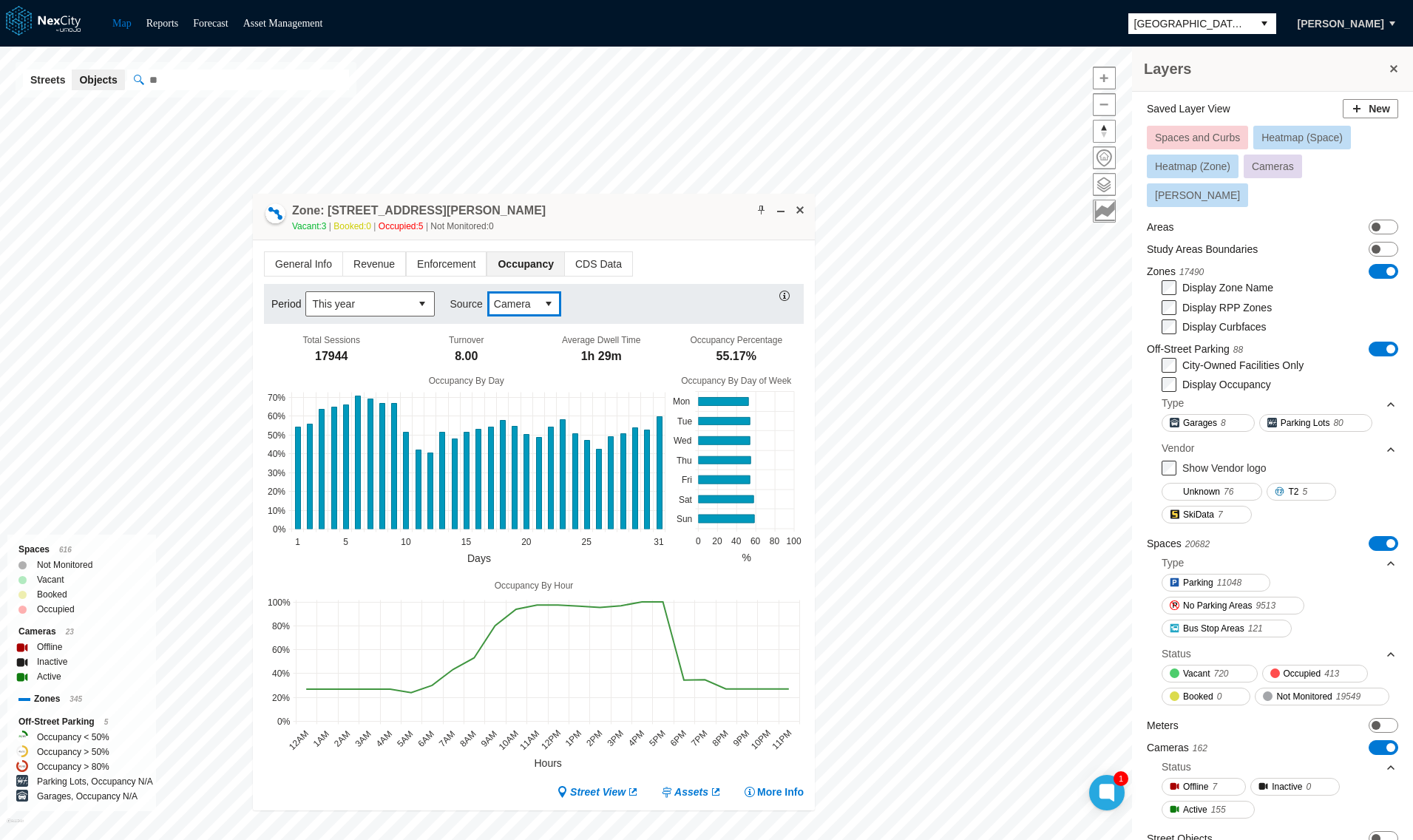
click at [508, 297] on span "Camera" at bounding box center [511, 303] width 37 height 15
click at [515, 354] on span "Transactional" at bounding box center [521, 355] width 62 height 15
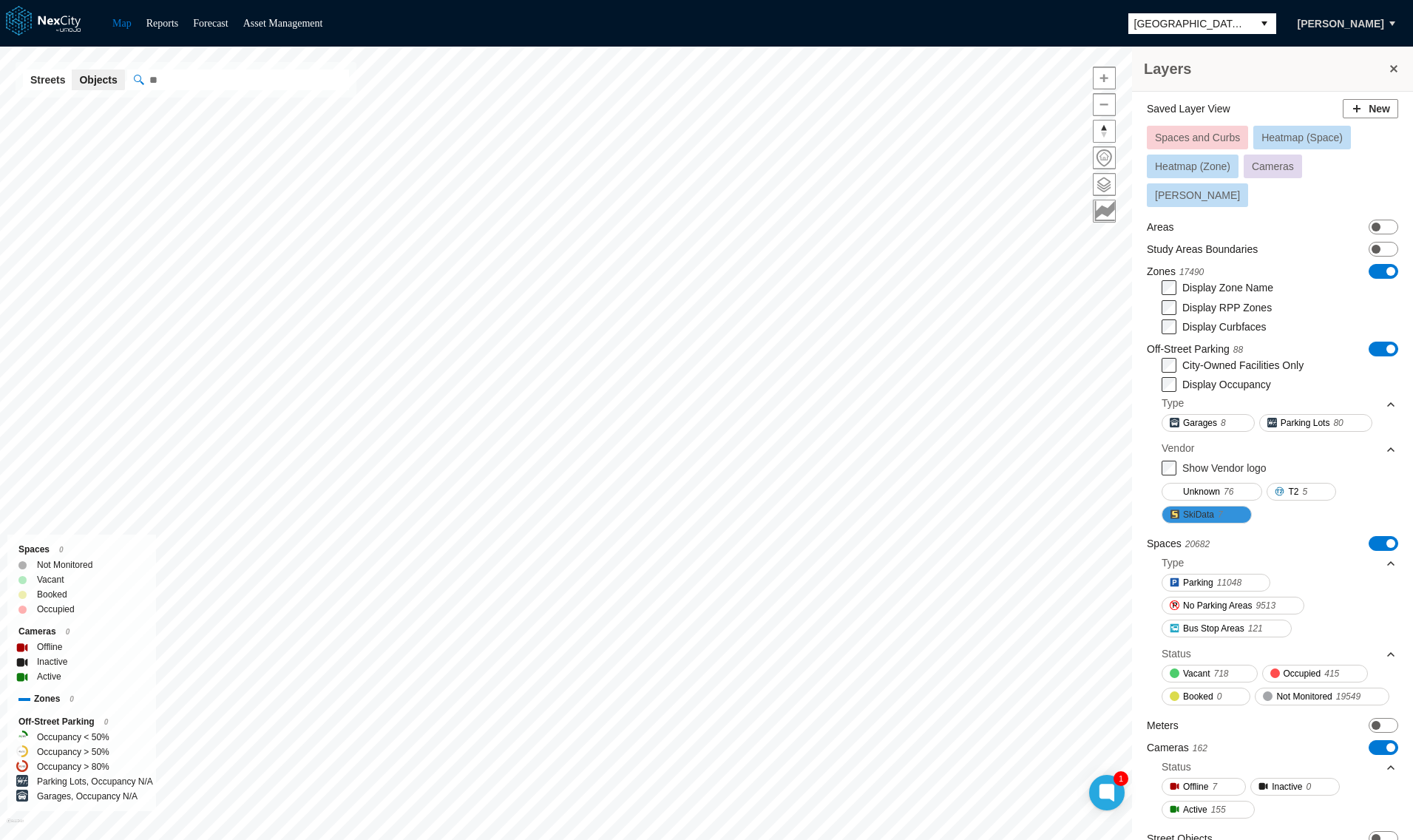
click at [1195, 507] on span "SkiData" at bounding box center [1198, 514] width 31 height 15
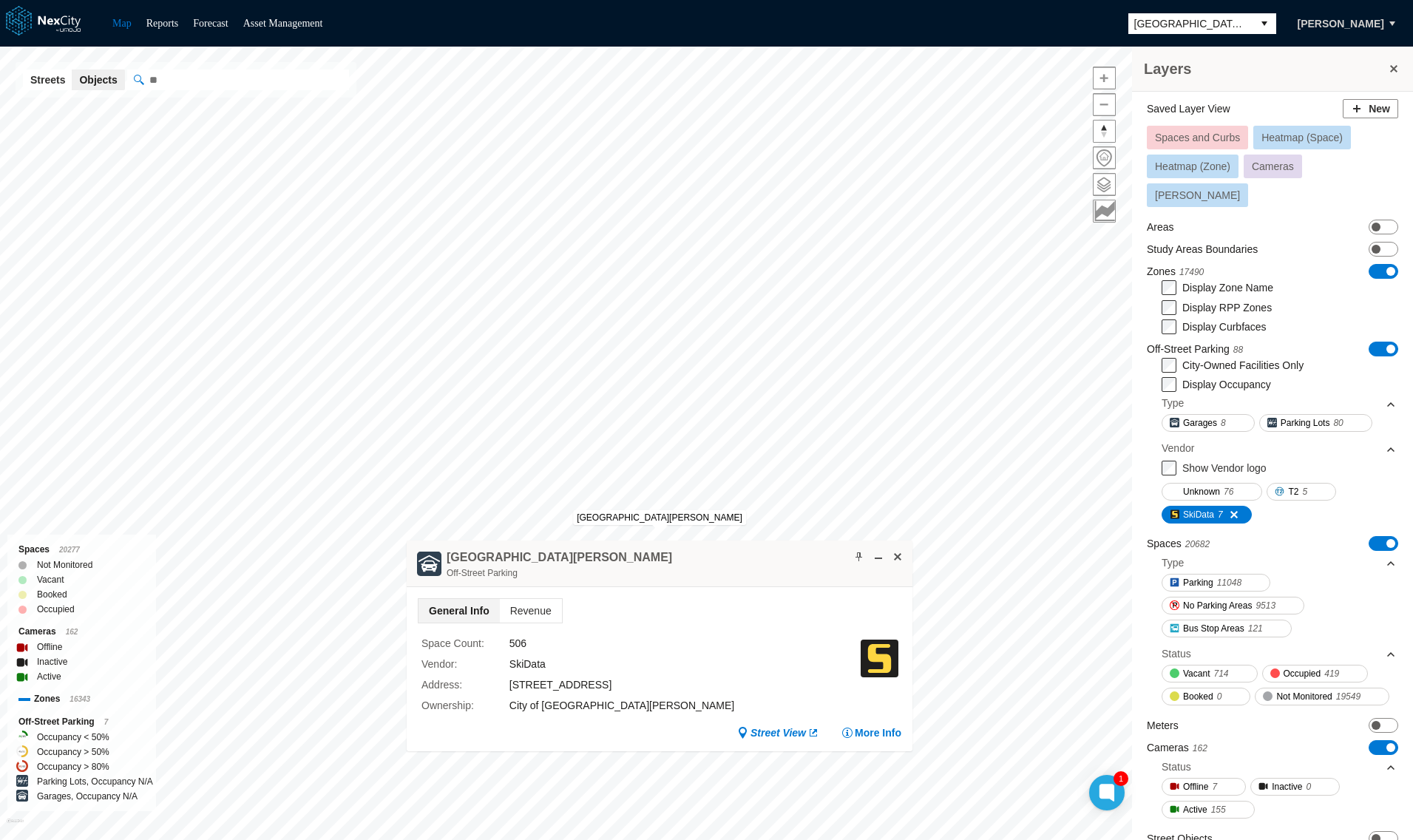
click at [528, 625] on div "Space Count : 506 Vendor : SkiData Address : 280 South 2nd Street, San Jose, CA…" at bounding box center [660, 670] width 484 height 94
click at [531, 623] on div "Space Count : 506 Vendor : SkiData Address : 280 South 2nd Street, San Jose, CA…" at bounding box center [660, 670] width 484 height 94
click at [528, 611] on span "Revenue" at bounding box center [530, 610] width 62 height 24
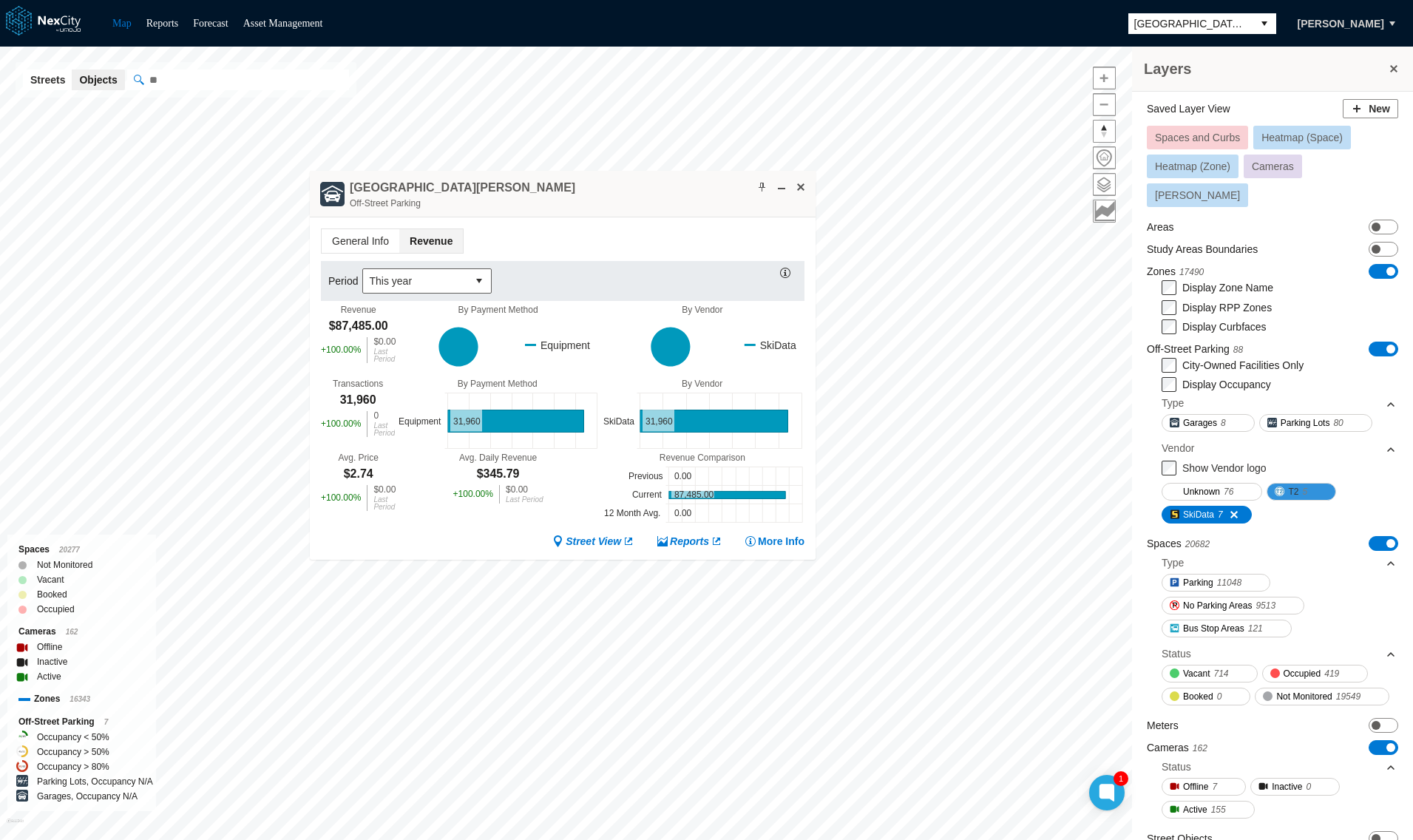
click at [1295, 484] on span "T2" at bounding box center [1293, 491] width 10 height 15
click at [1299, 482] on button "T2 5" at bounding box center [1301, 491] width 69 height 18
click at [1309, 485] on span at bounding box center [1313, 491] width 12 height 12
click at [1288, 484] on span "T2" at bounding box center [1293, 491] width 10 height 15
click at [1313, 485] on span at bounding box center [1313, 491] width 12 height 12
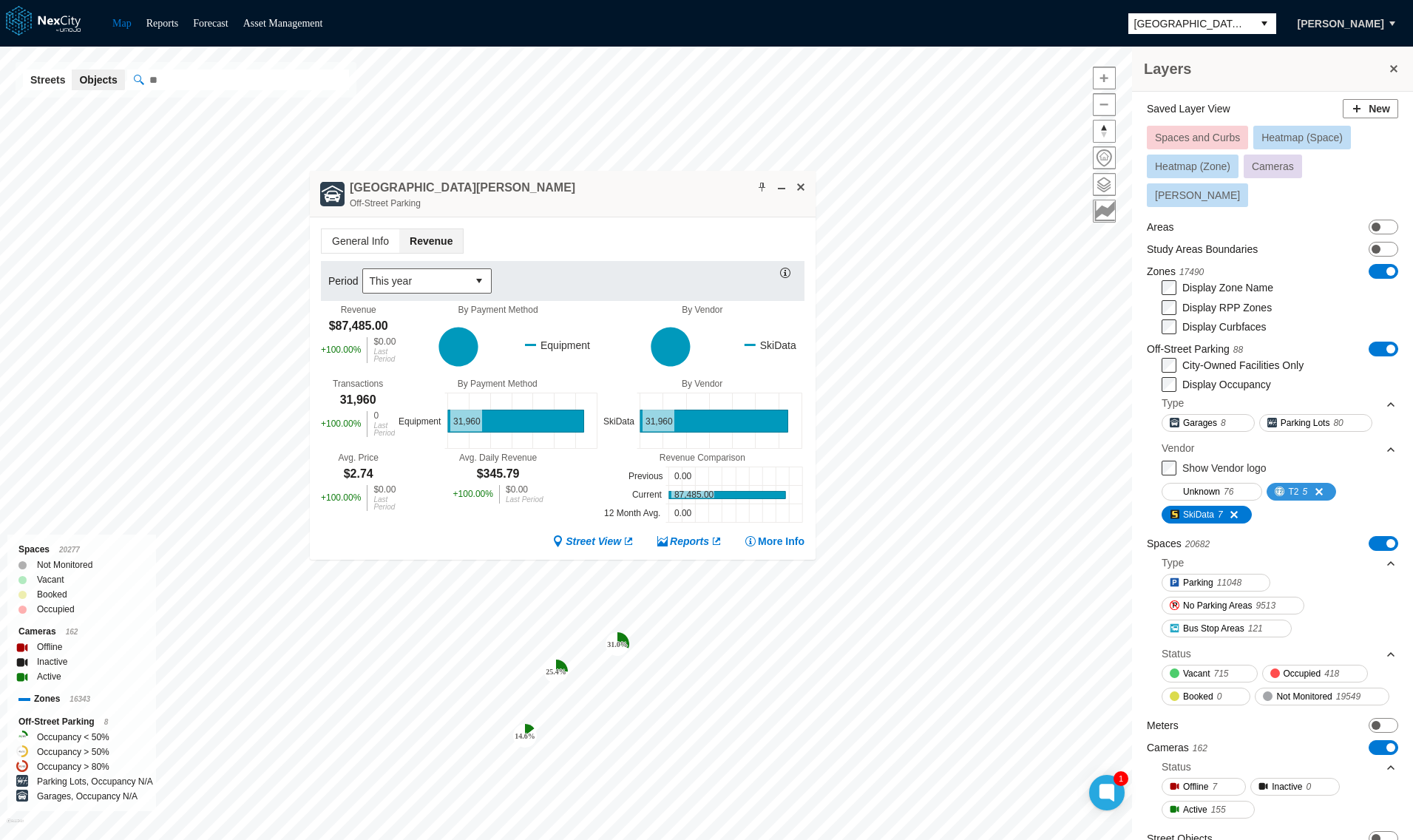
click at [1317, 485] on span at bounding box center [1313, 491] width 12 height 12
click at [1293, 495] on div "Unknown 76 T2 5 SkiData 7" at bounding box center [1278, 502] width 235 height 53
click at [803, 184] on span at bounding box center [801, 187] width 12 height 12
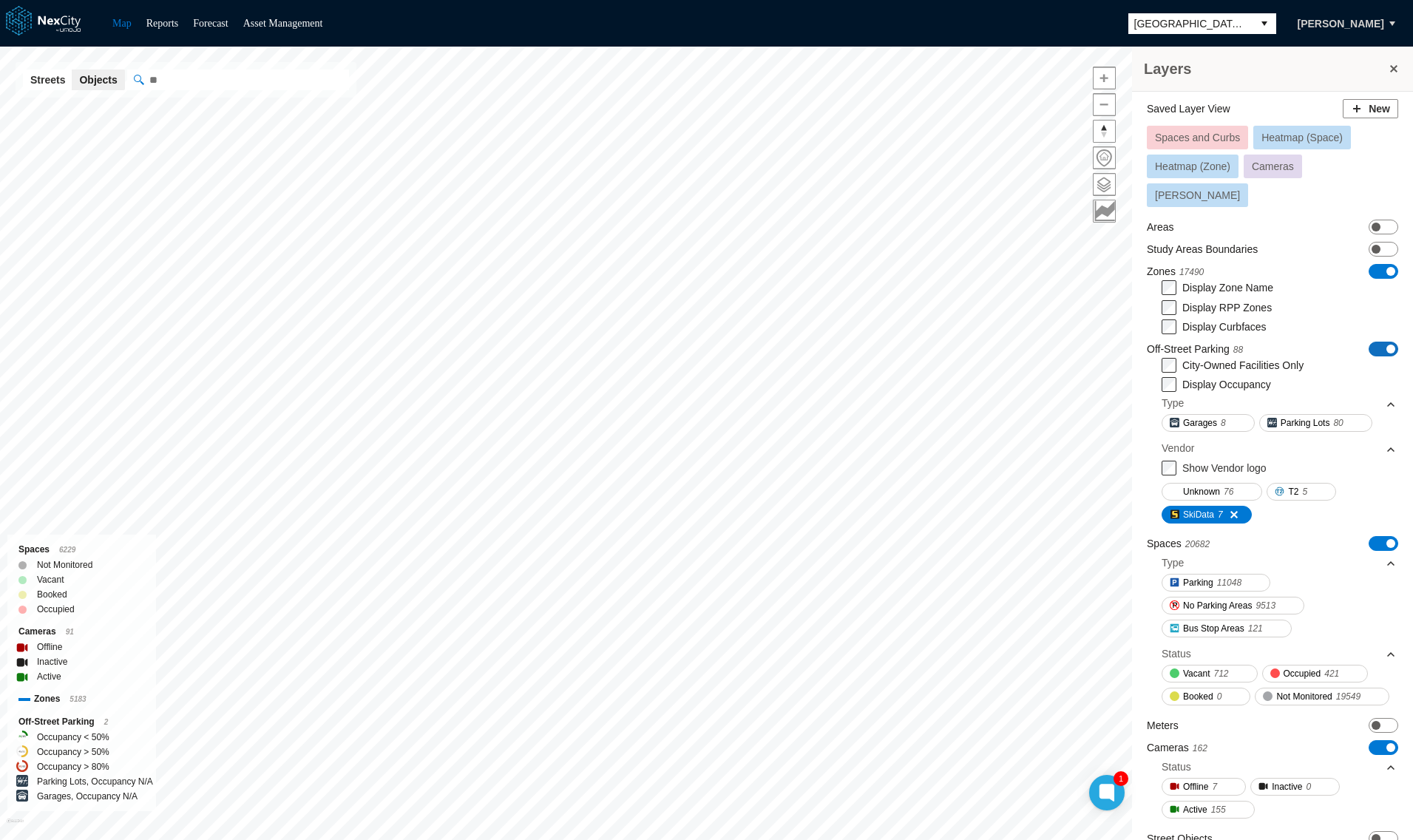
click at [1375, 342] on span "ON OFF" at bounding box center [1383, 349] width 30 height 15
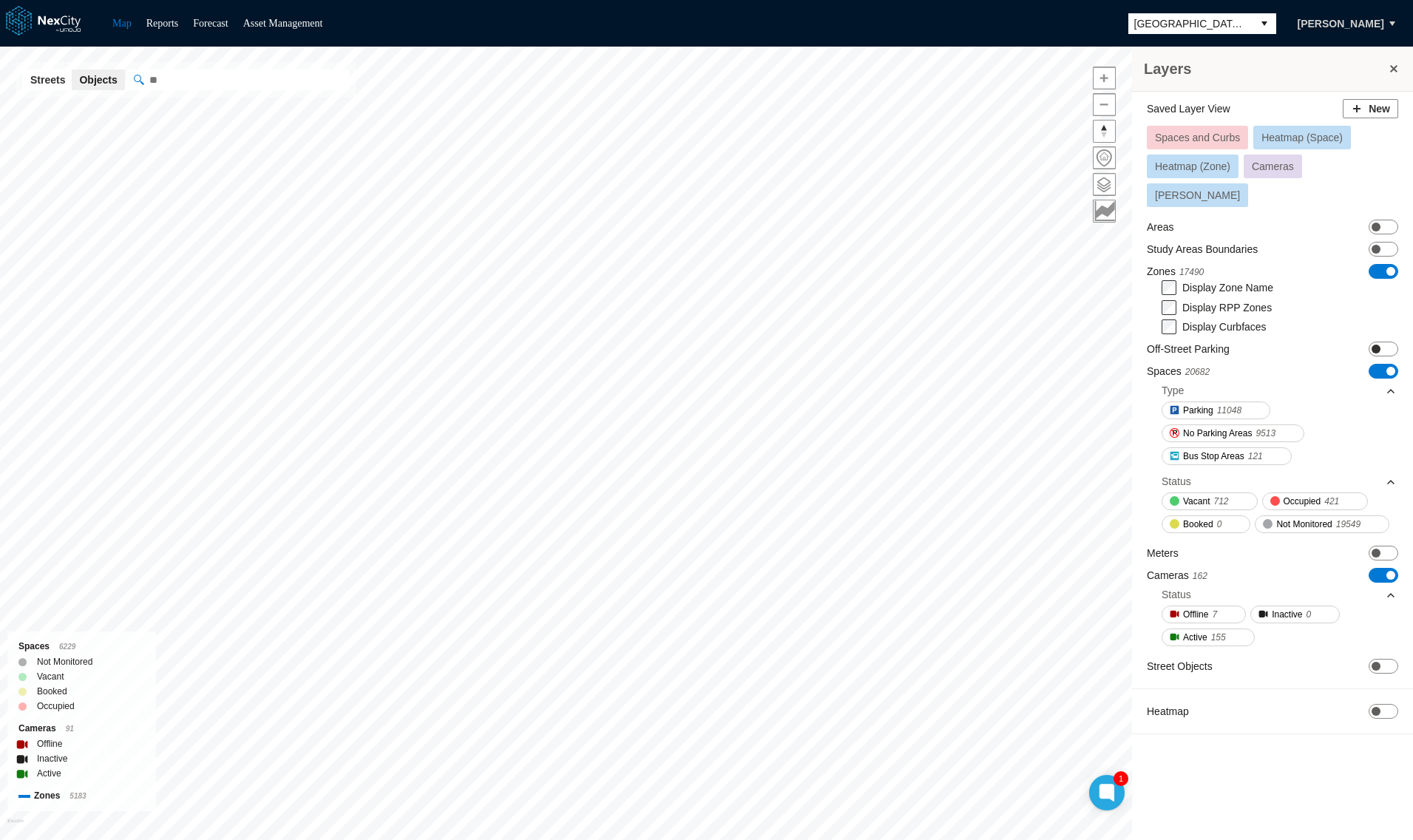
click at [1388, 342] on span "ON OFF" at bounding box center [1383, 349] width 30 height 15
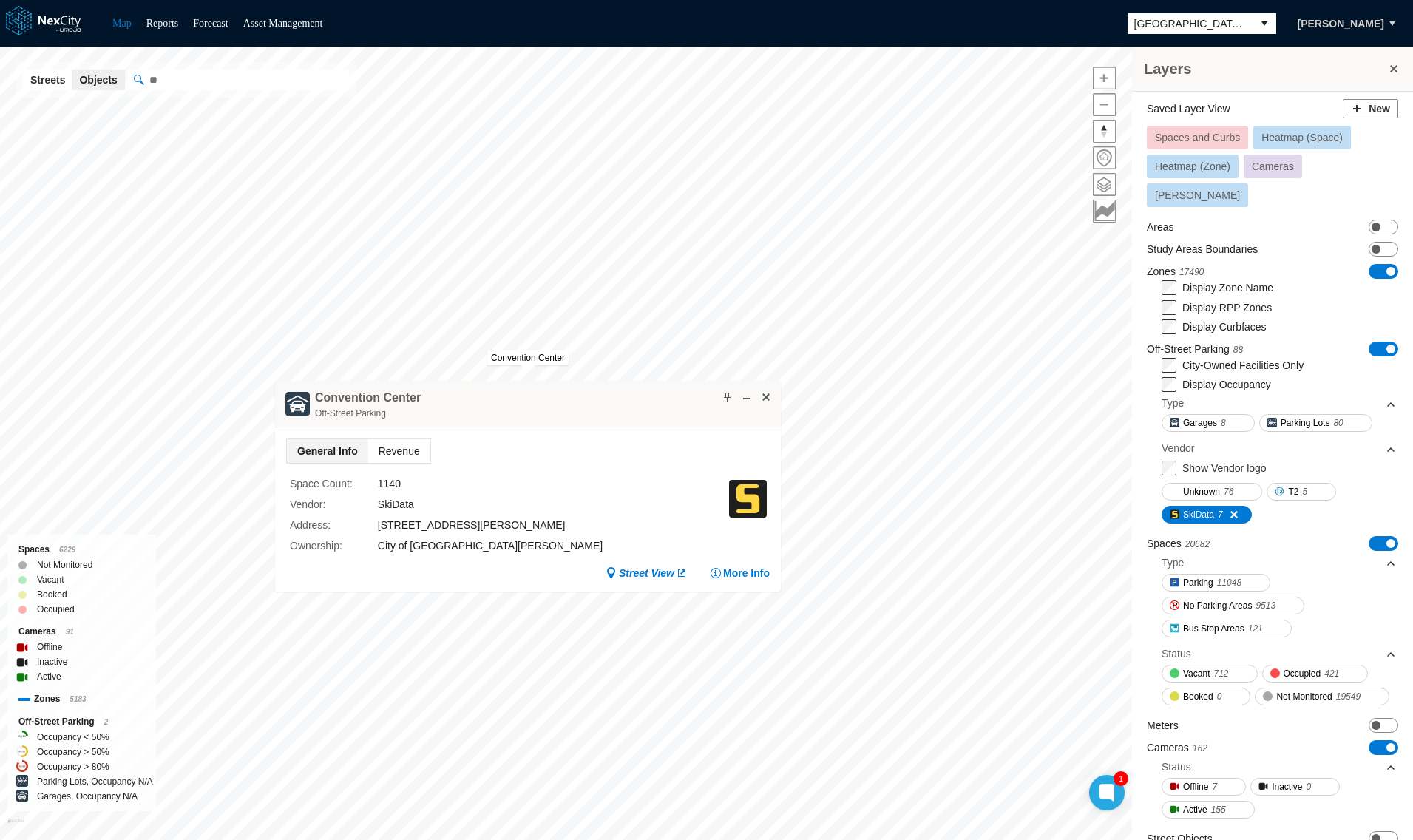
click at [391, 447] on span "Revenue" at bounding box center [399, 451] width 62 height 24
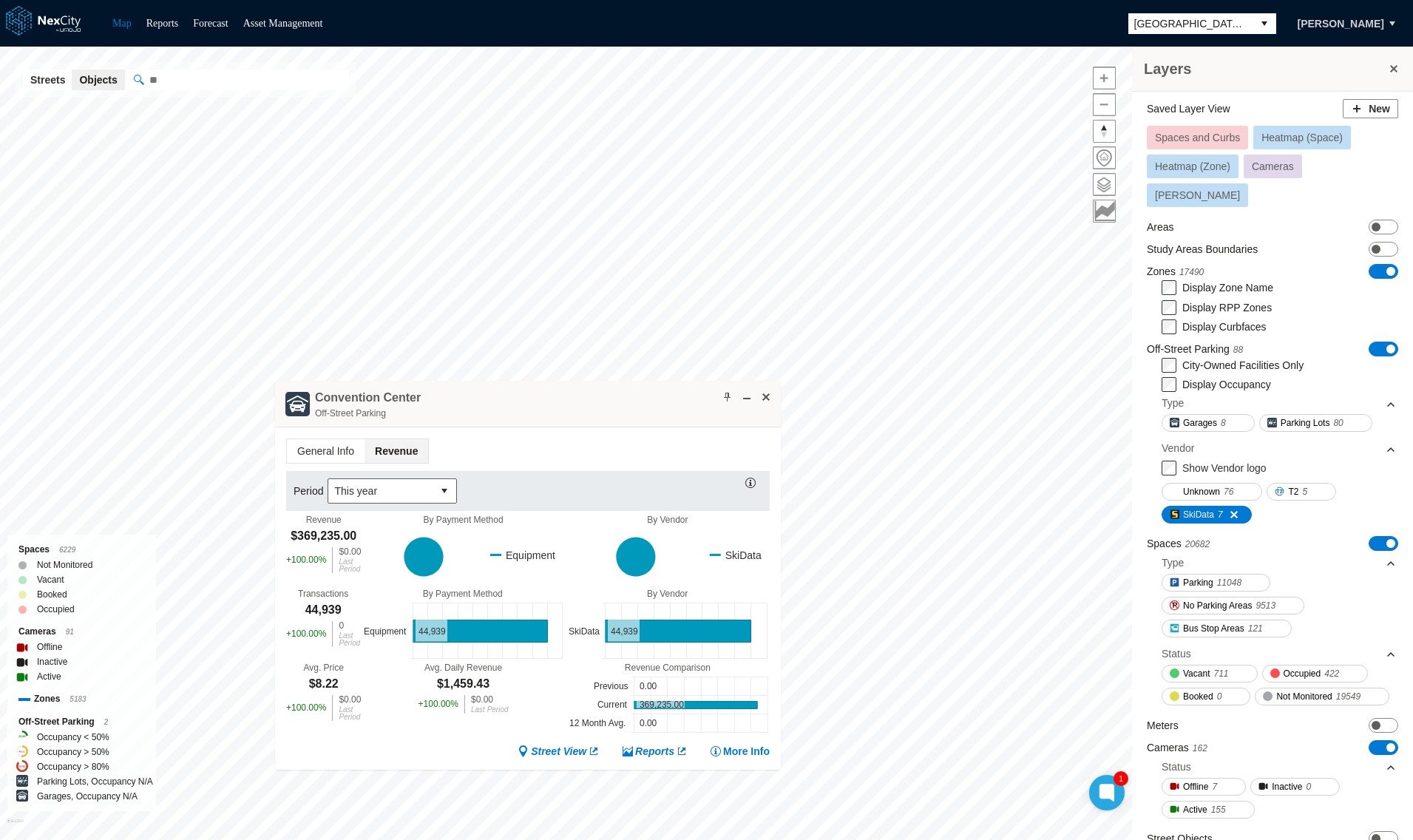
click at [776, 382] on div "Convention Center Off-Street Parking" at bounding box center [528, 403] width 505 height 47
click at [771, 391] on span at bounding box center [766, 397] width 12 height 12
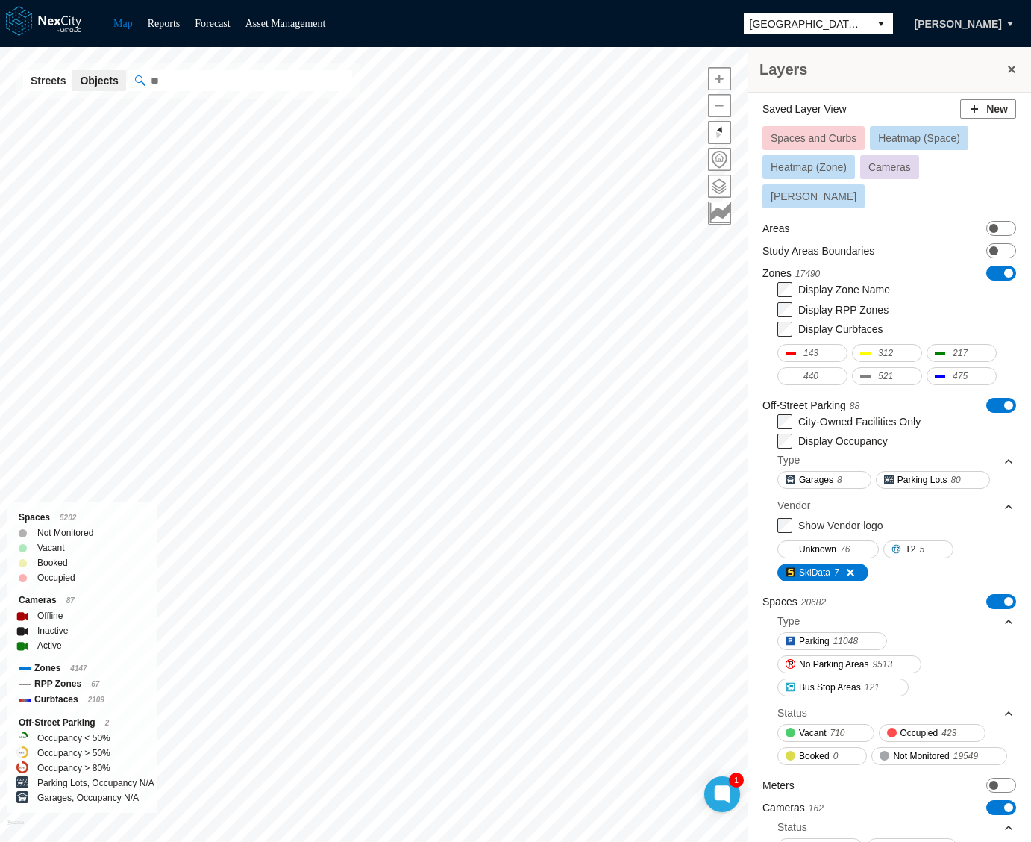
scroll to position [134, 0]
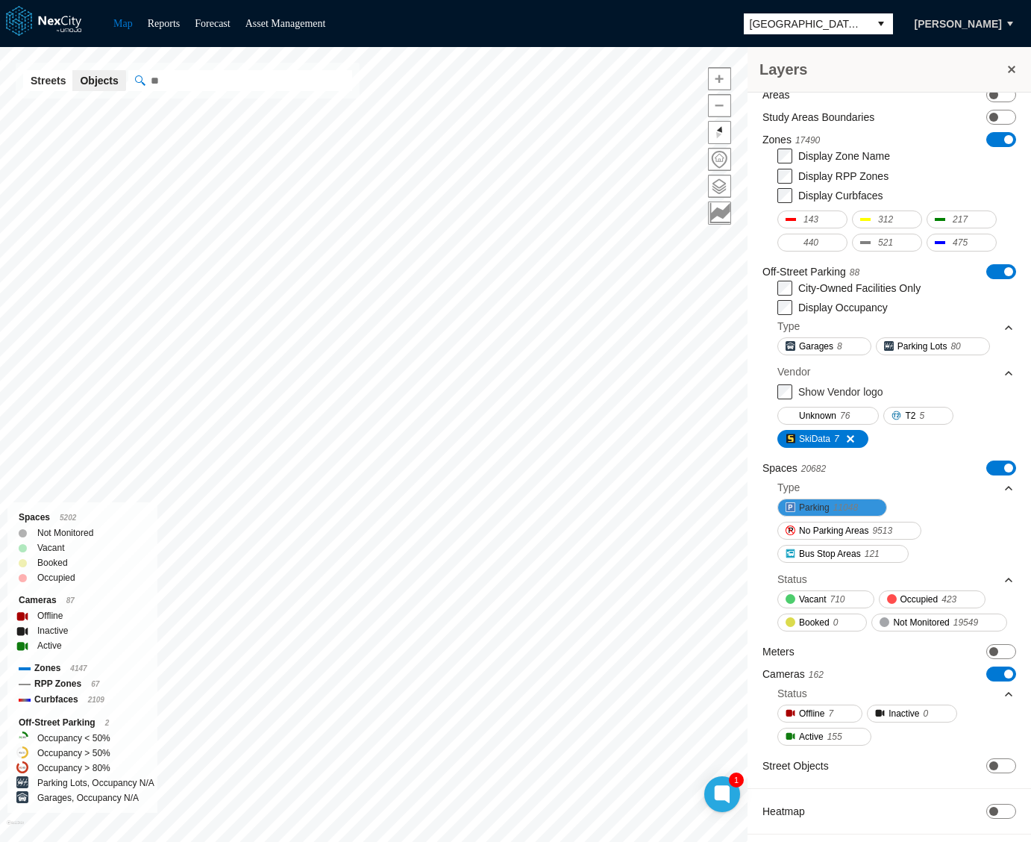
click at [831, 498] on button "Parking 11048" at bounding box center [832, 507] width 110 height 18
click at [828, 523] on span "No Parking Areas" at bounding box center [833, 530] width 69 height 15
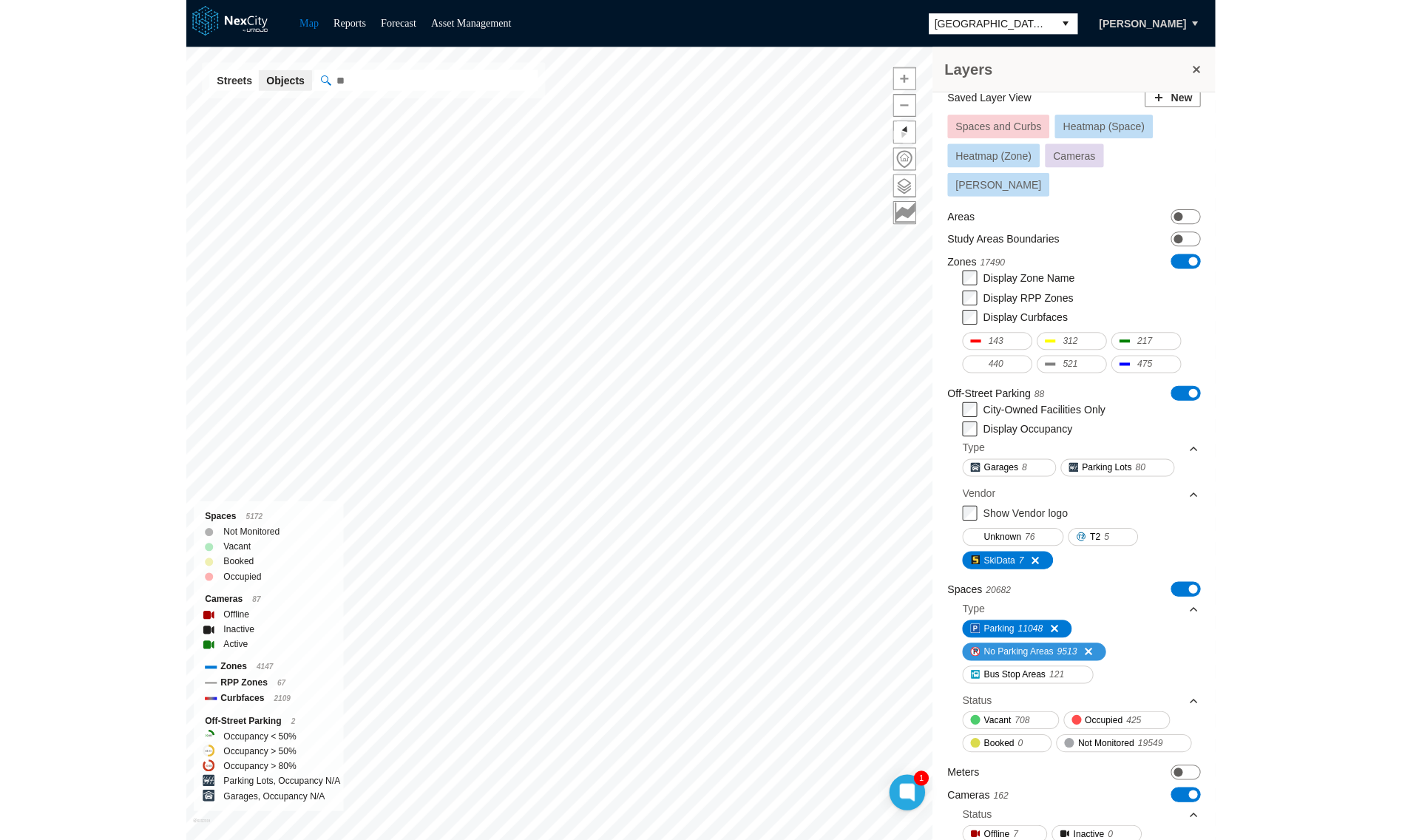
scroll to position [0, 0]
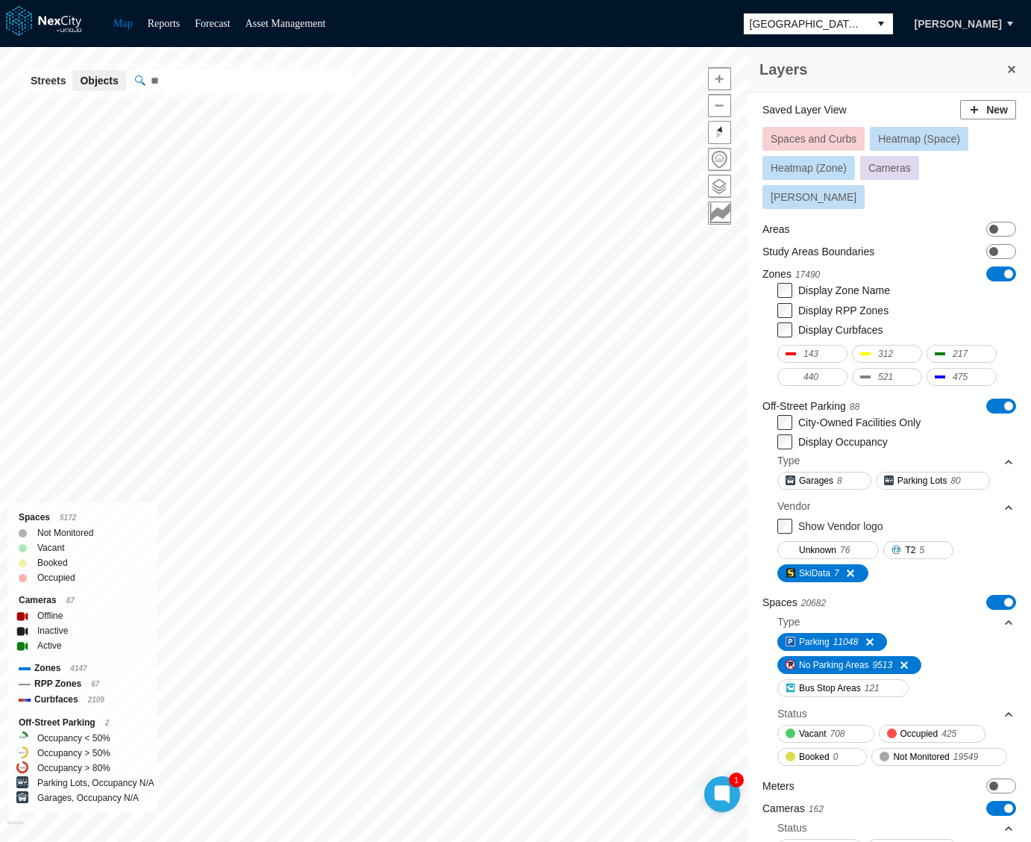
click at [927, 140] on span "Heatmap (Space)" at bounding box center [919, 139] width 82 height 12
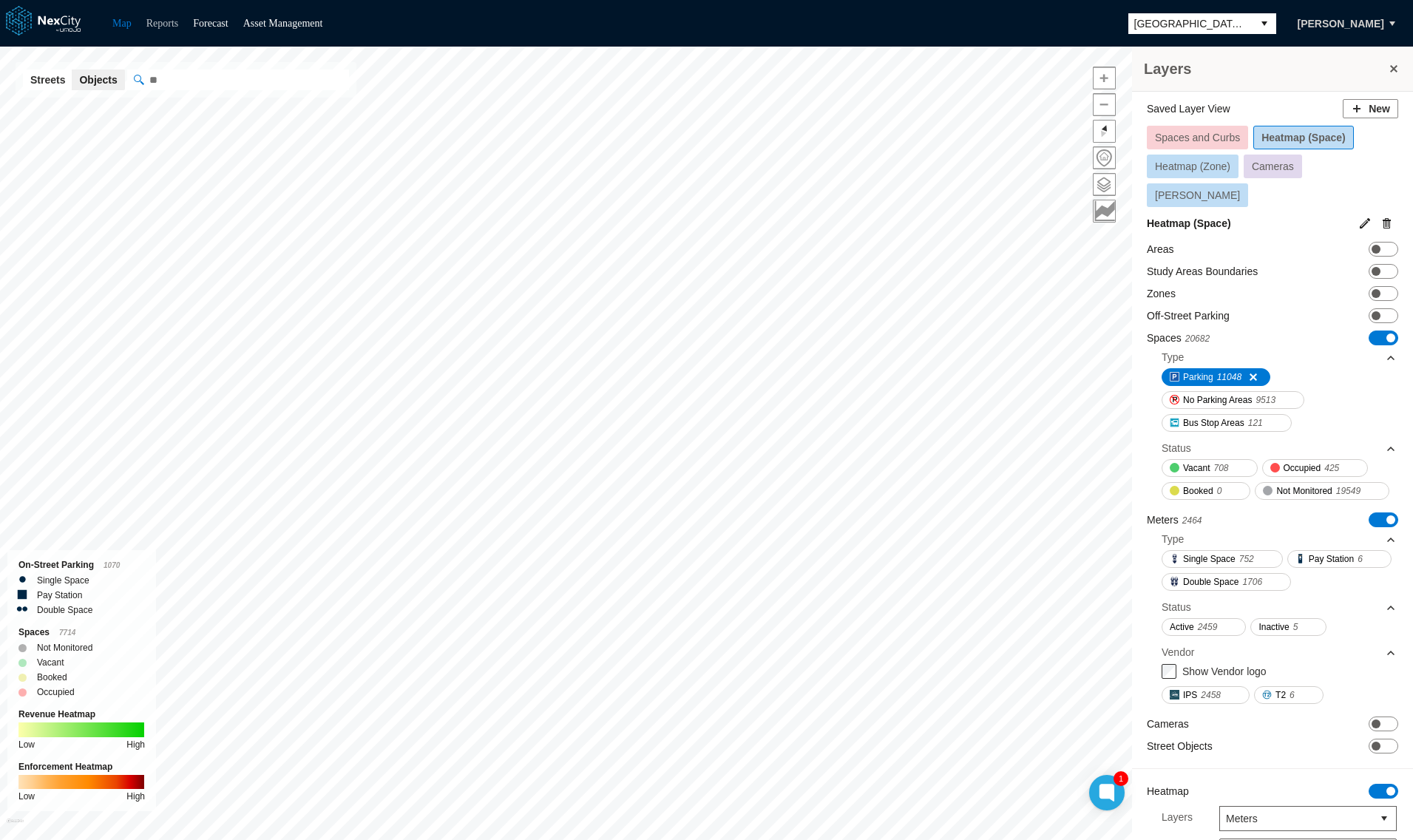
click at [167, 29] on link "Reports" at bounding box center [163, 23] width 33 height 11
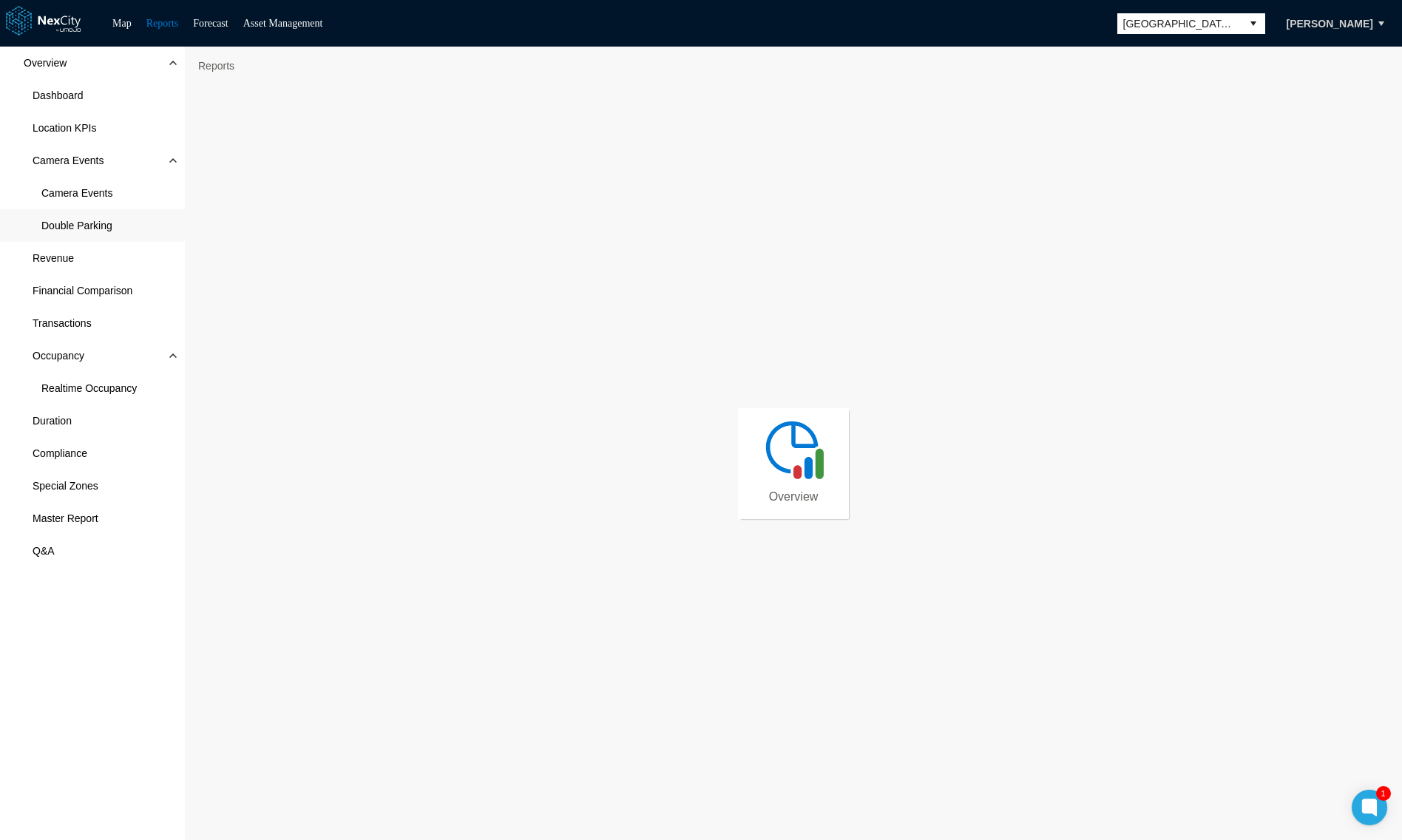
click at [76, 231] on span "Double Parking" at bounding box center [77, 225] width 71 height 15
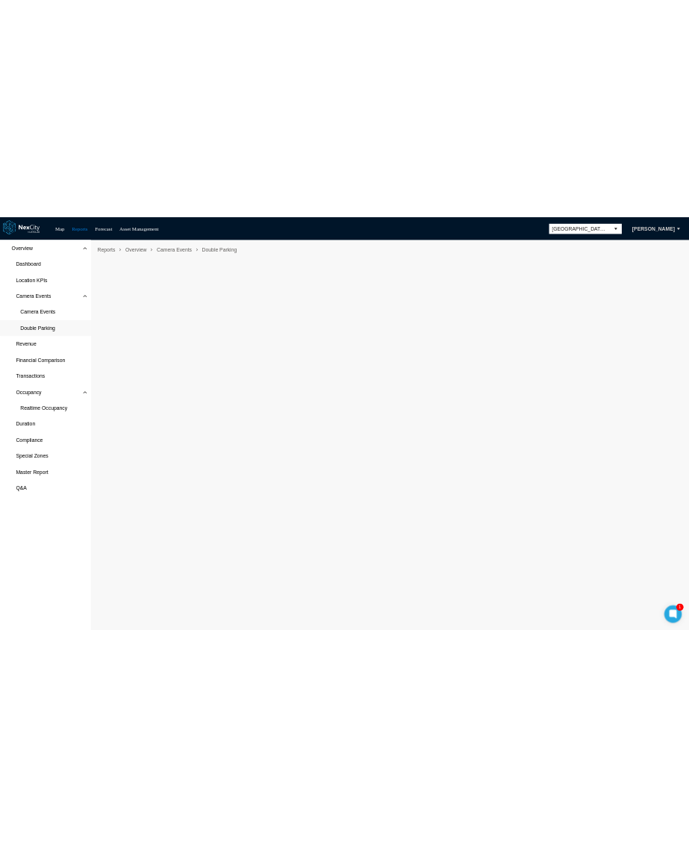
scroll to position [8, 0]
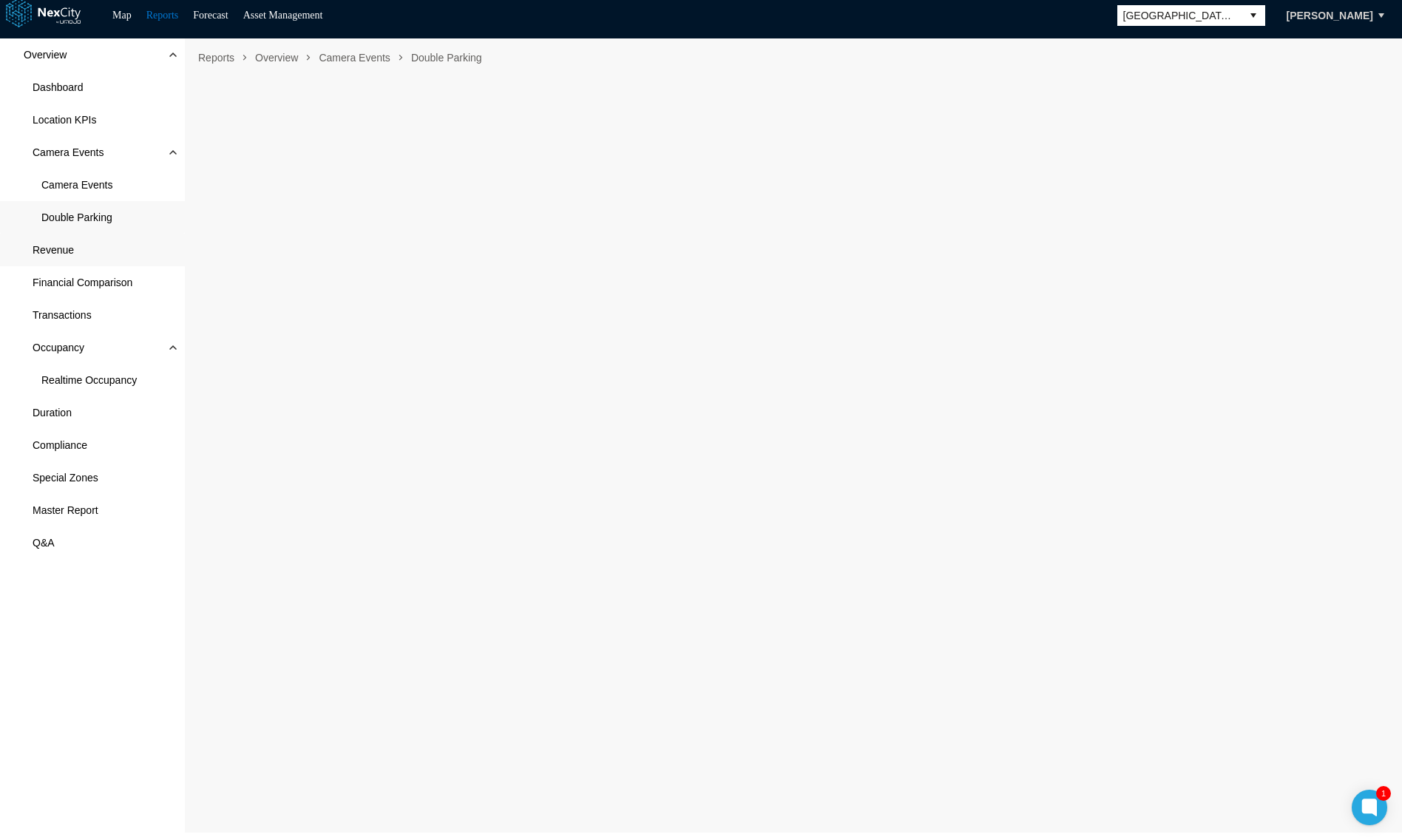
click at [71, 255] on span "Revenue" at bounding box center [54, 250] width 42 height 15
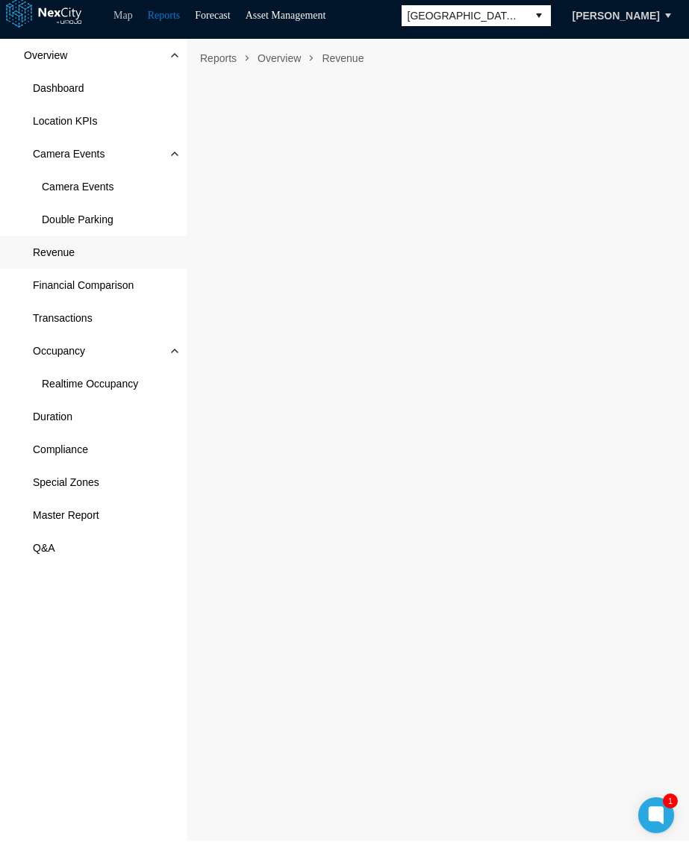
click at [127, 17] on link "Map" at bounding box center [122, 15] width 19 height 11
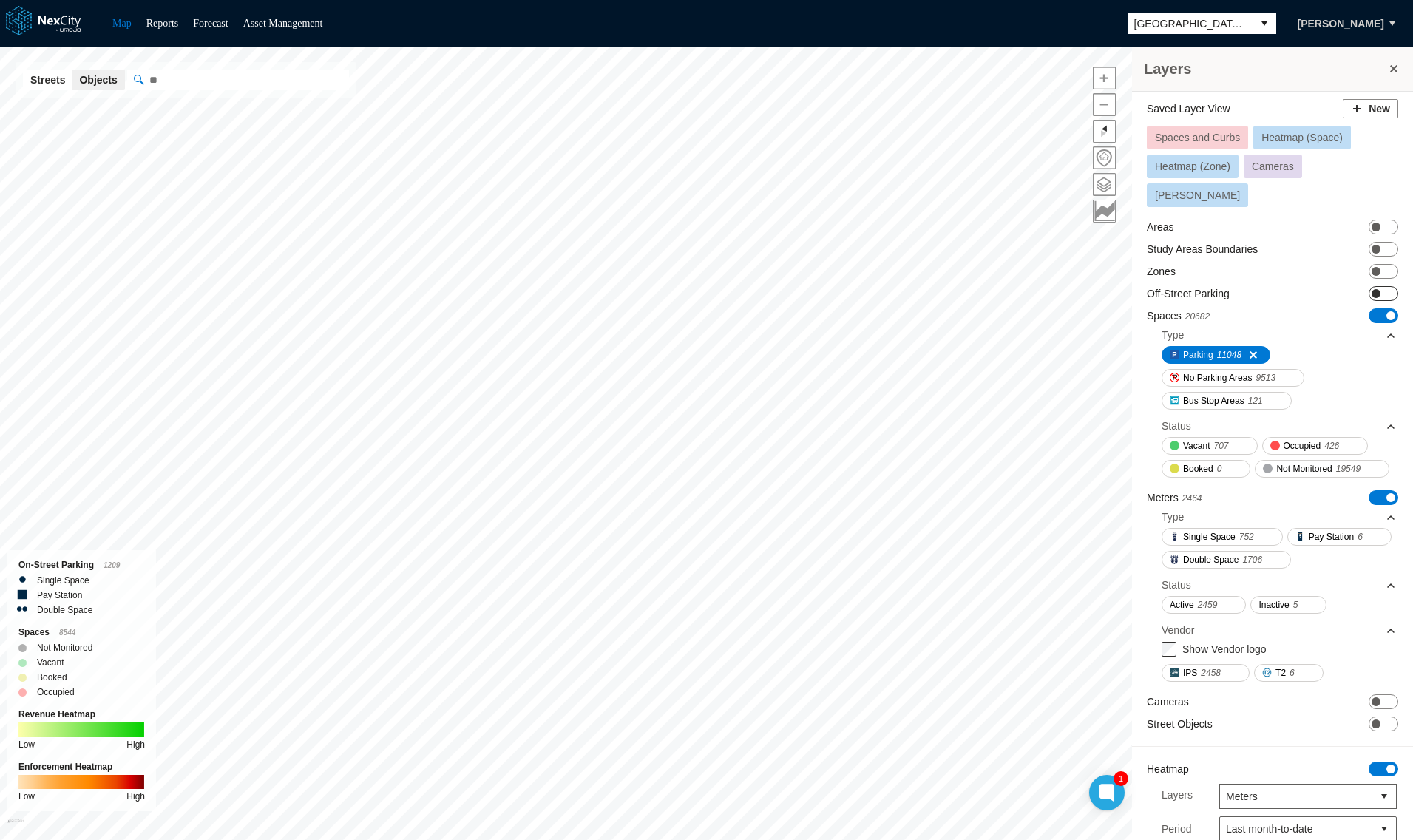
click at [1368, 286] on span "ON OFF" at bounding box center [1383, 293] width 30 height 15
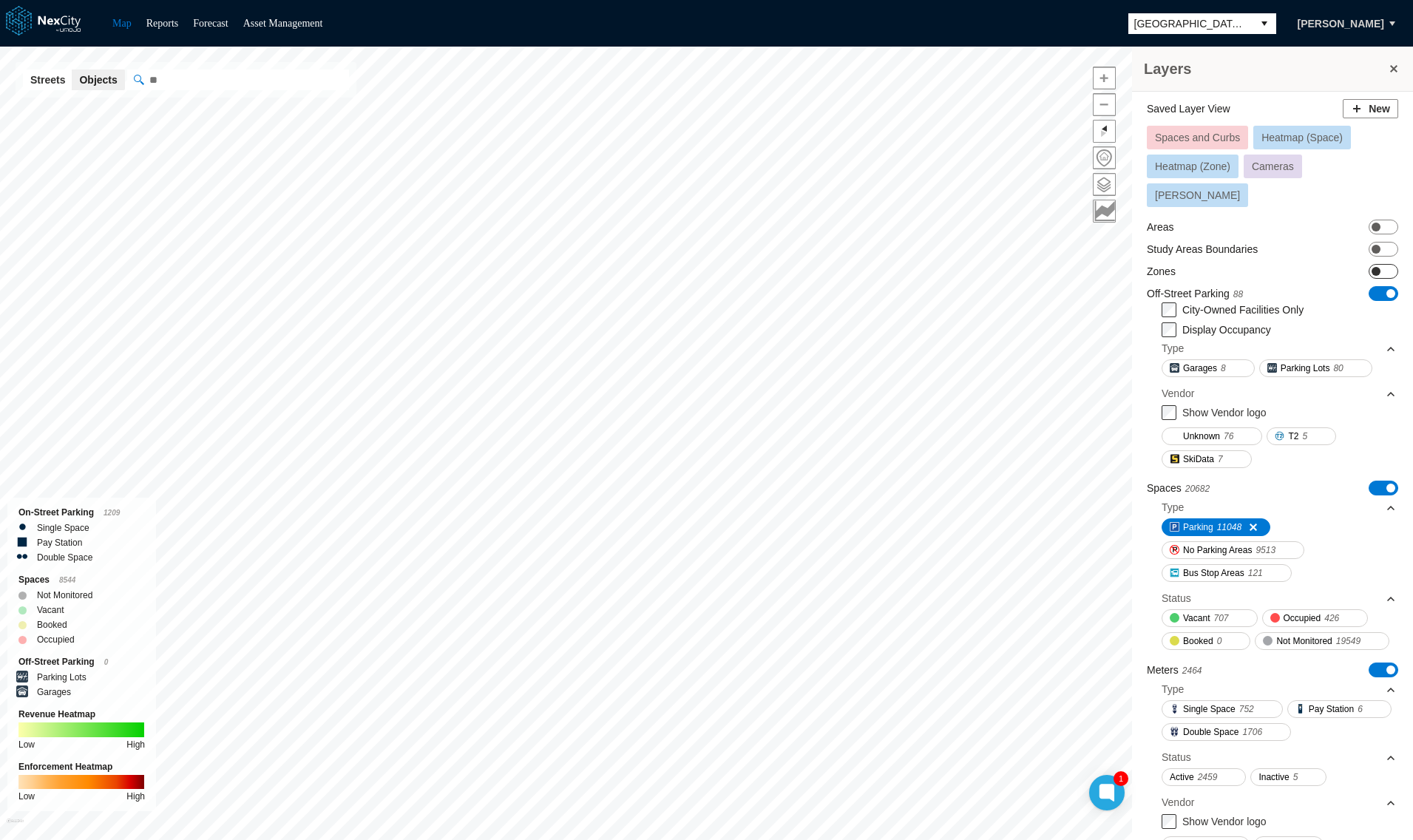
click at [1368, 263] on span "ON OFF" at bounding box center [1383, 270] width 30 height 15
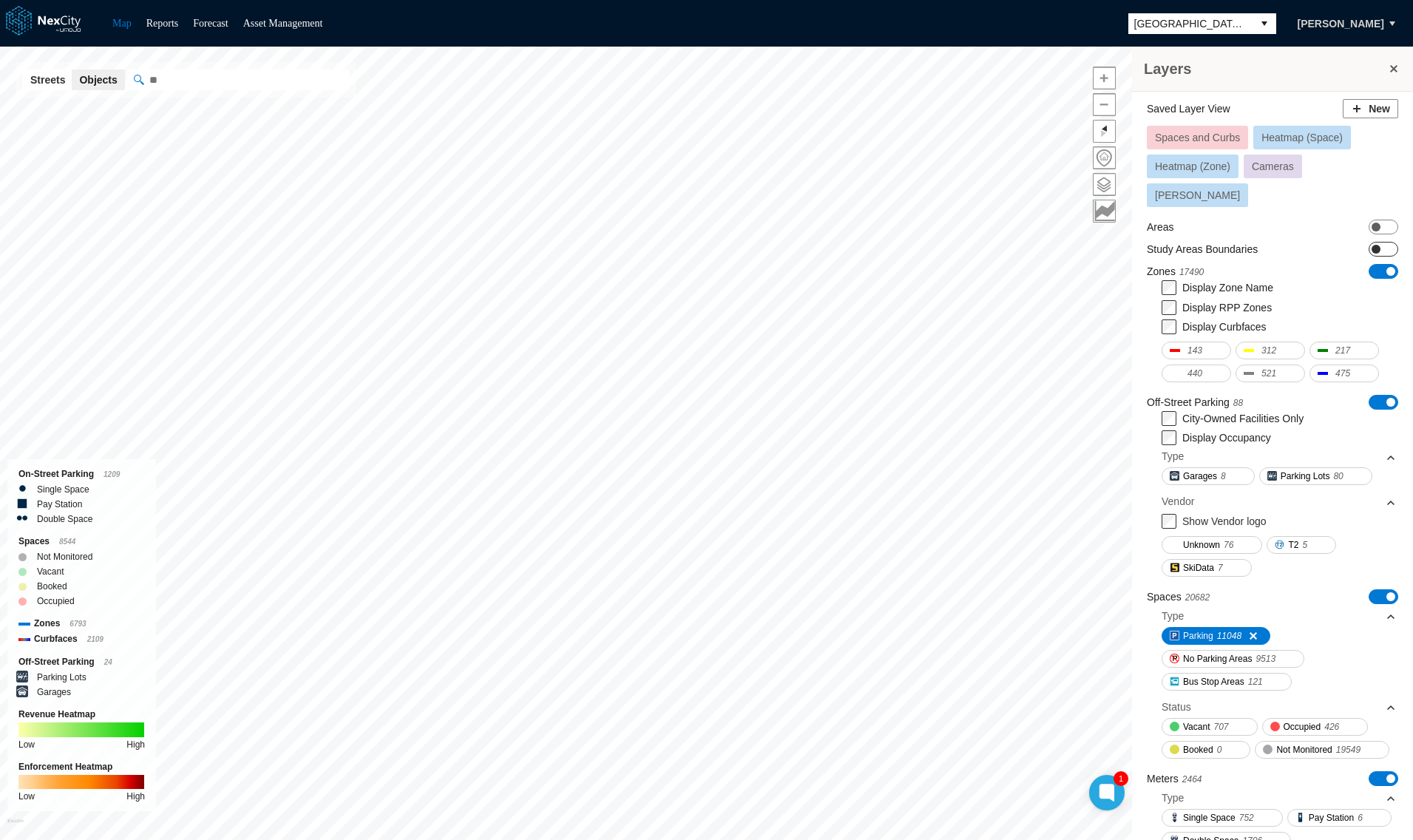
click at [1371, 245] on span at bounding box center [1375, 249] width 9 height 9
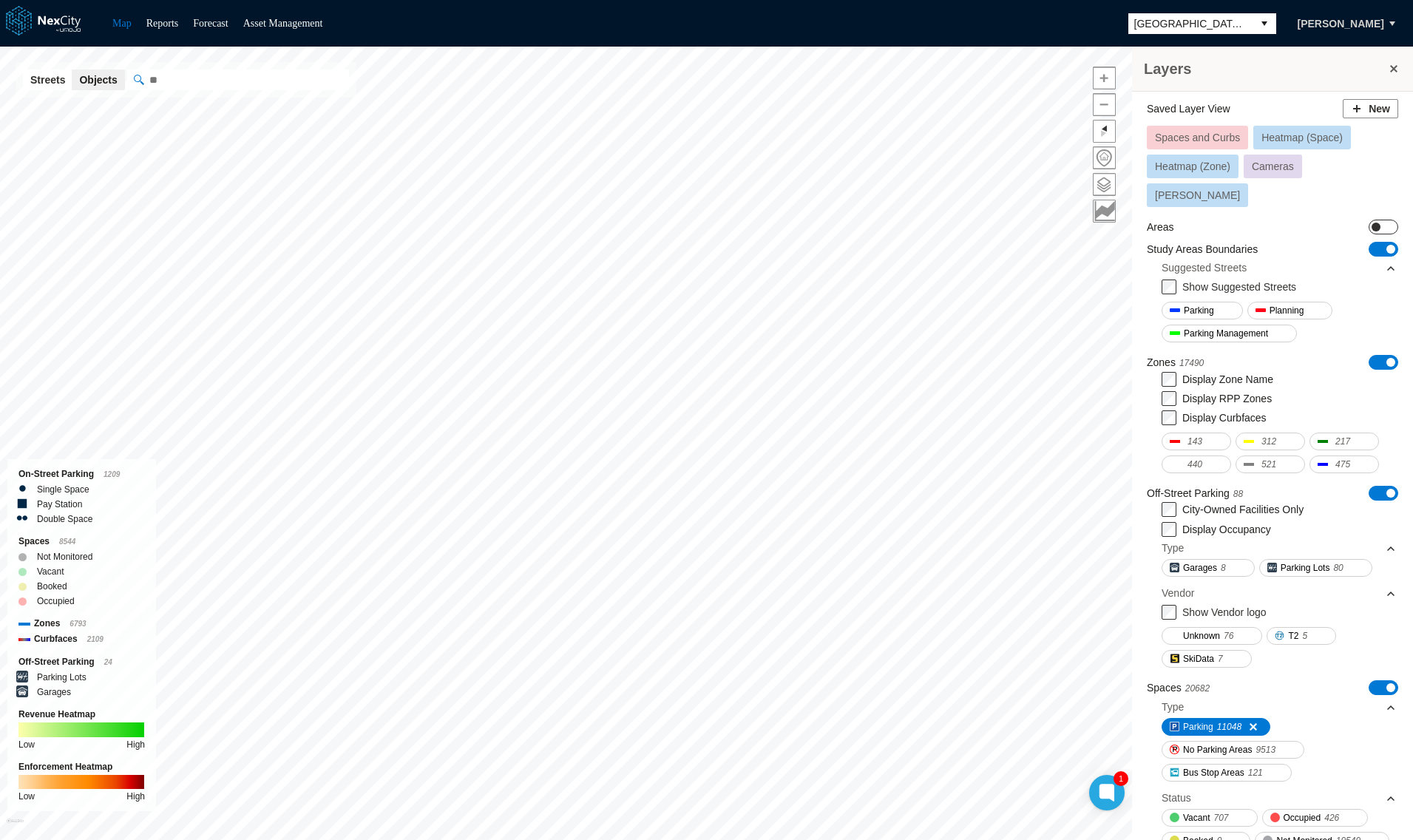
click at [1368, 220] on span "ON OFF" at bounding box center [1383, 227] width 30 height 15
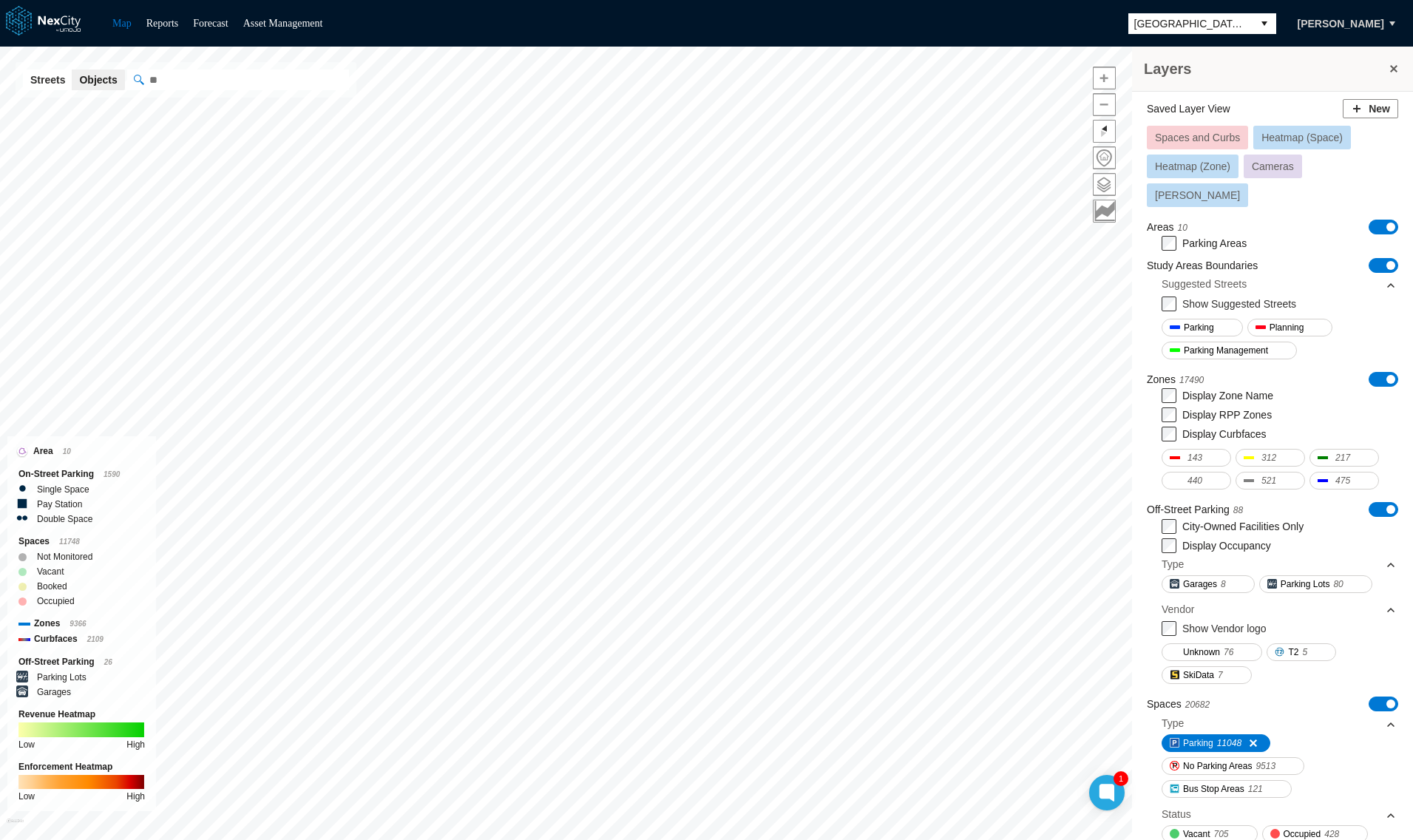
click at [1305, 137] on span "Heatmap (Space)" at bounding box center [1302, 138] width 81 height 12
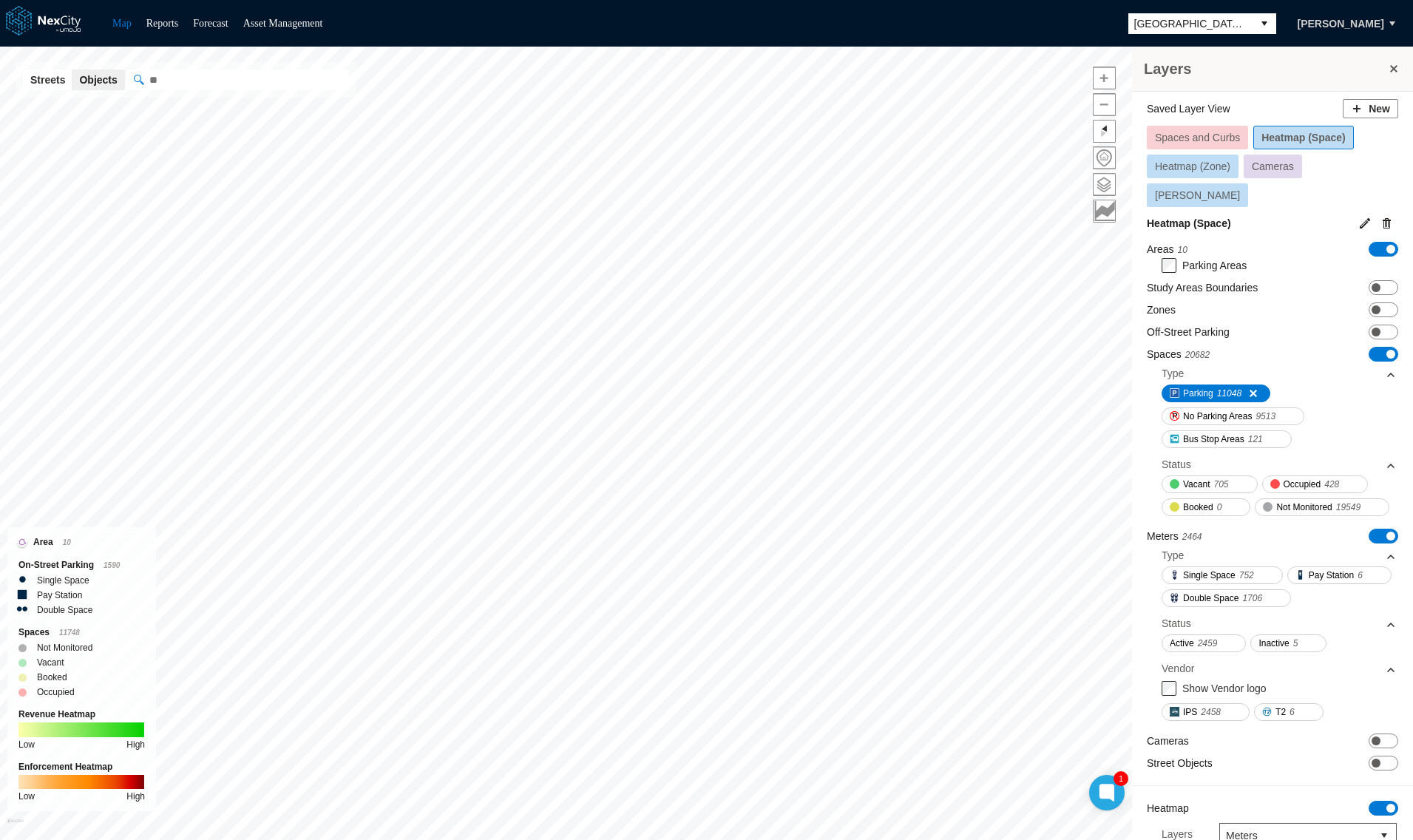
click at [1201, 135] on span "Spaces and Curbs" at bounding box center [1197, 138] width 85 height 12
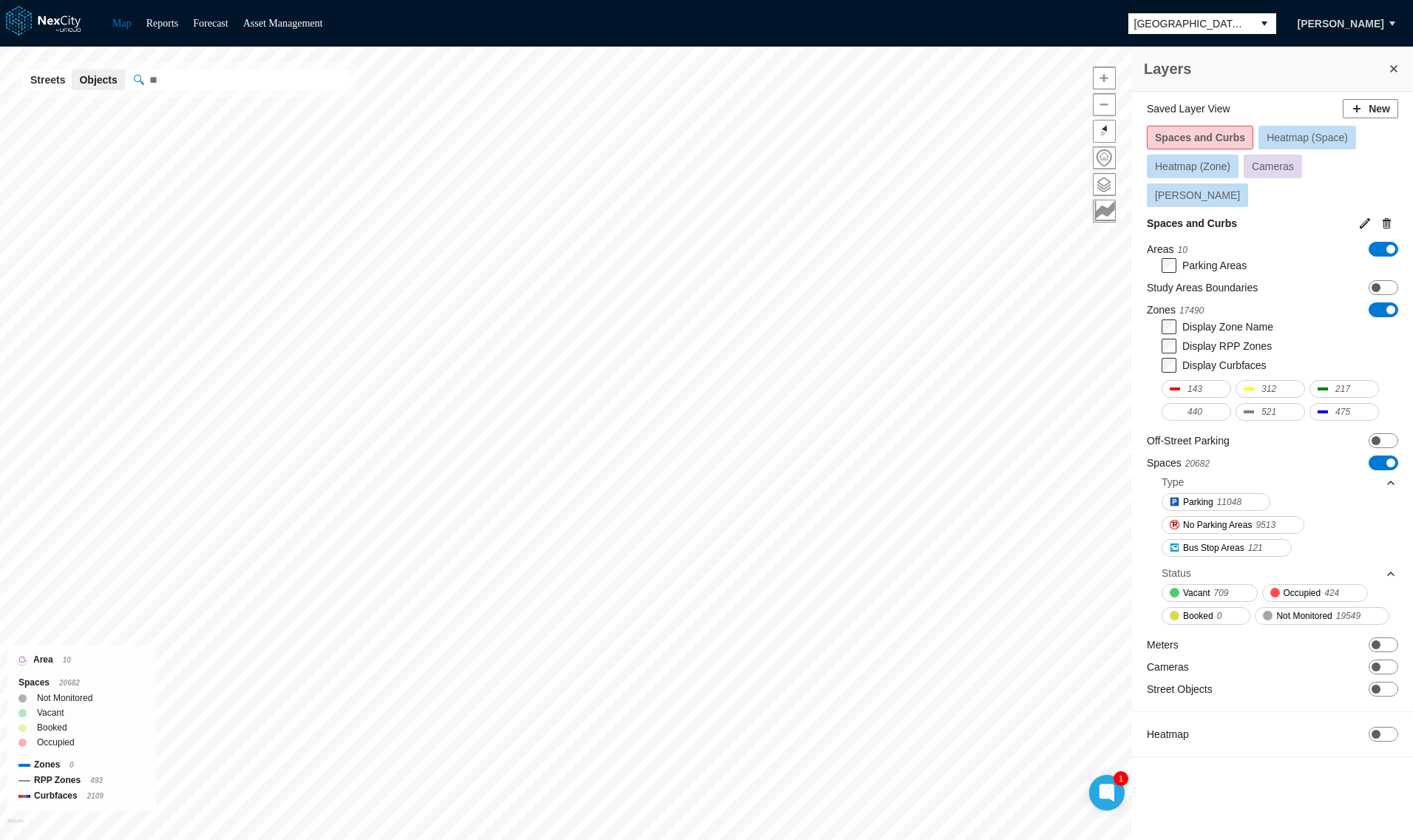
click at [1276, 24] on button "select" at bounding box center [1264, 23] width 24 height 21
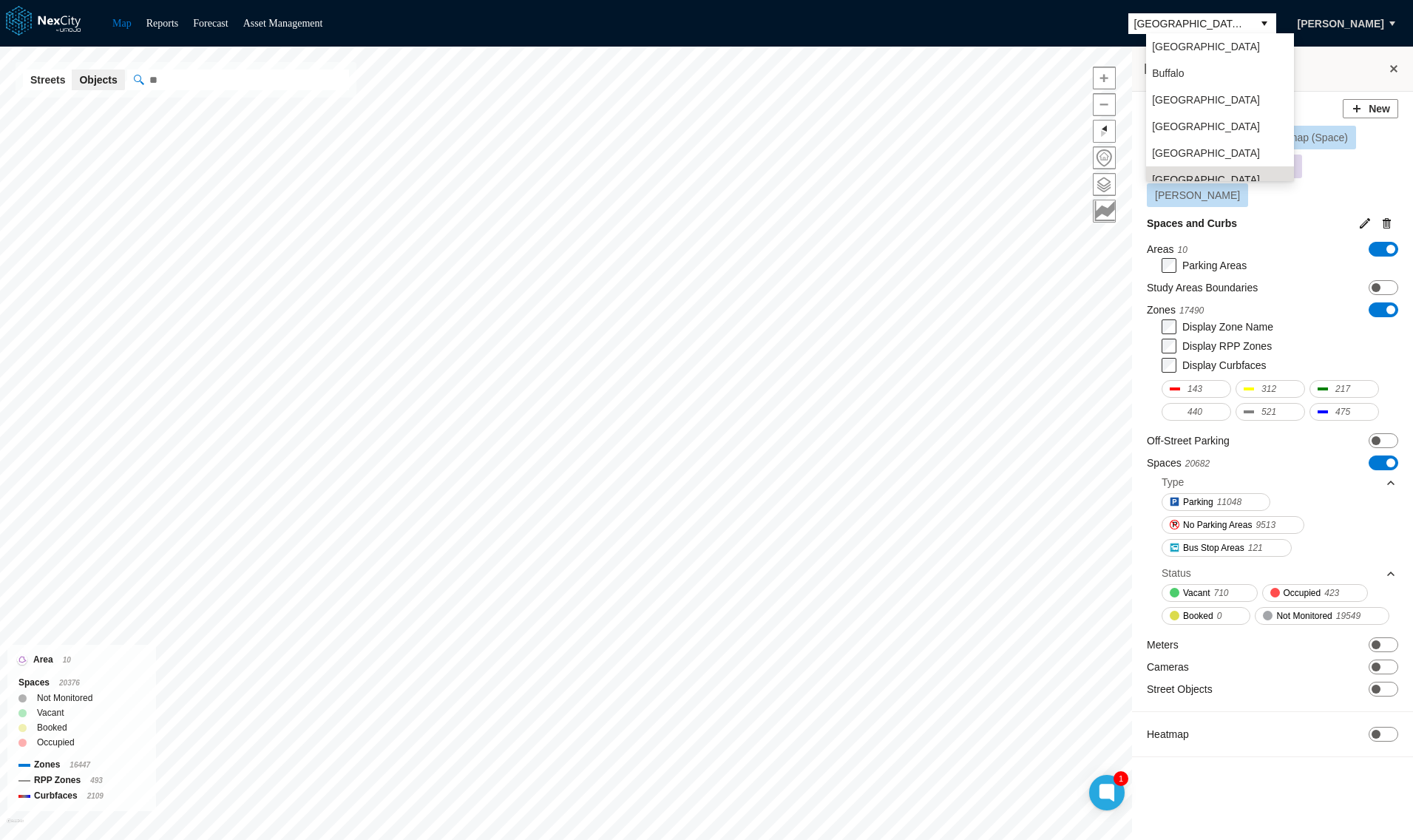
scroll to position [12, 0]
click at [1183, 115] on span "Minneapolis" at bounding box center [1205, 114] width 108 height 15
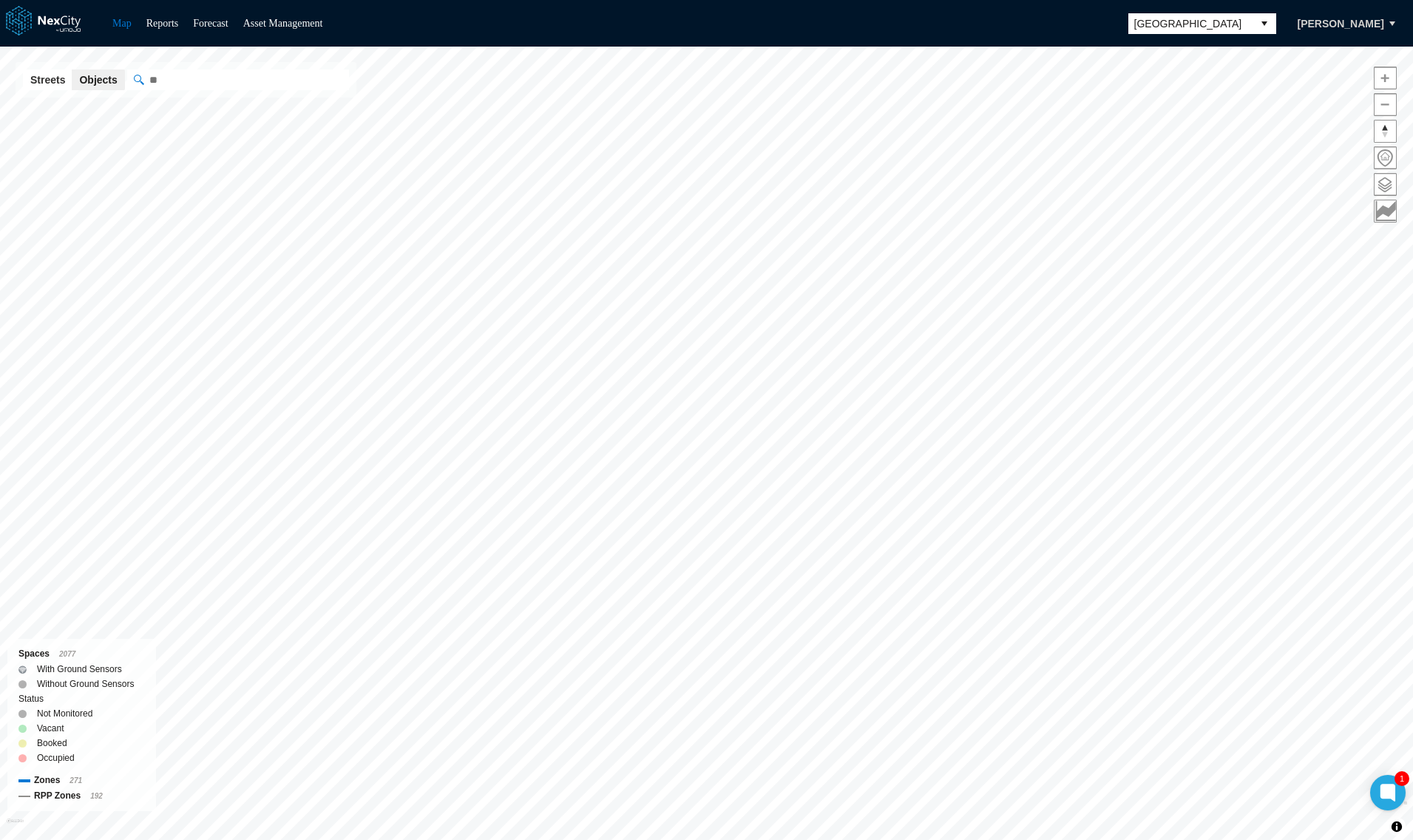
click at [1270, 21] on span "select" at bounding box center [1264, 23] width 12 height 15
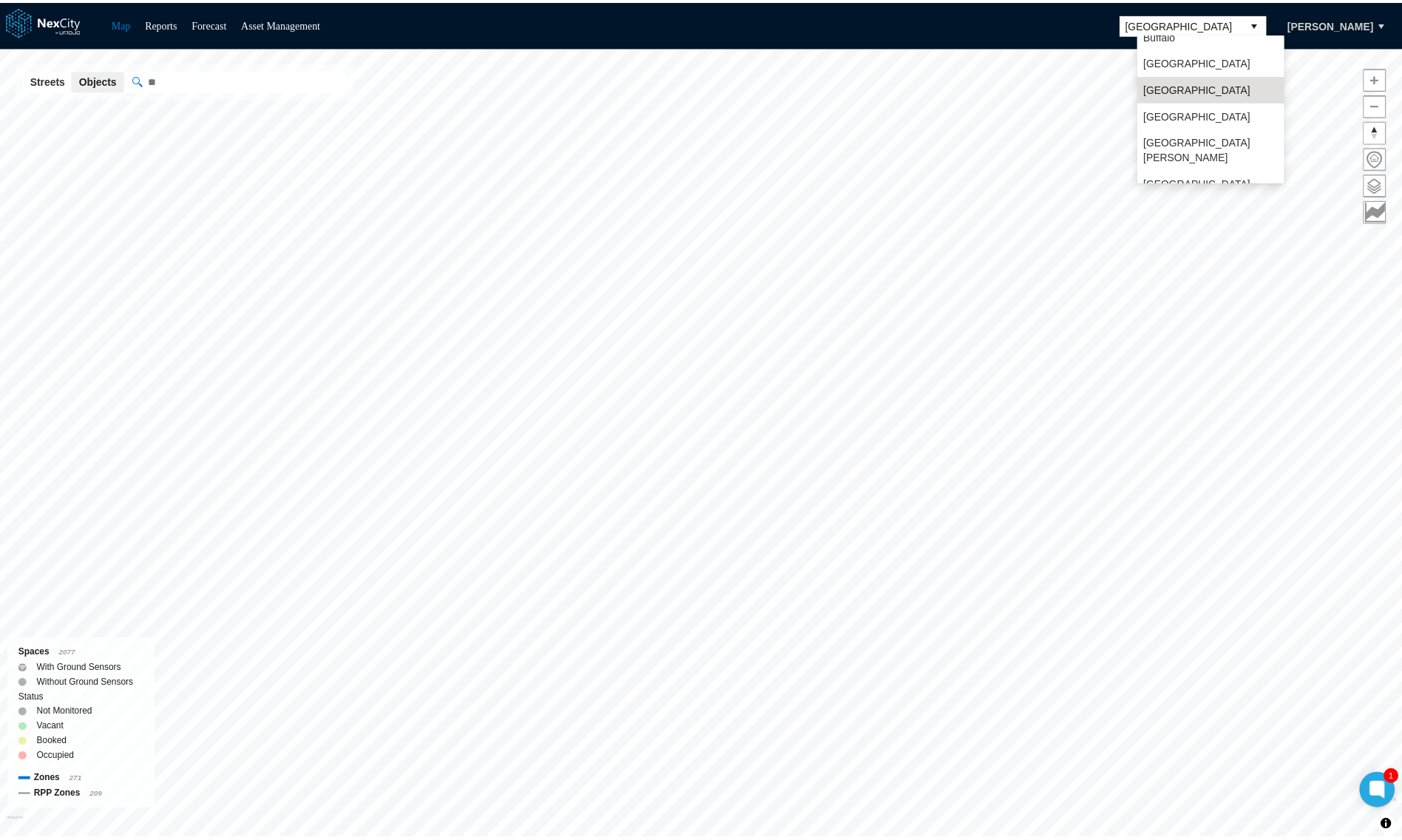
scroll to position [38, 0]
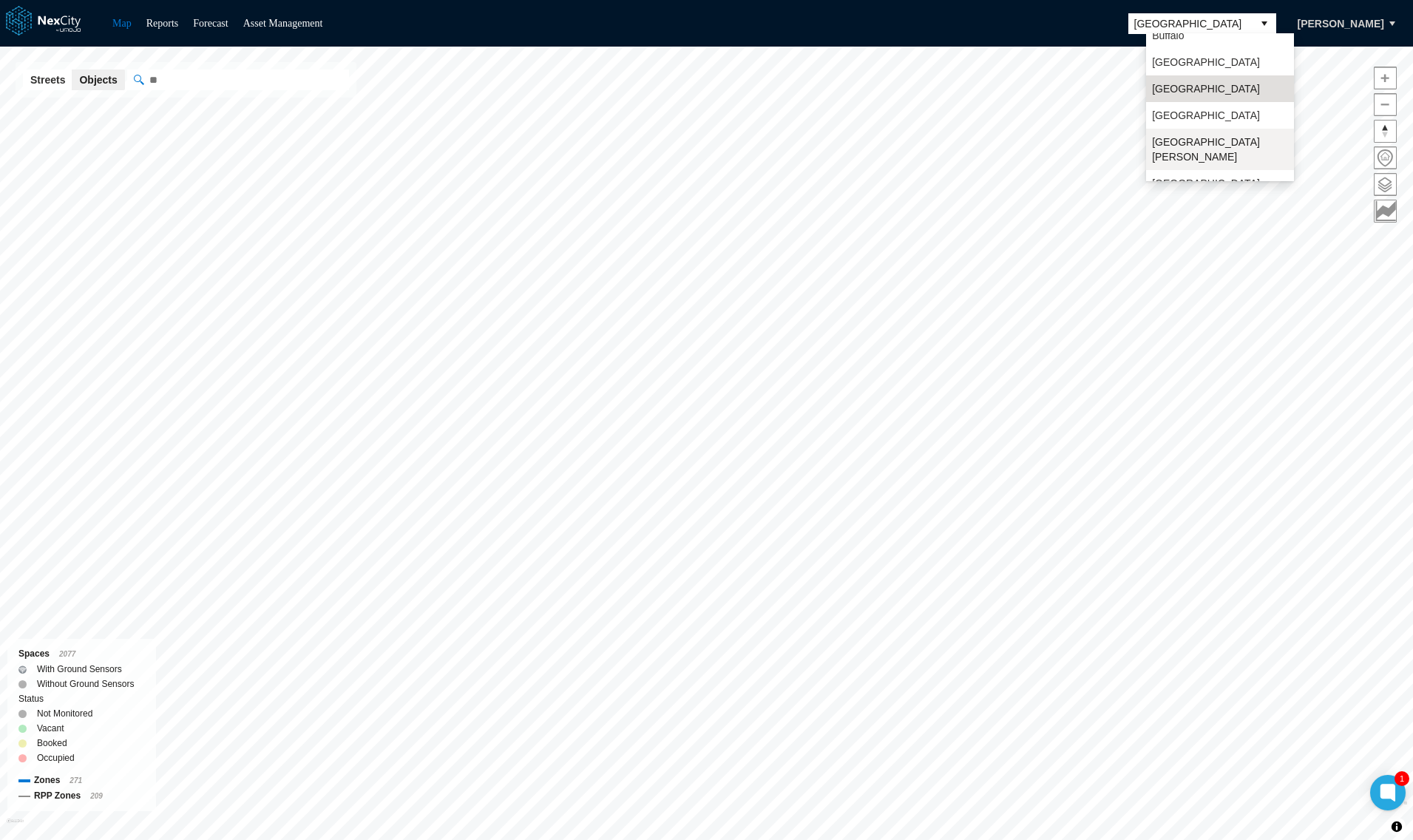
click at [1180, 139] on span "[GEOGRAPHIC_DATA][PERSON_NAME]" at bounding box center [1219, 150] width 136 height 30
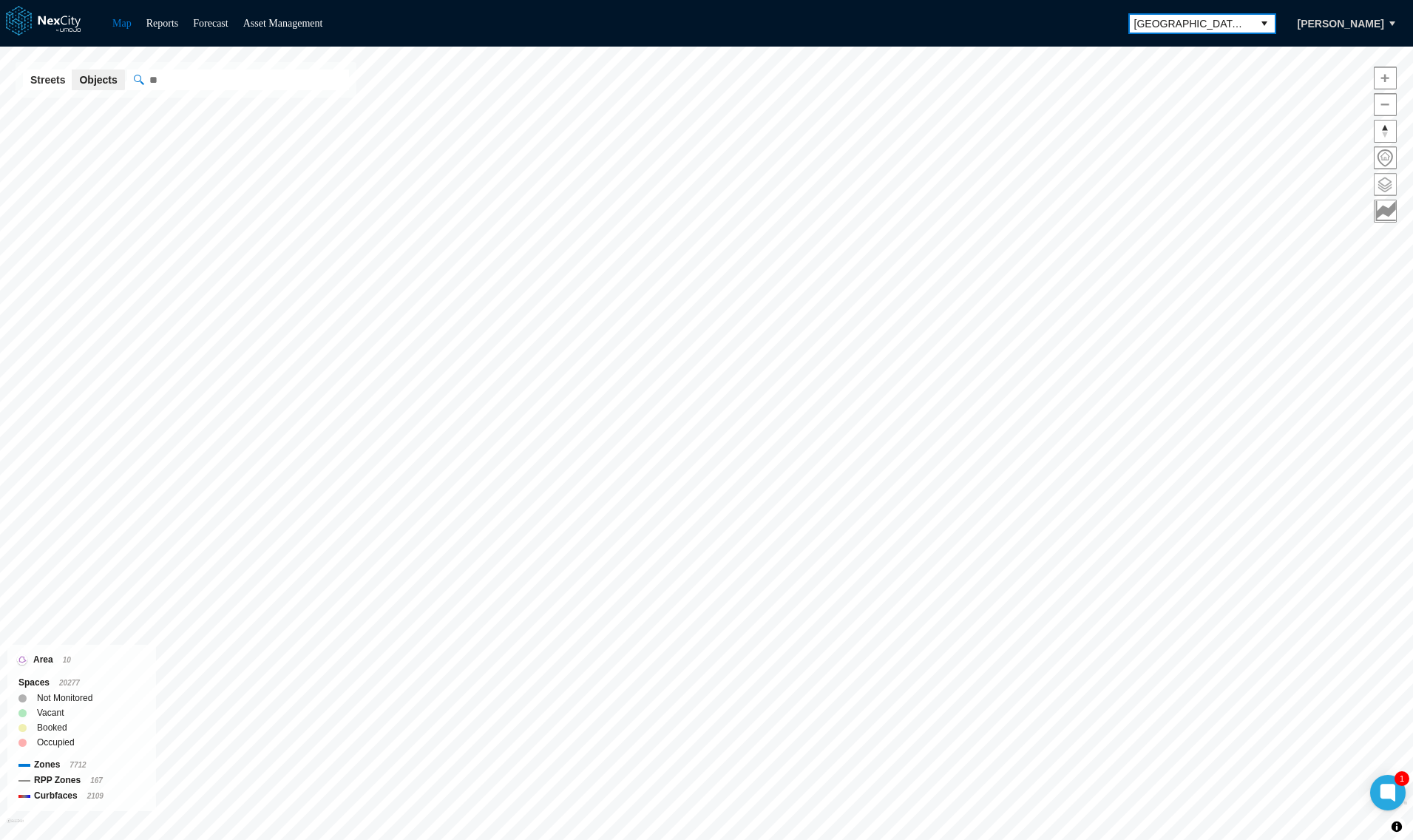
click at [1378, 188] on span at bounding box center [1385, 184] width 22 height 22
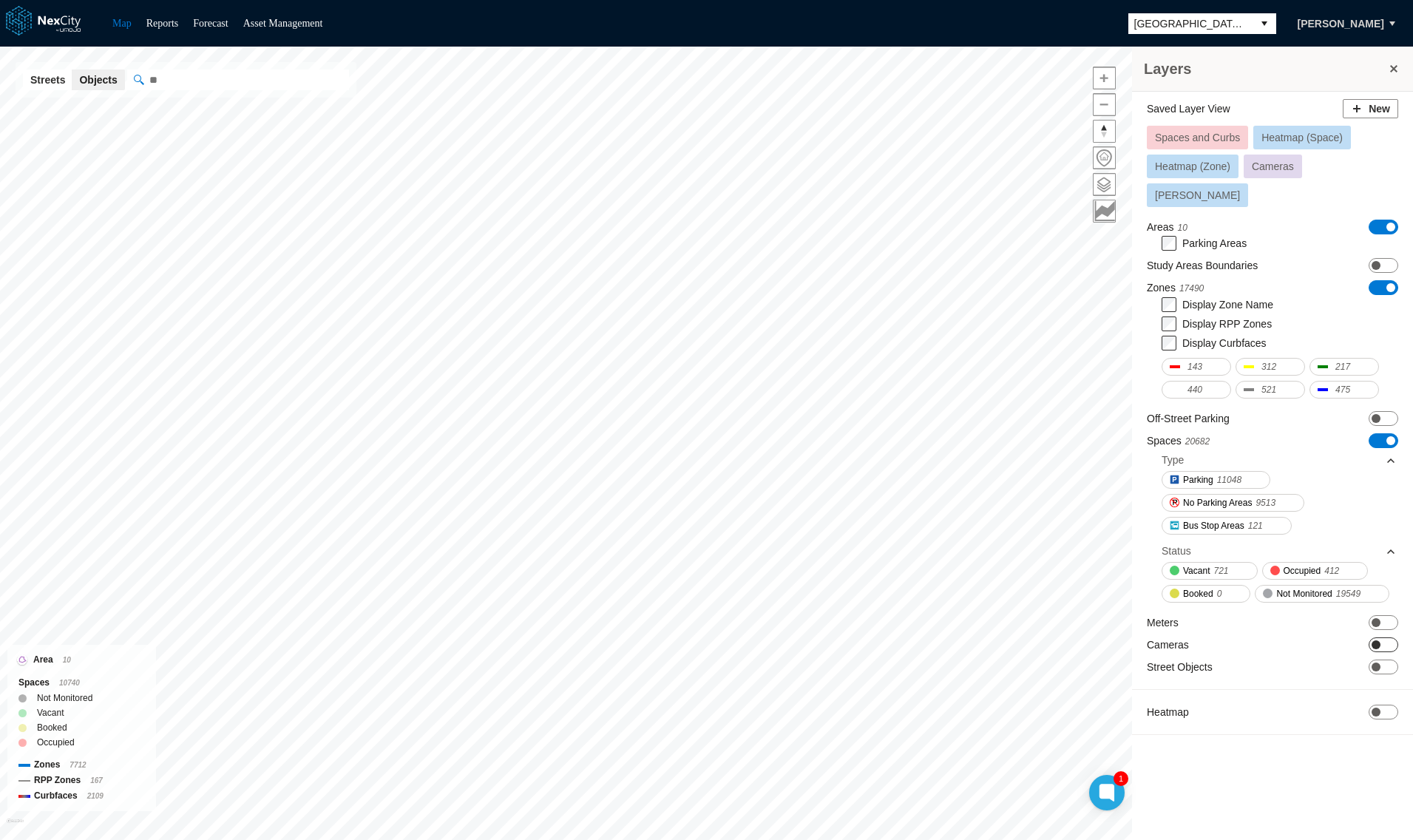
click at [1377, 640] on span at bounding box center [1375, 644] width 9 height 9
click at [1393, 67] on button at bounding box center [1393, 68] width 15 height 21
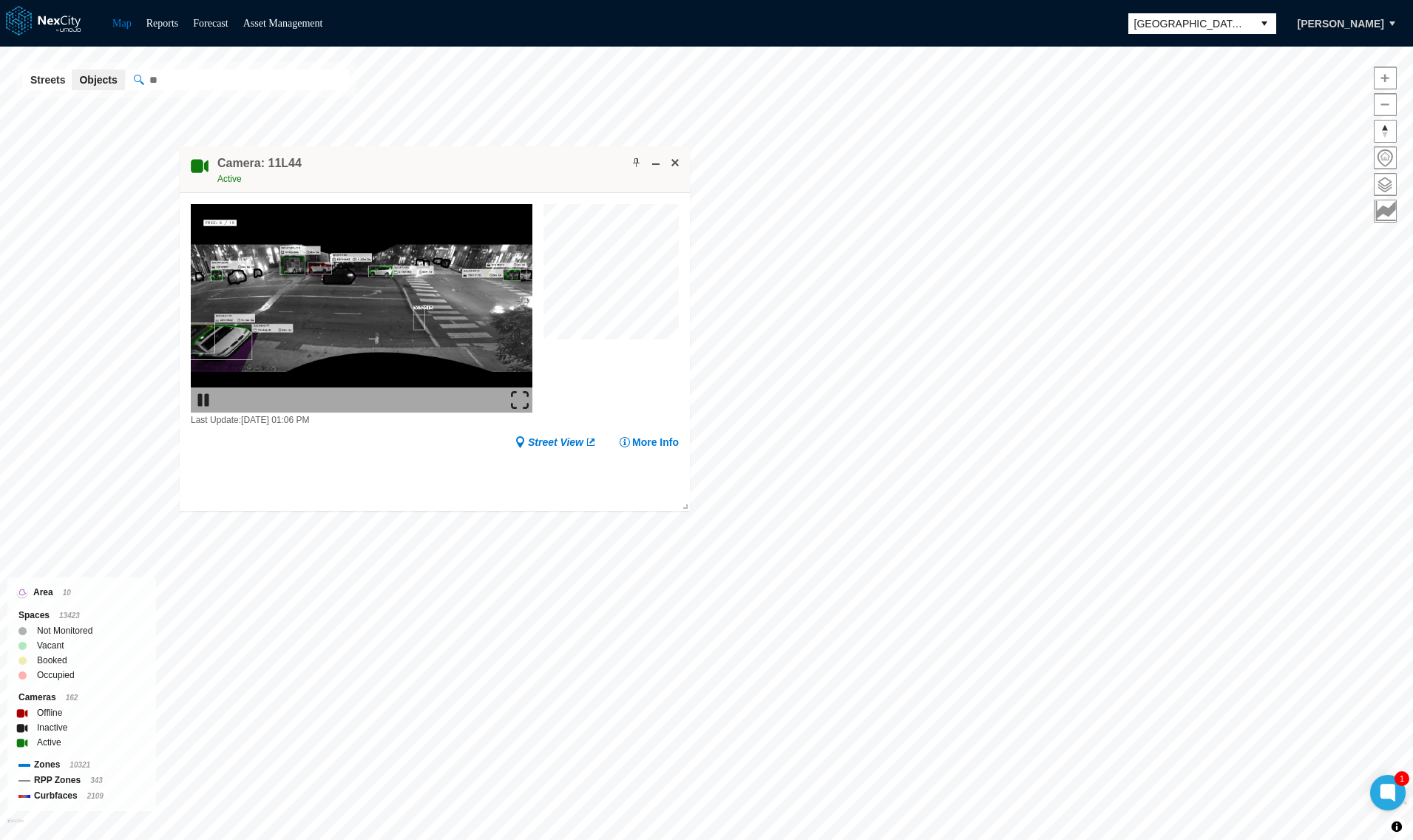
click at [525, 398] on img at bounding box center [520, 400] width 18 height 18
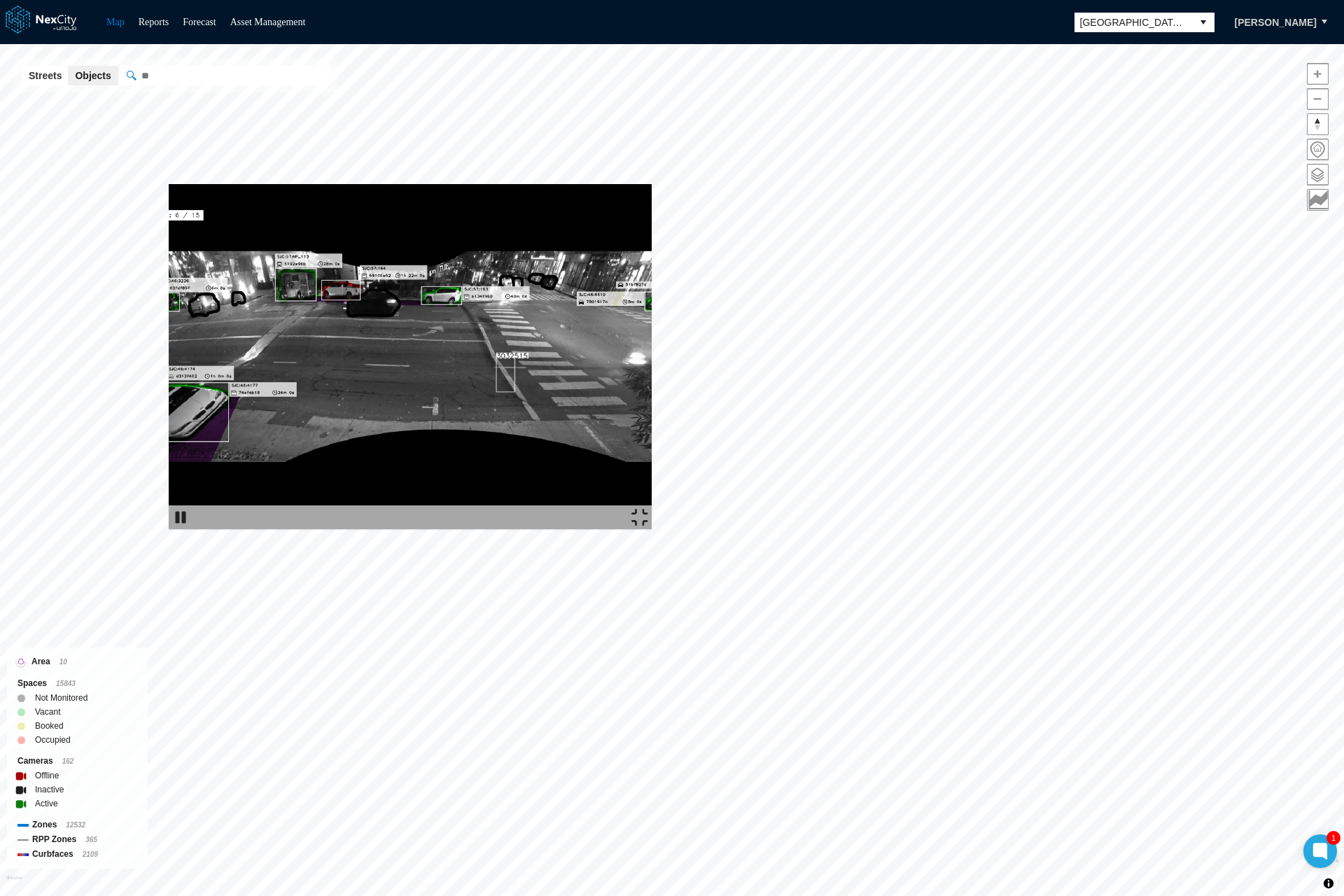
click at [649, 525] on img at bounding box center [640, 517] width 17 height 17
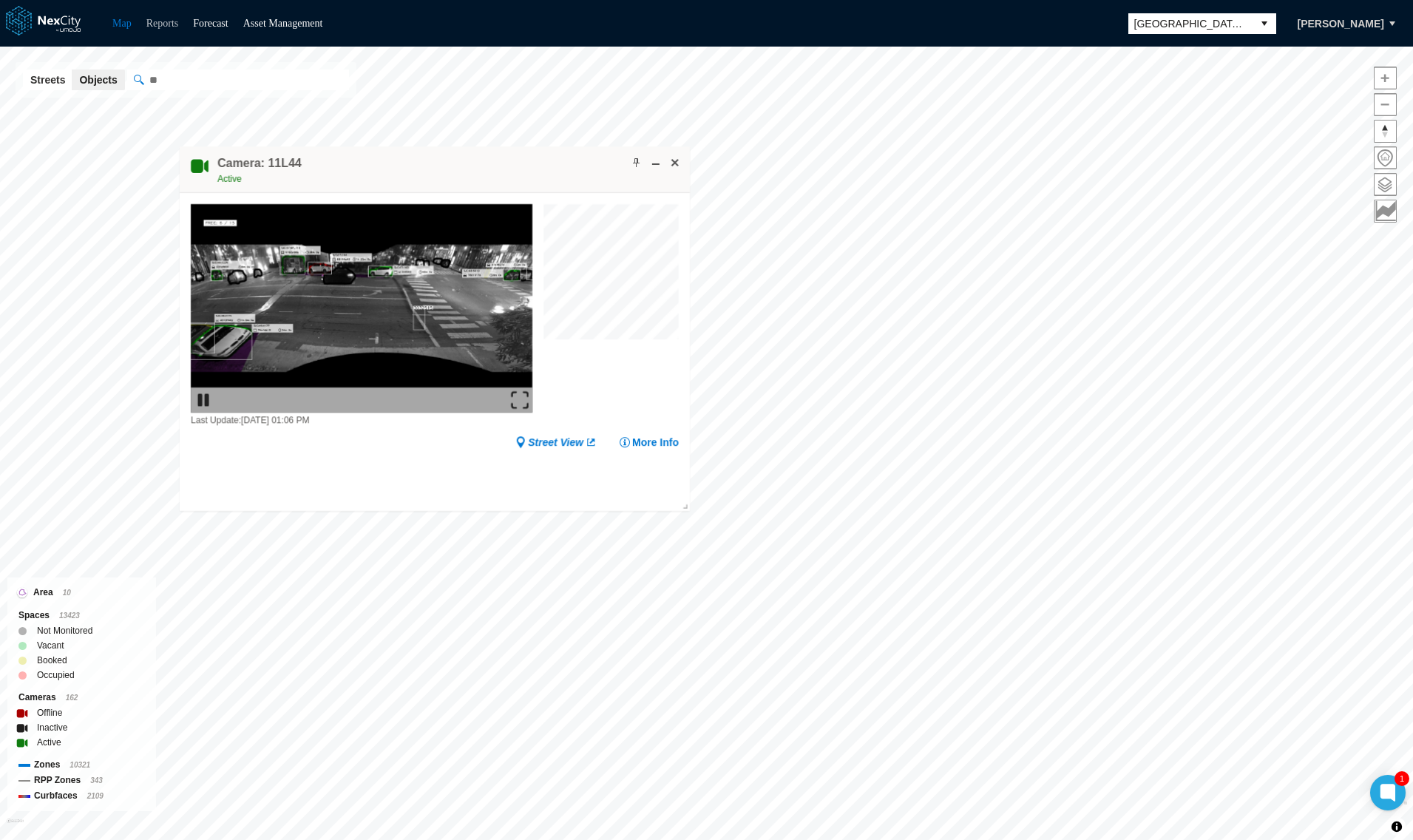
click at [163, 22] on link "Reports" at bounding box center [163, 23] width 33 height 11
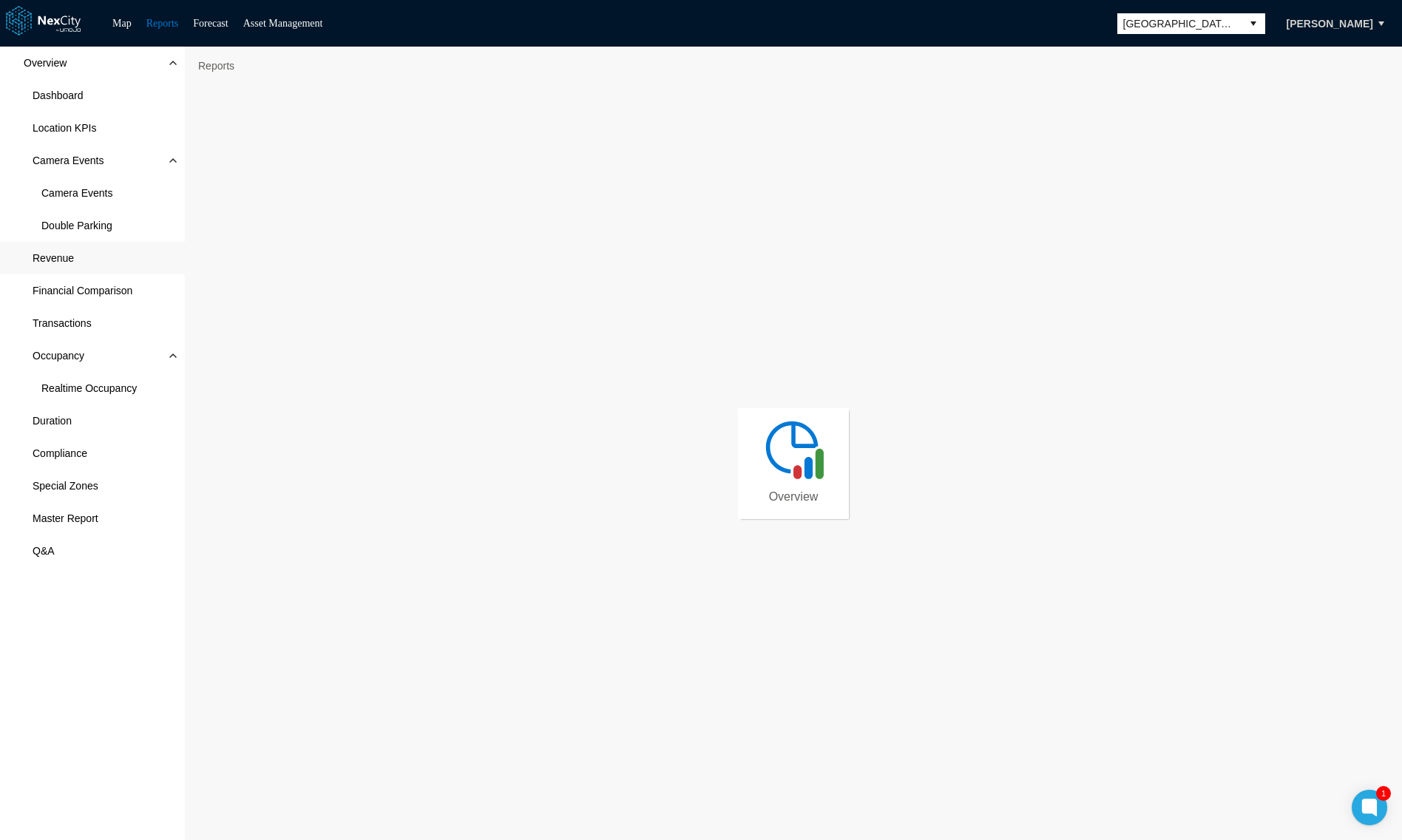
click at [40, 263] on span "Revenue" at bounding box center [92, 258] width 185 height 33
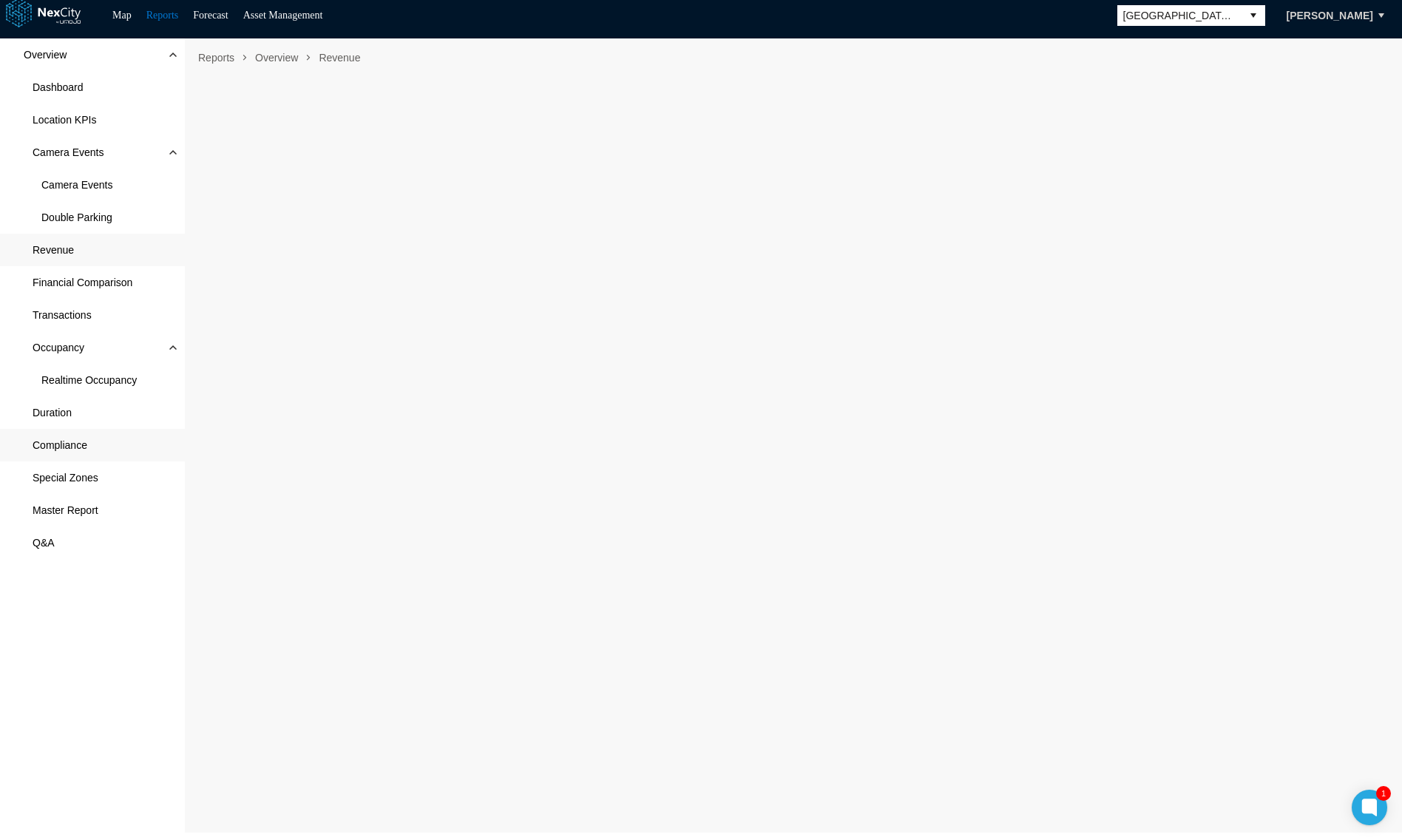
click at [54, 444] on span "Compliance" at bounding box center [59, 445] width 54 height 15
click at [65, 382] on span "Realtime Occupancy" at bounding box center [89, 379] width 95 height 15
click at [66, 217] on span "Double Parking" at bounding box center [77, 217] width 71 height 15
click at [1265, 19] on button "select" at bounding box center [1253, 15] width 24 height 21
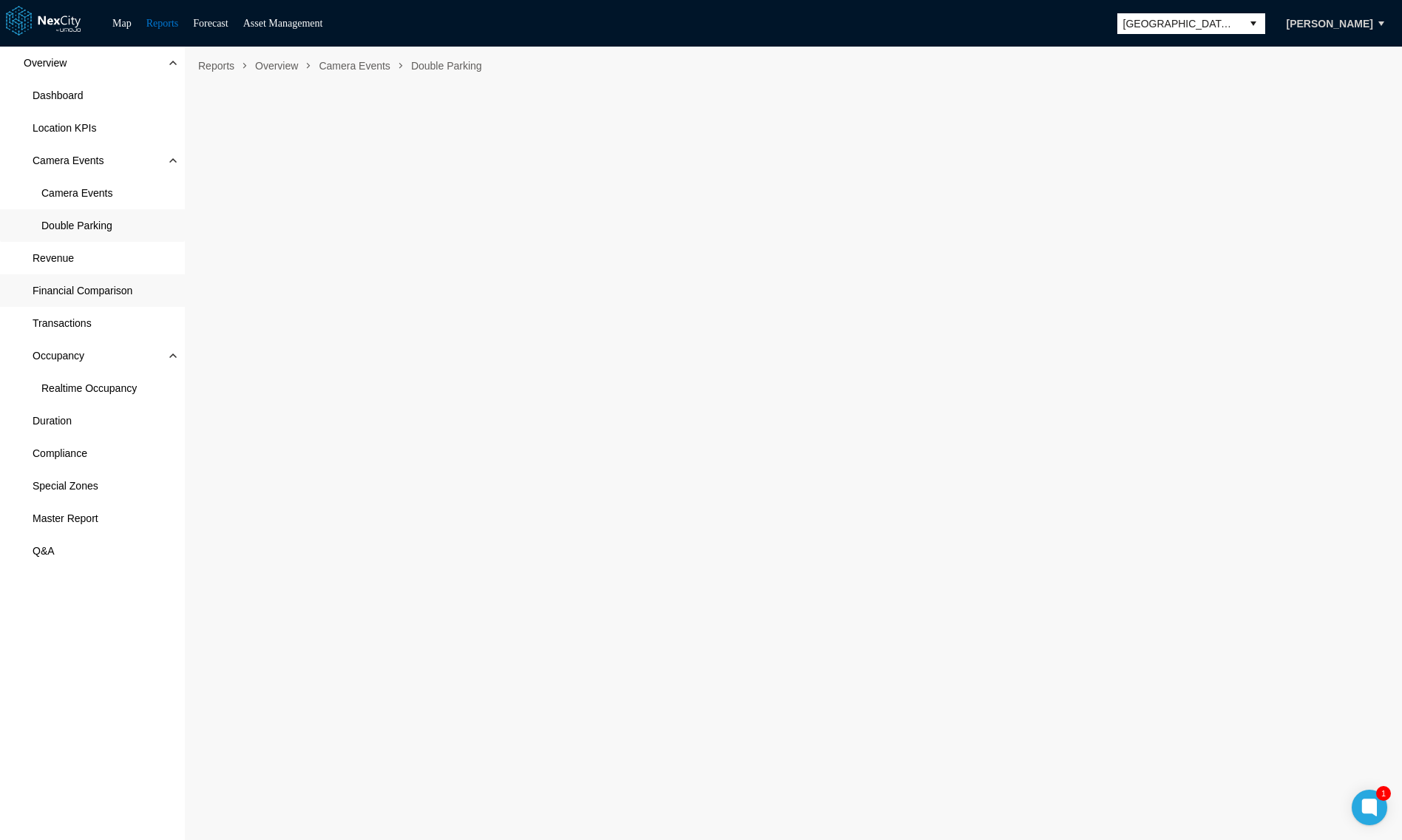
click at [60, 291] on span "Financial Comparison" at bounding box center [82, 290] width 100 height 15
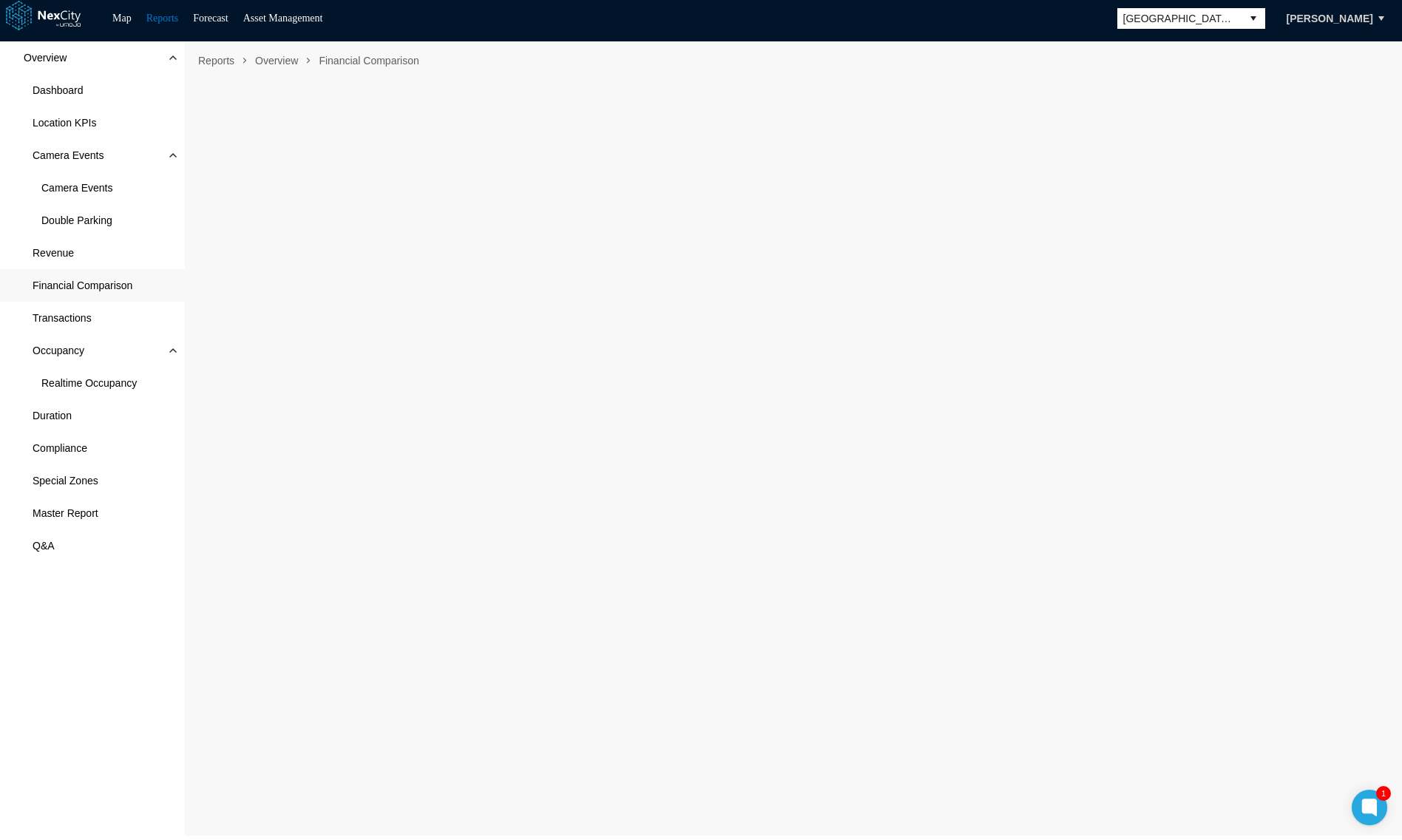
scroll to position [8, 0]
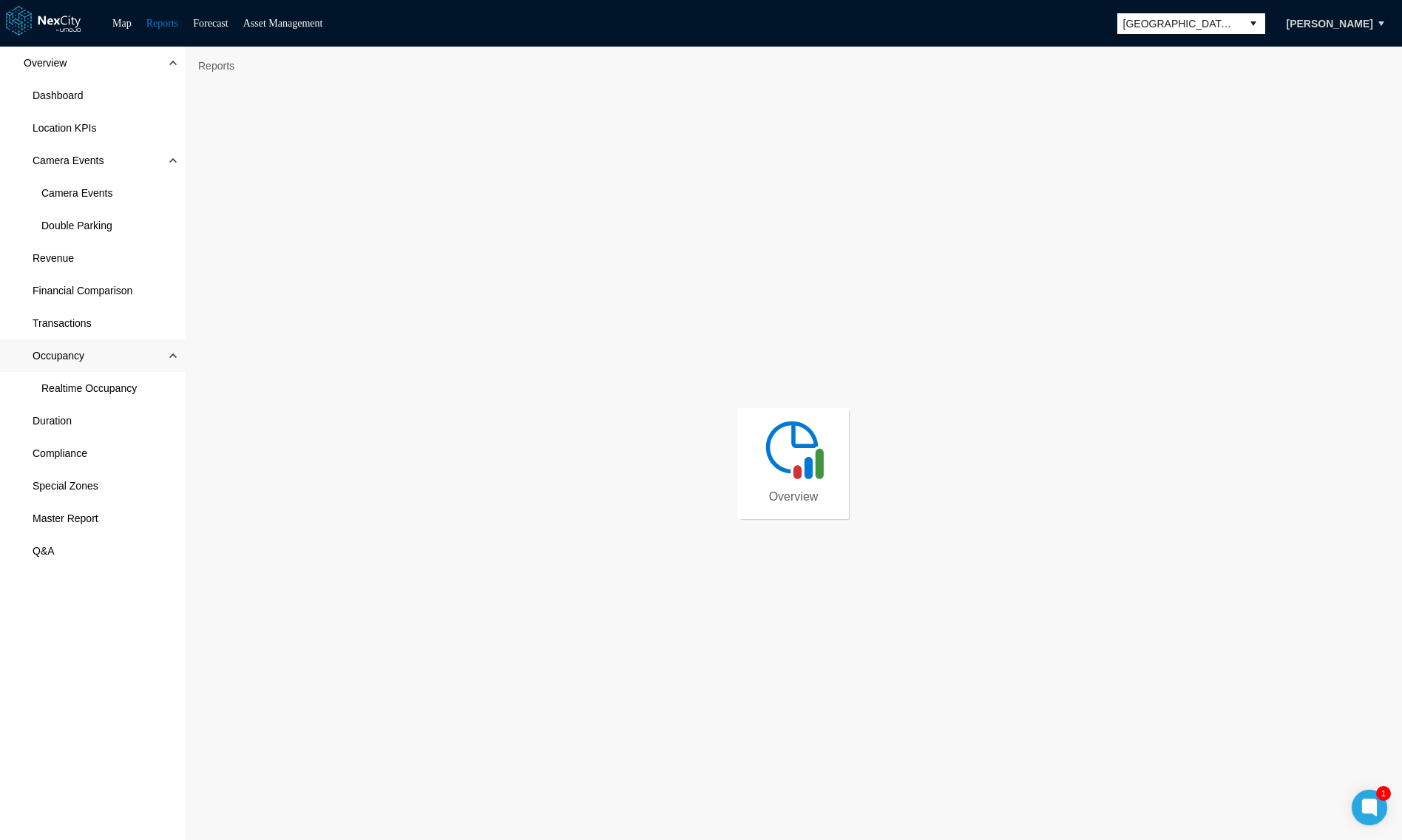
click at [39, 358] on span "Occupancy" at bounding box center [58, 355] width 52 height 15
click at [47, 348] on span "Occupancy" at bounding box center [58, 355] width 52 height 15
click at [44, 251] on span "Revenue" at bounding box center [54, 258] width 42 height 15
